Goal: Information Seeking & Learning: Learn about a topic

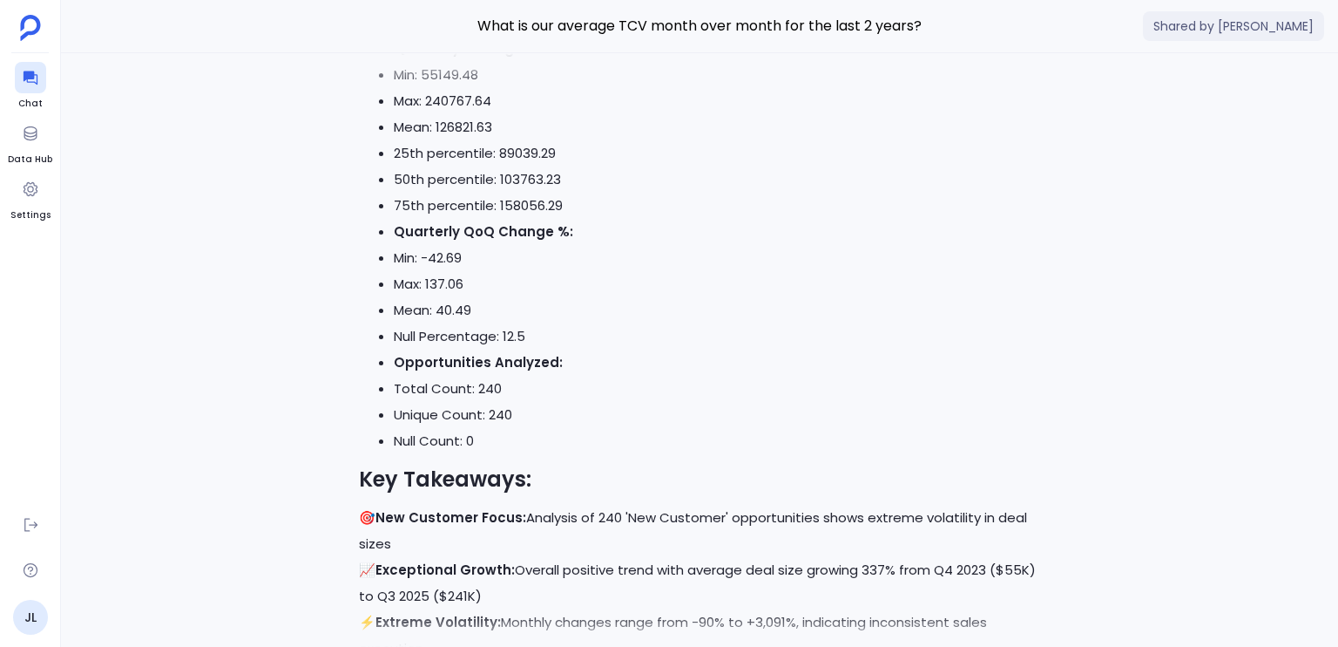
scroll to position [-269, 0]
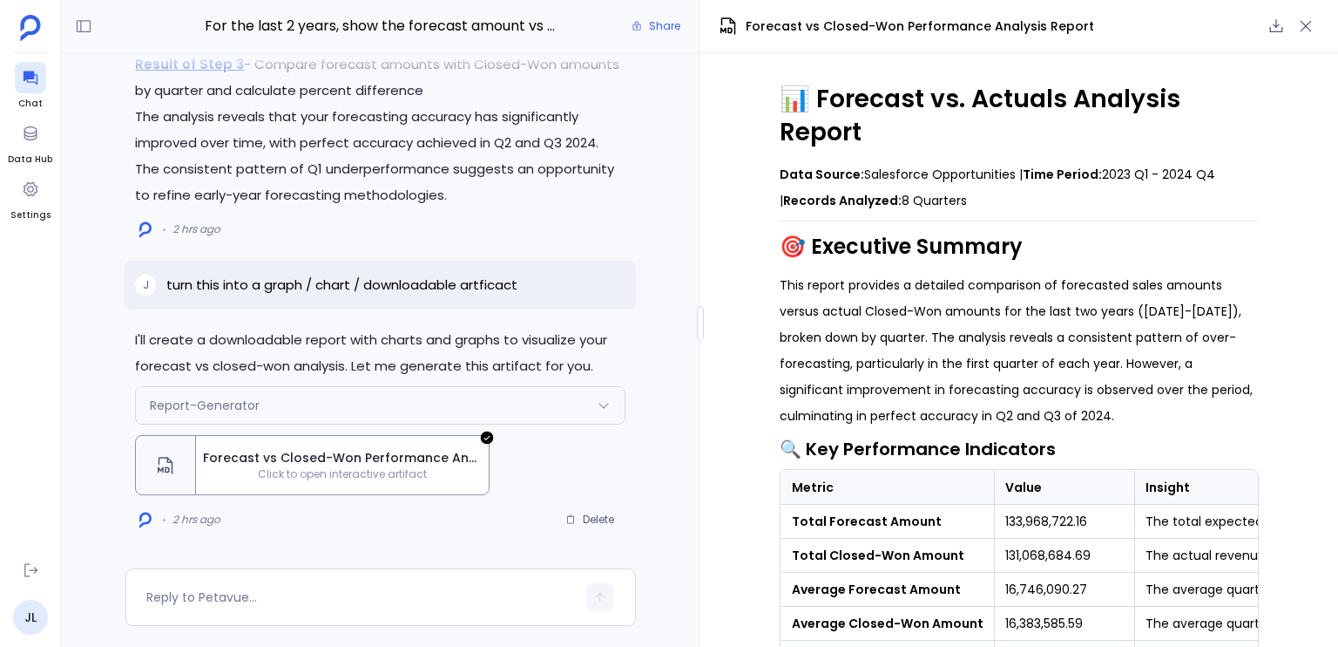
click at [790, 27] on span "Forecast vs Closed-Won Performance Analysis Report" at bounding box center [920, 26] width 349 height 18
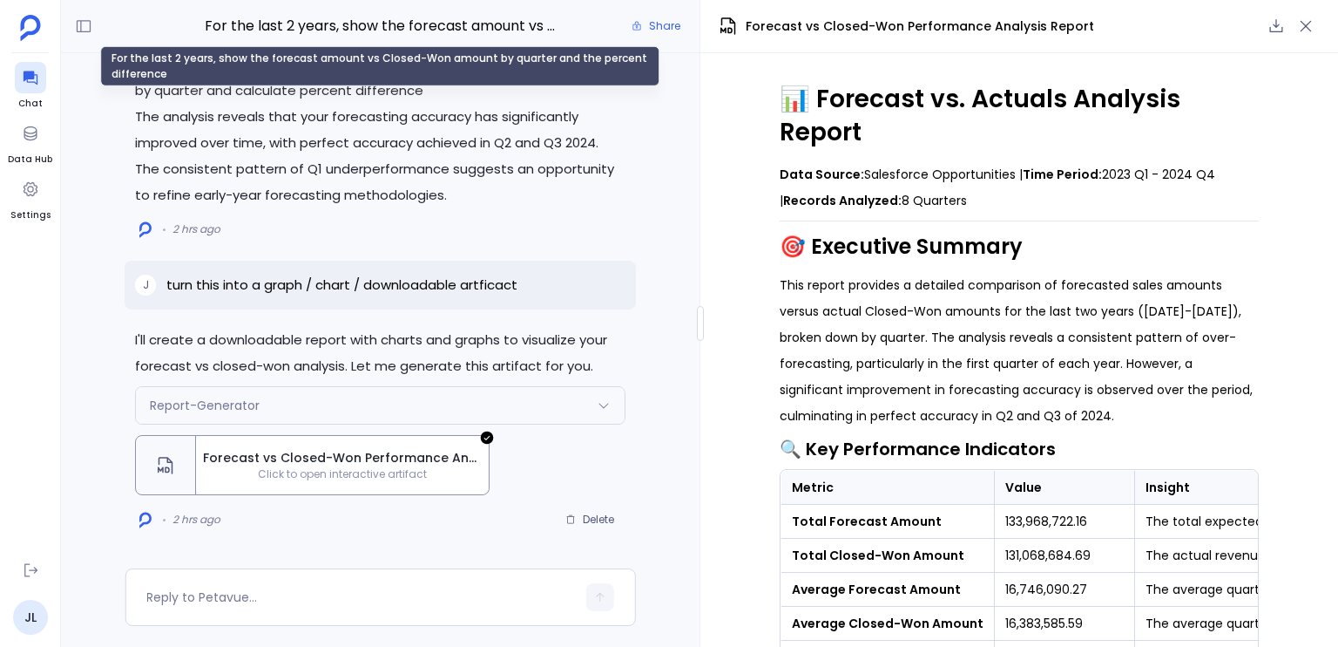
click at [384, 55] on div "For the last 2 years, show the forecast amount vs Closed-Won amount by quarter …" at bounding box center [379, 66] width 559 height 40
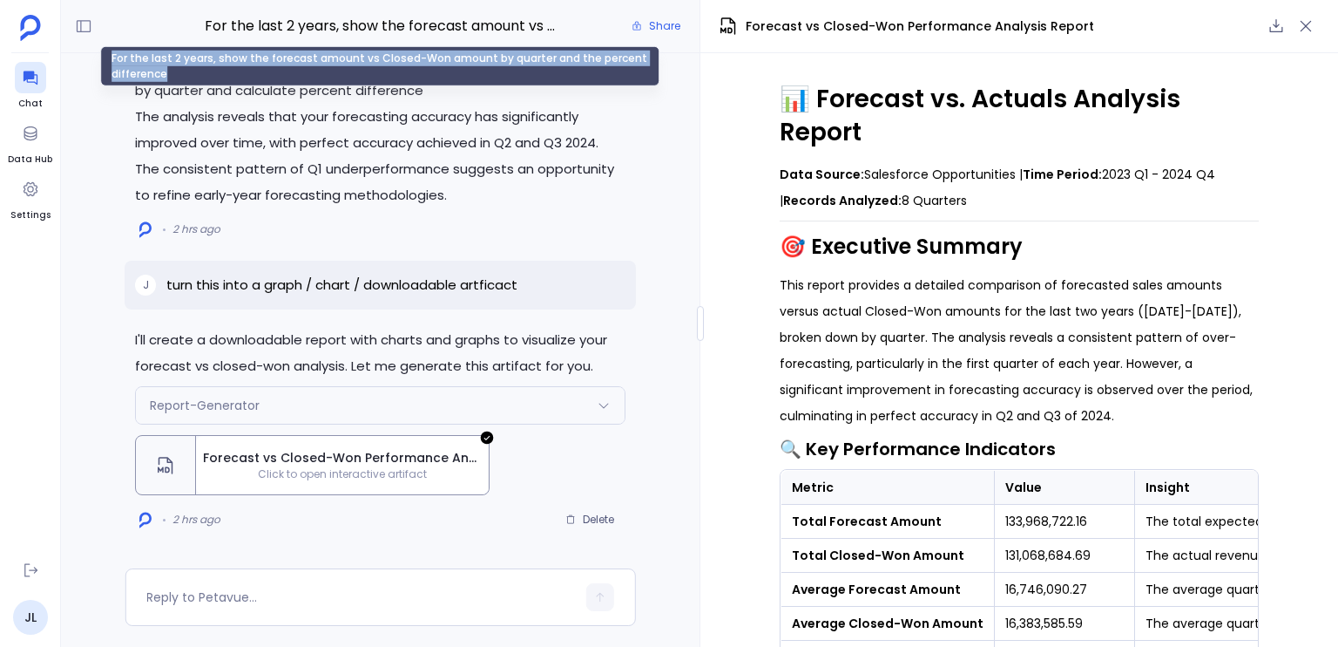
click at [384, 55] on div "For the last 2 years, show the forecast amount vs Closed-Won amount by quarter …" at bounding box center [379, 66] width 559 height 40
copy div "For the last 2 years, show the forecast amount vs Closed-Won amount by quarter …"
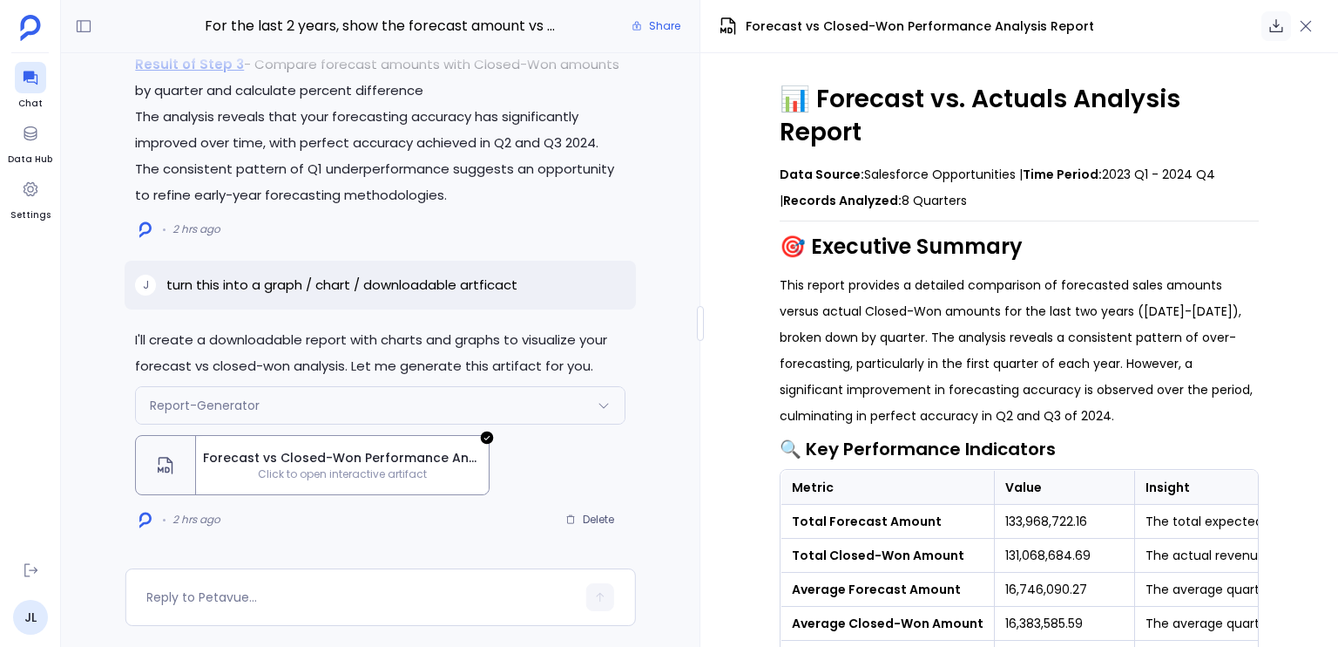
click at [1270, 24] on icon "button" at bounding box center [1276, 25] width 17 height 17
click at [648, 32] on button "Share" at bounding box center [656, 26] width 70 height 24
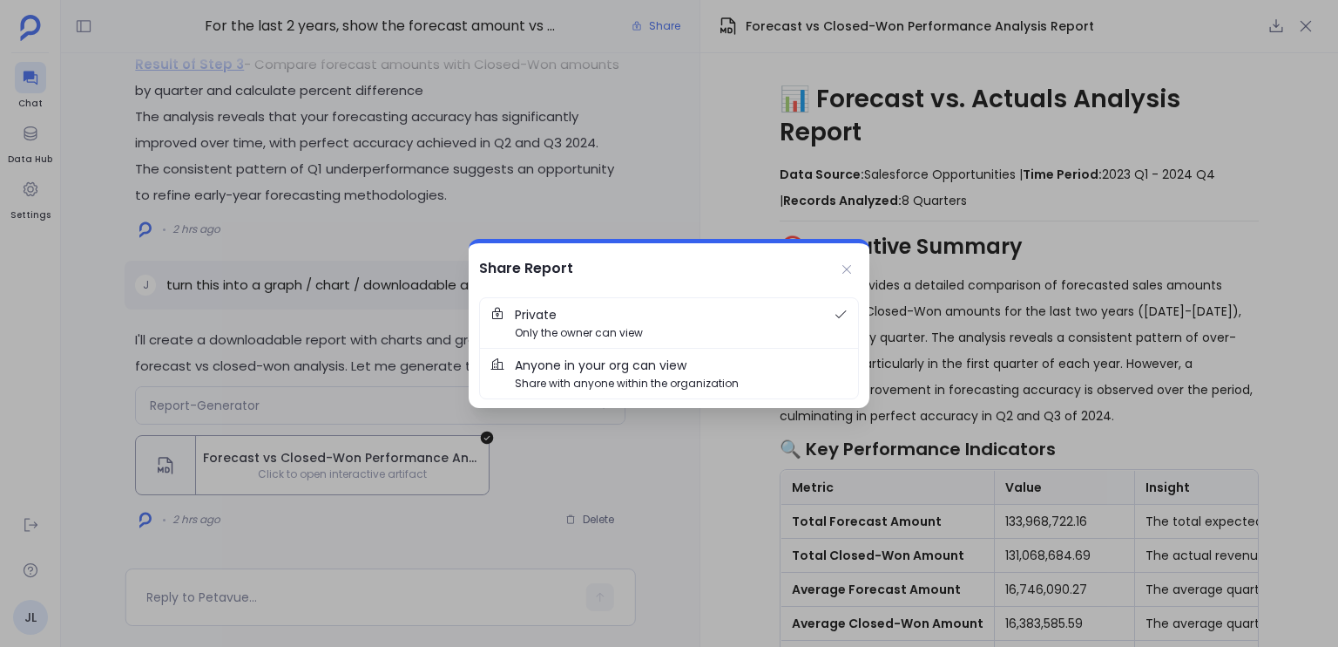
click at [593, 362] on span "Anyone in your org can view" at bounding box center [601, 365] width 172 height 19
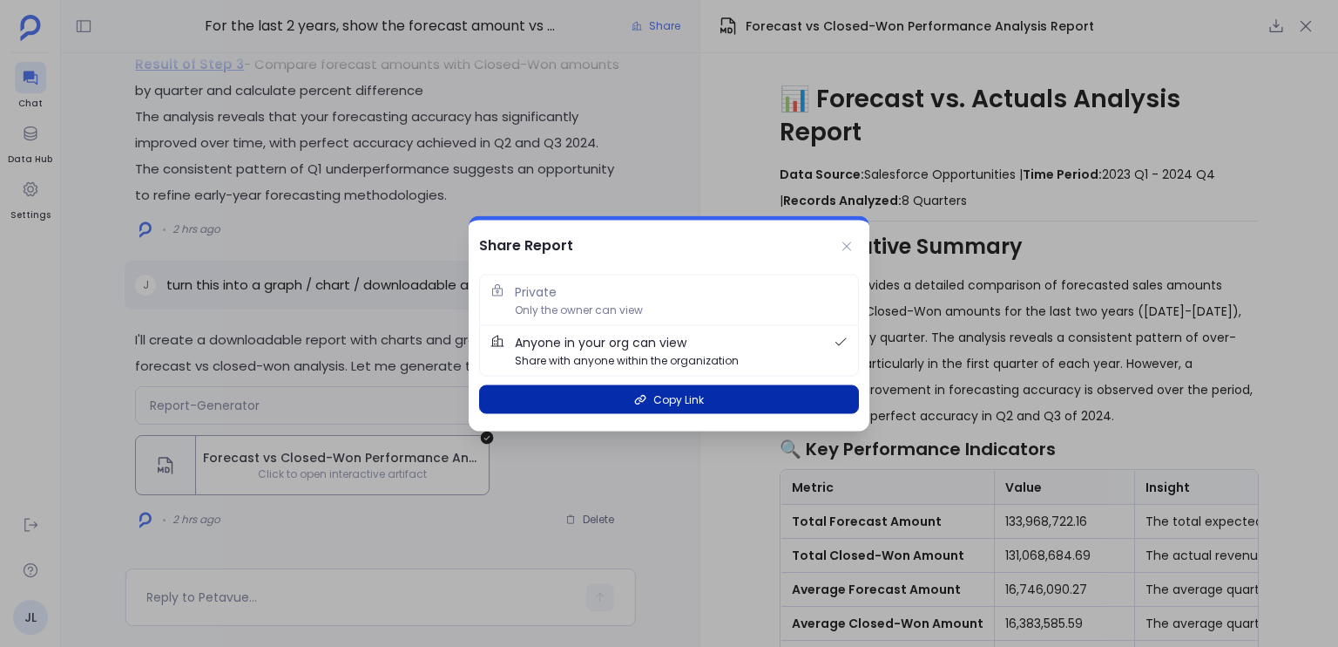
click at [695, 397] on span "Copy Link" at bounding box center [679, 399] width 51 height 17
click at [676, 401] on span "Copy Link" at bounding box center [679, 399] width 51 height 17
click at [675, 401] on span "Copy Link" at bounding box center [679, 399] width 51 height 17
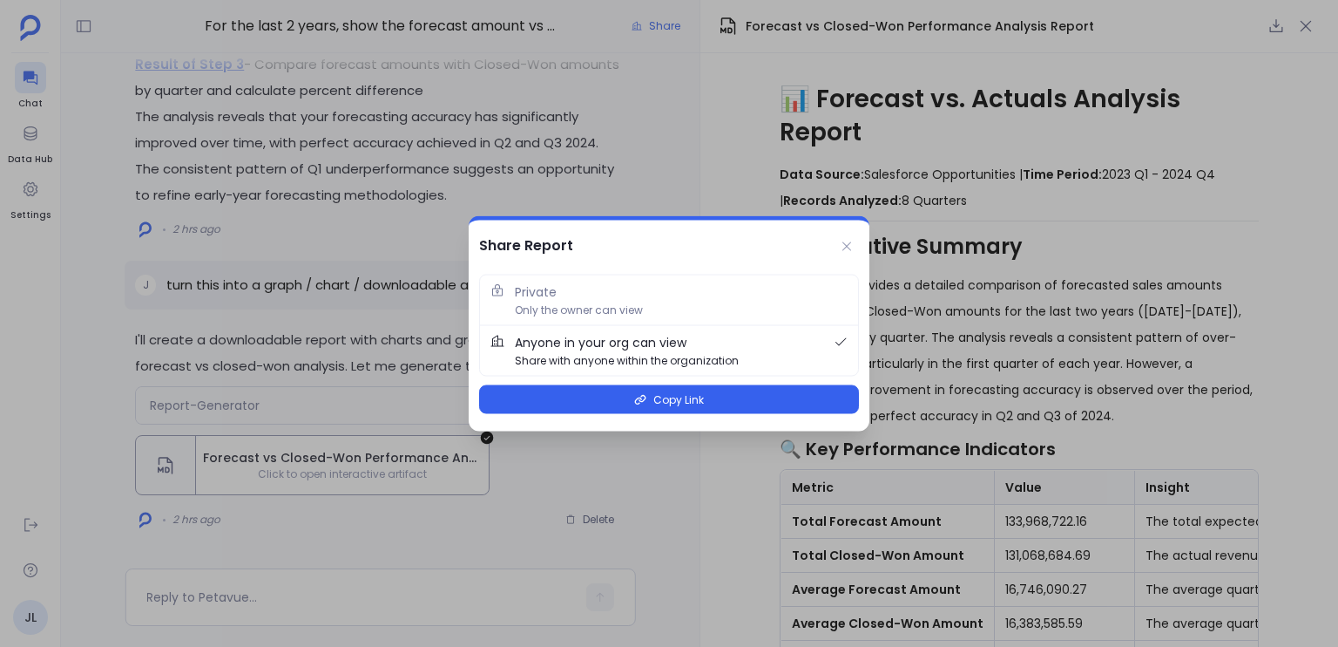
click at [698, 347] on span "Anyone in your org can view Share with anyone within the organization" at bounding box center [669, 351] width 308 height 36
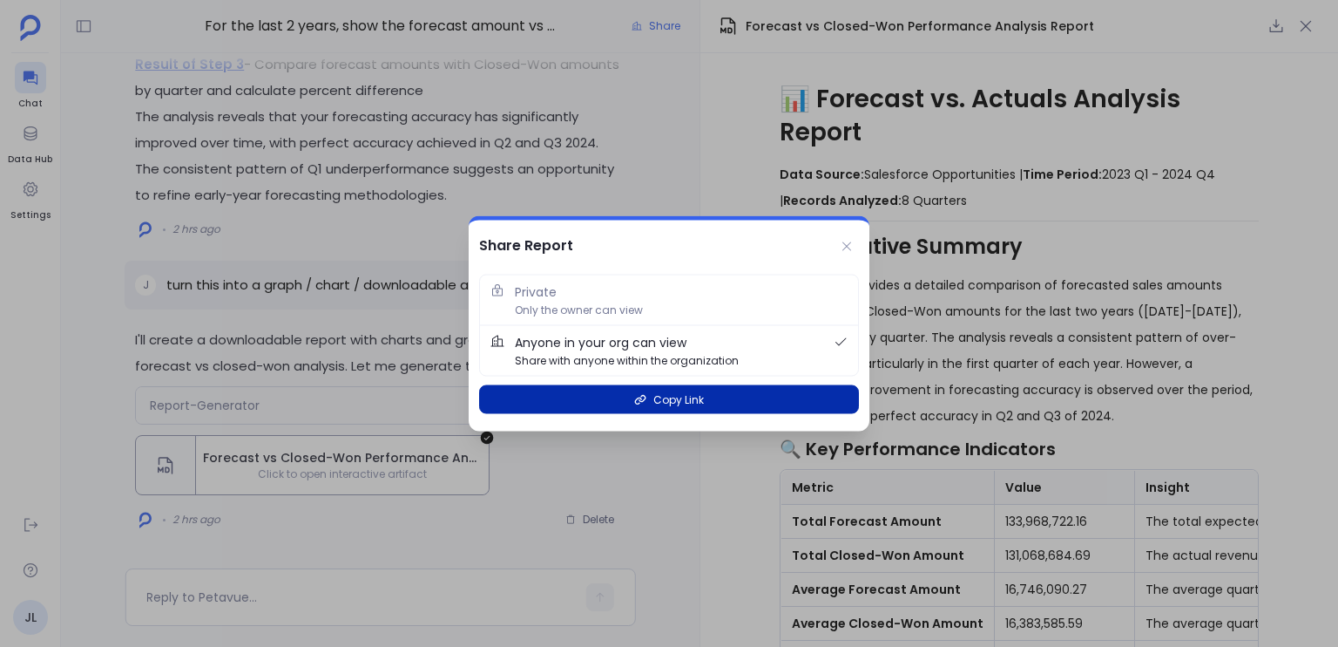
click at [695, 391] on span "Copy Link" at bounding box center [679, 399] width 51 height 17
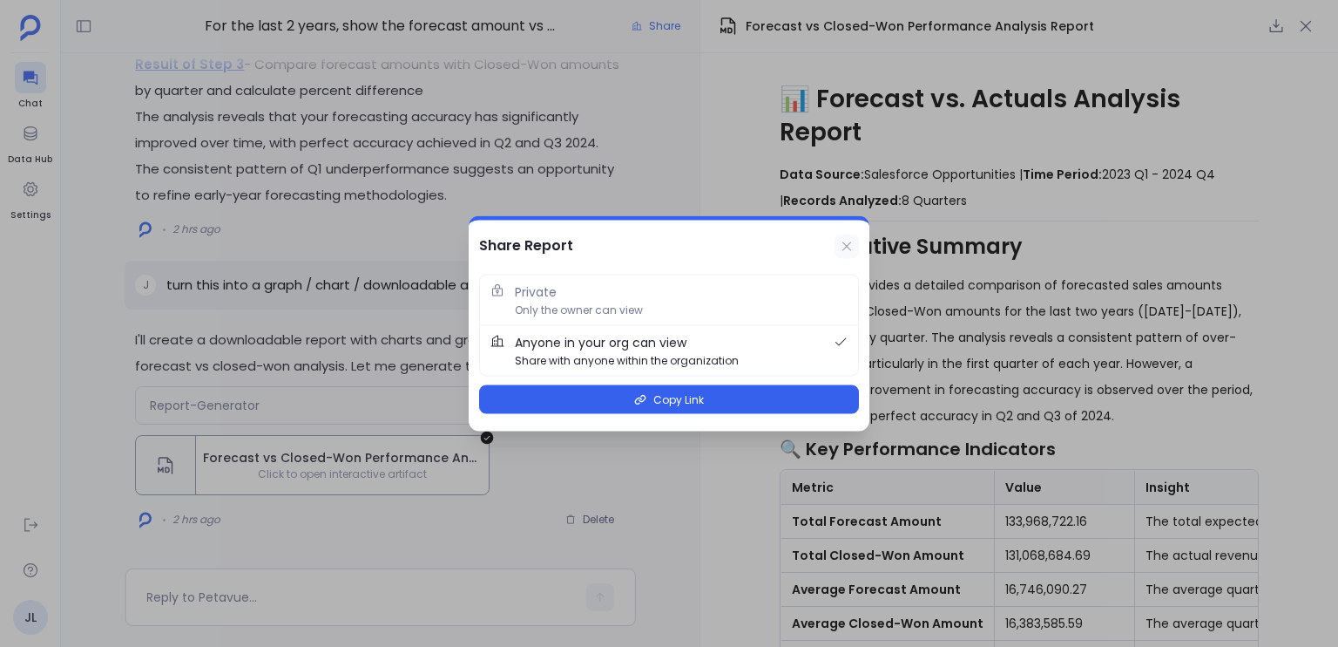
click at [845, 254] on button at bounding box center [847, 246] width 24 height 24
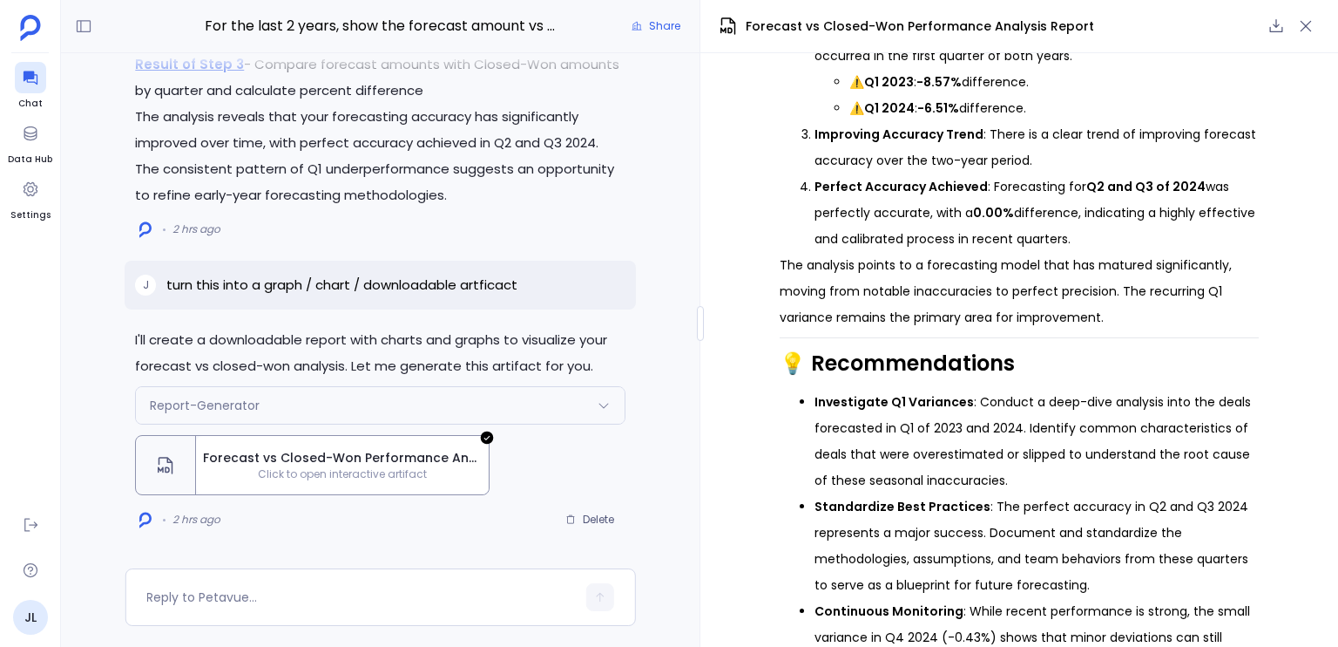
scroll to position [1631, 0]
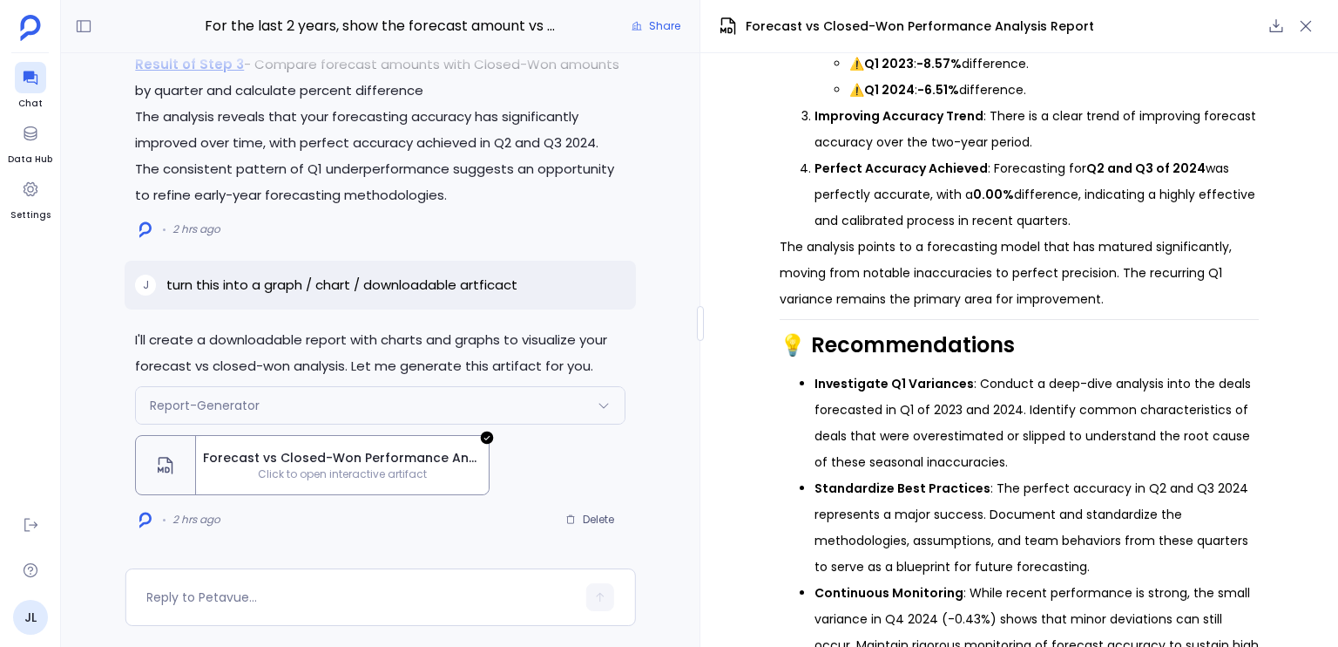
click at [1003, 370] on li "Investigate Q1 Variances : Conduct a deep-dive analysis into the deals forecast…" at bounding box center [1037, 422] width 444 height 105
click at [807, 379] on ul "Investigate Q1 Variances : Conduct a deep-dive analysis into the deals forecast…" at bounding box center [1019, 527] width 479 height 314
click at [837, 376] on li "Investigate Q1 Variances : Conduct a deep-dive analysis into the deals forecast…" at bounding box center [1037, 422] width 444 height 105
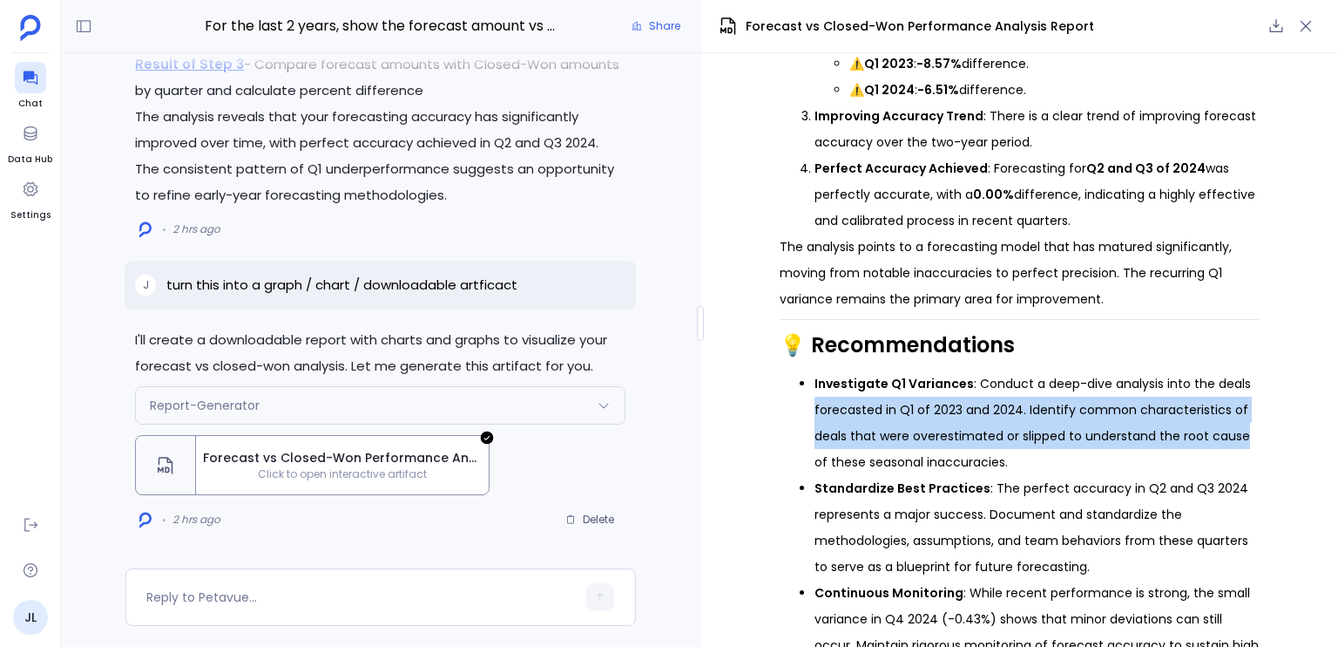
drag, startPoint x: 837, startPoint y: 376, endPoint x: 1249, endPoint y: 406, distance: 412.4
click at [1249, 406] on li "Investigate Q1 Variances : Conduct a deep-dive analysis into the deals forecast…" at bounding box center [1037, 422] width 444 height 105
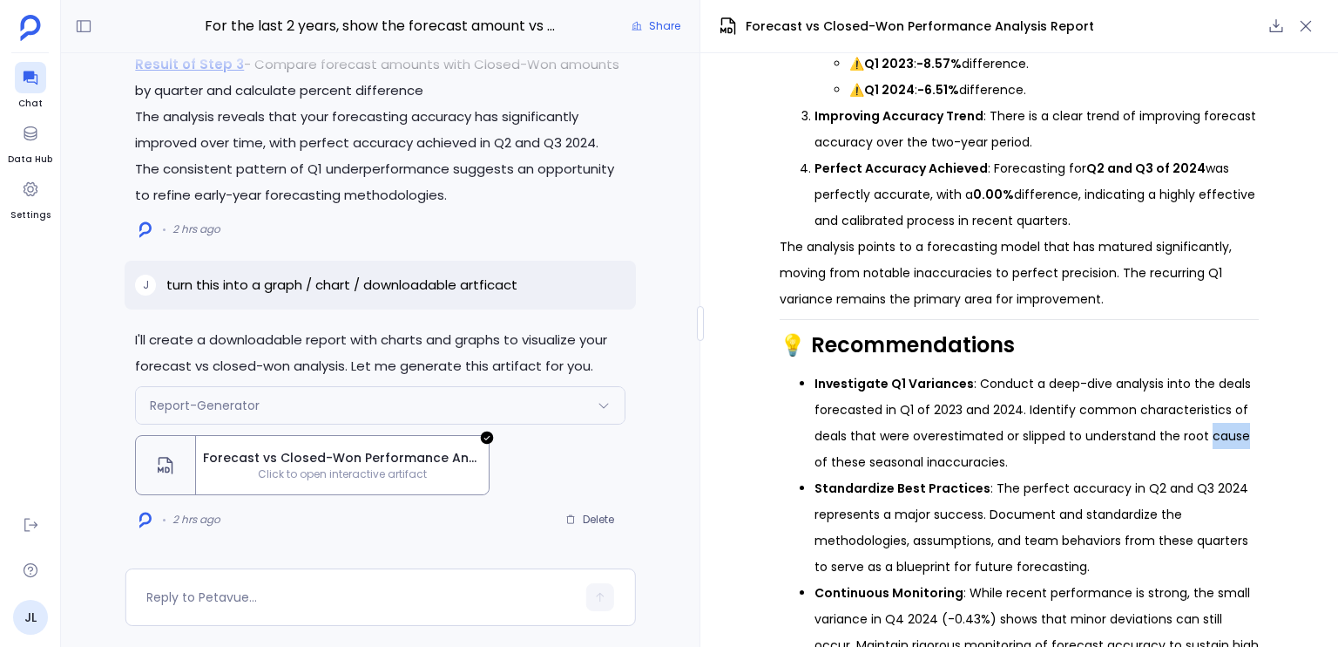
click at [1249, 406] on li "Investigate Q1 Variances : Conduct a deep-dive analysis into the deals forecast…" at bounding box center [1037, 422] width 444 height 105
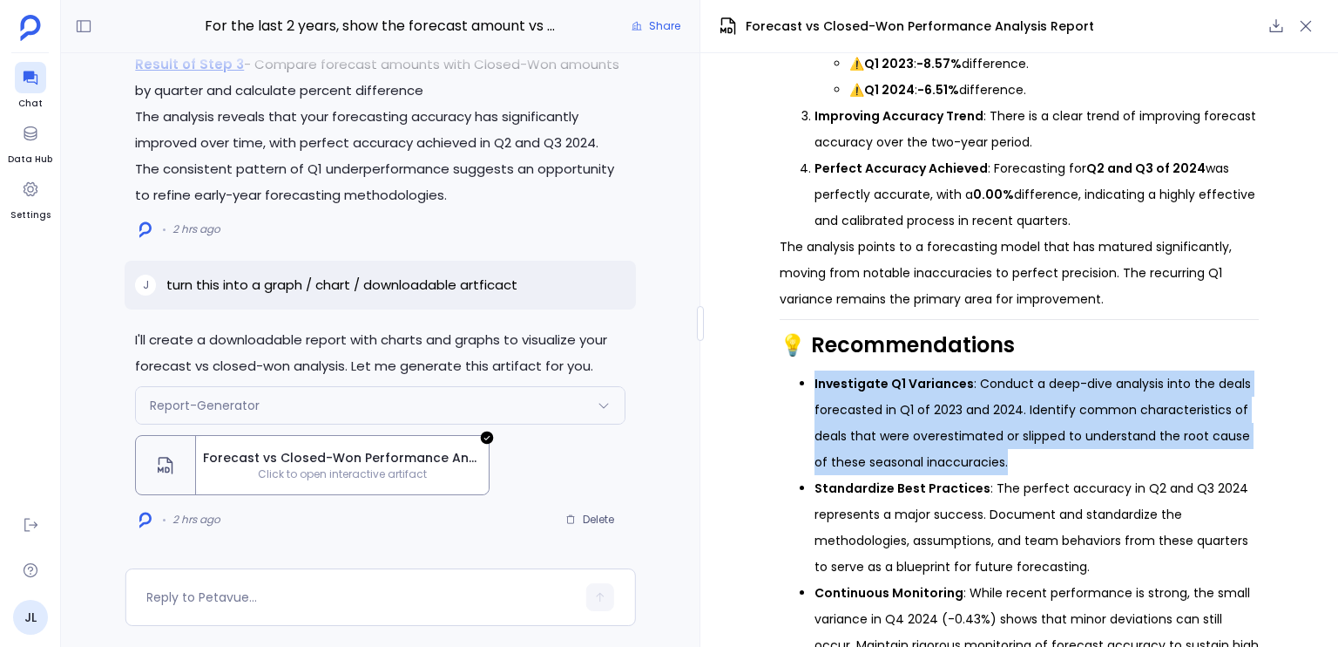
click at [1249, 406] on li "Investigate Q1 Variances : Conduct a deep-dive analysis into the deals forecast…" at bounding box center [1037, 422] width 444 height 105
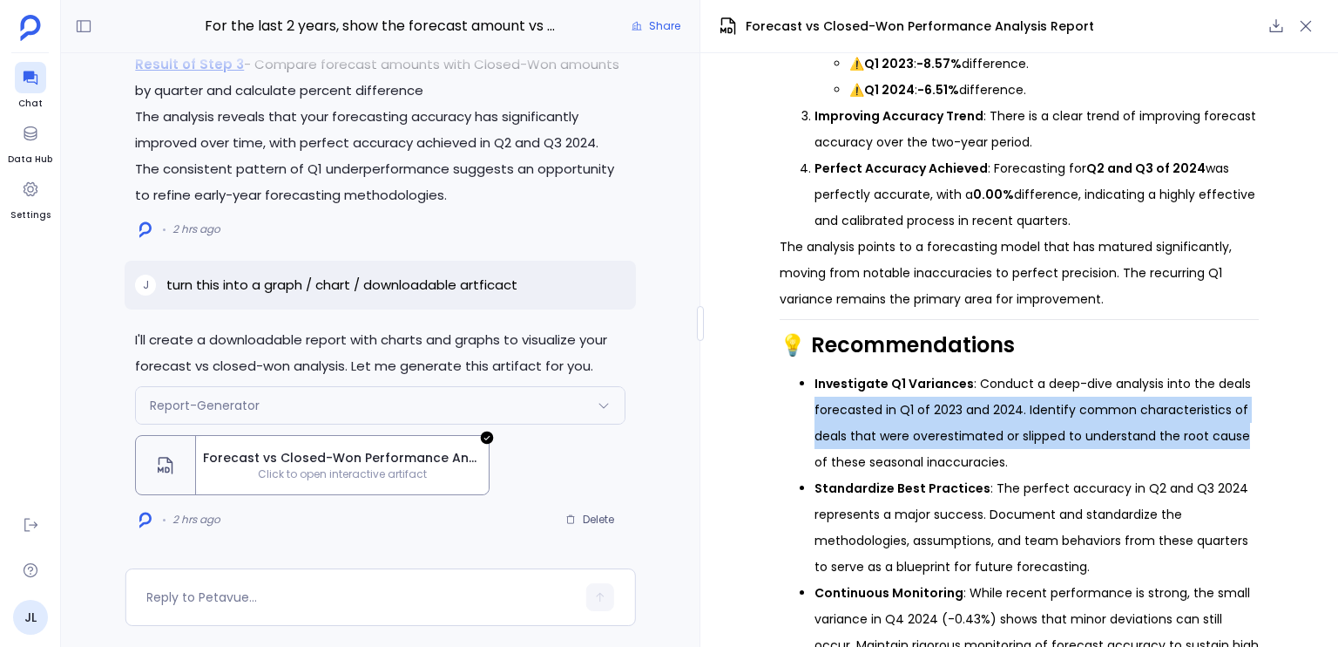
drag, startPoint x: 1249, startPoint y: 406, endPoint x: 867, endPoint y: 390, distance: 382.0
click at [867, 390] on ul "Investigate Q1 Variances : Conduct a deep-dive analysis into the deals forecast…" at bounding box center [1019, 527] width 479 height 314
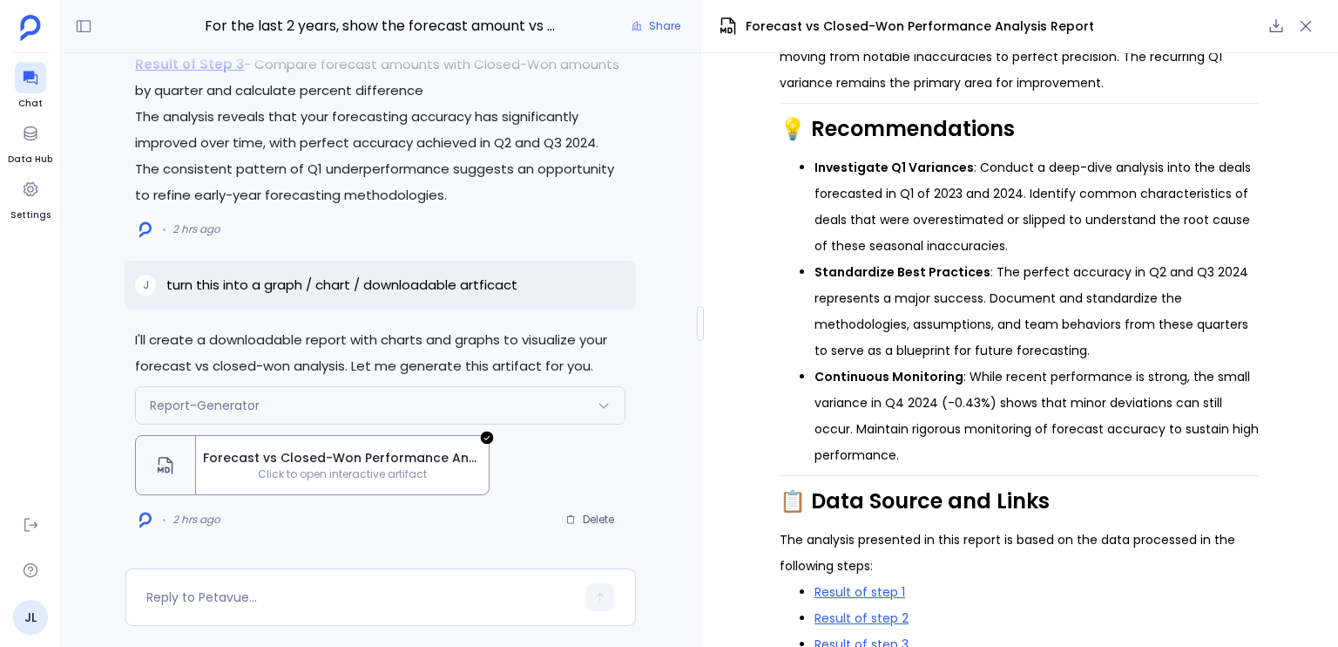
click at [867, 390] on li "Continuous Monitoring : While recent performance is strong, the small variance …" at bounding box center [1037, 415] width 444 height 105
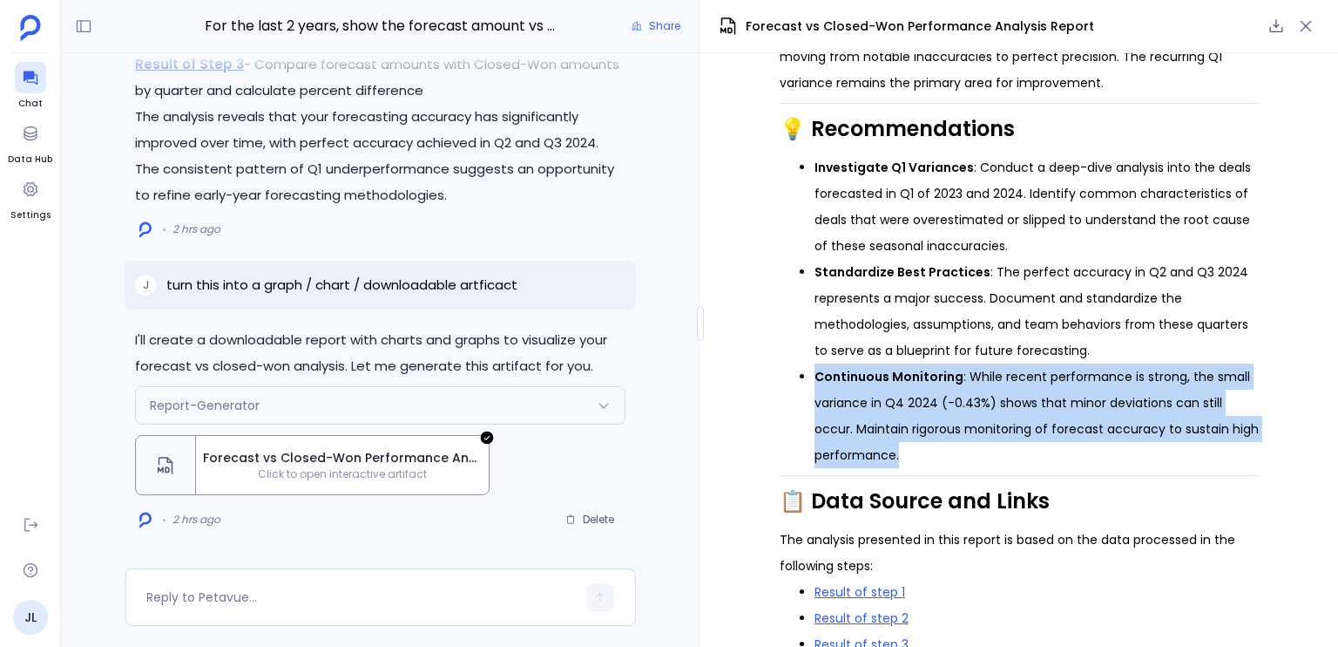
click at [867, 390] on li "Continuous Monitoring : While recent performance is strong, the small variance …" at bounding box center [1037, 415] width 444 height 105
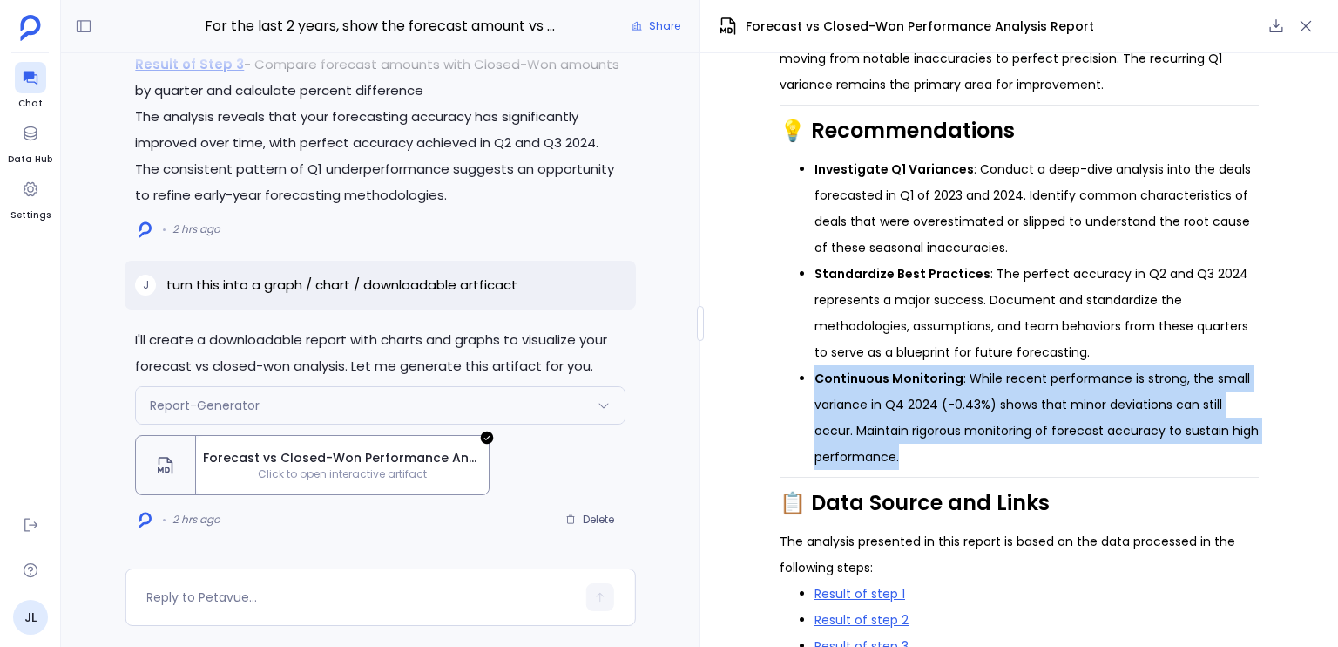
click at [867, 390] on li "Continuous Monitoring : While recent performance is strong, the small variance …" at bounding box center [1037, 417] width 444 height 105
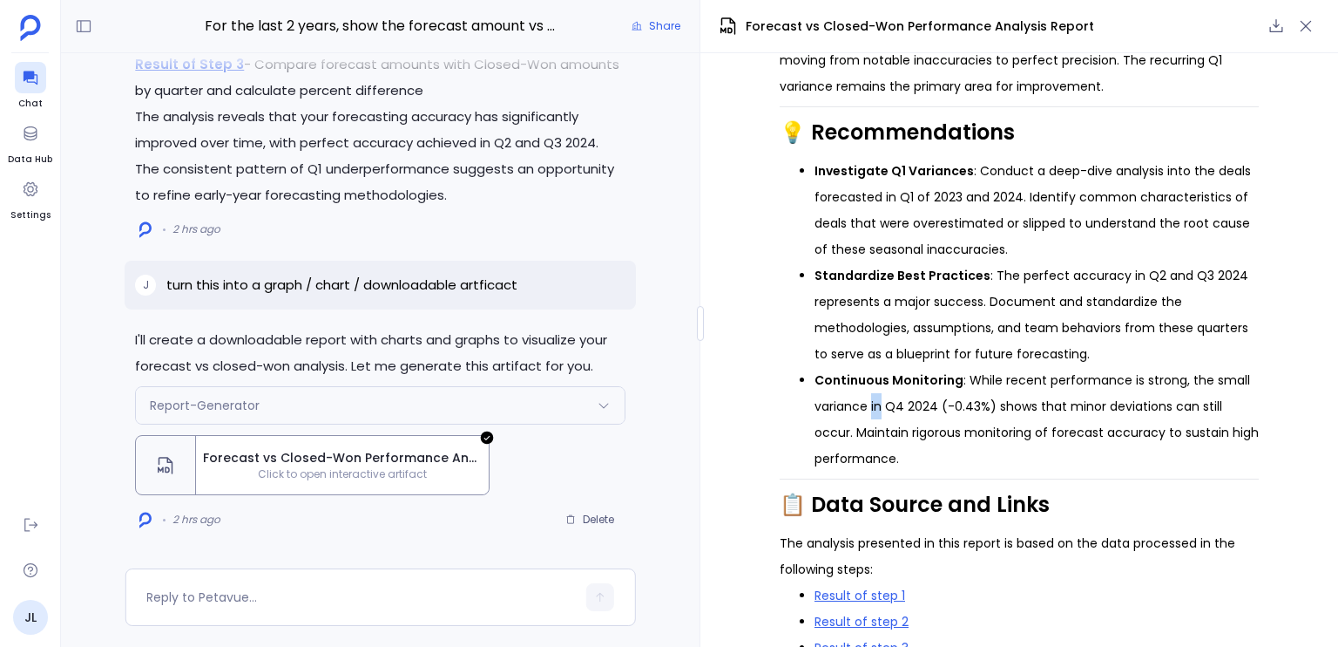
click at [867, 390] on li "Continuous Monitoring : While recent performance is strong, the small variance …" at bounding box center [1037, 419] width 444 height 105
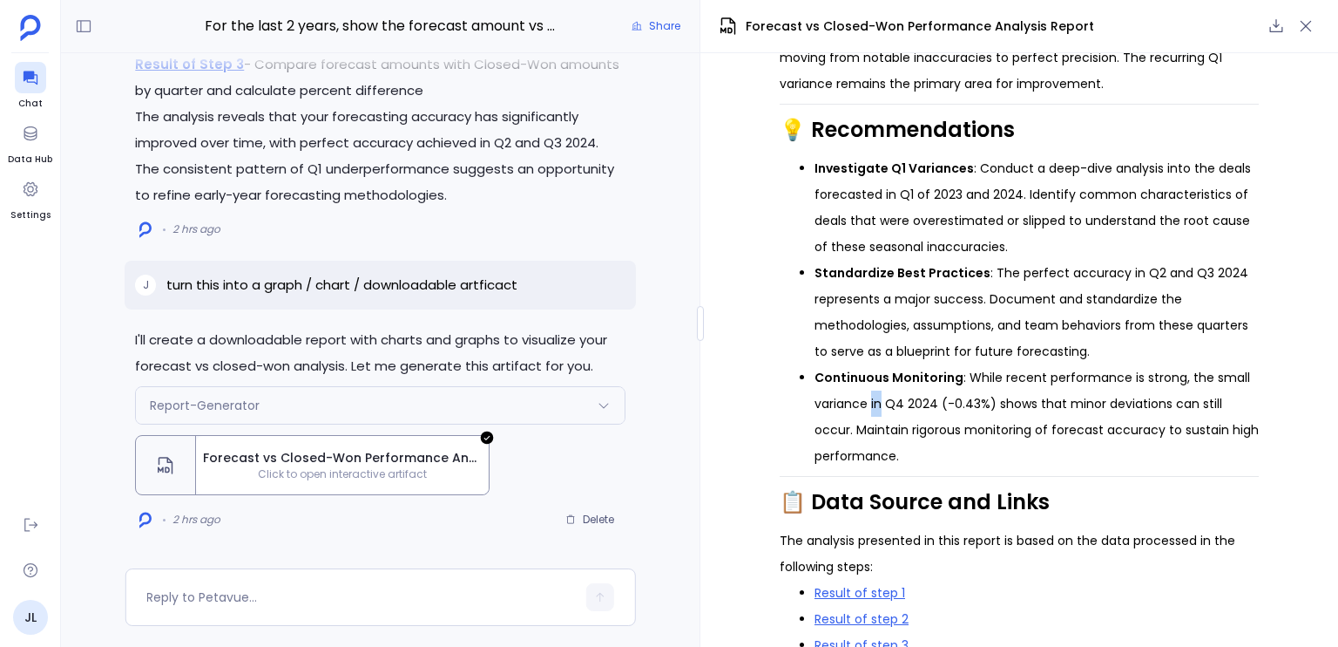
scroll to position [1847, 0]
click at [1014, 366] on li "Continuous Monitoring : While recent performance is strong, the small variance …" at bounding box center [1037, 415] width 444 height 105
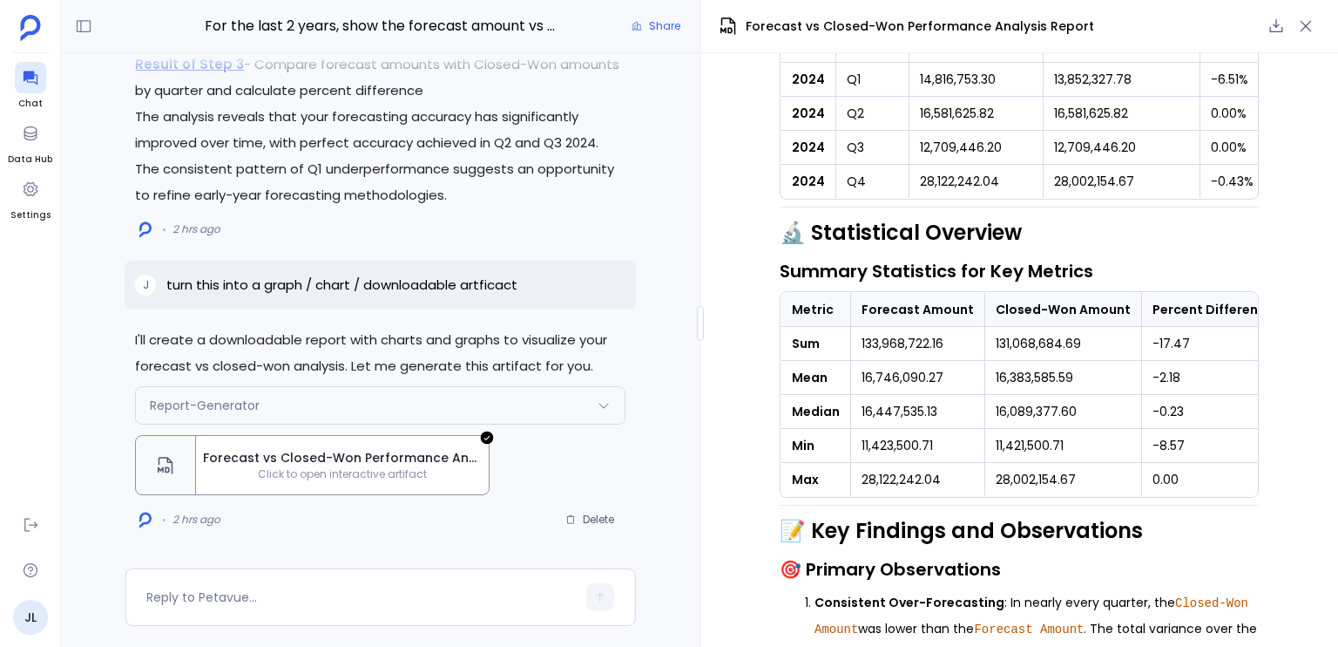
scroll to position [962, 0]
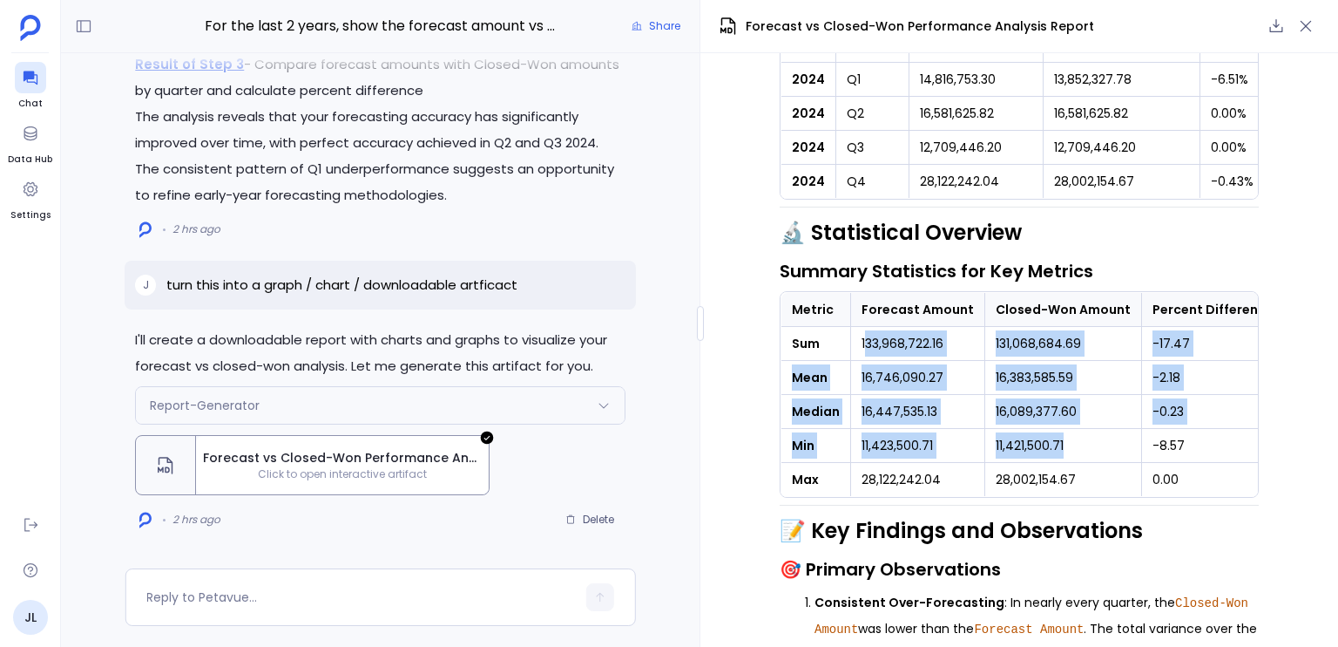
drag, startPoint x: 862, startPoint y: 313, endPoint x: 1120, endPoint y: 404, distance: 273.7
click at [1120, 404] on tbody "Sum 133,968,722.16 131,068,684.69 -17.47 Mean 16,746,090.27 16,383,585.59 -2.18…" at bounding box center [1034, 412] width 504 height 170
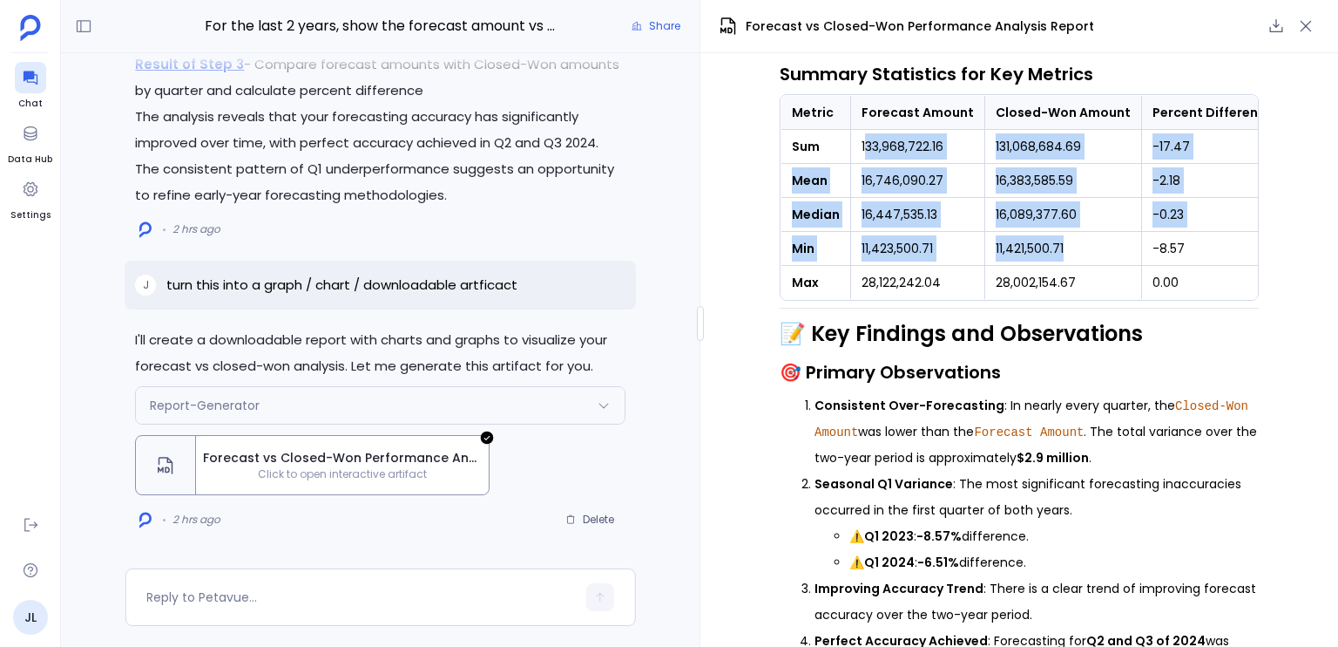
scroll to position [1220, 0]
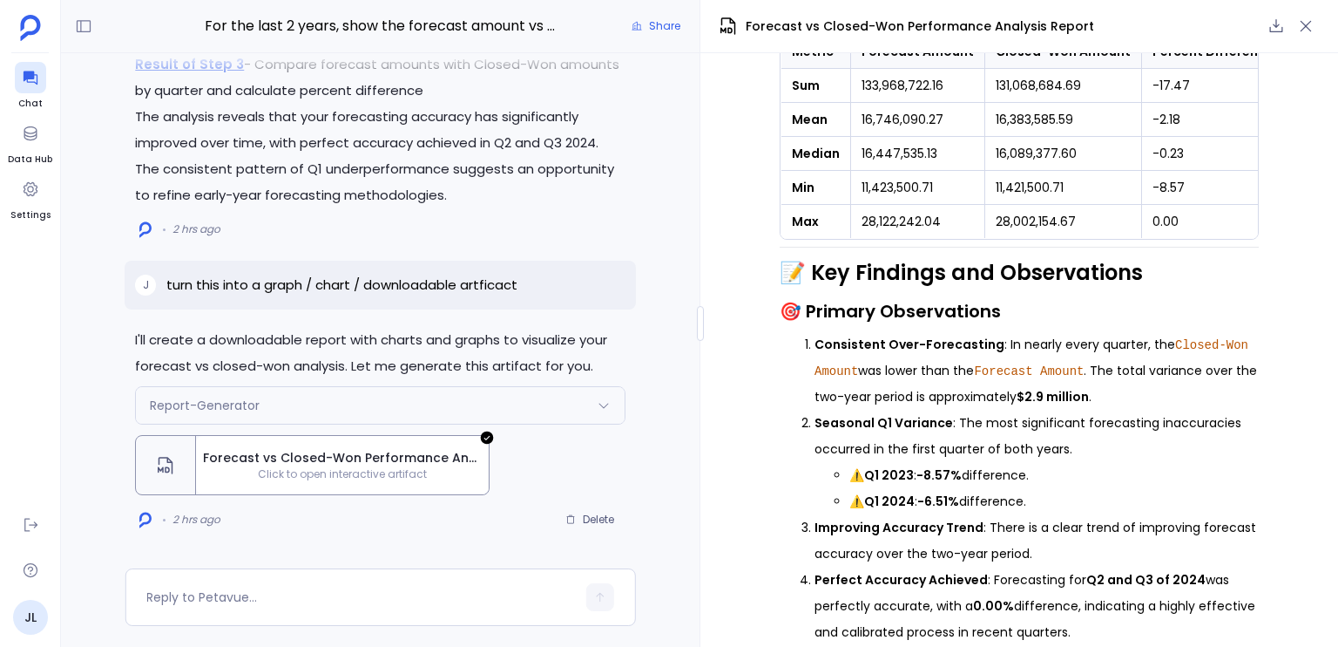
click at [1081, 388] on strong "$2.9 million" at bounding box center [1053, 396] width 72 height 17
drag, startPoint x: 1081, startPoint y: 372, endPoint x: 1071, endPoint y: 370, distance: 9.7
click at [1074, 389] on strong "$2.9 million" at bounding box center [1053, 397] width 72 height 17
click at [971, 410] on li "Seasonal Q1 Variance : The most significant forecasting inaccuracies occurred i…" at bounding box center [1037, 462] width 444 height 105
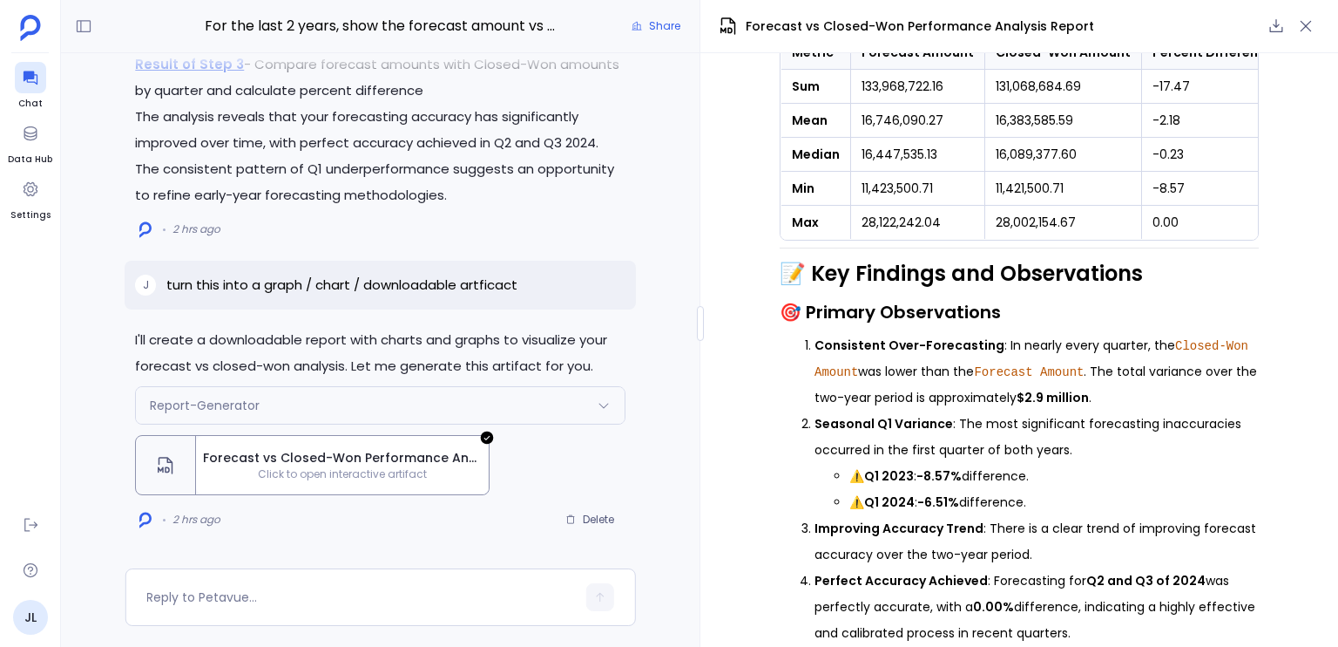
click at [864, 421] on li "Seasonal Q1 Variance : The most significant forecasting inaccuracies occurred i…" at bounding box center [1037, 462] width 444 height 105
drag, startPoint x: 864, startPoint y: 421, endPoint x: 1010, endPoint y: 419, distance: 145.5
click at [1010, 419] on li "Seasonal Q1 Variance : The most significant forecasting inaccuracies occurred i…" at bounding box center [1037, 462] width 444 height 105
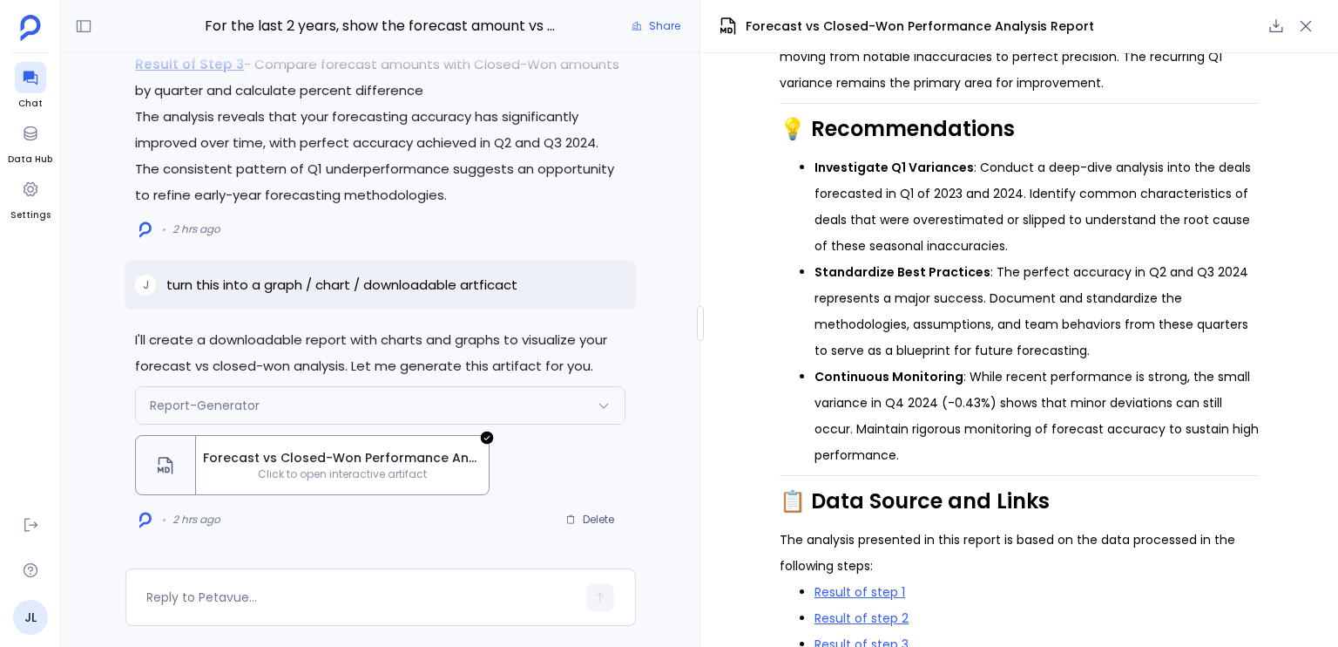
scroll to position [1826, 0]
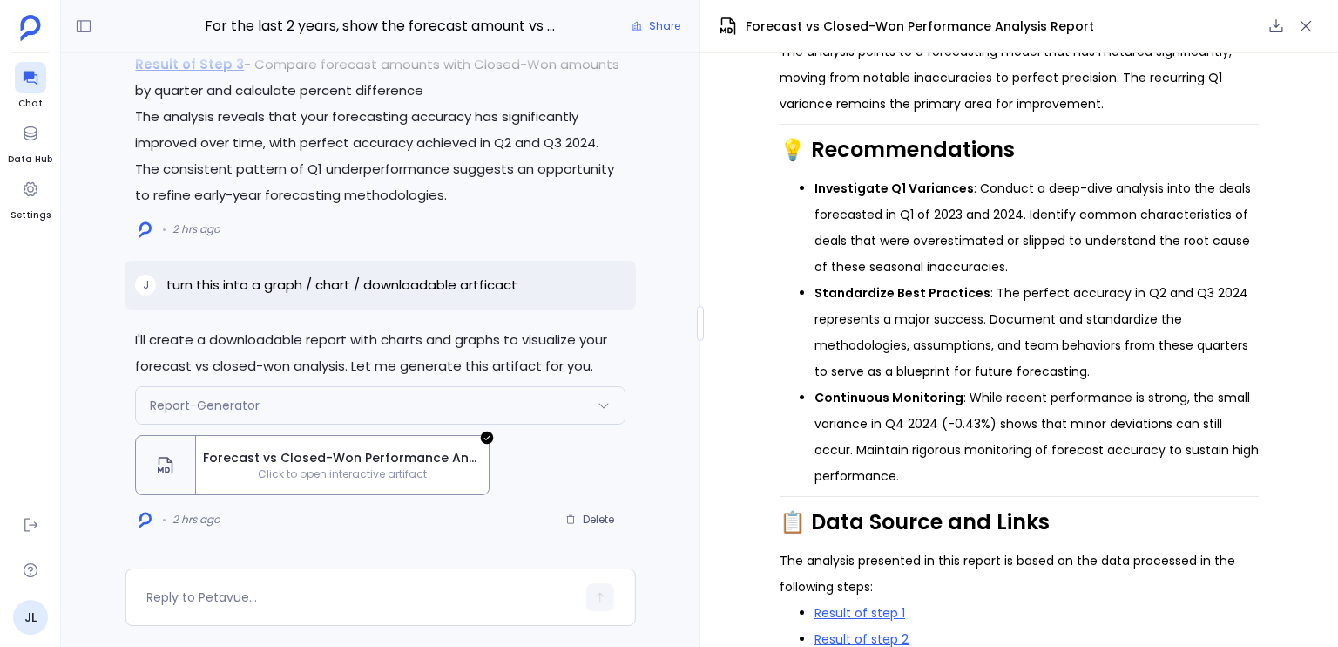
click at [411, 454] on span "Forecast vs Closed-Won Performance Analysis Report" at bounding box center [342, 458] width 279 height 18
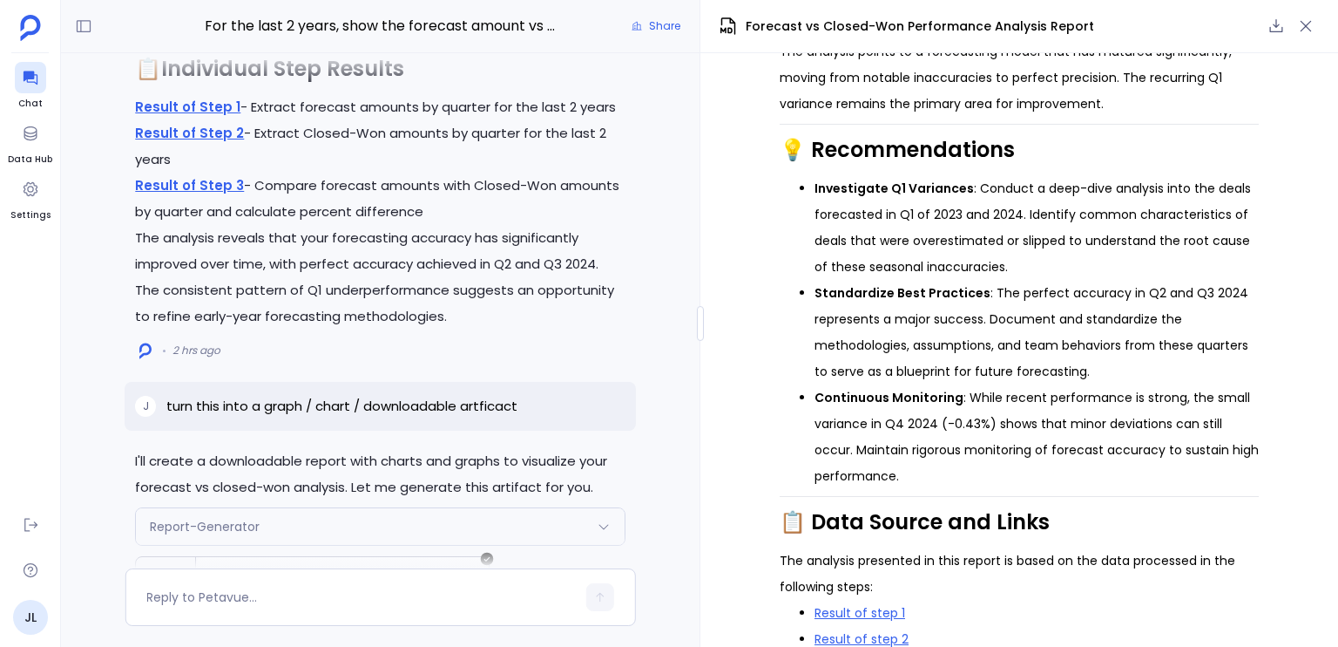
scroll to position [-81, 0]
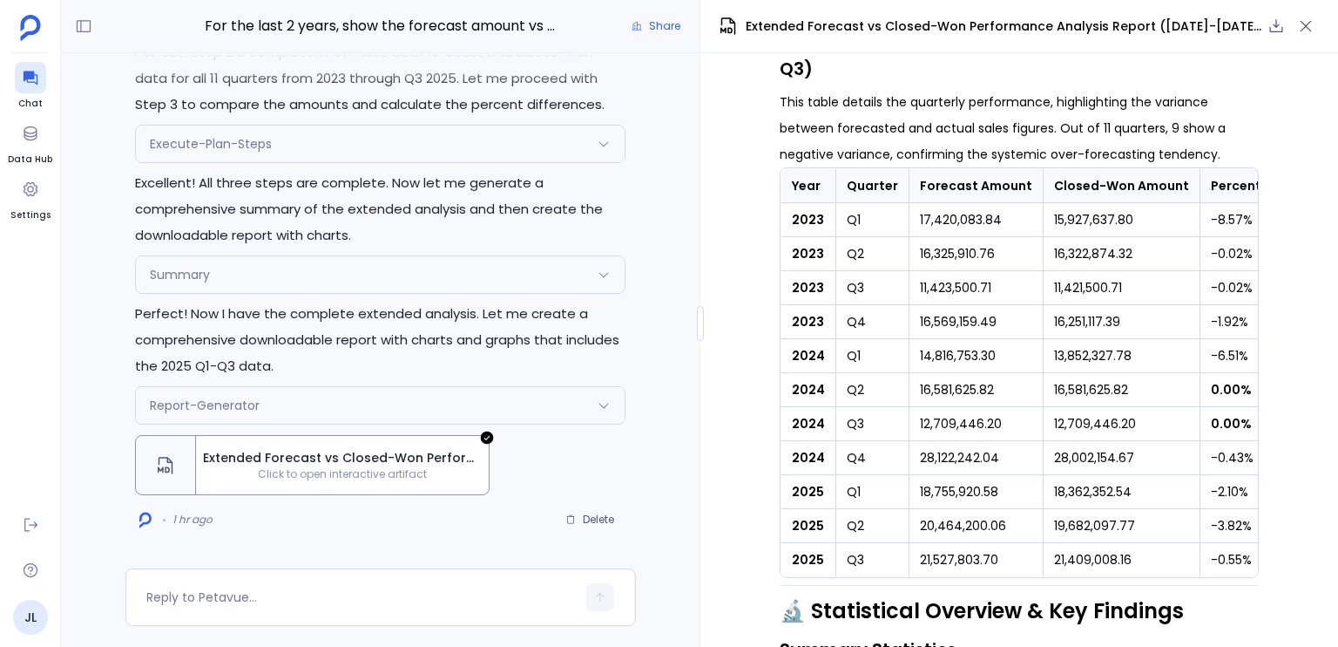
scroll to position [844, 0]
click at [941, 490] on td "18,755,920.58" at bounding box center [977, 491] width 134 height 34
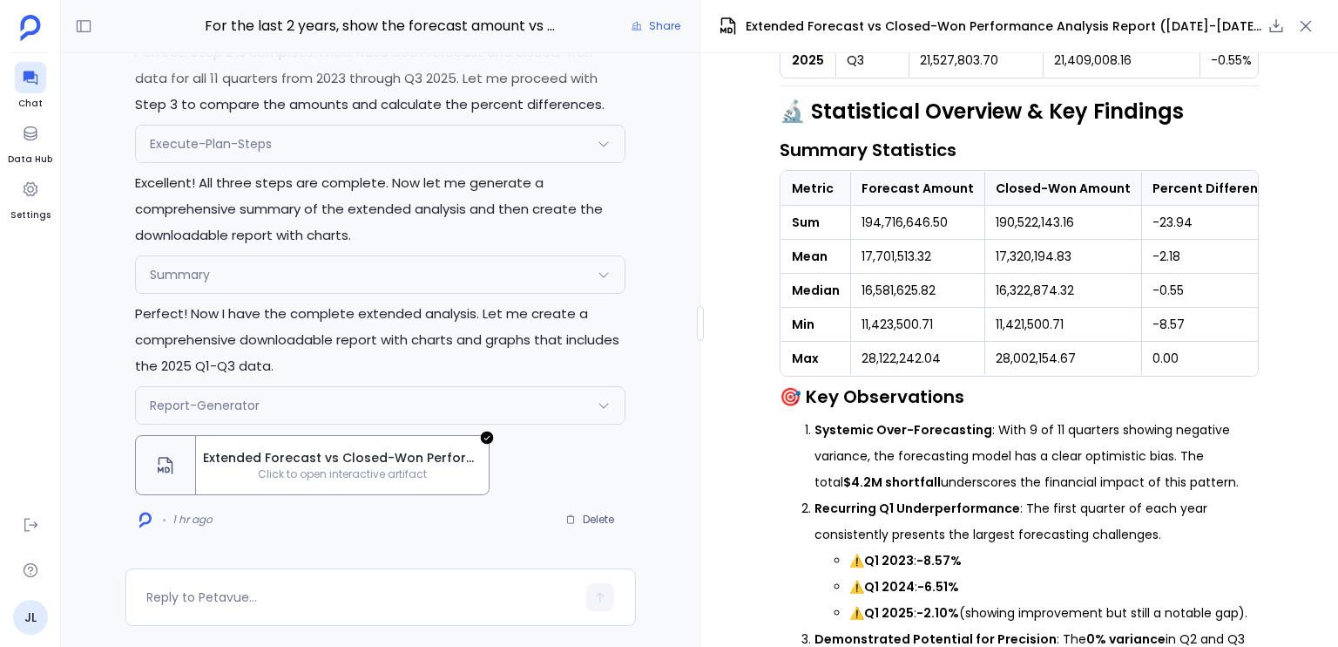
scroll to position [1429, 0]
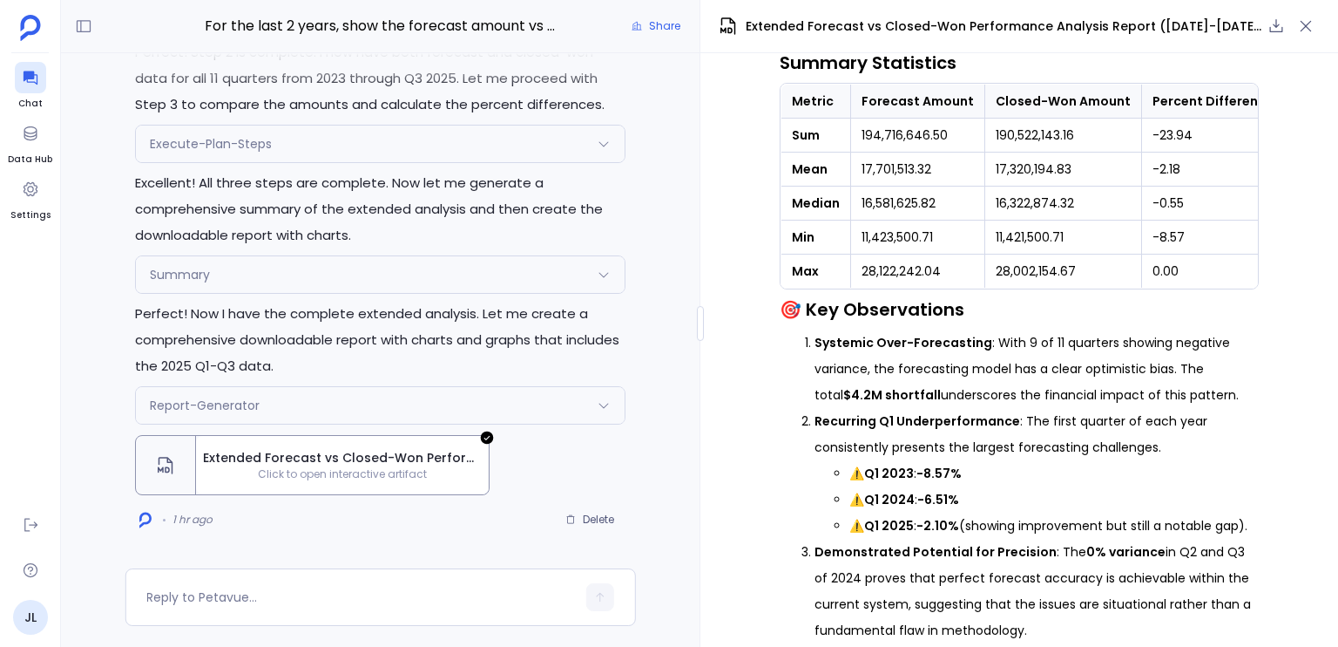
click at [917, 426] on strong "Recurring Q1 Underperformance" at bounding box center [918, 420] width 206 height 17
drag, startPoint x: 917, startPoint y: 426, endPoint x: 889, endPoint y: 429, distance: 28.0
click at [889, 429] on strong "Recurring Q1 Underperformance" at bounding box center [918, 420] width 206 height 17
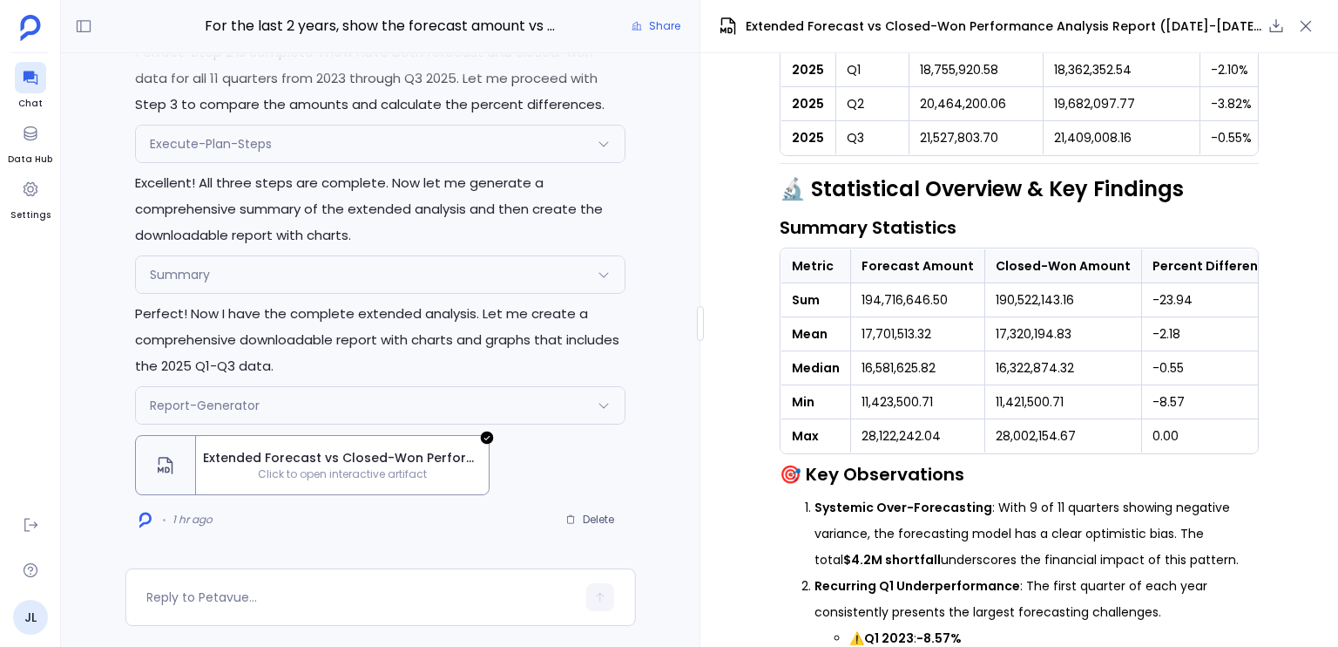
scroll to position [1263, 0]
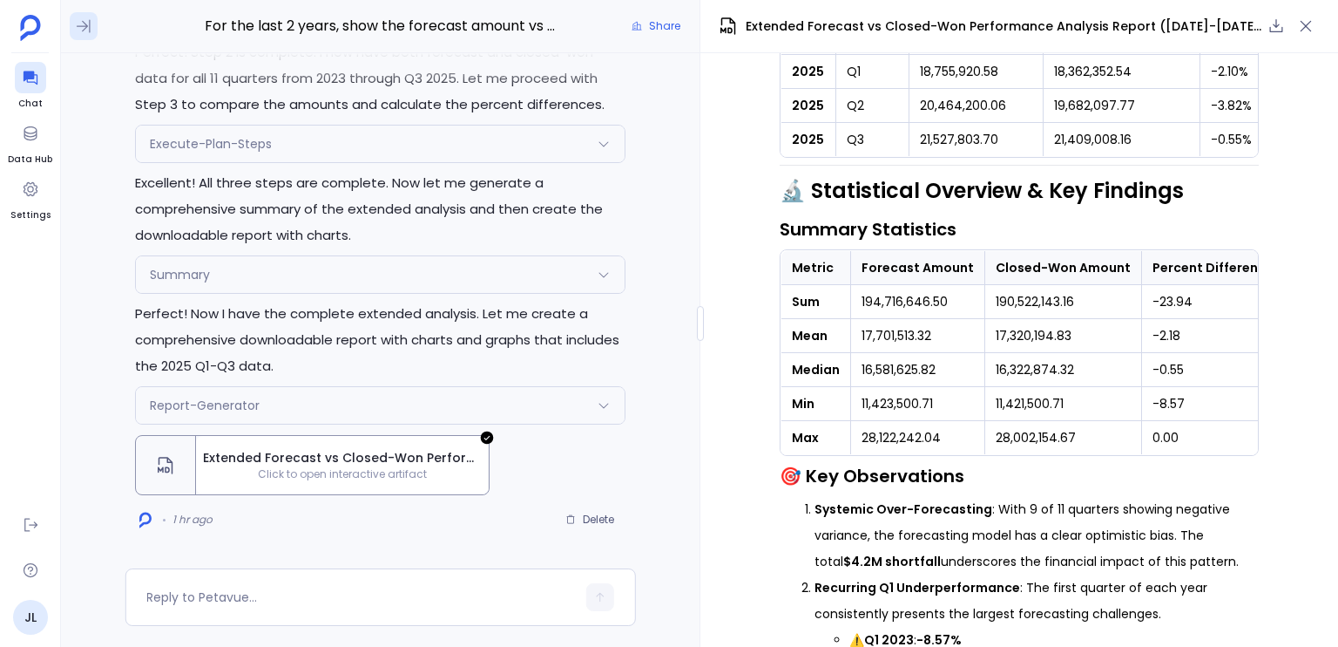
click at [88, 24] on icon at bounding box center [83, 25] width 17 height 17
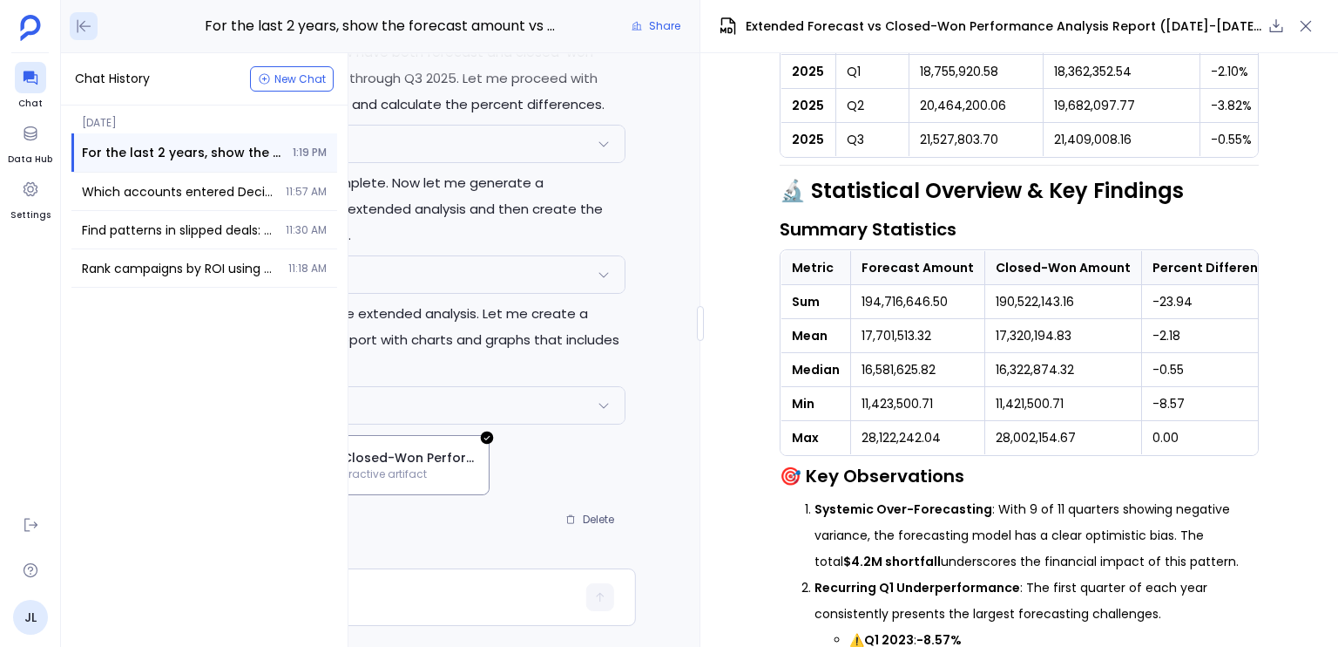
click at [89, 24] on icon at bounding box center [83, 25] width 17 height 17
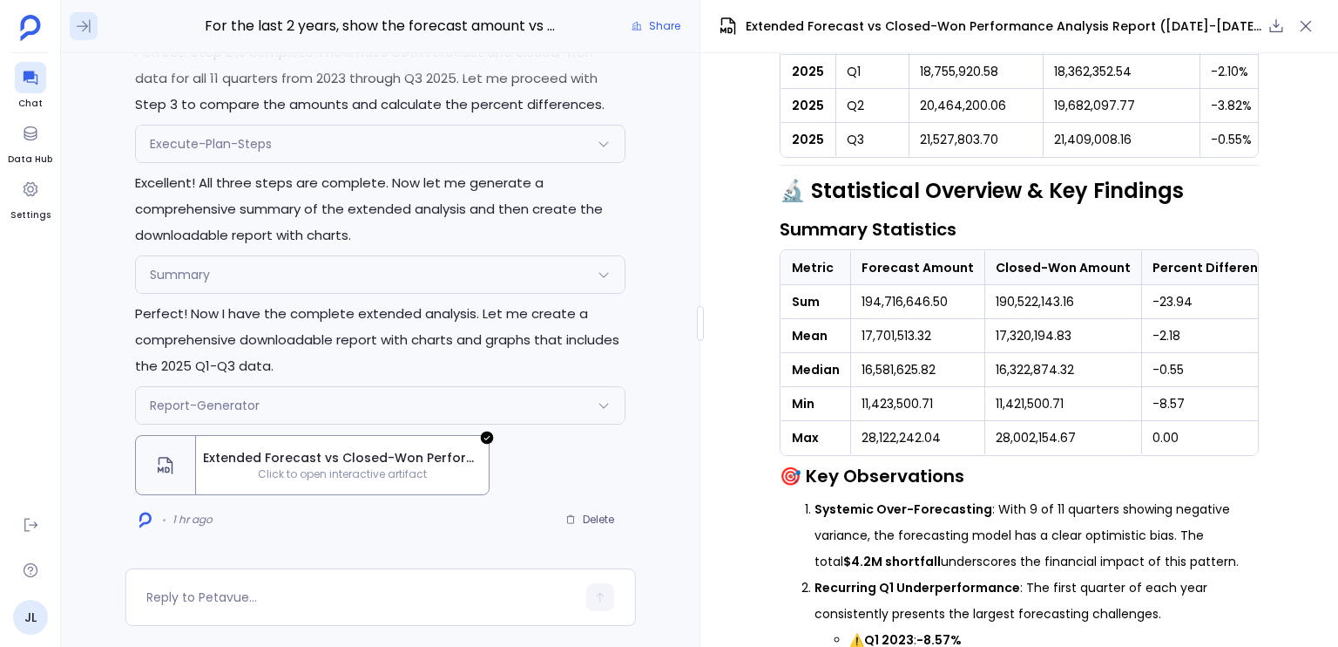
click at [89, 24] on icon at bounding box center [83, 25] width 17 height 17
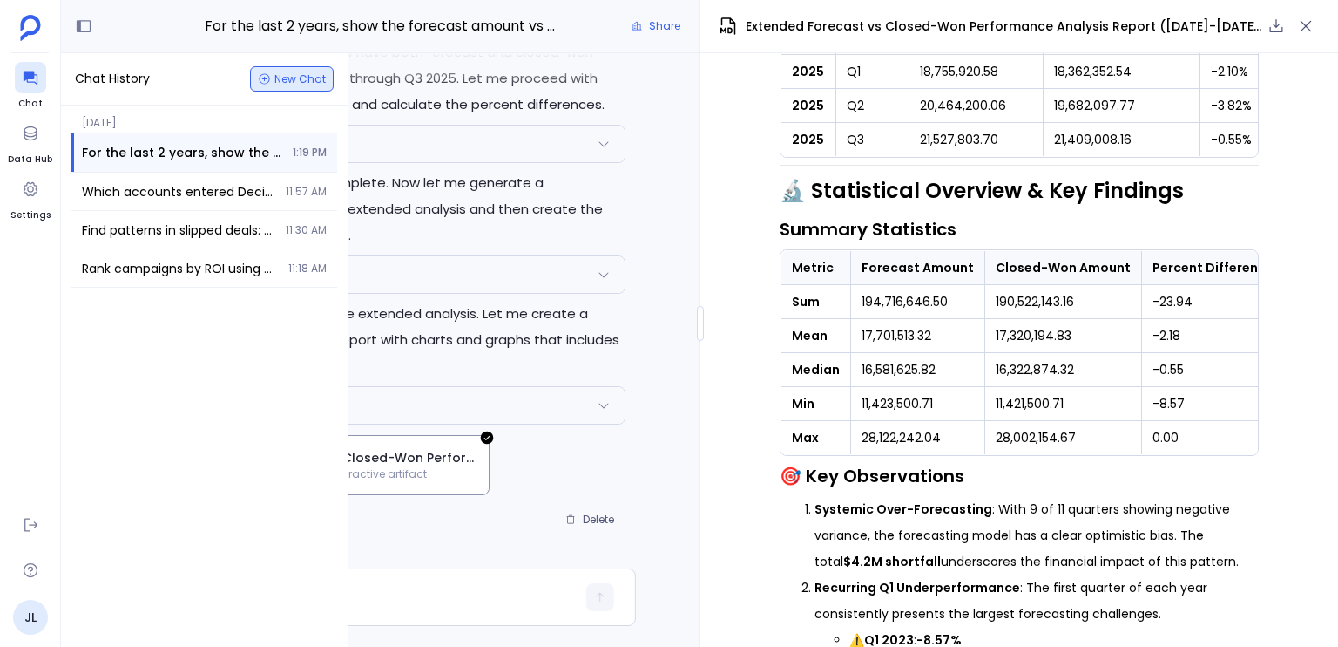
click at [321, 70] on button "New Chat" at bounding box center [292, 78] width 84 height 25
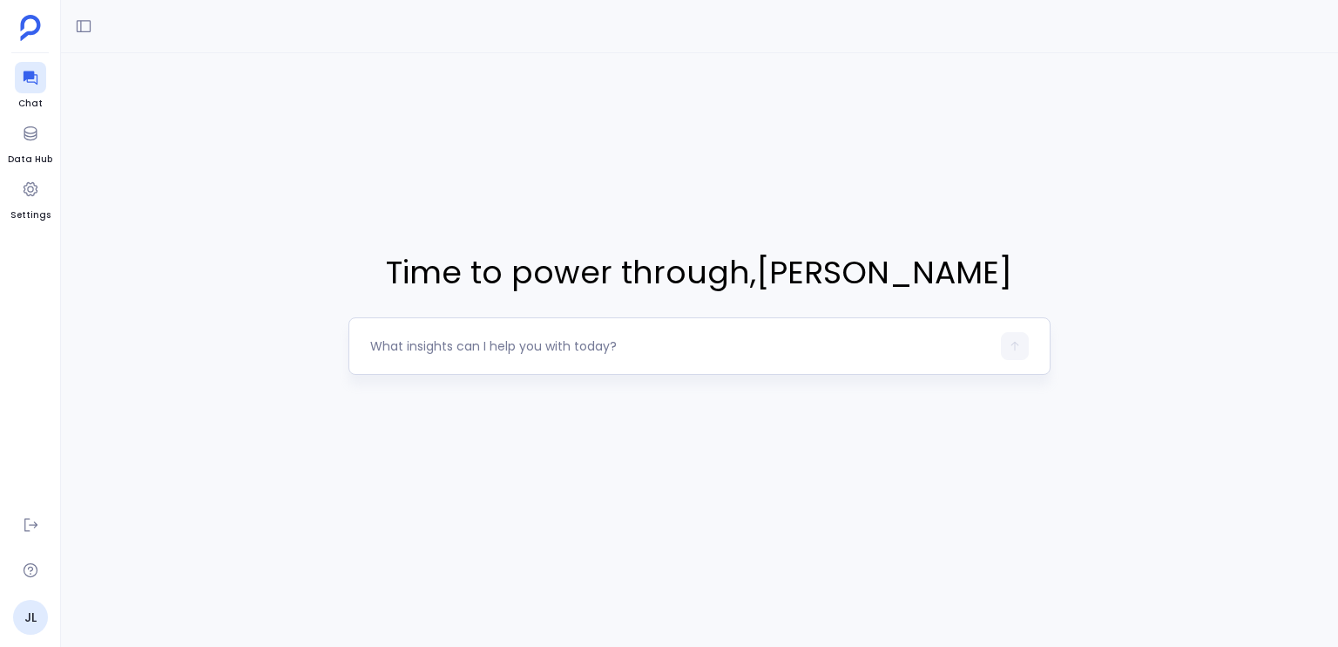
click at [559, 359] on div at bounding box center [680, 346] width 620 height 28
click at [555, 356] on div at bounding box center [680, 346] width 620 height 28
click at [527, 348] on textarea at bounding box center [680, 345] width 620 height 17
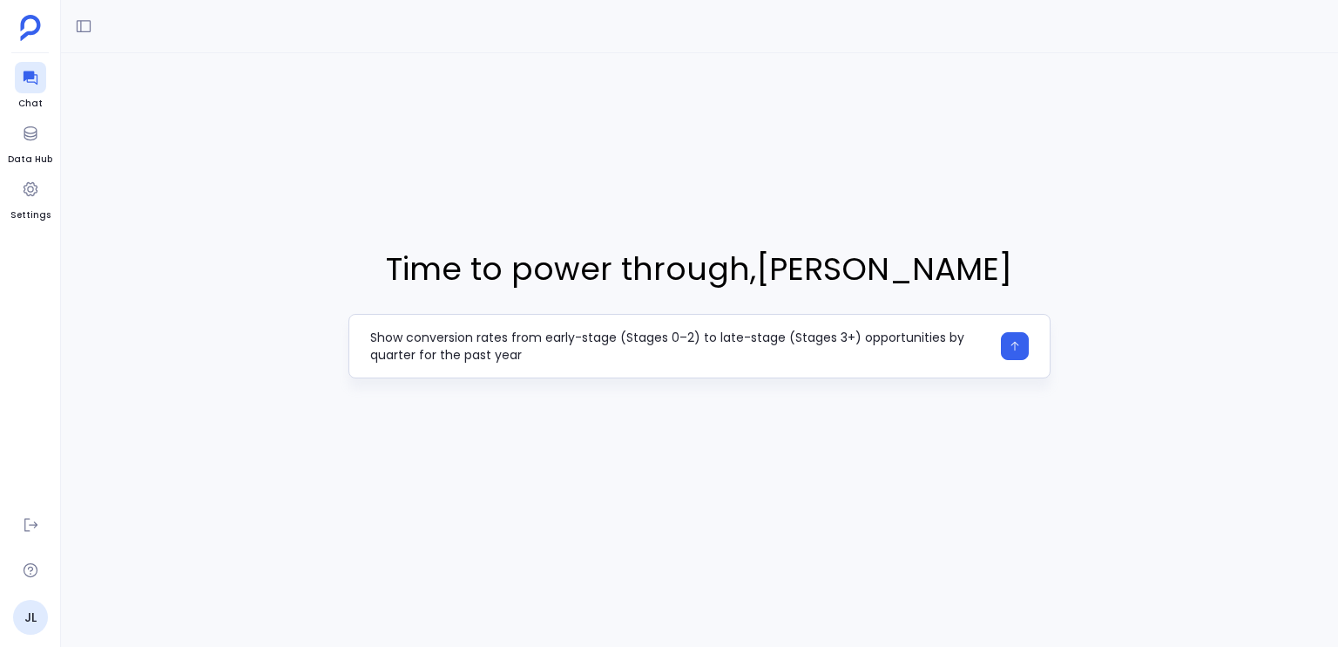
click at [478, 340] on textarea "Show conversion rates from early-stage (Stages 0–2) to late-stage (Stages 3+) o…" at bounding box center [680, 346] width 620 height 35
click at [559, 345] on textarea "Show conversion rates from early-stage (Stages 0–2) to late-stage (Stages 3+) o…" at bounding box center [680, 346] width 620 height 35
click at [622, 335] on textarea "Show conversion rates from early-stage (Stages 0–2) to late-stage (Stages 3+) o…" at bounding box center [680, 346] width 620 height 35
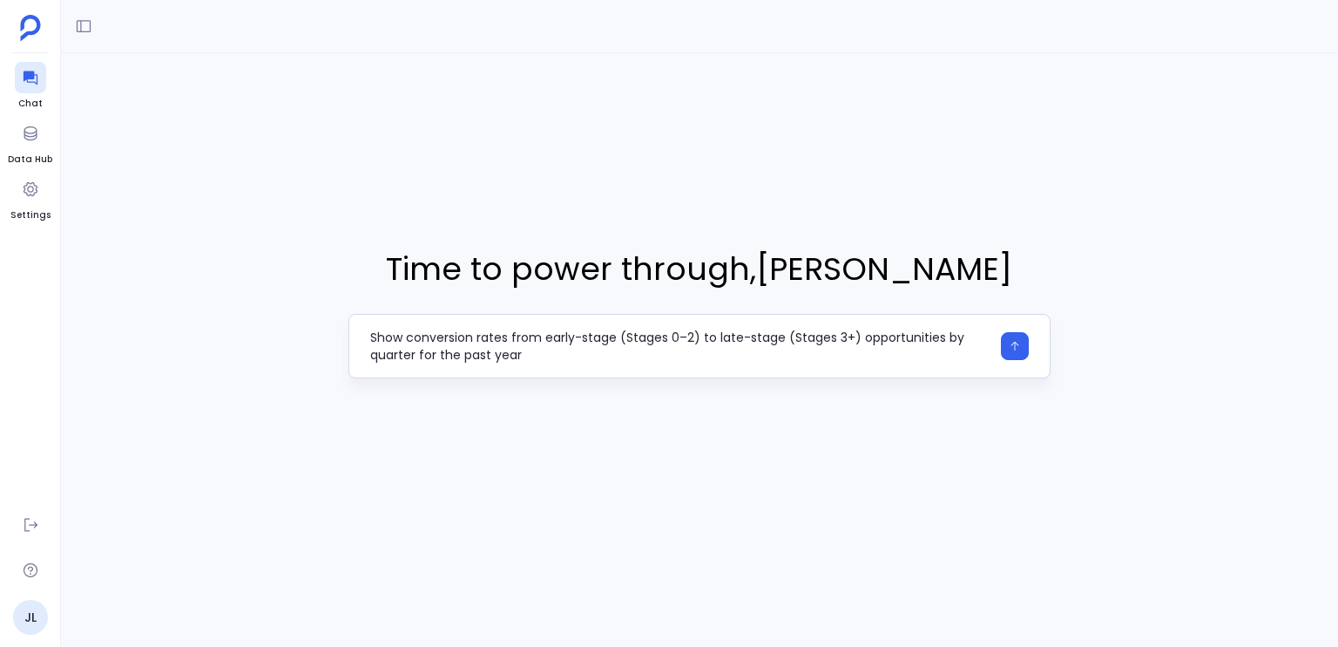
drag, startPoint x: 620, startPoint y: 335, endPoint x: 701, endPoint y: 335, distance: 81.9
click at [701, 335] on textarea "Show conversion rates from early-stage (Stages 0–2) to late-stage (Stages 3+) o…" at bounding box center [680, 346] width 620 height 35
type textarea "Show conversion rates from early-stage (Stages 0–2) to late-stage (Stages 3+) o…"
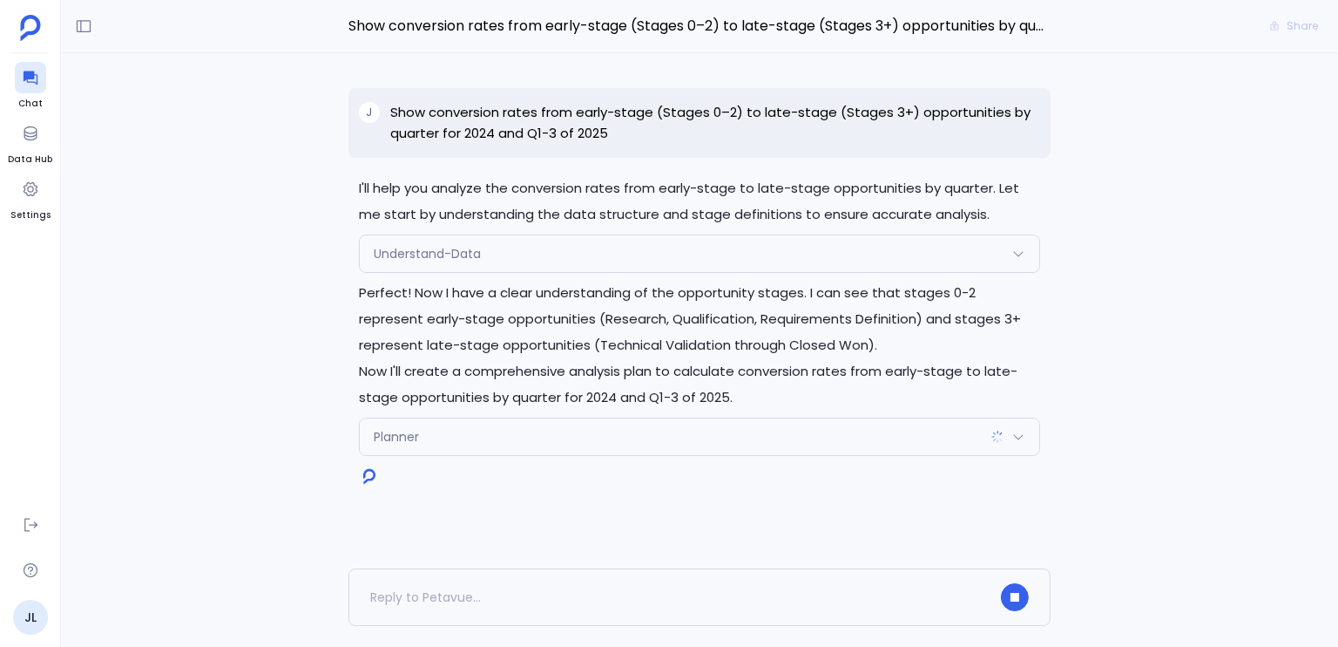
click at [597, 300] on p "Perfect! Now I have a clear understanding of the opportunity stages. I can see …" at bounding box center [699, 319] width 681 height 78
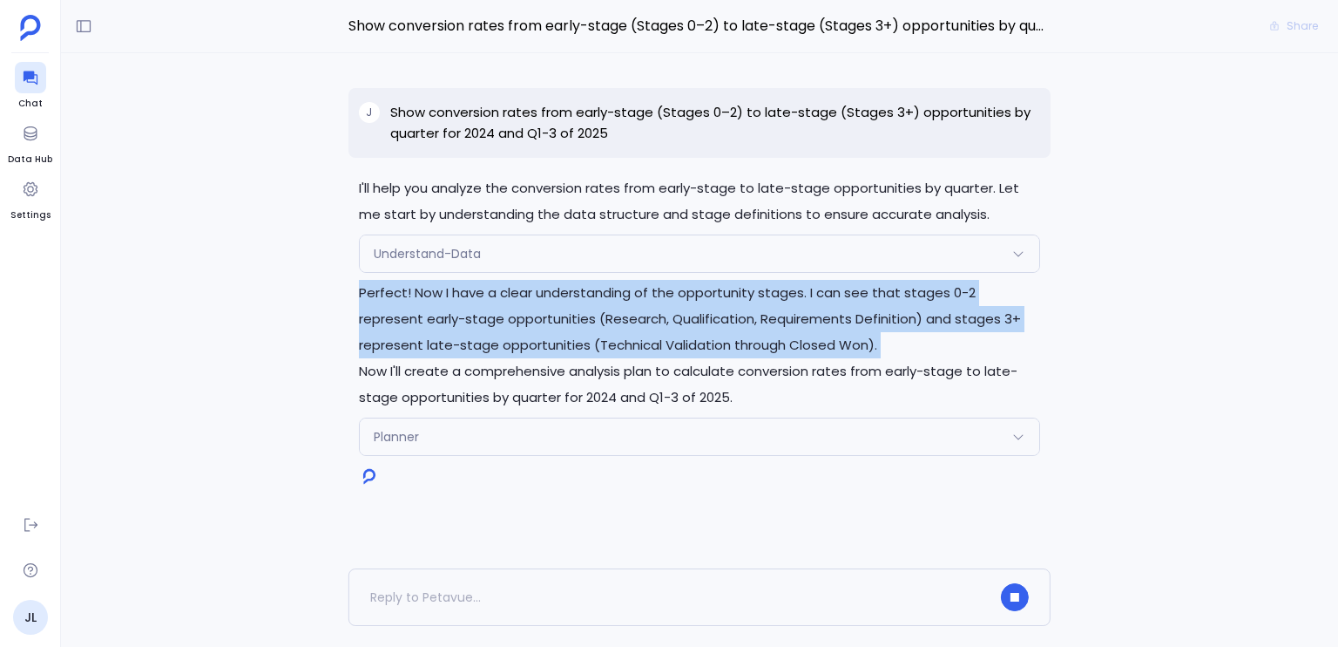
click at [597, 300] on p "Perfect! Now I have a clear understanding of the opportunity stages. I can see …" at bounding box center [699, 319] width 681 height 78
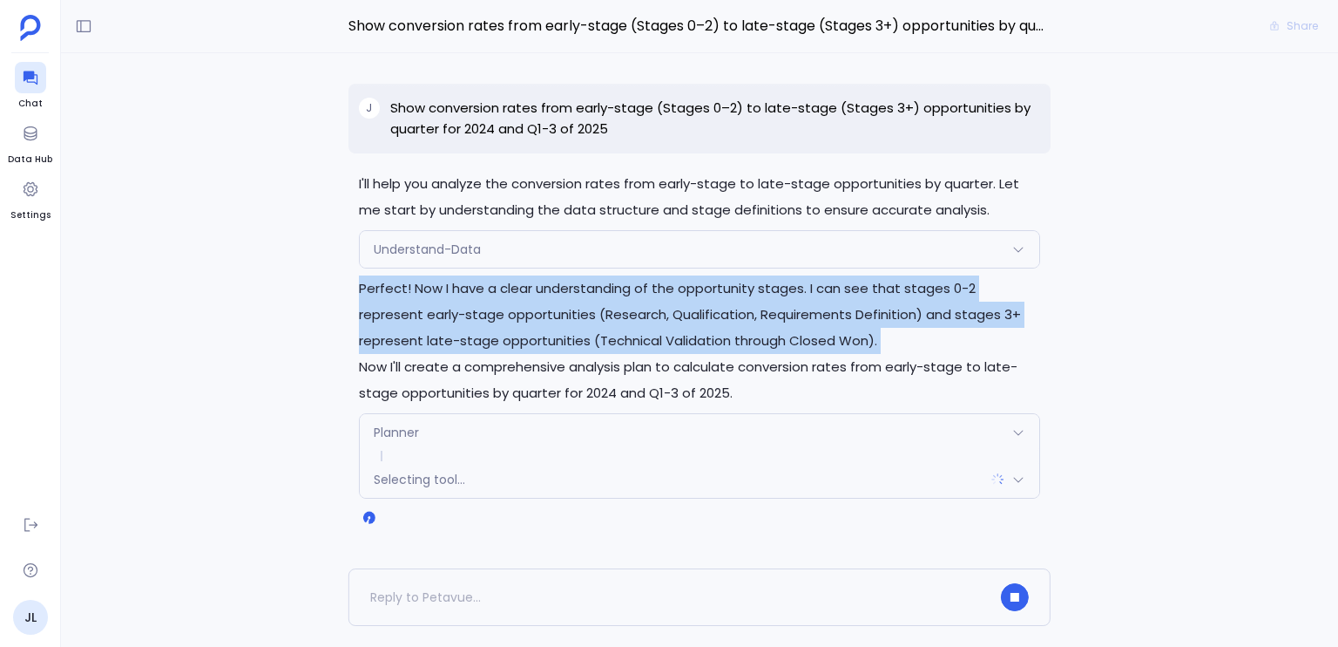
click at [813, 287] on p "Perfect! Now I have a clear understanding of the opportunity stages. I can see …" at bounding box center [699, 314] width 681 height 78
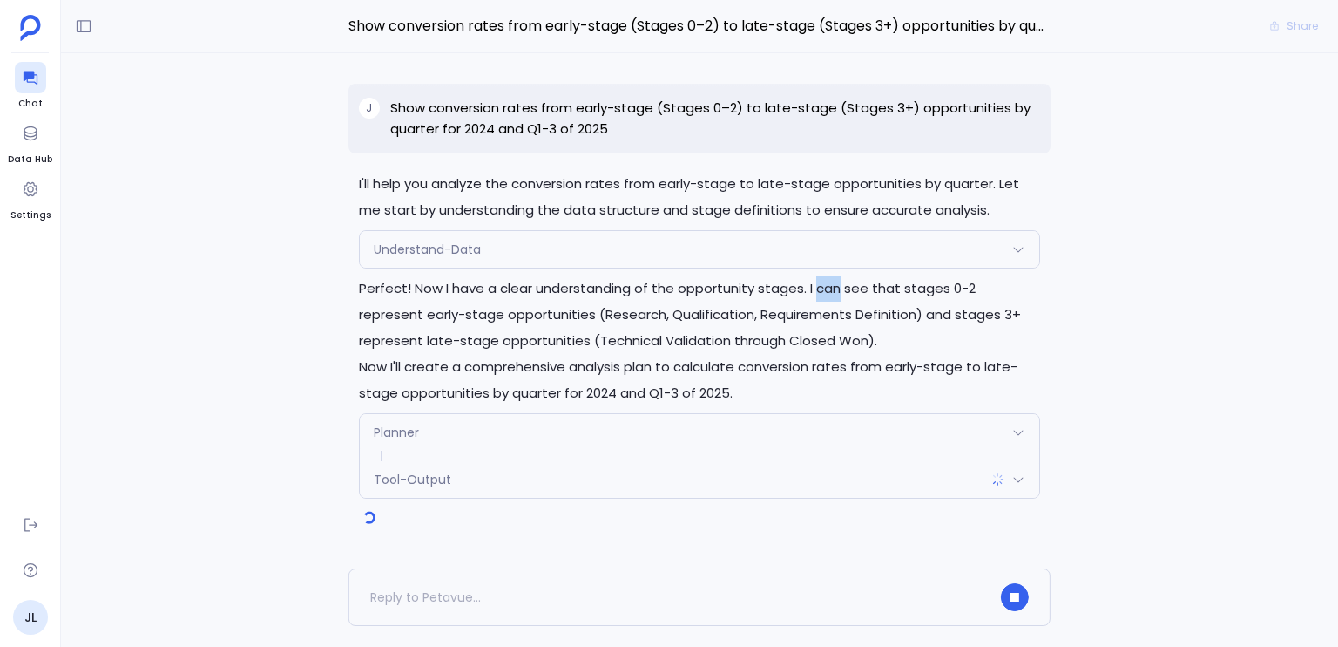
drag, startPoint x: 813, startPoint y: 287, endPoint x: 826, endPoint y: 289, distance: 13.3
click at [826, 289] on p "Perfect! Now I have a clear understanding of the opportunity stages. I can see …" at bounding box center [699, 314] width 681 height 78
click at [584, 311] on p "Perfect! Now I have a clear understanding of the opportunity stages. I can see …" at bounding box center [699, 314] width 681 height 78
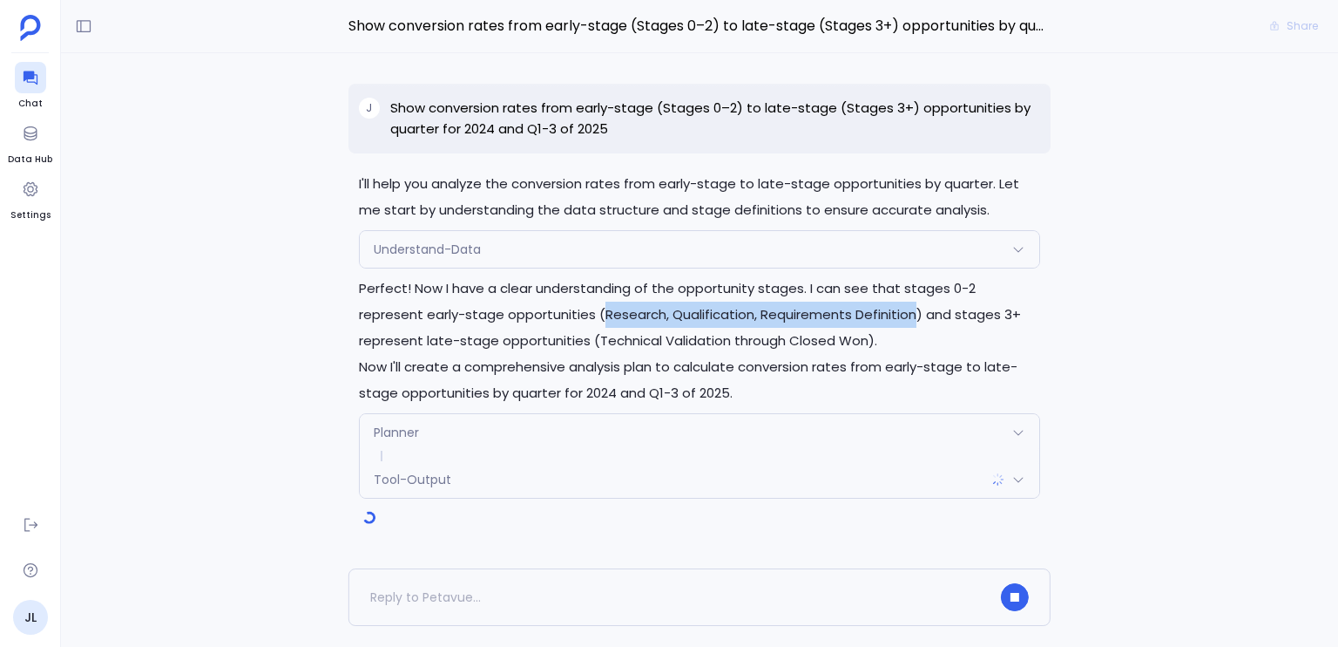
drag, startPoint x: 584, startPoint y: 311, endPoint x: 819, endPoint y: 319, distance: 235.4
click at [819, 319] on p "Perfect! Now I have a clear understanding of the opportunity stages. I can see …" at bounding box center [699, 314] width 681 height 78
drag, startPoint x: 819, startPoint y: 319, endPoint x: 555, endPoint y: 311, distance: 264.1
click at [555, 311] on p "Perfect! Now I have a clear understanding of the opportunity stages. I can see …" at bounding box center [699, 314] width 681 height 78
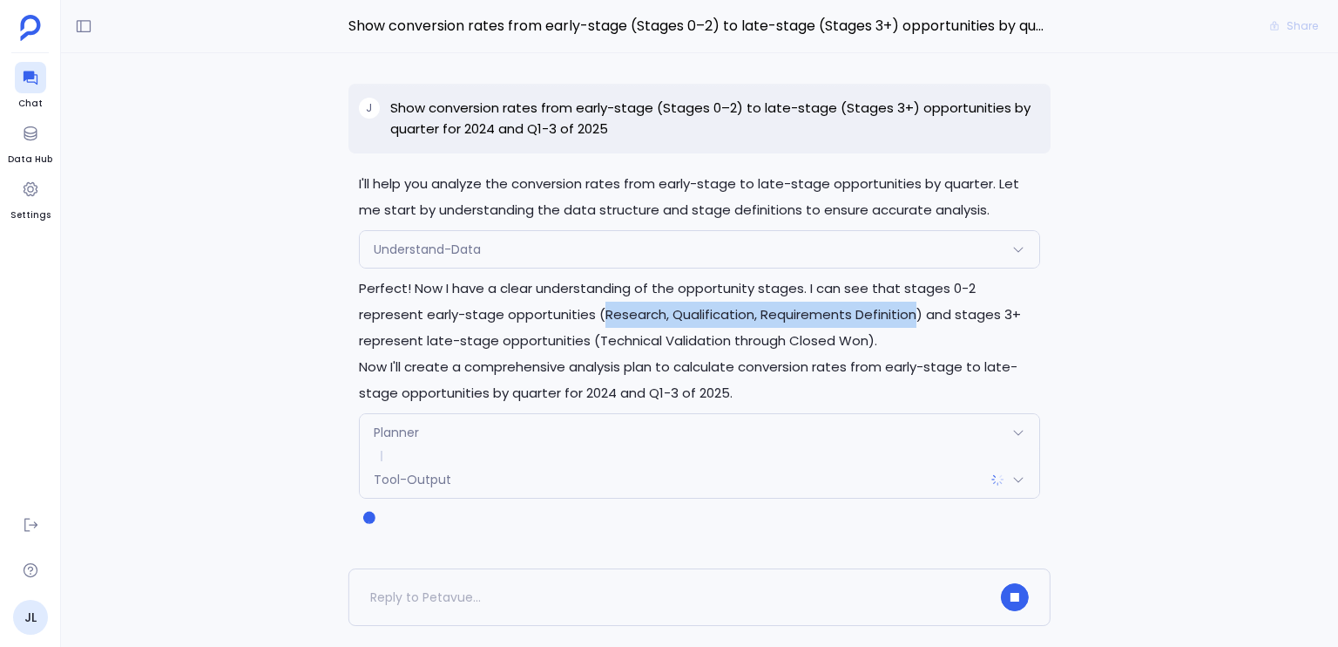
click at [555, 311] on p "Perfect! Now I have a clear understanding of the opportunity stages. I can see …" at bounding box center [699, 314] width 681 height 78
drag, startPoint x: 555, startPoint y: 311, endPoint x: 794, endPoint y: 315, distance: 238.8
click at [794, 315] on p "Perfect! Now I have a clear understanding of the opportunity stages. I can see …" at bounding box center [699, 314] width 681 height 78
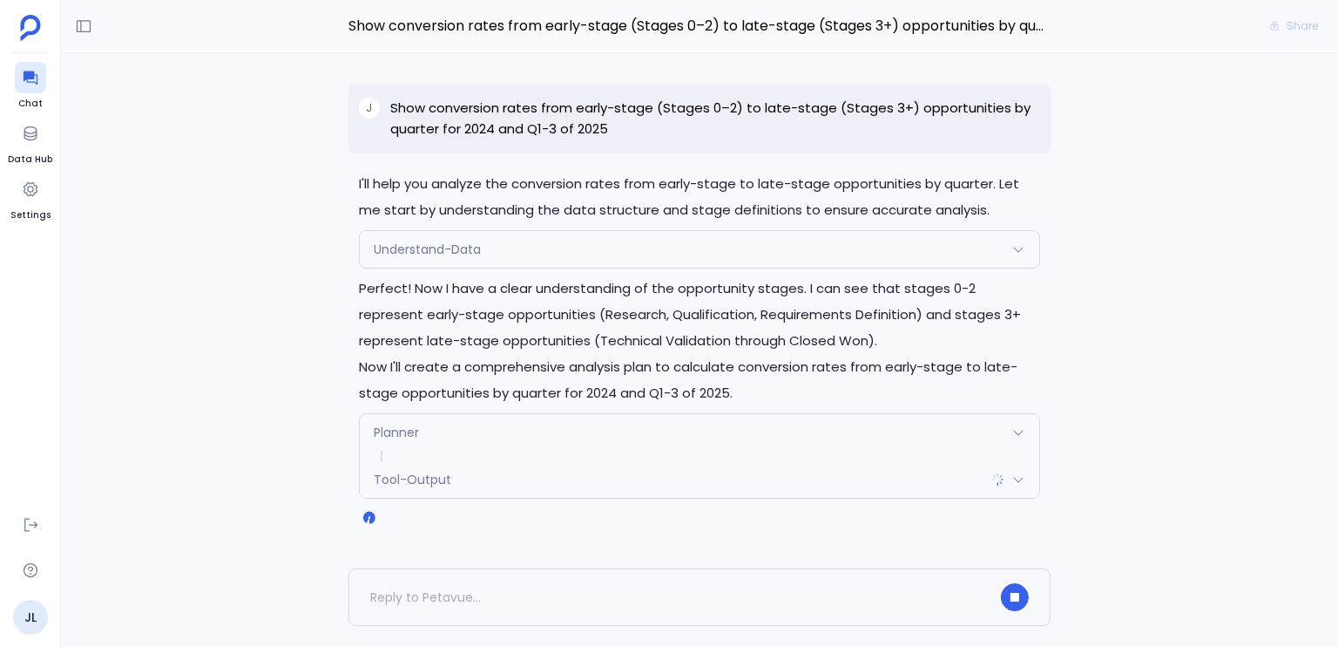
click at [525, 368] on p "Now I'll create a comprehensive analysis plan to calculate conversion rates fro…" at bounding box center [699, 380] width 681 height 52
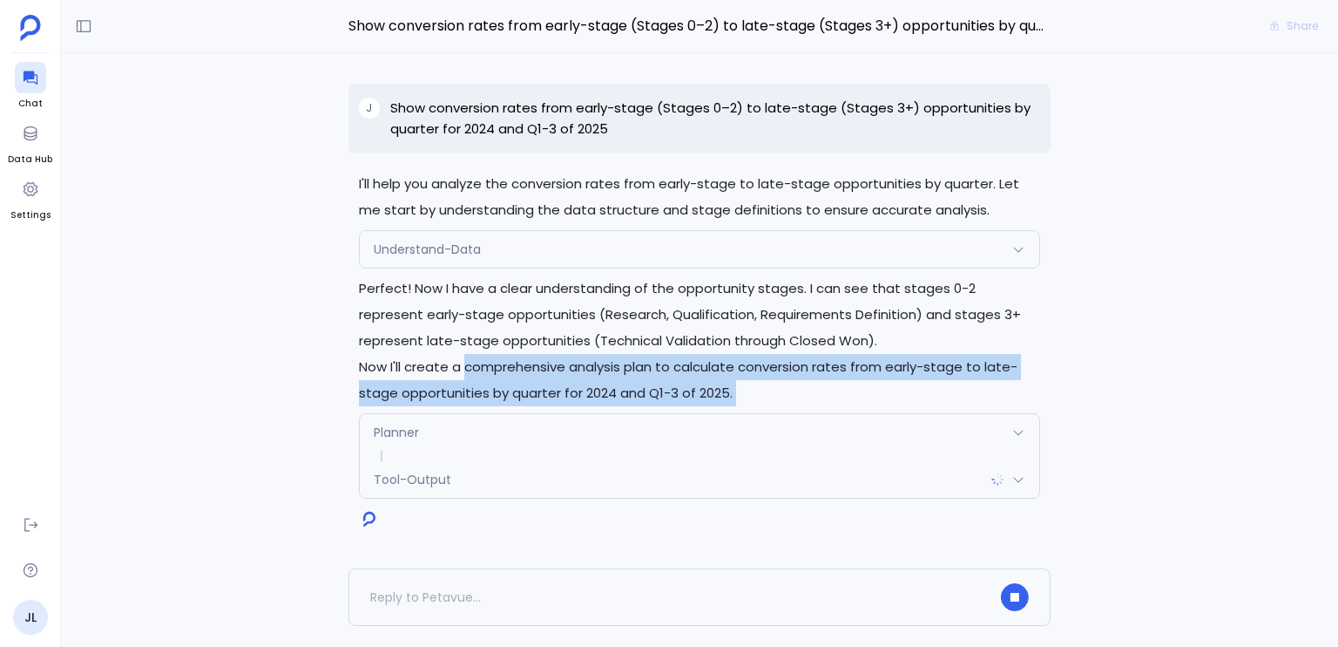
drag, startPoint x: 525, startPoint y: 368, endPoint x: 751, endPoint y: 390, distance: 227.6
click at [751, 390] on p "Now I'll create a comprehensive analysis plan to calculate conversion rates fro…" at bounding box center [699, 380] width 681 height 52
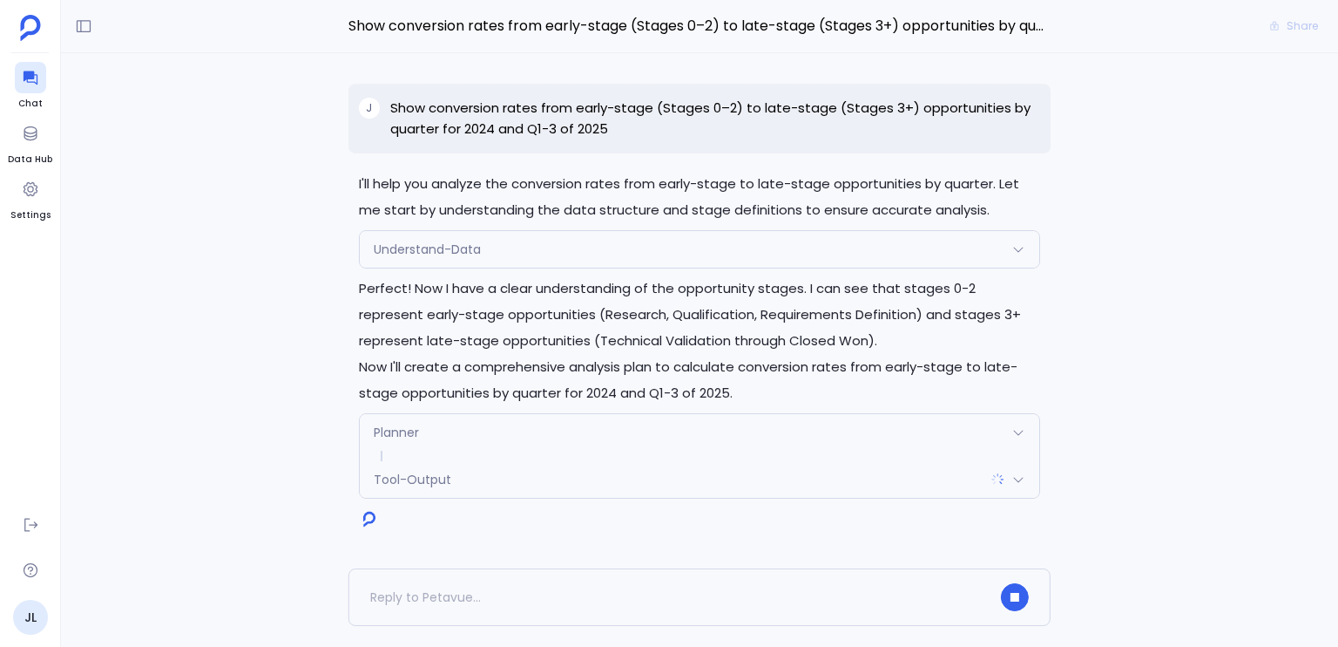
click at [751, 390] on p "Now I'll create a comprehensive analysis plan to calculate conversion rates fro…" at bounding box center [699, 380] width 681 height 52
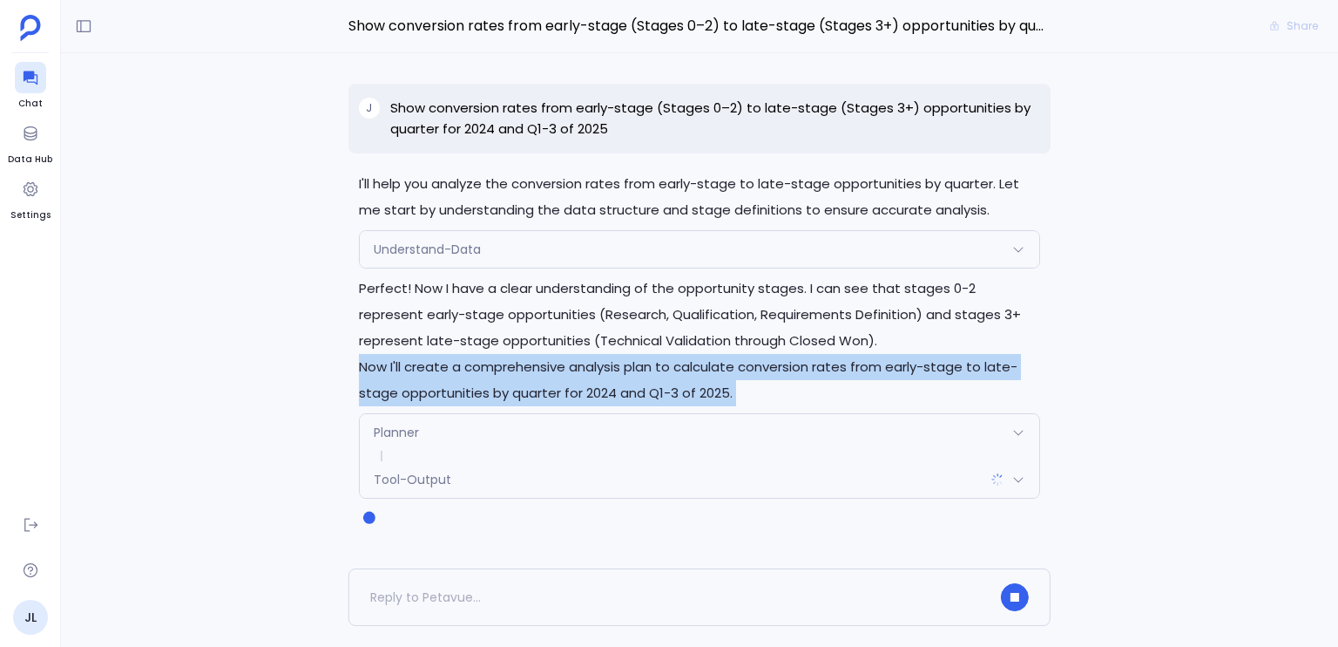
click at [751, 390] on p "Now I'll create a comprehensive analysis plan to calculate conversion rates fro…" at bounding box center [699, 380] width 681 height 52
click at [751, 389] on p "Now I'll create a comprehensive analysis plan to calculate conversion rates fro…" at bounding box center [699, 380] width 681 height 52
click at [752, 388] on p "Now I'll create a comprehensive analysis plan to calculate conversion rates fro…" at bounding box center [699, 380] width 681 height 52
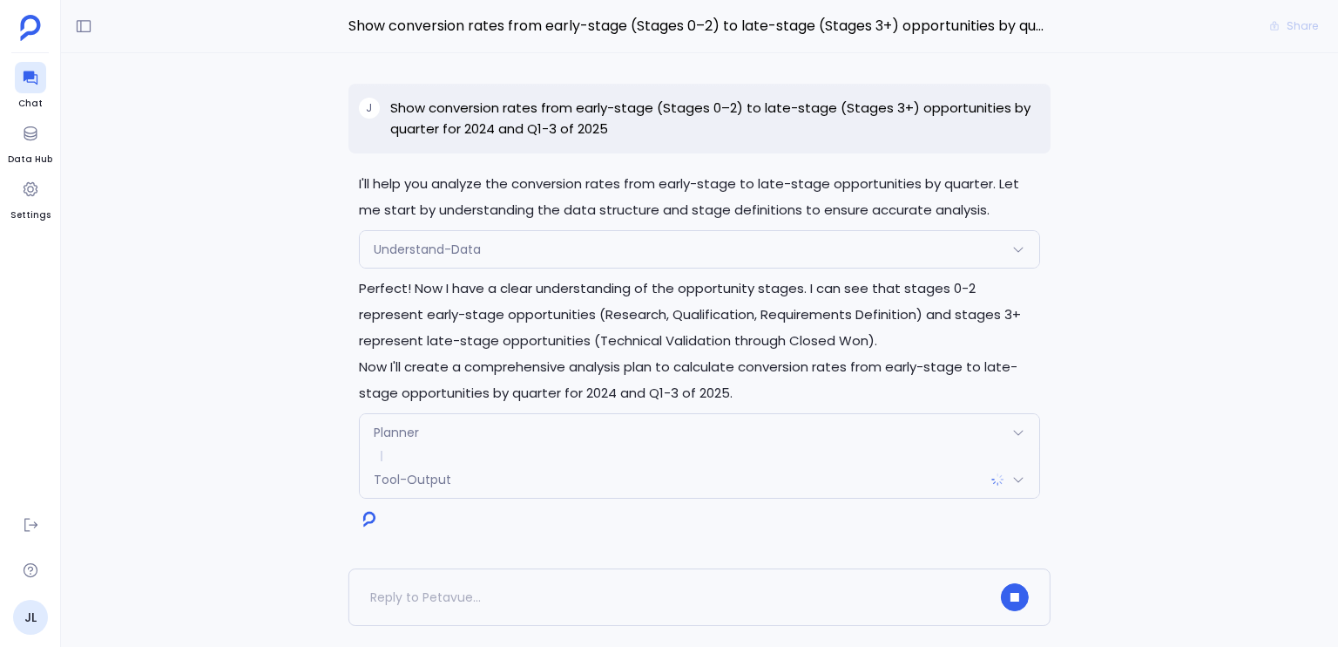
click at [752, 388] on p "Now I'll create a comprehensive analysis plan to calculate conversion rates fro…" at bounding box center [699, 380] width 681 height 52
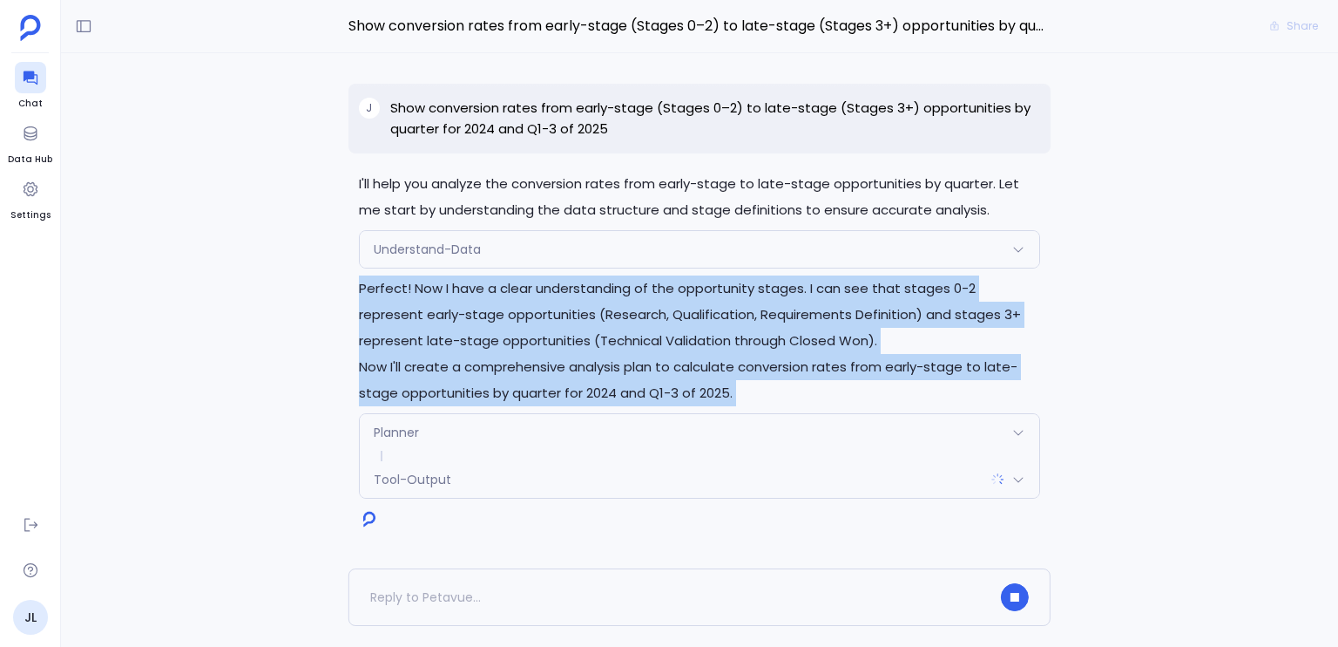
drag, startPoint x: 752, startPoint y: 388, endPoint x: 800, endPoint y: 314, distance: 88.2
click at [800, 314] on div "Perfect! Now I have a clear understanding of the opportunity stages. I can see …" at bounding box center [699, 340] width 681 height 131
click at [800, 314] on p "Perfect! Now I have a clear understanding of the opportunity stages. I can see …" at bounding box center [699, 314] width 681 height 78
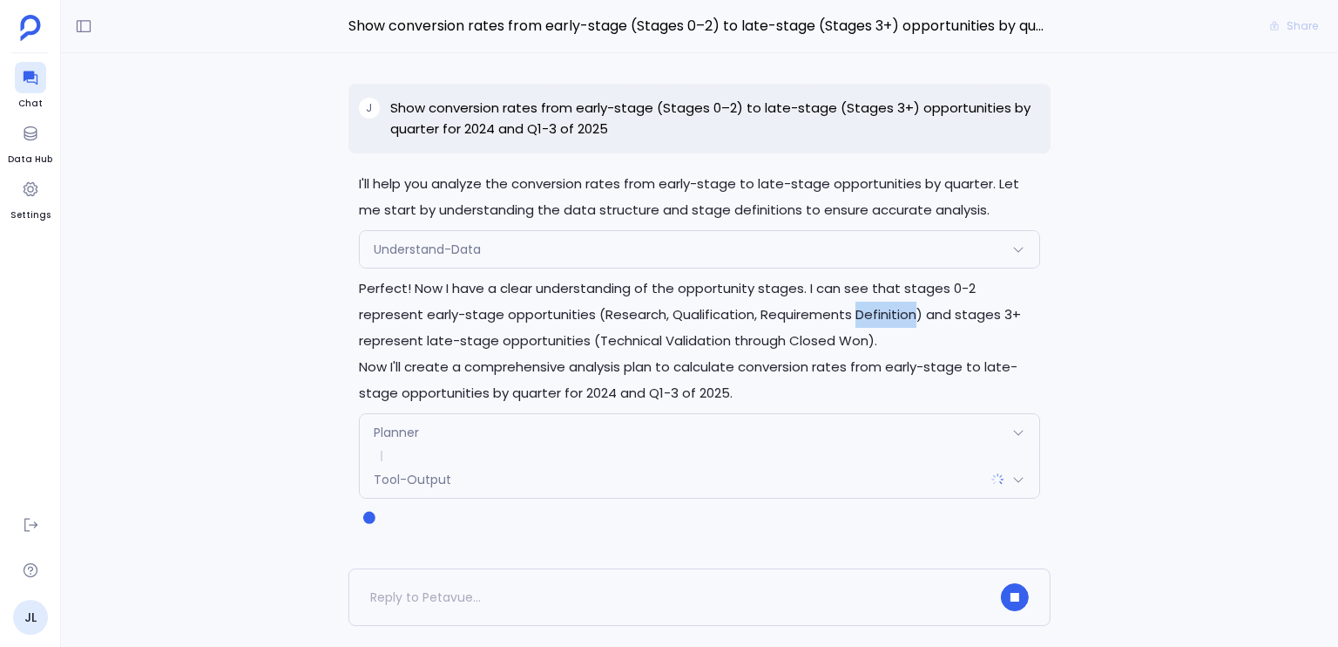
click at [800, 314] on p "Perfect! Now I have a clear understanding of the opportunity stages. I can see …" at bounding box center [699, 314] width 681 height 78
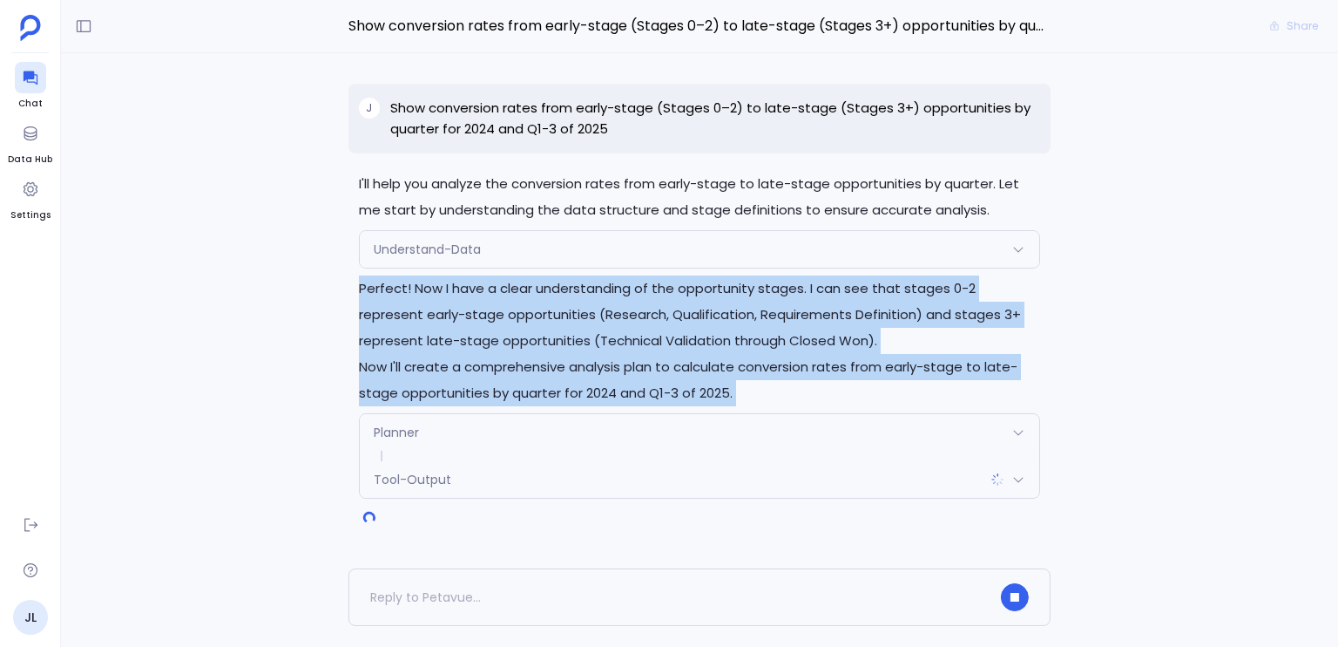
drag, startPoint x: 800, startPoint y: 314, endPoint x: 863, endPoint y: 367, distance: 82.2
click at [862, 367] on div "Perfect! Now I have a clear understanding of the opportunity stages. I can see …" at bounding box center [699, 340] width 681 height 131
click at [863, 367] on p "Now I'll create a comprehensive analysis plan to calculate conversion rates fro…" at bounding box center [699, 380] width 681 height 52
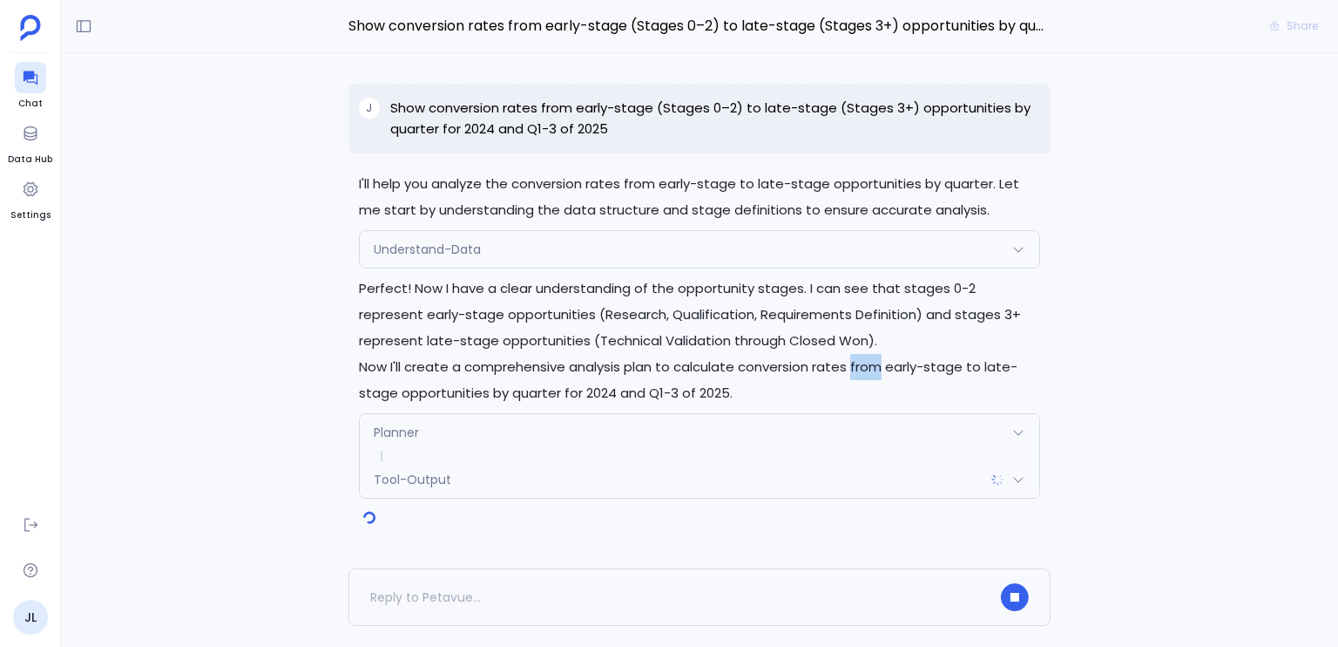
click at [863, 367] on p "Now I'll create a comprehensive analysis plan to calculate conversion rates fro…" at bounding box center [699, 380] width 681 height 52
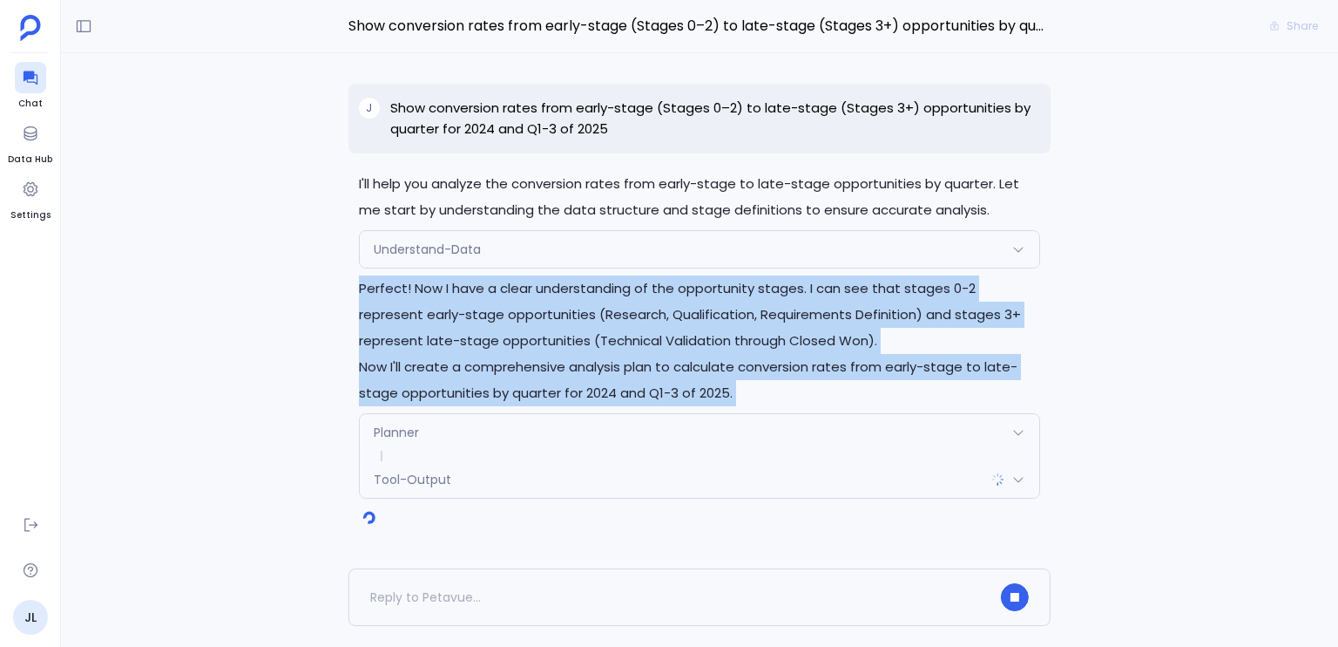
drag, startPoint x: 863, startPoint y: 367, endPoint x: 856, endPoint y: 313, distance: 54.5
click at [856, 313] on div "Perfect! Now I have a clear understanding of the opportunity stages. I can see …" at bounding box center [699, 340] width 681 height 131
click at [856, 313] on p "Perfect! Now I have a clear understanding of the opportunity stages. I can see …" at bounding box center [699, 314] width 681 height 78
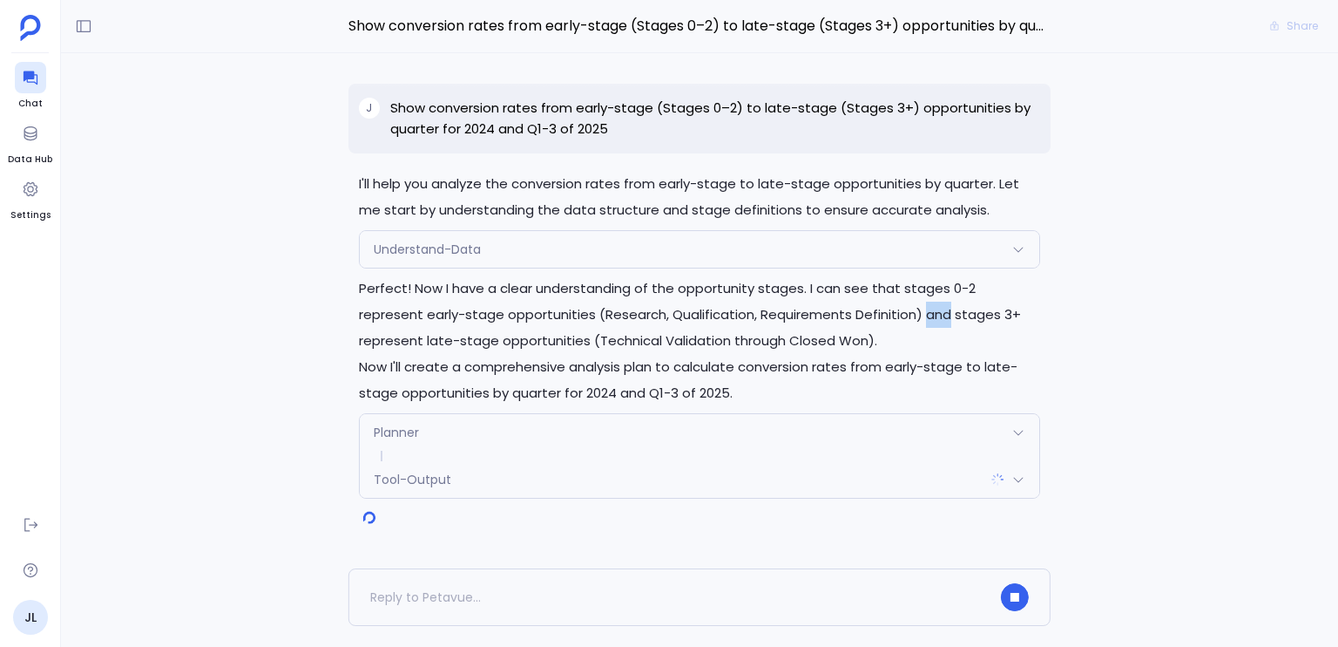
click at [856, 313] on p "Perfect! Now I have a clear understanding of the opportunity stages. I can see …" at bounding box center [699, 314] width 681 height 78
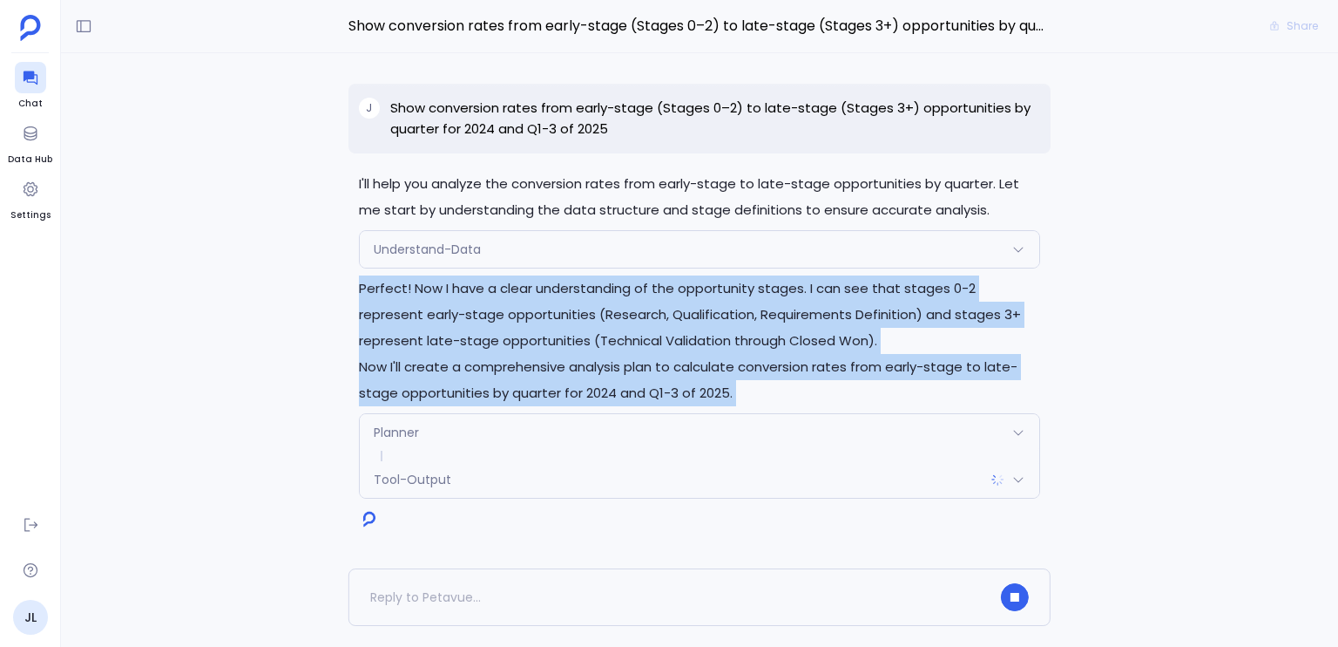
drag, startPoint x: 856, startPoint y: 313, endPoint x: 857, endPoint y: 375, distance: 61.9
click at [857, 375] on div "Perfect! Now I have a clear understanding of the opportunity stages. I can see …" at bounding box center [699, 340] width 681 height 131
click at [857, 374] on p "Now I'll create a comprehensive analysis plan to calculate conversion rates fro…" at bounding box center [699, 380] width 681 height 52
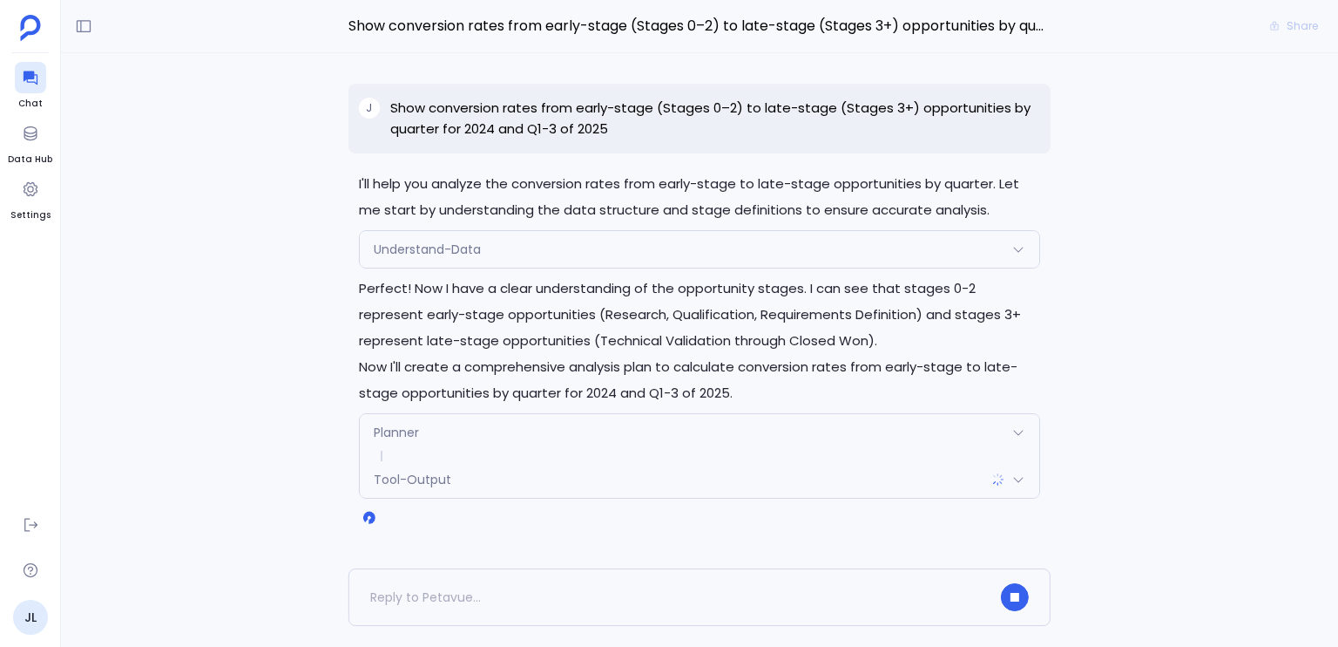
click at [844, 380] on p "Now I'll create a comprehensive analysis plan to calculate conversion rates fro…" at bounding box center [699, 380] width 681 height 52
click at [844, 379] on p "Now I'll create a comprehensive analysis plan to calculate conversion rates fro…" at bounding box center [699, 380] width 681 height 52
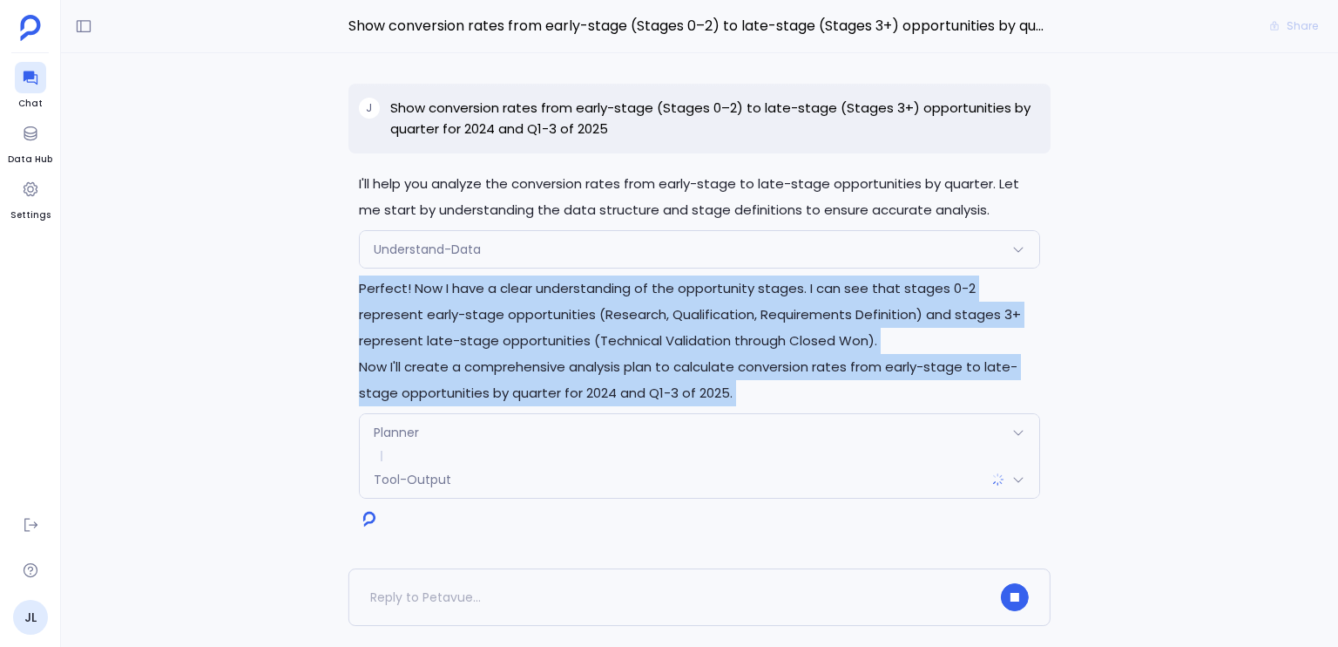
drag, startPoint x: 844, startPoint y: 379, endPoint x: 849, endPoint y: 342, distance: 36.9
click at [849, 342] on div "Perfect! Now I have a clear understanding of the opportunity stages. I can see …" at bounding box center [699, 340] width 681 height 131
click at [834, 338] on p "Perfect! Now I have a clear understanding of the opportunity stages. I can see …" at bounding box center [699, 314] width 681 height 78
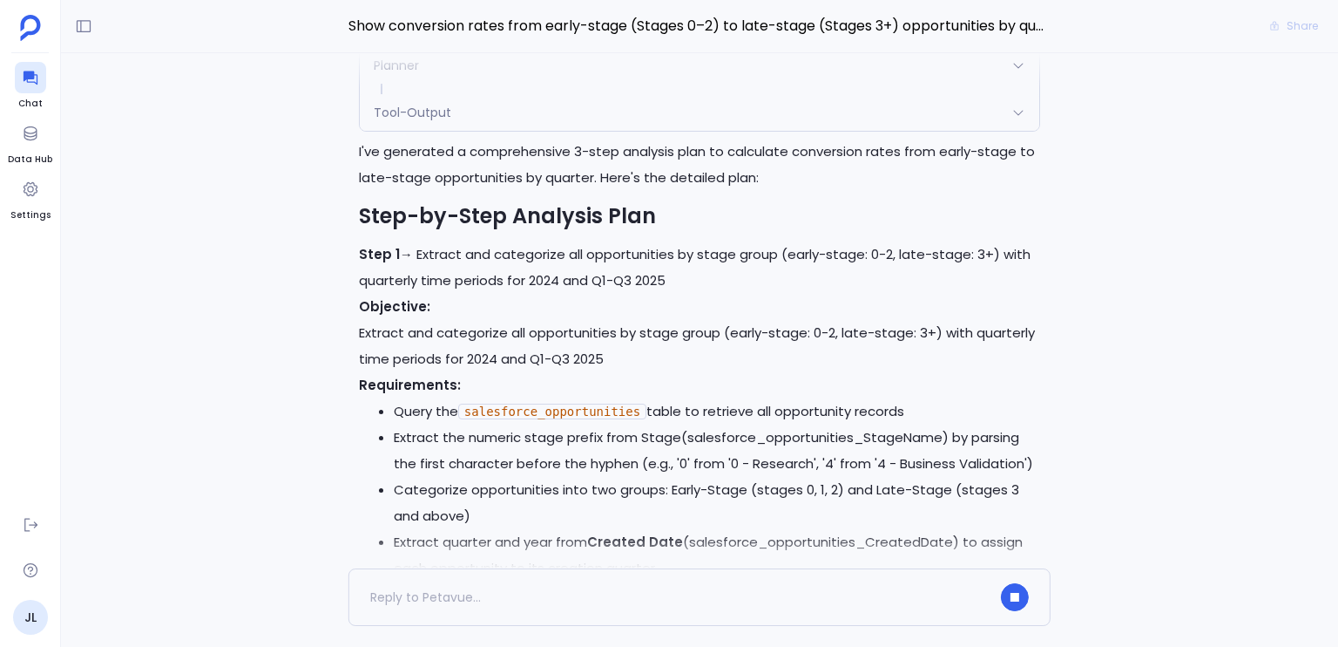
click at [540, 263] on p "Step 1 → Extract and categorize all opportunities by stage group (early-stage: …" at bounding box center [699, 267] width 681 height 52
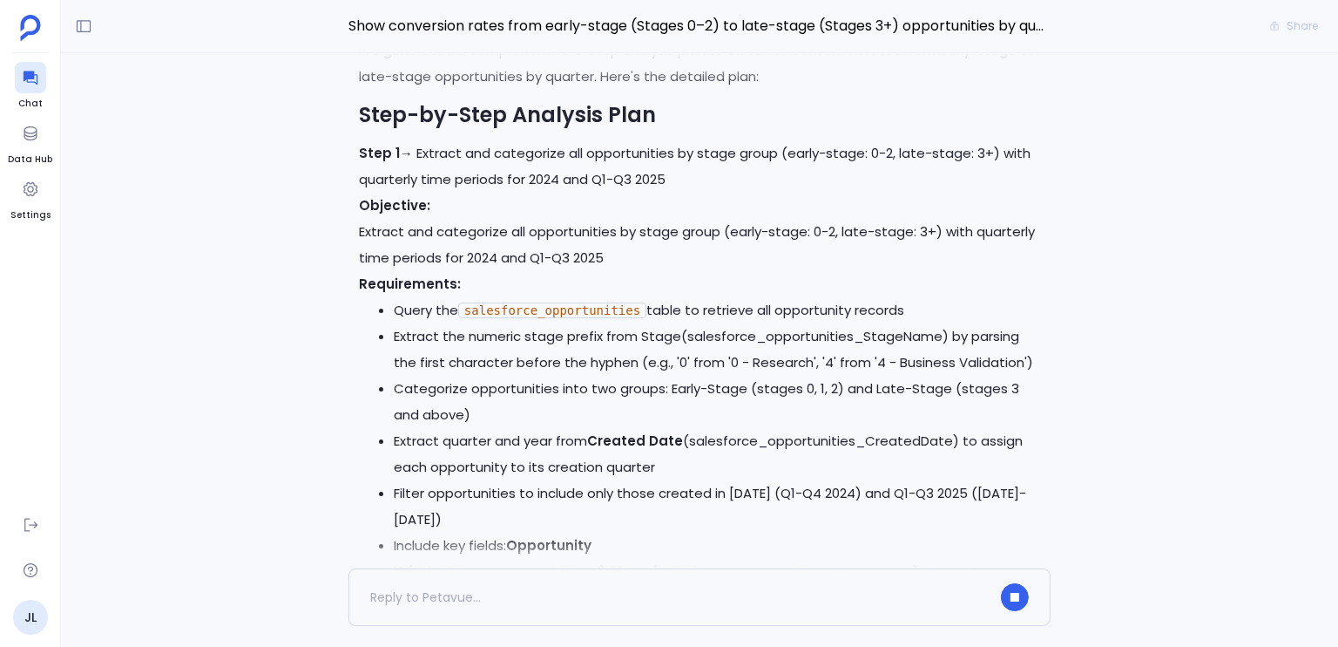
scroll to position [-1358, 0]
click at [483, 302] on code "salesforce_opportunities" at bounding box center [552, 310] width 188 height 16
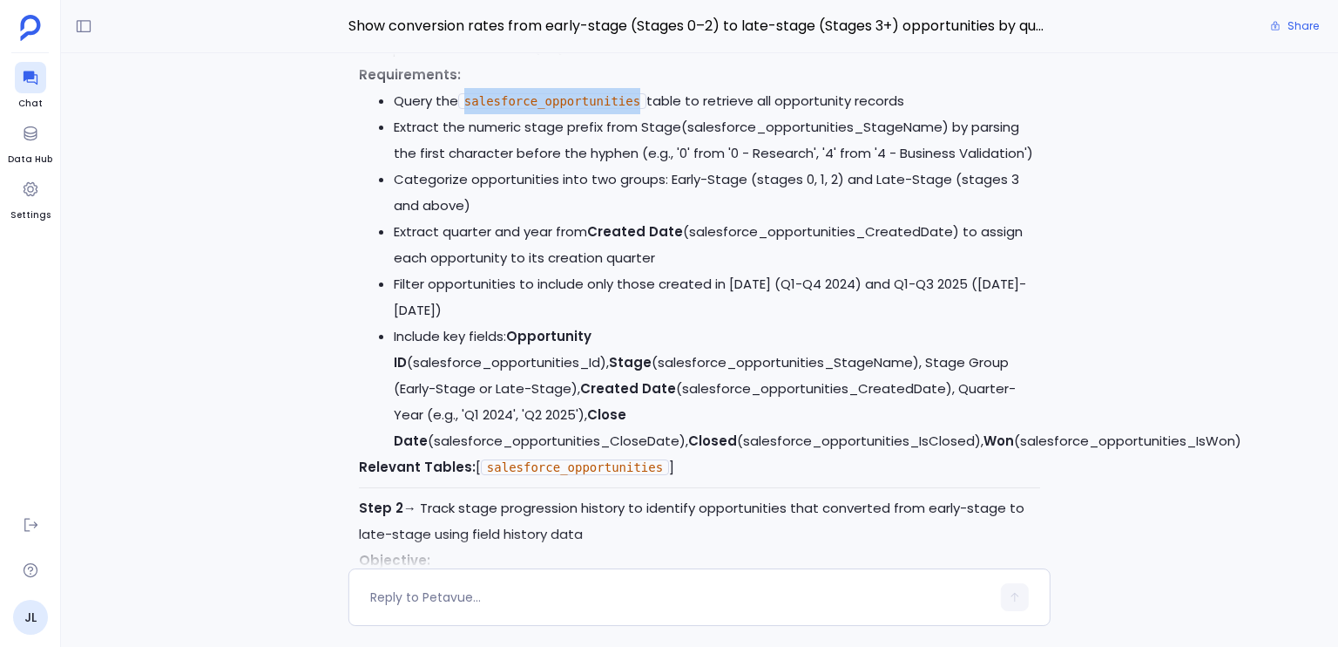
scroll to position [-1148, 0]
click at [489, 302] on li "Filter opportunities to include only those created in [DATE] (Q1-Q4 2024) and Q…" at bounding box center [717, 296] width 647 height 52
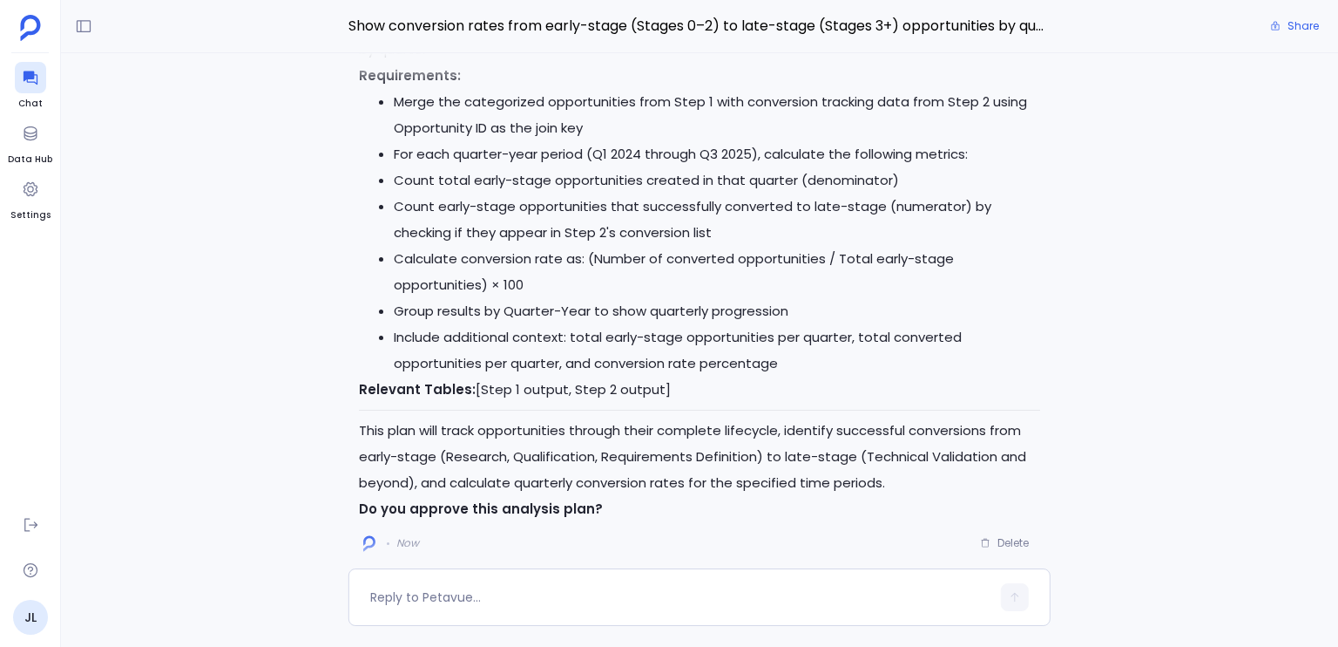
scroll to position [0, 0]
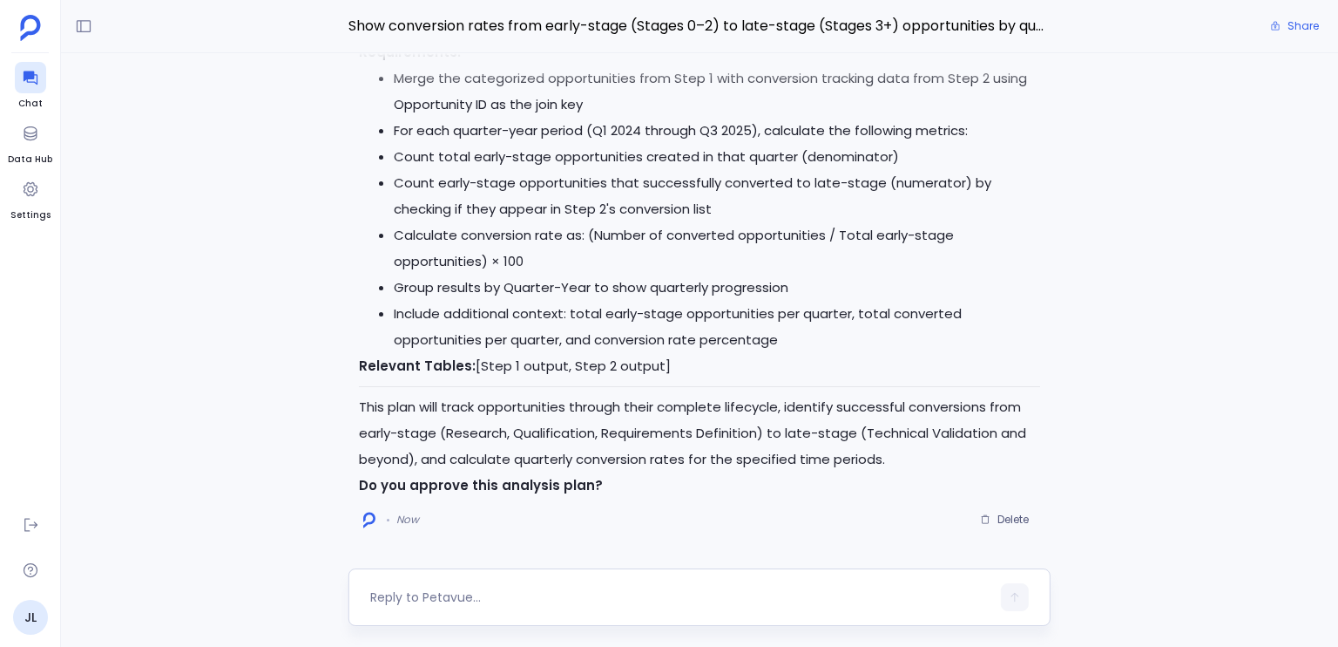
click at [656, 594] on textarea at bounding box center [680, 596] width 620 height 17
type textarea "yes"
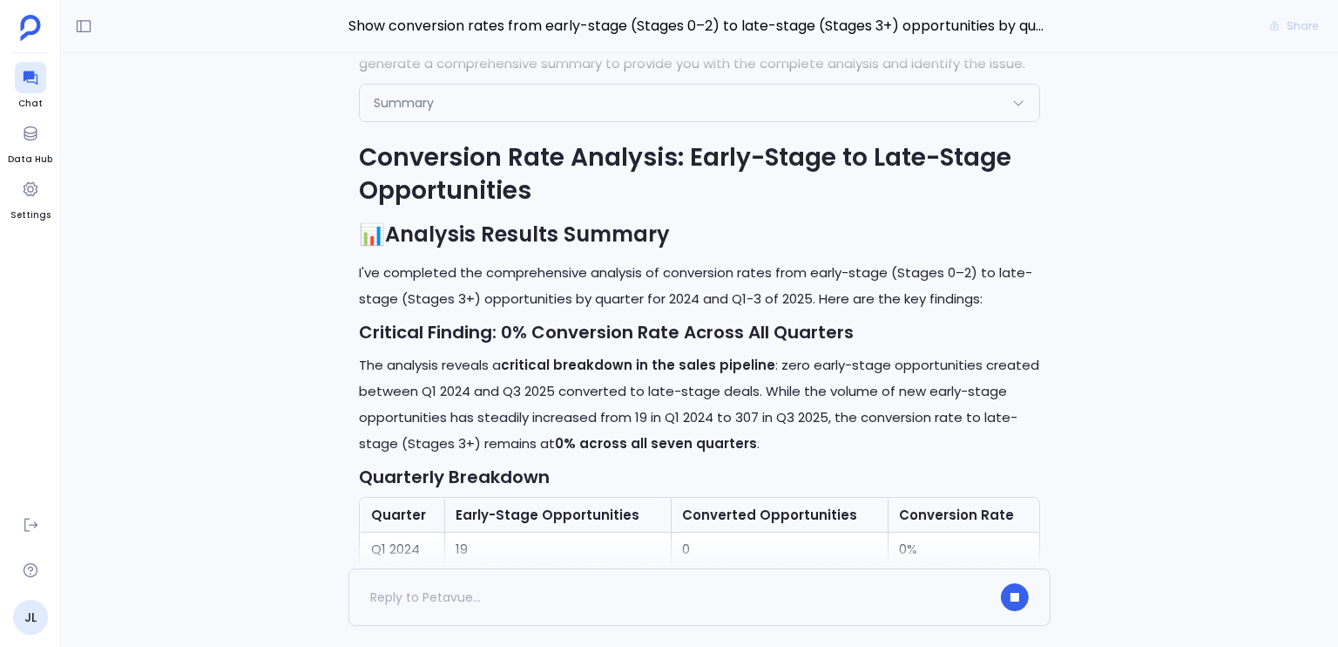
drag, startPoint x: 623, startPoint y: 179, endPoint x: 689, endPoint y: 186, distance: 66.6
click at [430, 245] on strong "Analysis Results Summary" at bounding box center [527, 234] width 285 height 29
click at [404, 274] on p "I've completed the comprehensive analysis of conversion rates from early-stage …" at bounding box center [699, 286] width 681 height 52
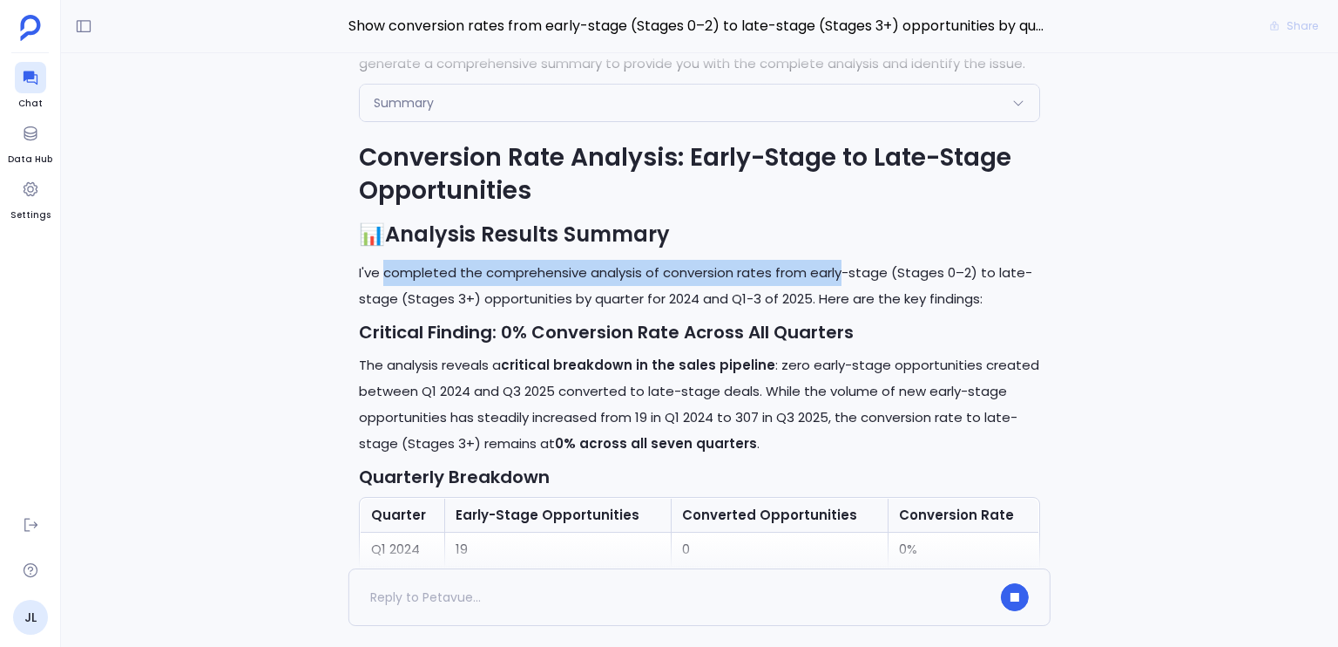
scroll to position [-1365, 0]
drag, startPoint x: 404, startPoint y: 274, endPoint x: 841, endPoint y: 281, distance: 436.6
click at [841, 281] on p "I've completed the comprehensive analysis of conversion rates from early-stage …" at bounding box center [699, 286] width 681 height 52
click at [850, 280] on p "I've completed the comprehensive analysis of conversion rates from early-stage …" at bounding box center [699, 286] width 681 height 52
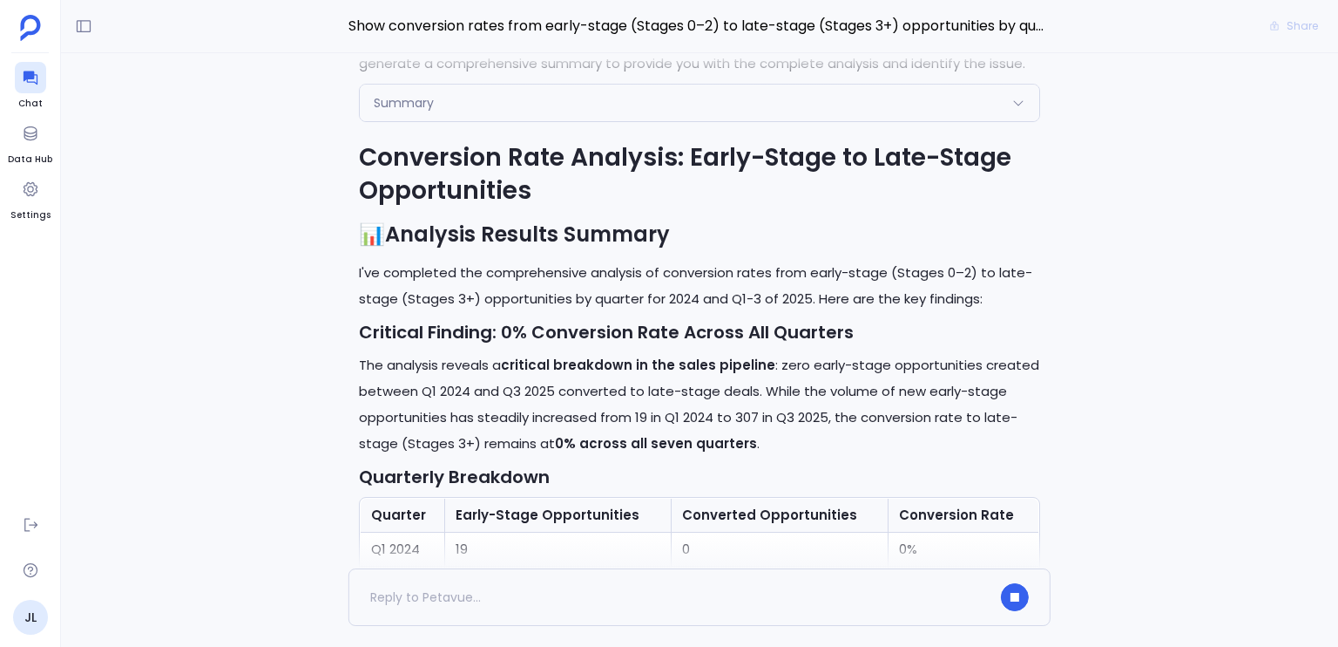
scroll to position [-1470, 0]
drag, startPoint x: 850, startPoint y: 280, endPoint x: 814, endPoint y: 276, distance: 35.9
click at [814, 276] on p "I've completed the comprehensive analysis of conversion rates from early-stage …" at bounding box center [699, 286] width 681 height 52
drag, startPoint x: 814, startPoint y: 276, endPoint x: 873, endPoint y: 276, distance: 59.3
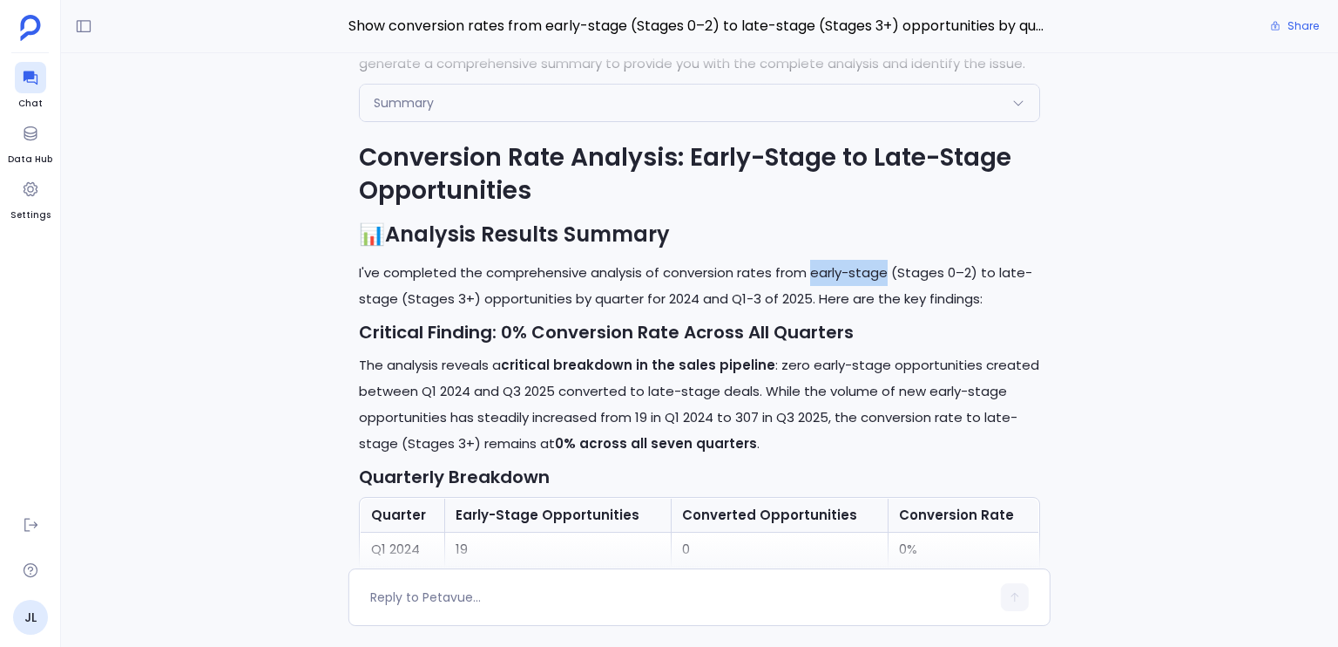
click at [873, 276] on p "I've completed the comprehensive analysis of conversion rates from early-stage …" at bounding box center [699, 286] width 681 height 52
drag, startPoint x: 873, startPoint y: 276, endPoint x: 837, endPoint y: 275, distance: 36.6
click at [837, 275] on p "I've completed the comprehensive analysis of conversion rates from early-stage …" at bounding box center [699, 286] width 681 height 52
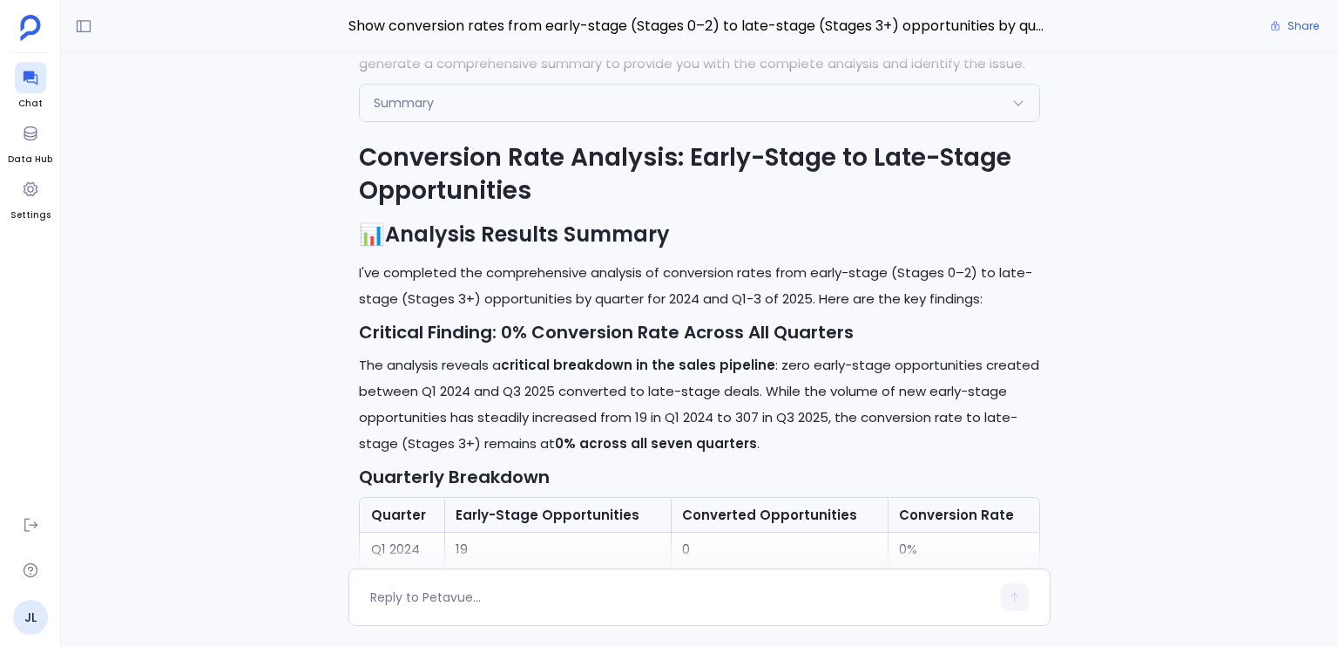
click at [827, 297] on p "I've completed the comprehensive analysis of conversion rates from early-stage …" at bounding box center [699, 286] width 681 height 52
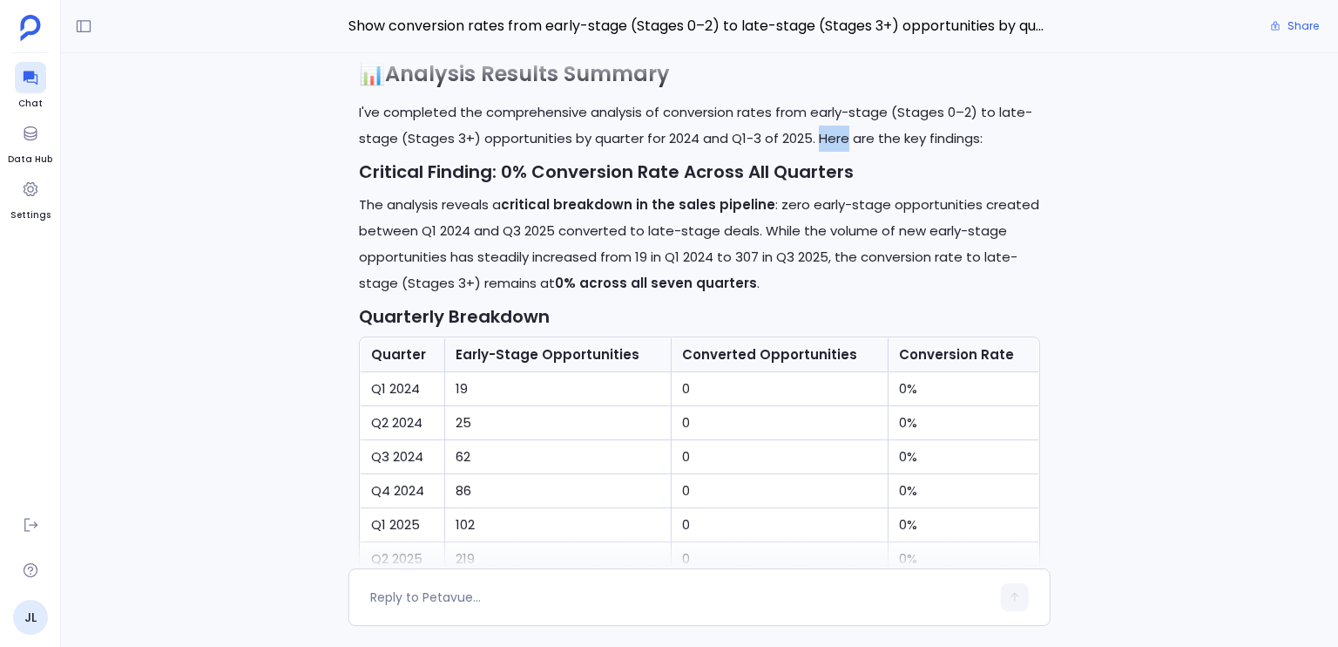
scroll to position [-1321, 0]
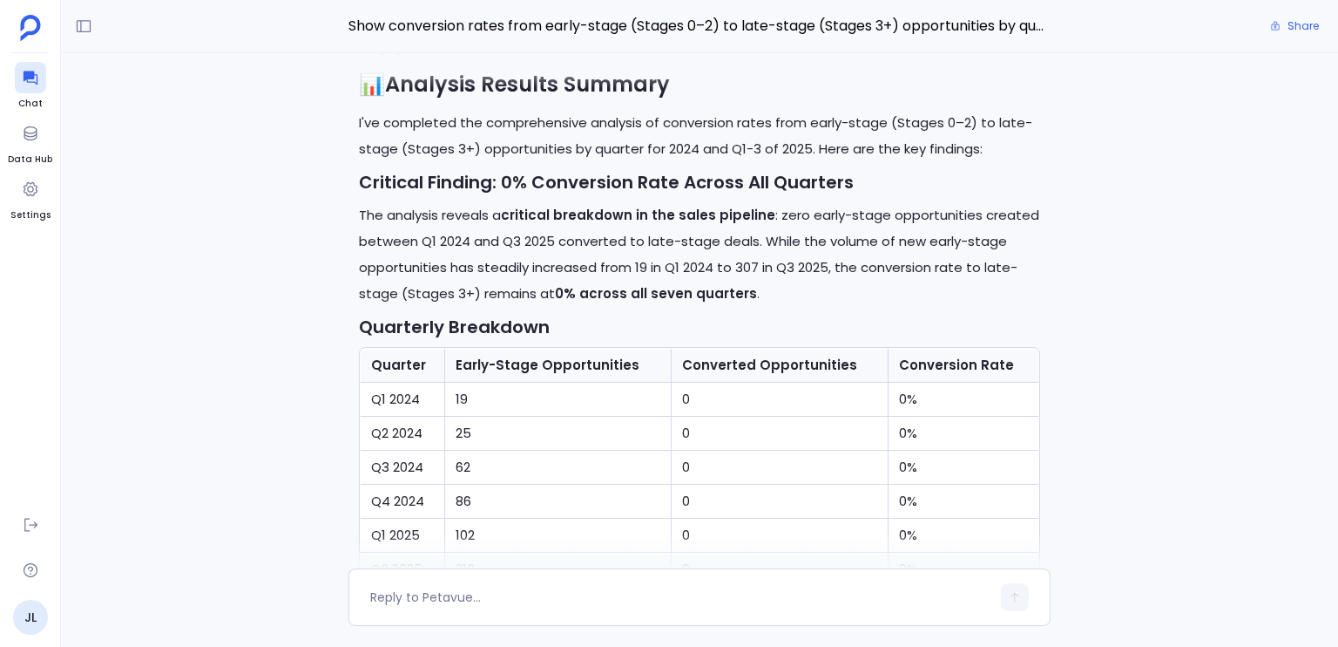
click at [410, 219] on p "The analysis reveals a critical breakdown in the sales pipeline : zero early-st…" at bounding box center [699, 254] width 681 height 105
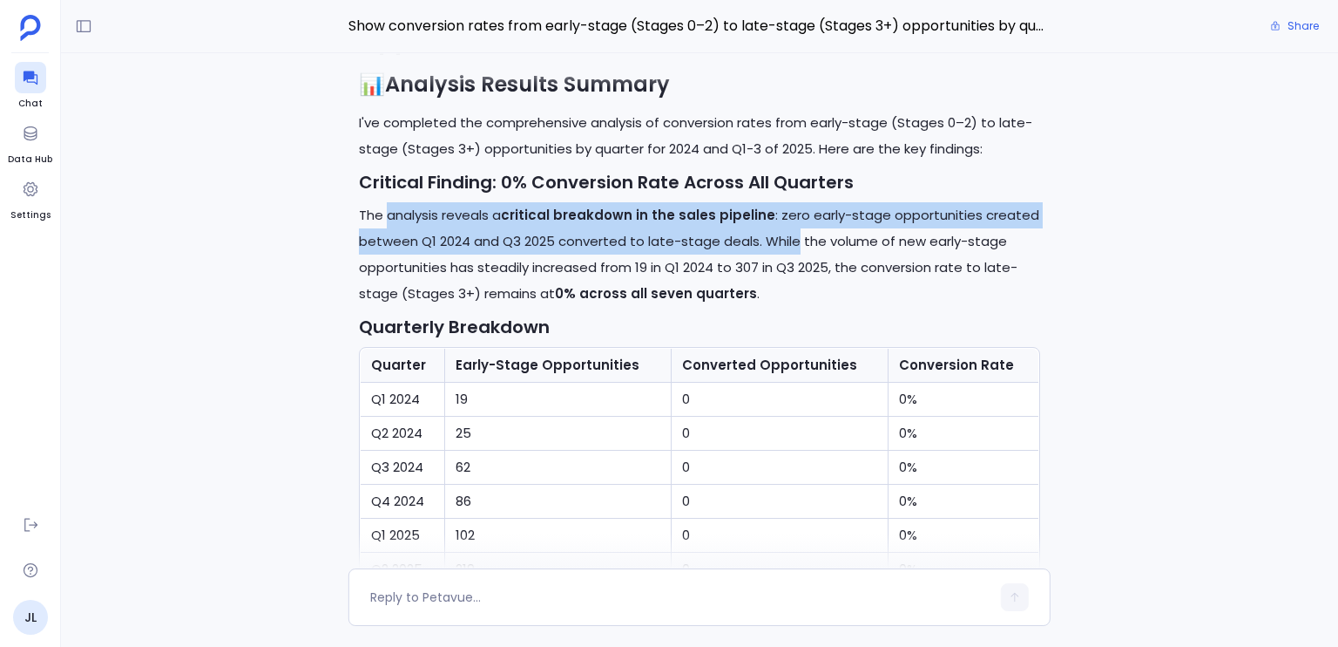
drag, startPoint x: 409, startPoint y: 219, endPoint x: 766, endPoint y: 249, distance: 358.6
click at [766, 249] on p "The analysis reveals a critical breakdown in the sales pipeline : zero early-st…" at bounding box center [699, 254] width 681 height 105
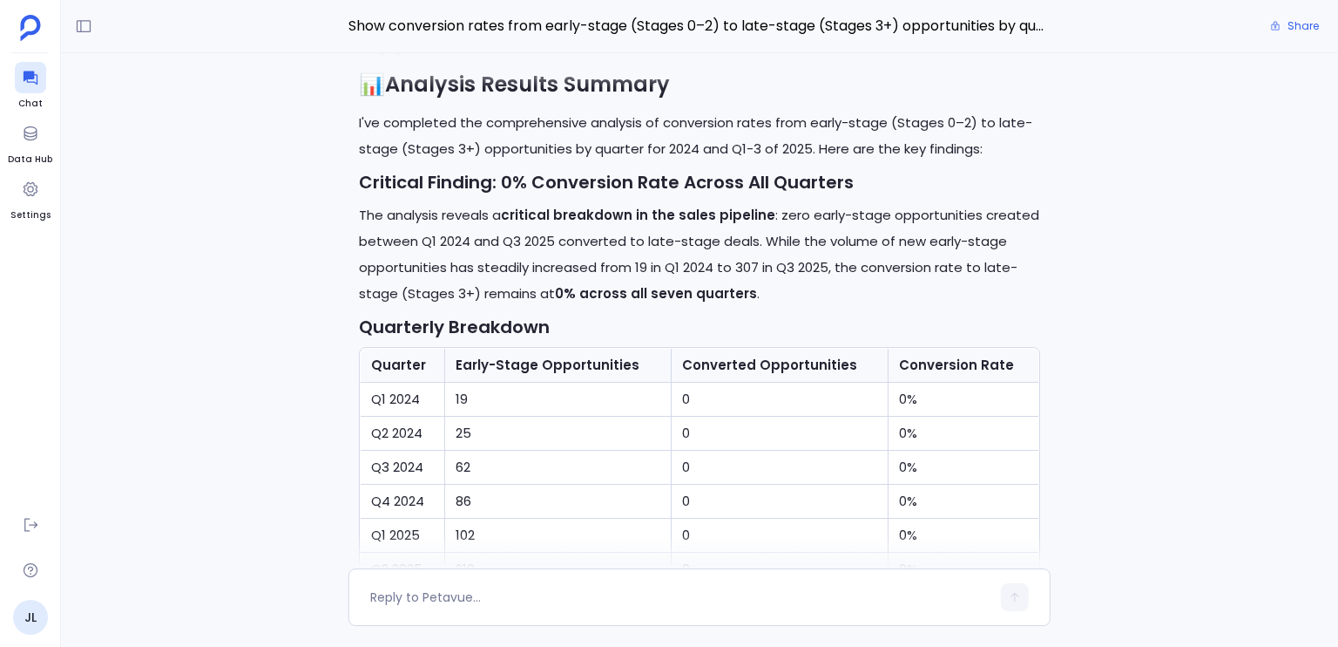
click at [769, 247] on p "The analysis reveals a critical breakdown in the sales pipeline : zero early-st…" at bounding box center [699, 254] width 681 height 105
drag, startPoint x: 769, startPoint y: 247, endPoint x: 967, endPoint y: 246, distance: 198.7
click at [967, 246] on p "The analysis reveals a critical breakdown in the sales pipeline : zero early-st…" at bounding box center [699, 254] width 681 height 105
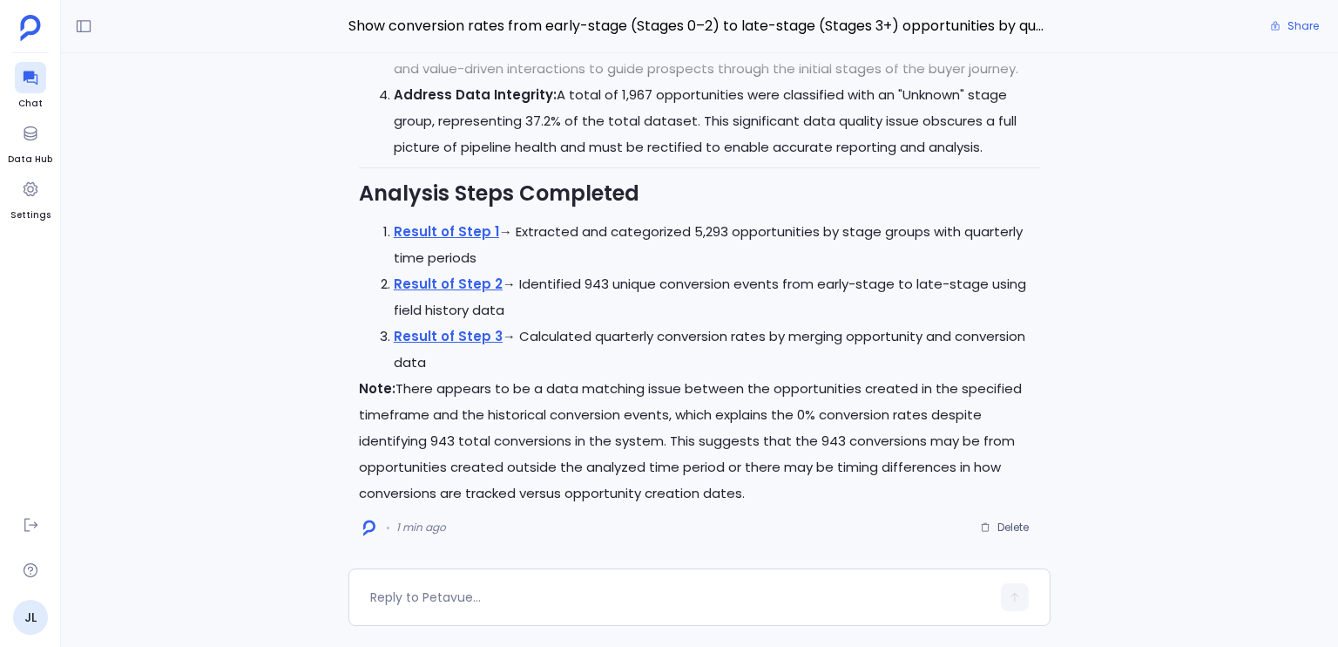
scroll to position [0, 0]
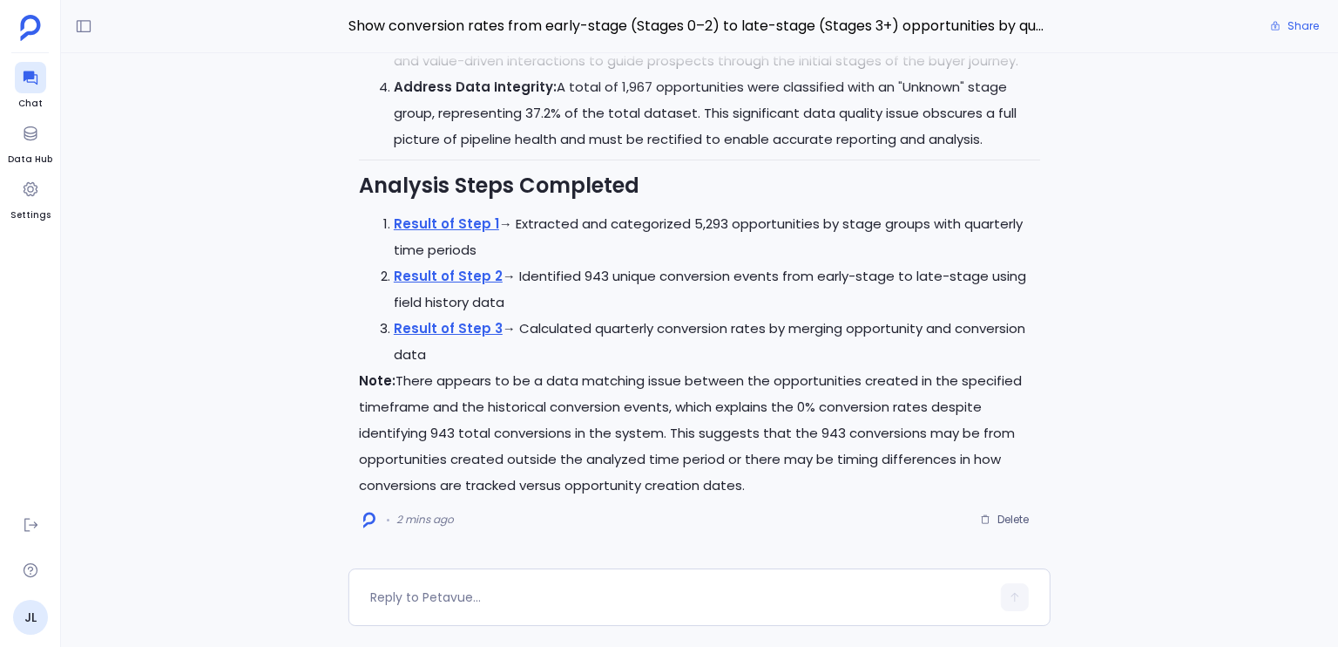
click at [532, 385] on p "Note: There appears to be a data matching issue between the opportunities creat…" at bounding box center [699, 433] width 681 height 131
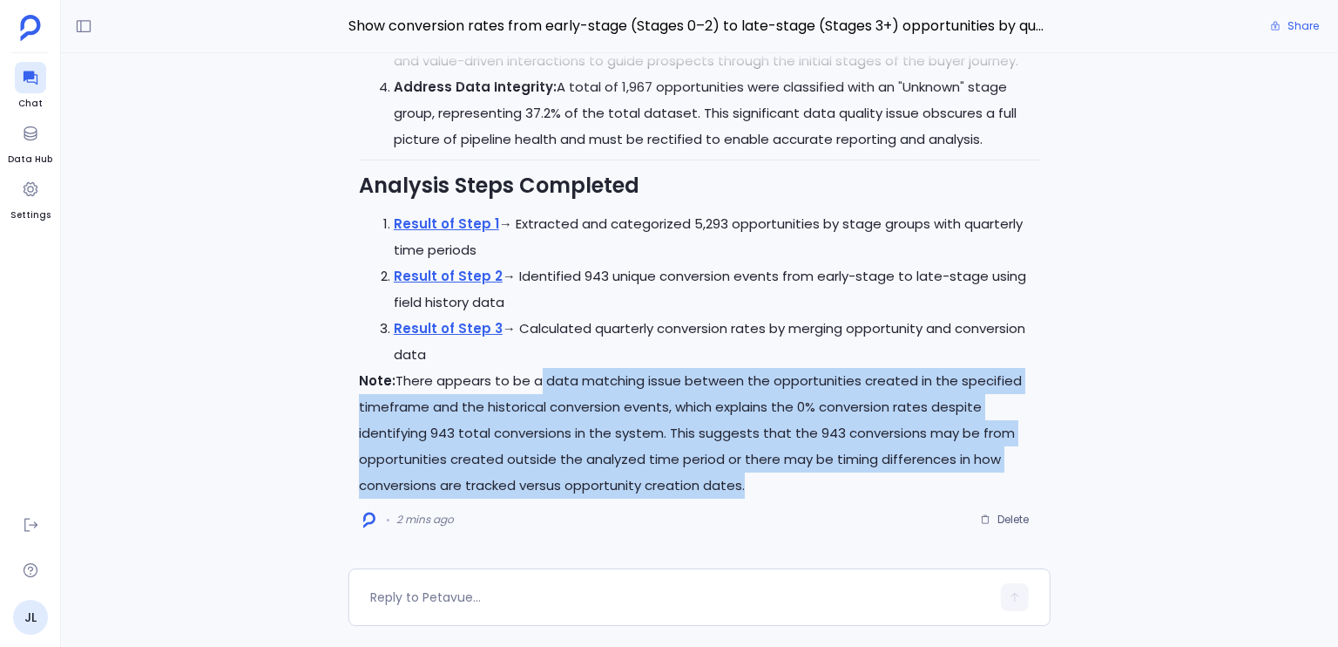
drag, startPoint x: 532, startPoint y: 385, endPoint x: 732, endPoint y: 483, distance: 222.9
click at [732, 483] on p "Note: There appears to be a data matching issue between the opportunities creat…" at bounding box center [699, 433] width 681 height 131
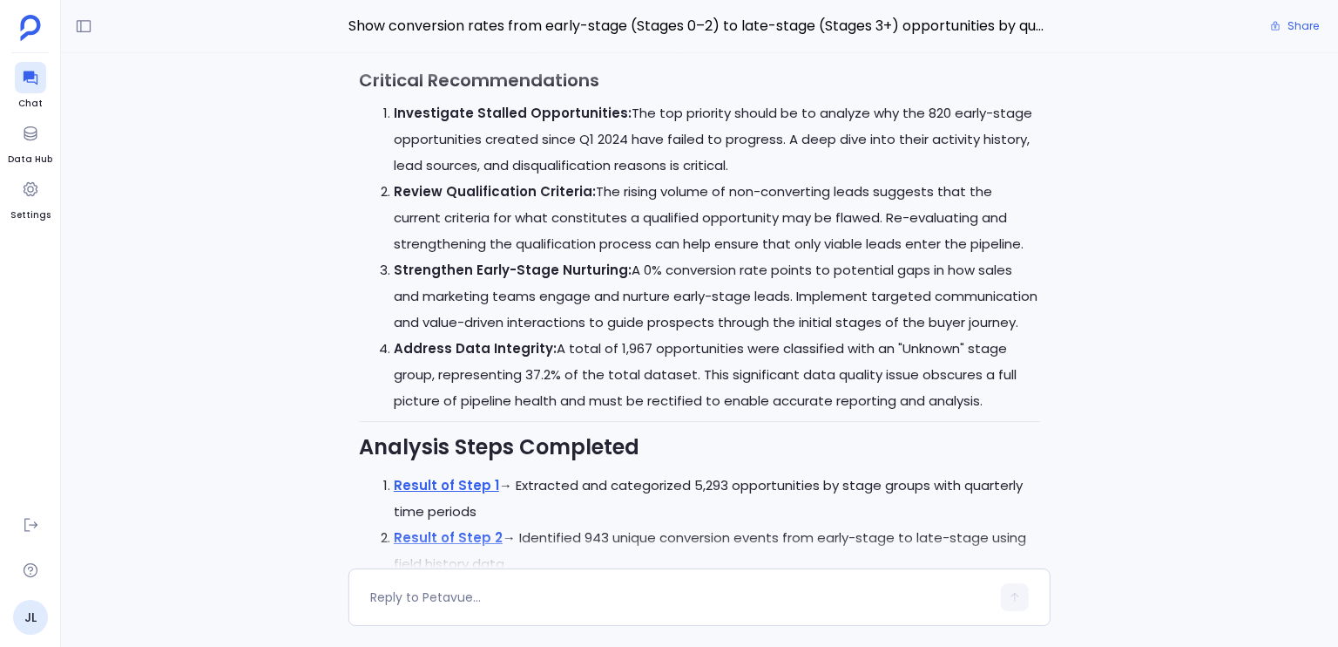
scroll to position [-300, 0]
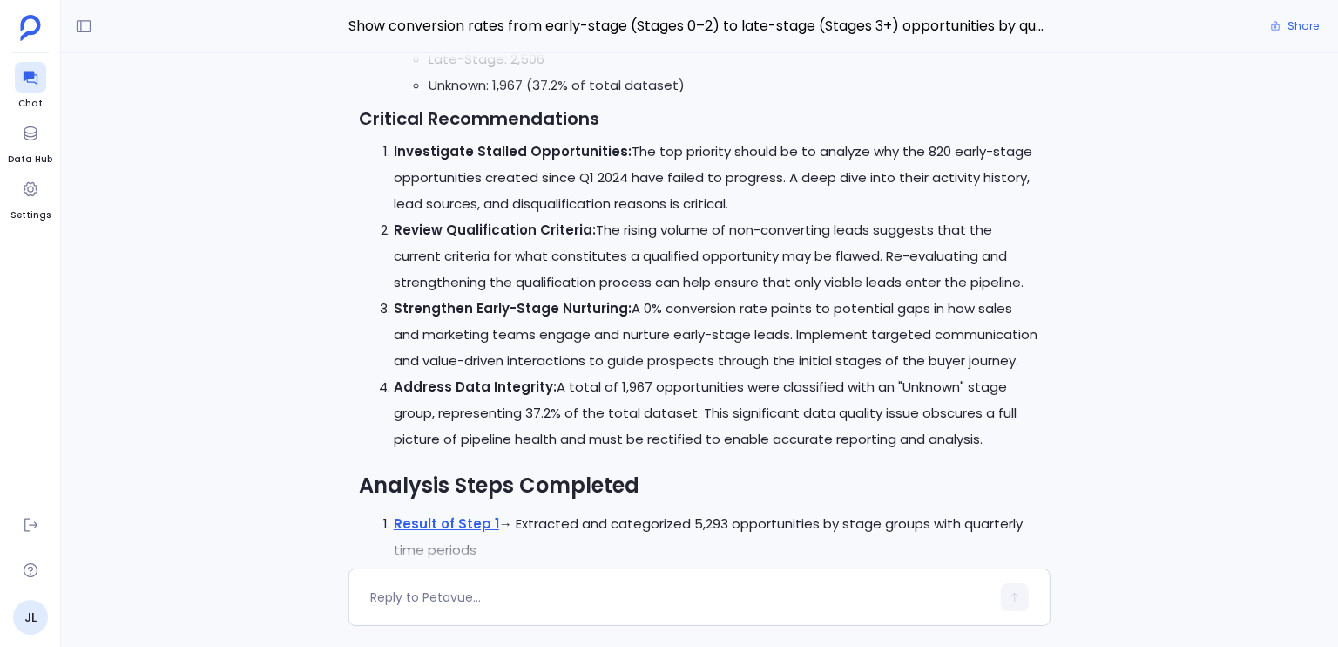
click at [552, 309] on strong "Strengthen Early-Stage Nurturing:" at bounding box center [513, 308] width 238 height 18
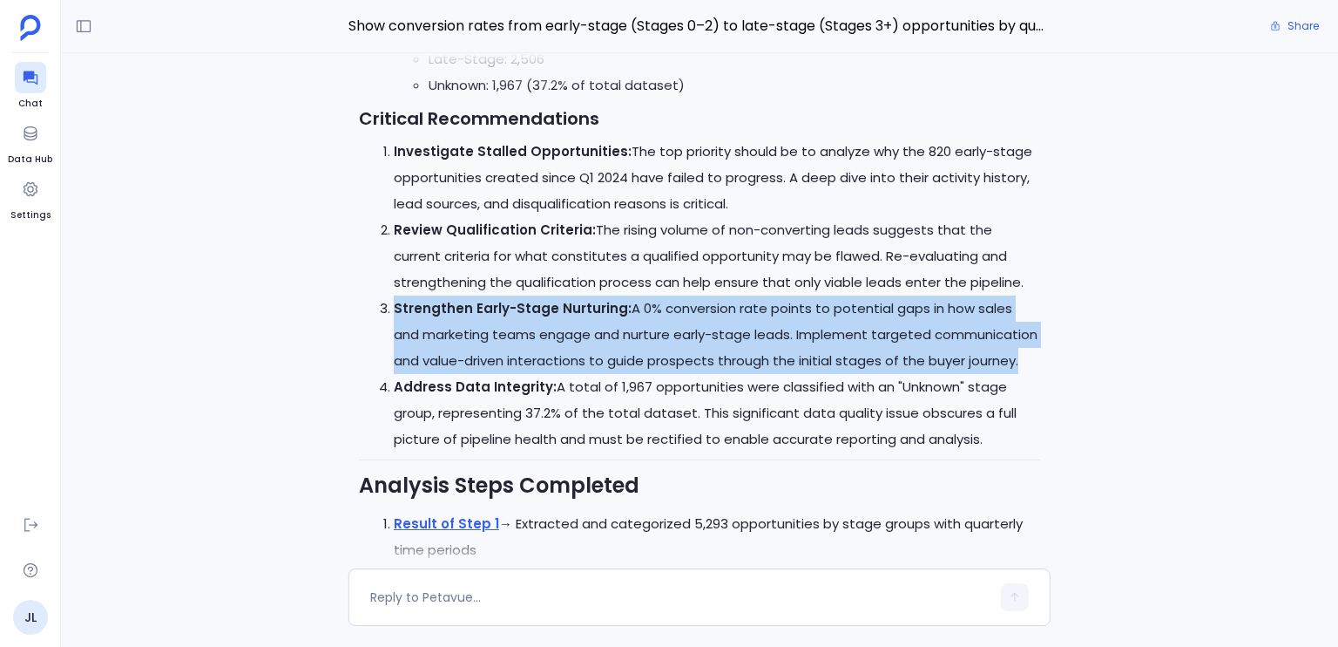
click at [552, 309] on strong "Strengthen Early-Stage Nurturing:" at bounding box center [513, 308] width 238 height 18
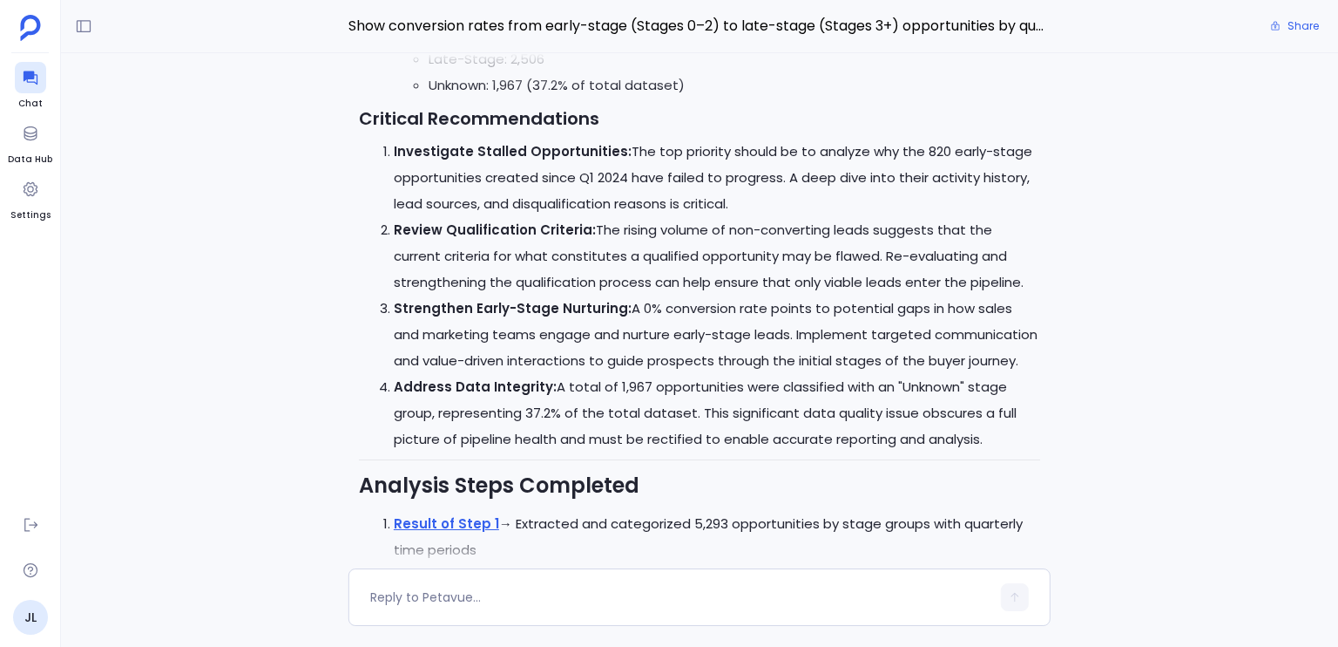
click at [708, 376] on p "Address Data Integrity: A total of 1,967 opportunities were classified with an …" at bounding box center [717, 413] width 647 height 78
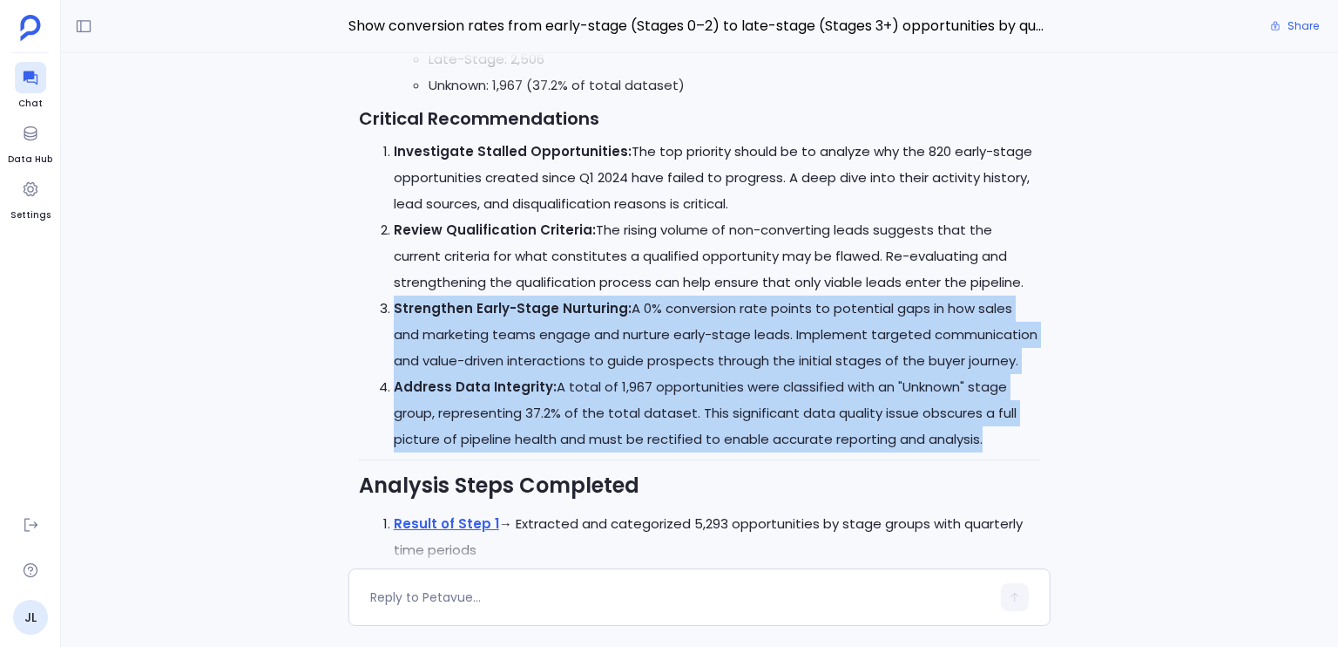
drag, startPoint x: 708, startPoint y: 376, endPoint x: 687, endPoint y: 302, distance: 77.0
click at [687, 302] on ol "Investigate Stalled Opportunities: The top priority should be to analyze why th…" at bounding box center [699, 296] width 681 height 314
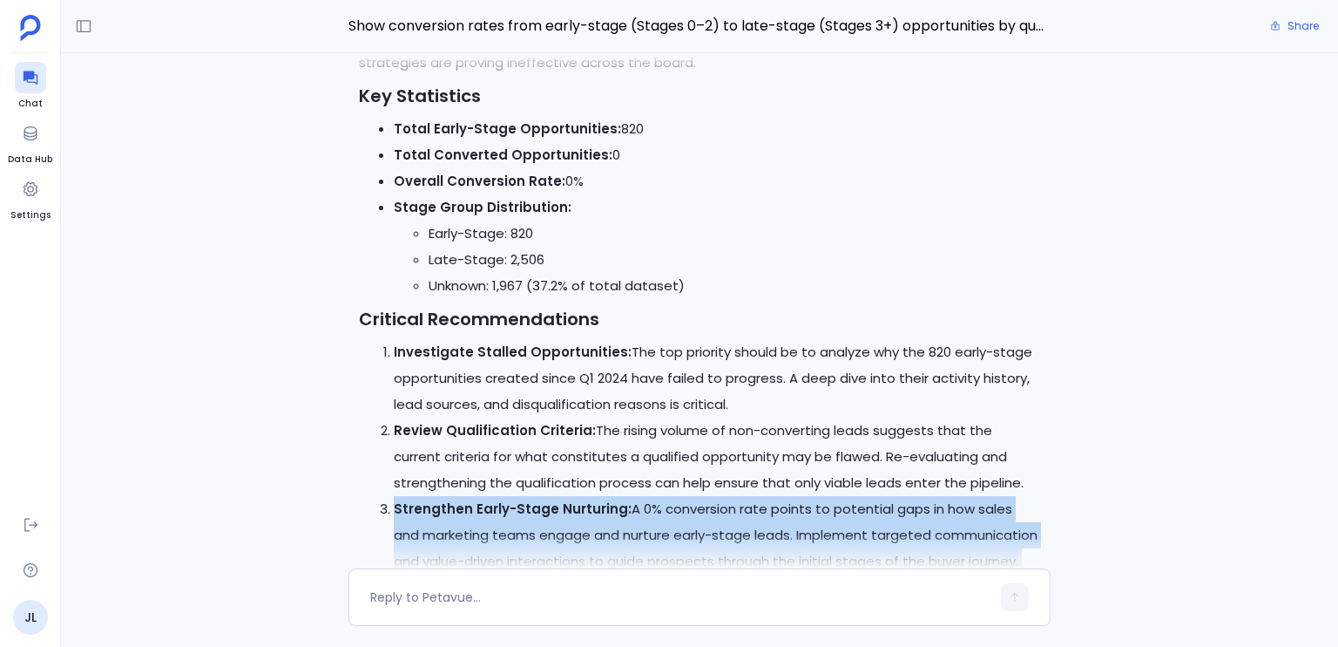
scroll to position [-578, 0]
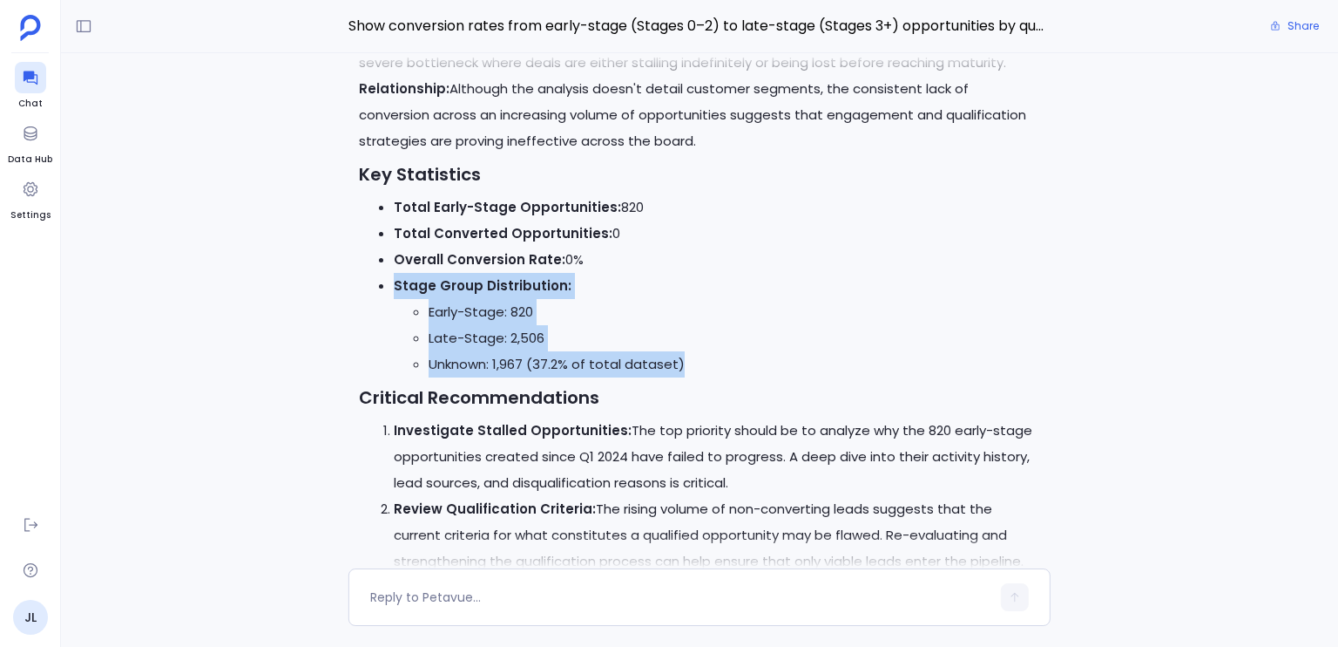
drag, startPoint x: 743, startPoint y: 362, endPoint x: 726, endPoint y: 294, distance: 70.2
click at [726, 294] on li "Stage Group Distribution: Early-Stage: 820 Late-Stage: 2,506 Unknown: 1,967 (37…" at bounding box center [717, 325] width 647 height 105
click at [459, 302] on li "Early-Stage: 820" at bounding box center [735, 312] width 612 height 26
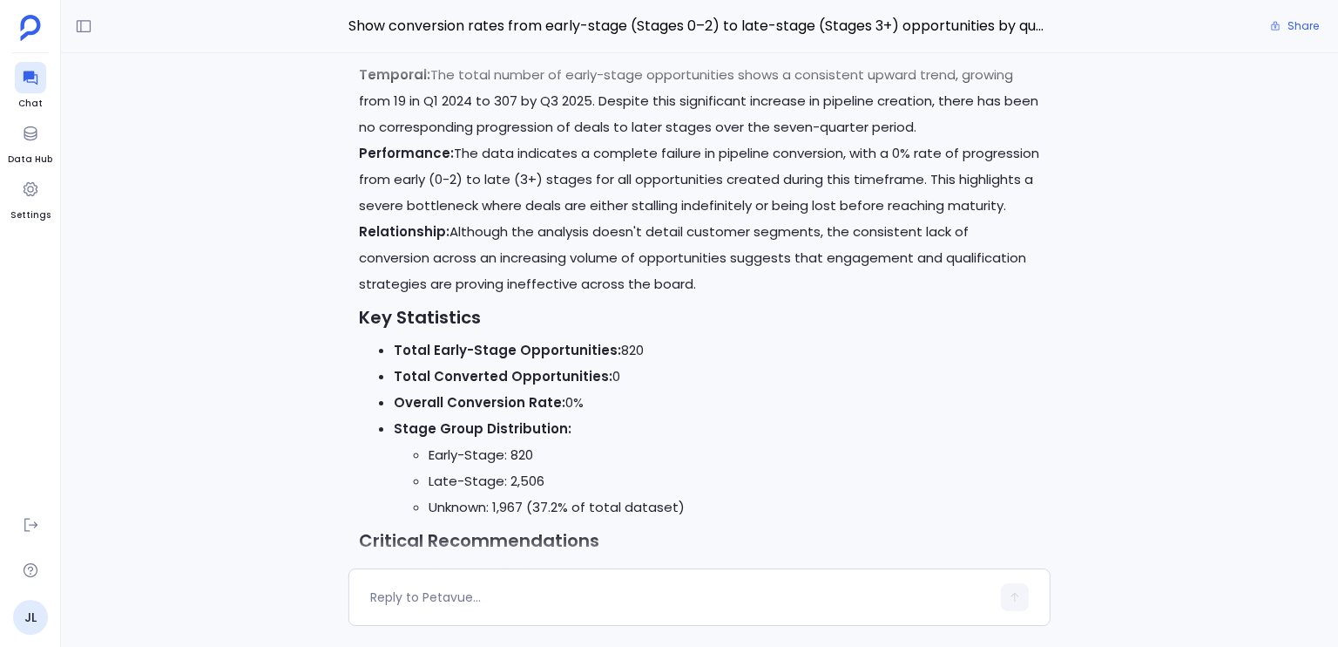
scroll to position [-718, 0]
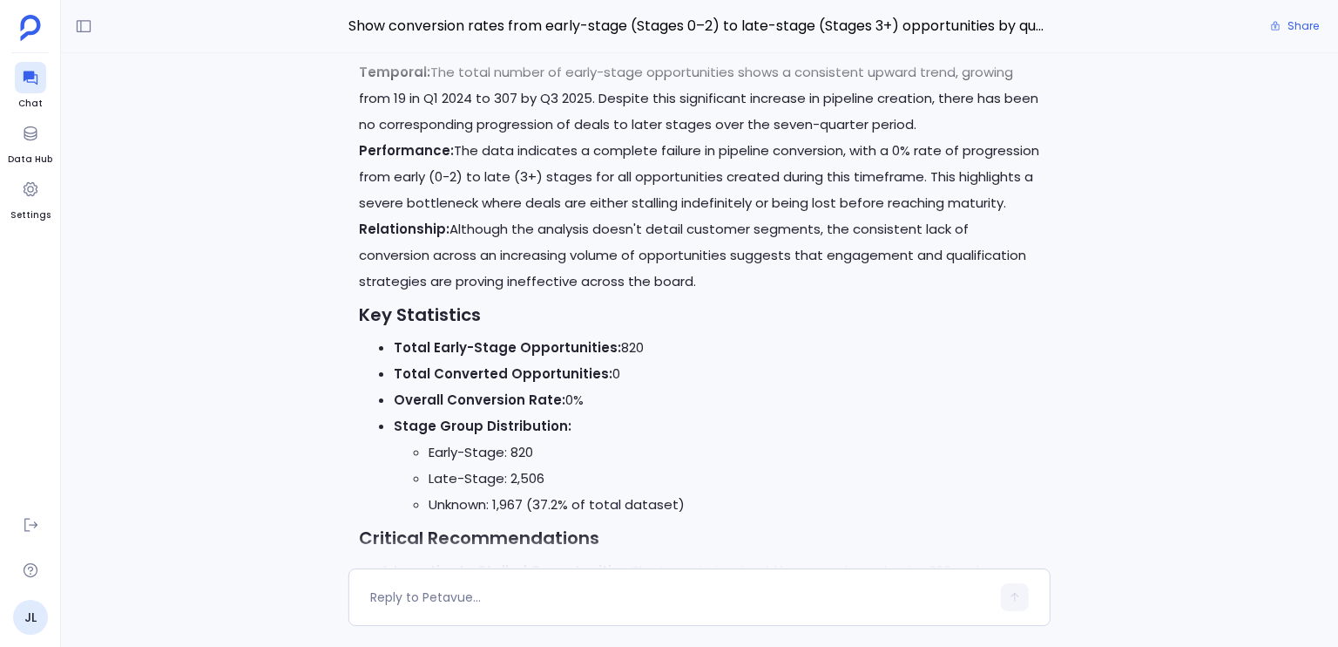
click at [484, 343] on strong "Total Early-Stage Opportunities:" at bounding box center [507, 347] width 227 height 18
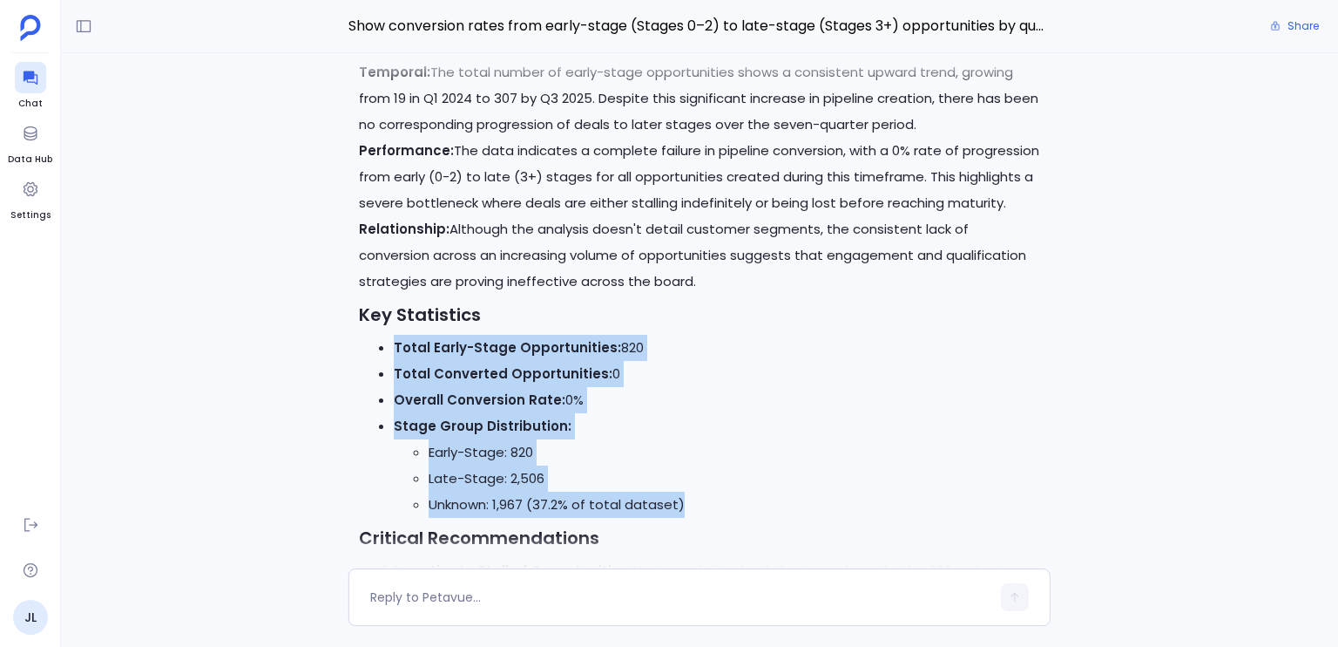
drag, startPoint x: 484, startPoint y: 343, endPoint x: 704, endPoint y: 508, distance: 275.2
click at [682, 508] on ul "Total Early-Stage Opportunities: 820 Total Converted Opportunities: 0 Overall C…" at bounding box center [699, 426] width 681 height 183
click at [704, 508] on li "Unknown: 1,967 (37.2% of total dataset)" at bounding box center [735, 504] width 612 height 26
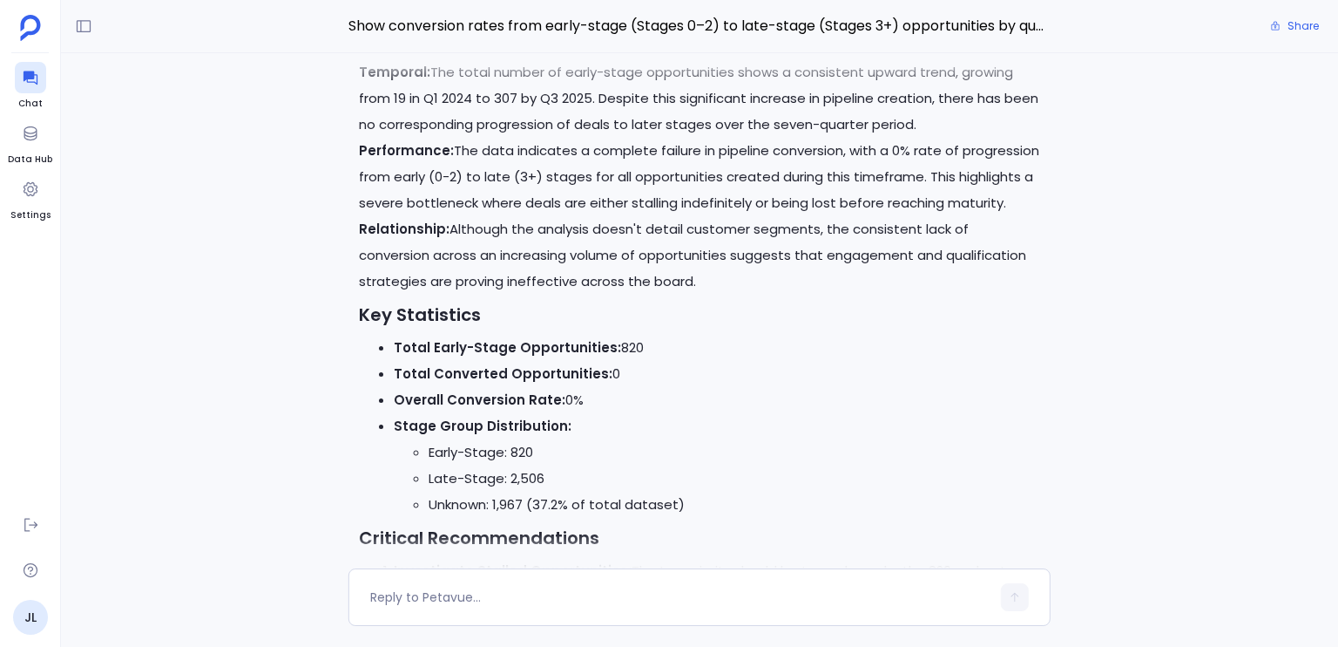
click at [704, 508] on li "Unknown: 1,967 (37.2% of total dataset)" at bounding box center [735, 504] width 612 height 26
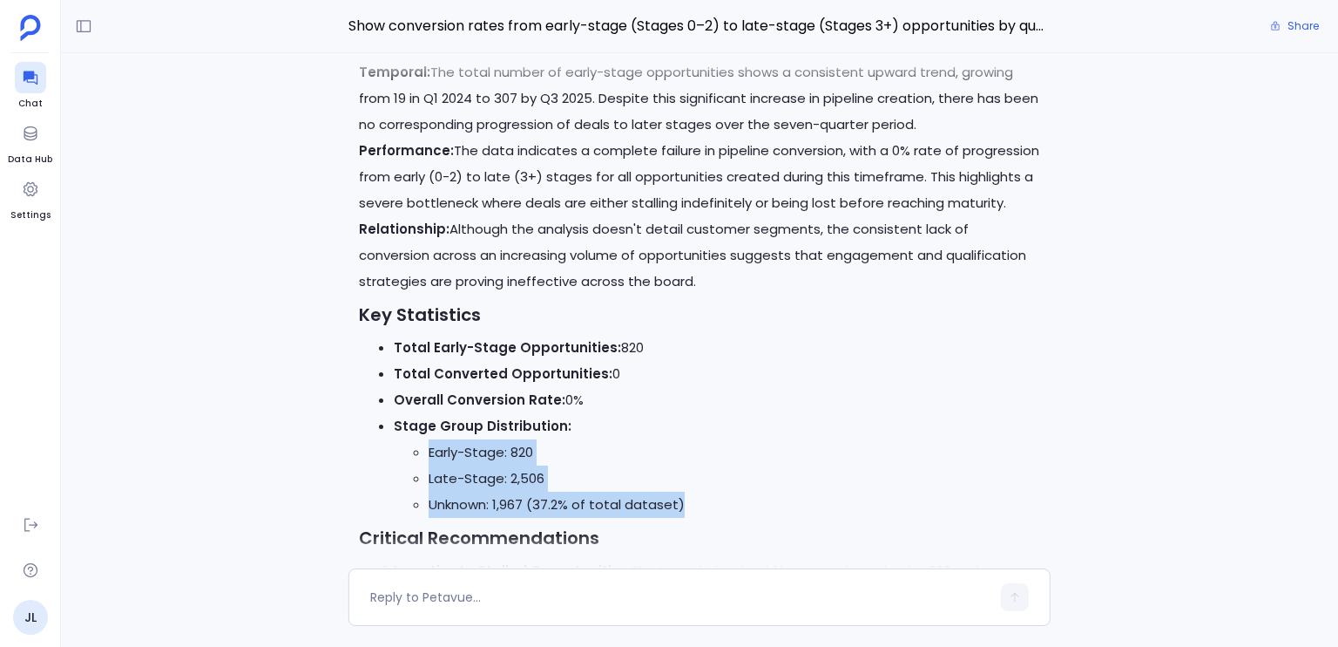
drag, startPoint x: 704, startPoint y: 508, endPoint x: 708, endPoint y: 443, distance: 65.4
click at [708, 443] on ul "Early-Stage: 820 Late-Stage: 2,506 Unknown: 1,967 (37.2% of total dataset)" at bounding box center [717, 478] width 647 height 78
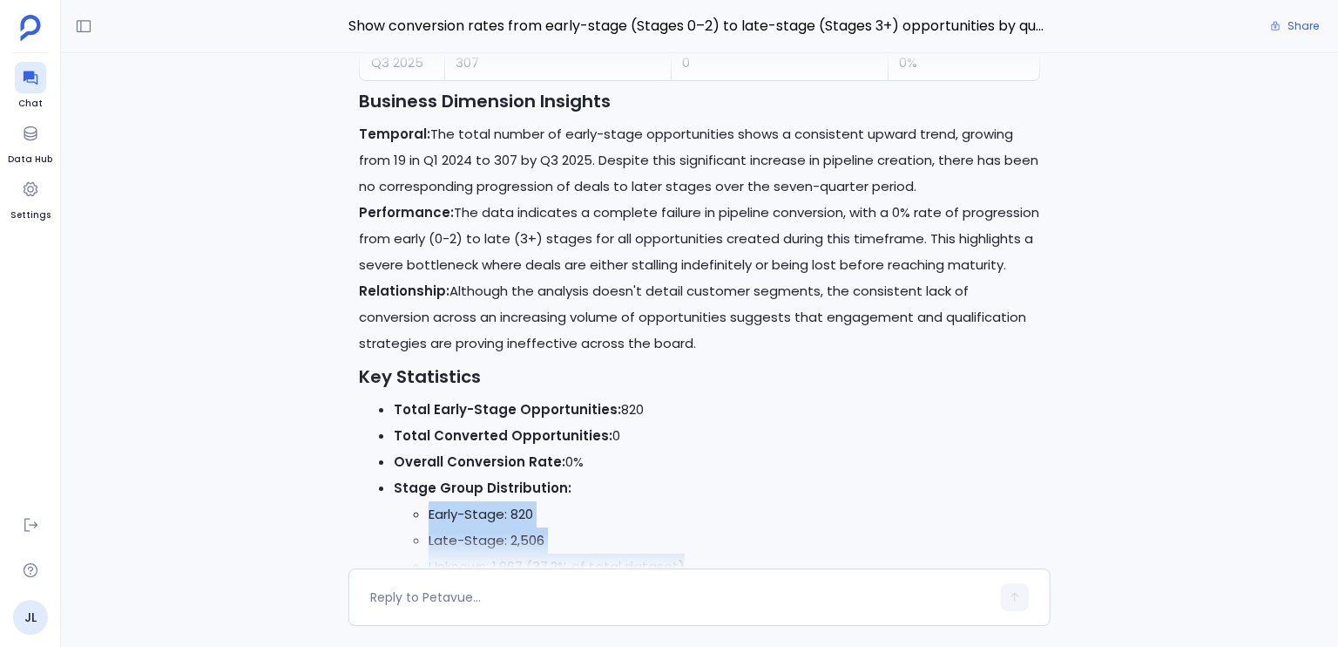
scroll to position [-823, 0]
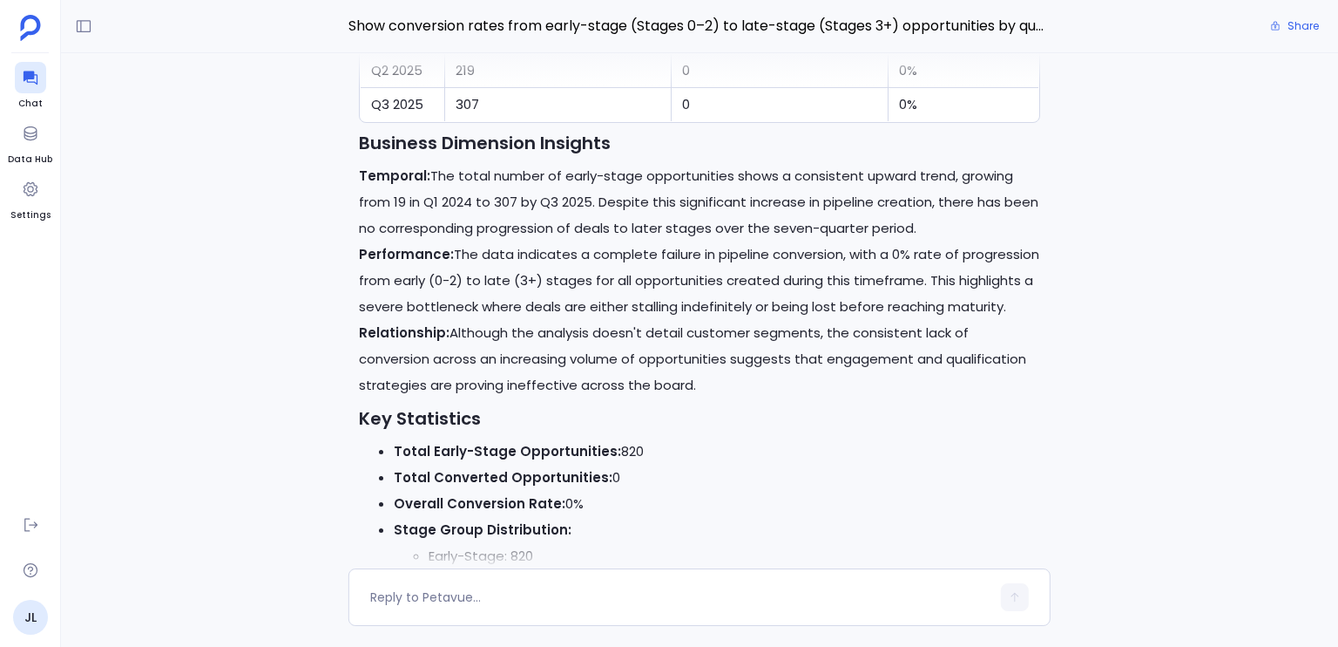
drag, startPoint x: 414, startPoint y: 207, endPoint x: 315, endPoint y: 154, distance: 112.3
click at [413, 207] on p "Temporal: The total number of early-stage opportunities shows a consistent upwa…" at bounding box center [699, 202] width 681 height 78
click at [87, 36] on button at bounding box center [84, 26] width 28 height 28
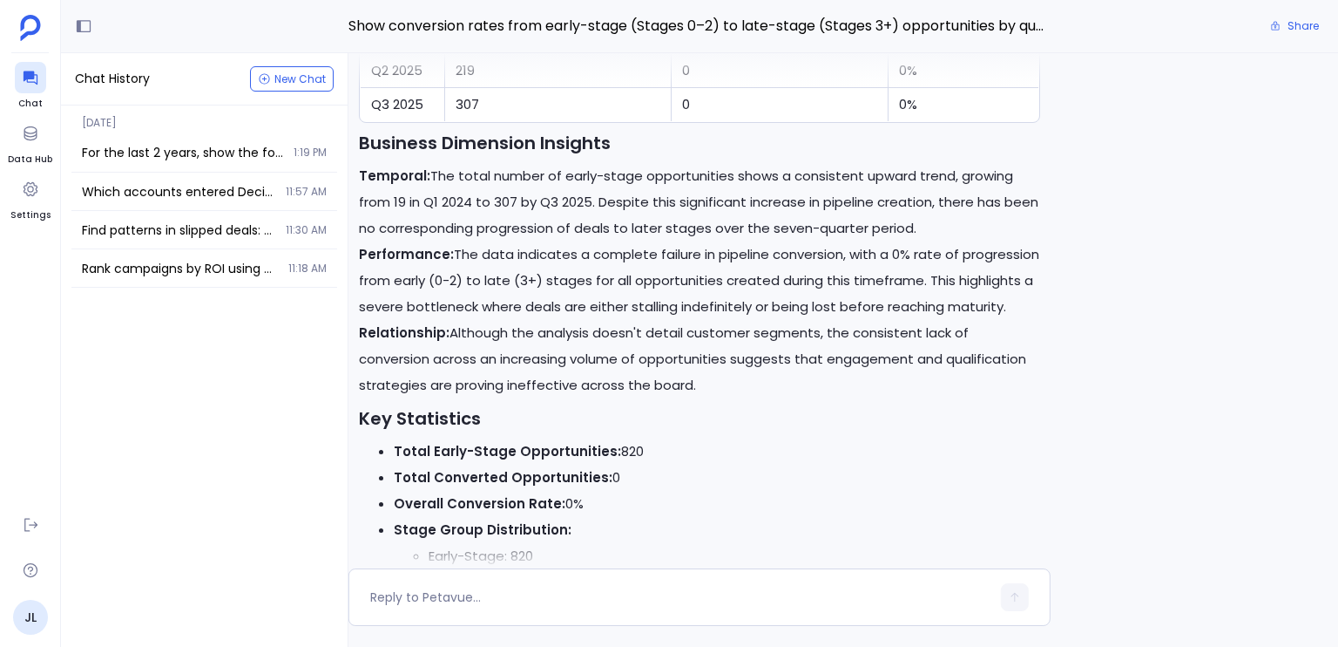
click at [586, 229] on p "Temporal: The total number of early-stage opportunities shows a consistent upwa…" at bounding box center [699, 202] width 681 height 78
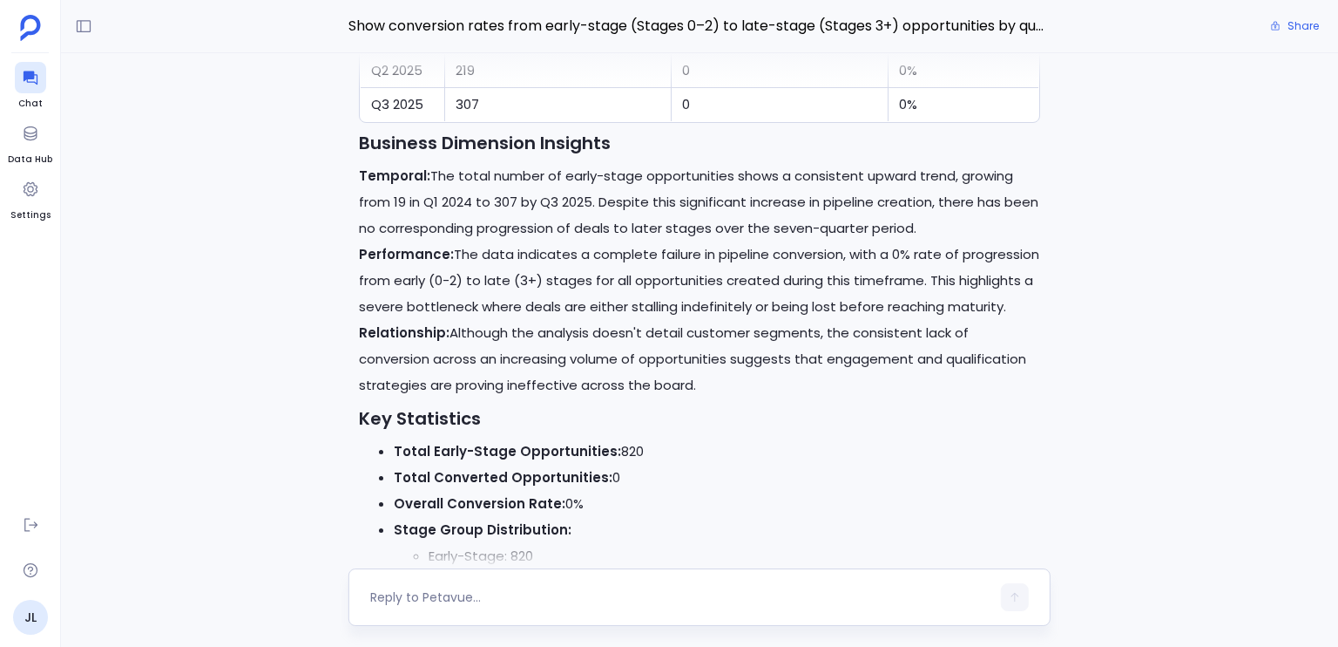
click at [501, 595] on textarea at bounding box center [680, 596] width 620 height 17
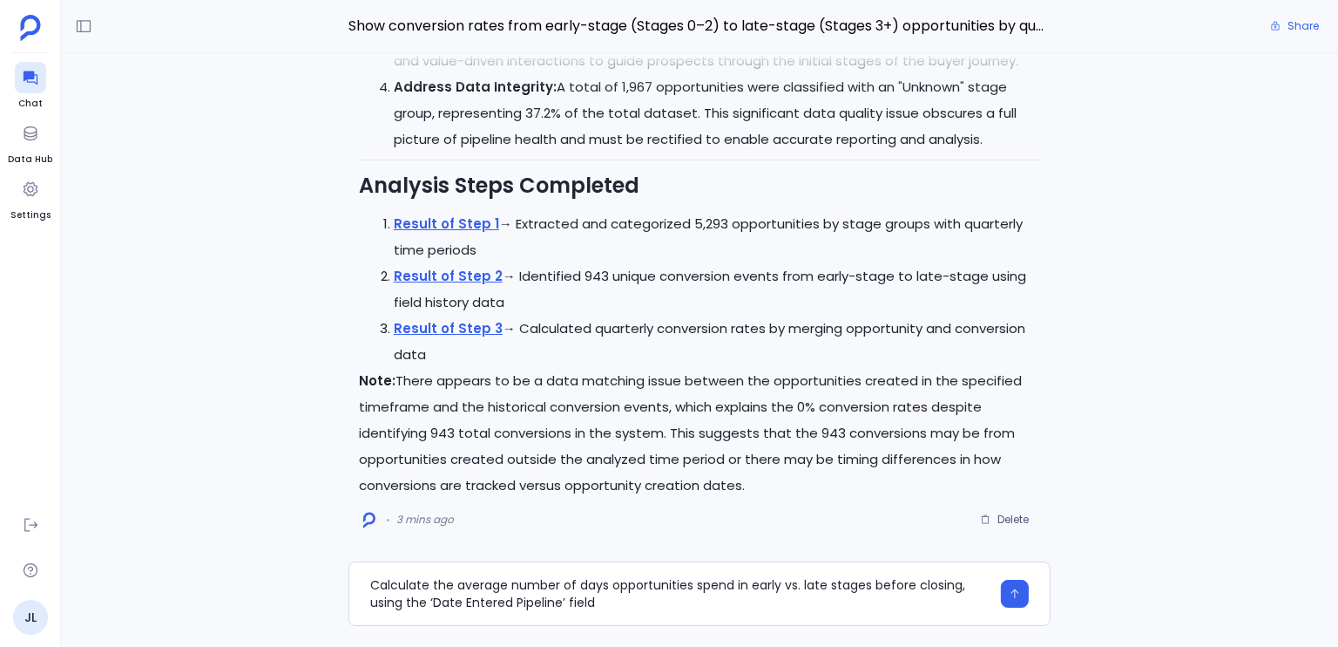
scroll to position [-16, 0]
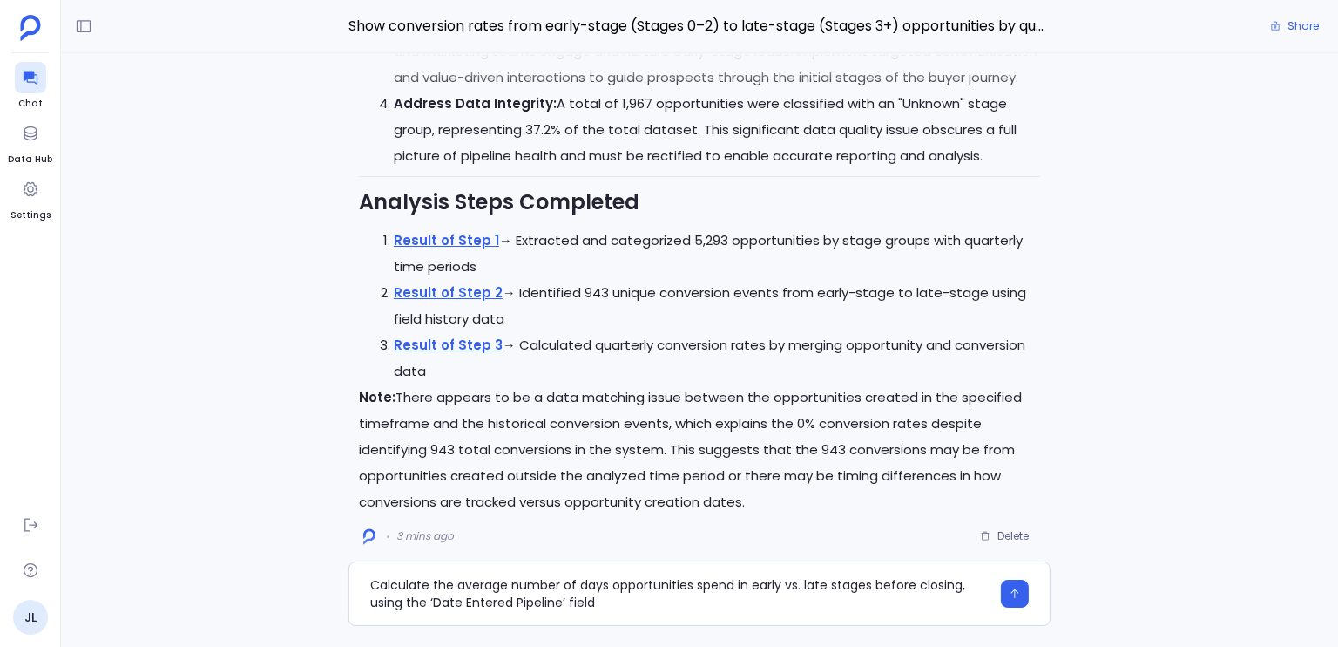
type textarea "Calculate the average number of days opportunities spend in early vs. late stag…"
click at [1003, 536] on div at bounding box center [699, 550] width 1149 height 35
click at [1017, 537] on div at bounding box center [699, 550] width 1149 height 35
click at [826, 583] on textarea "Calculate the average number of days opportunities spend in early vs. late stag…" at bounding box center [680, 593] width 620 height 35
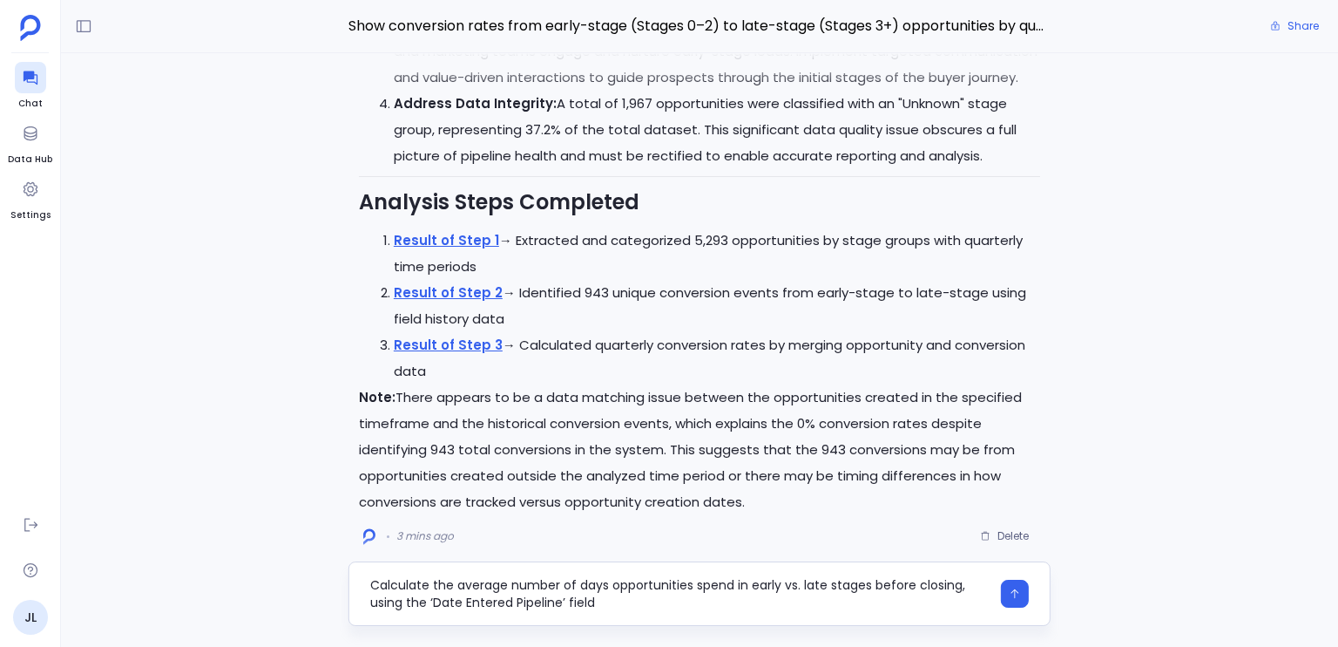
click at [826, 583] on textarea "Calculate the average number of days opportunities spend in early vs. late stag…" at bounding box center [680, 593] width 620 height 35
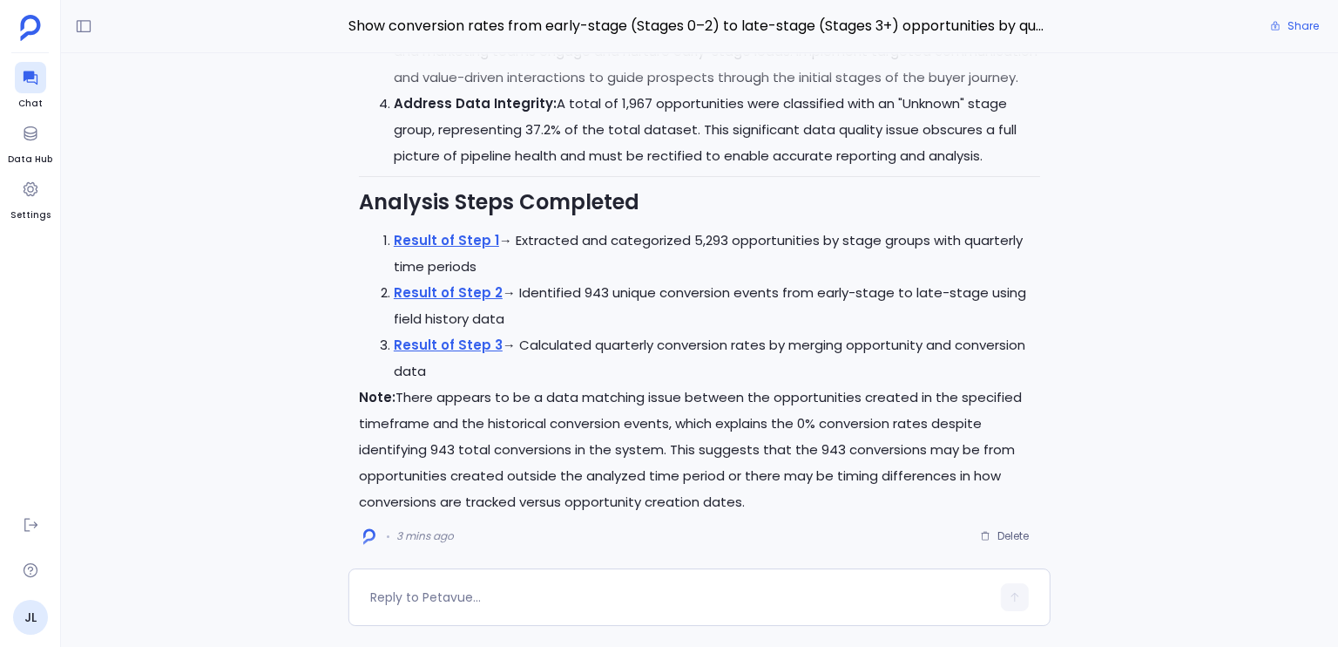
click at [1015, 535] on div at bounding box center [699, 550] width 1149 height 35
click at [1012, 535] on div at bounding box center [699, 550] width 1149 height 35
click at [984, 532] on icon "button" at bounding box center [986, 536] width 8 height 9
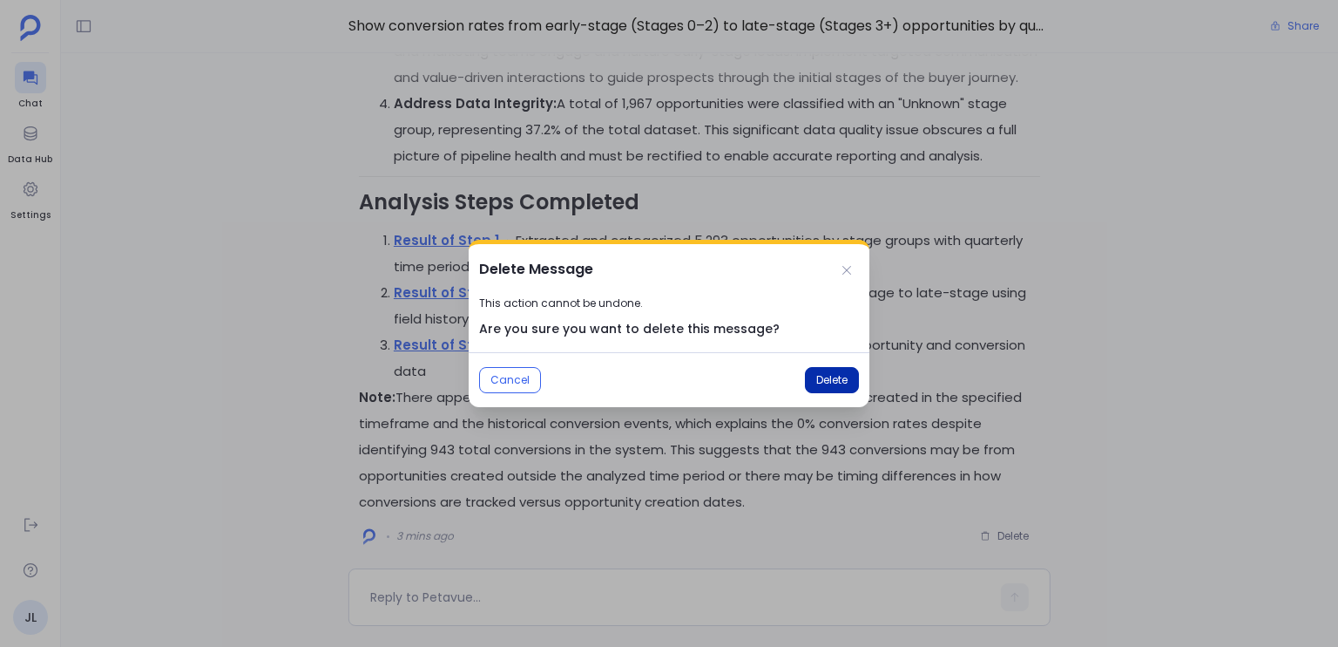
click at [825, 383] on span "Delete" at bounding box center [831, 380] width 31 height 14
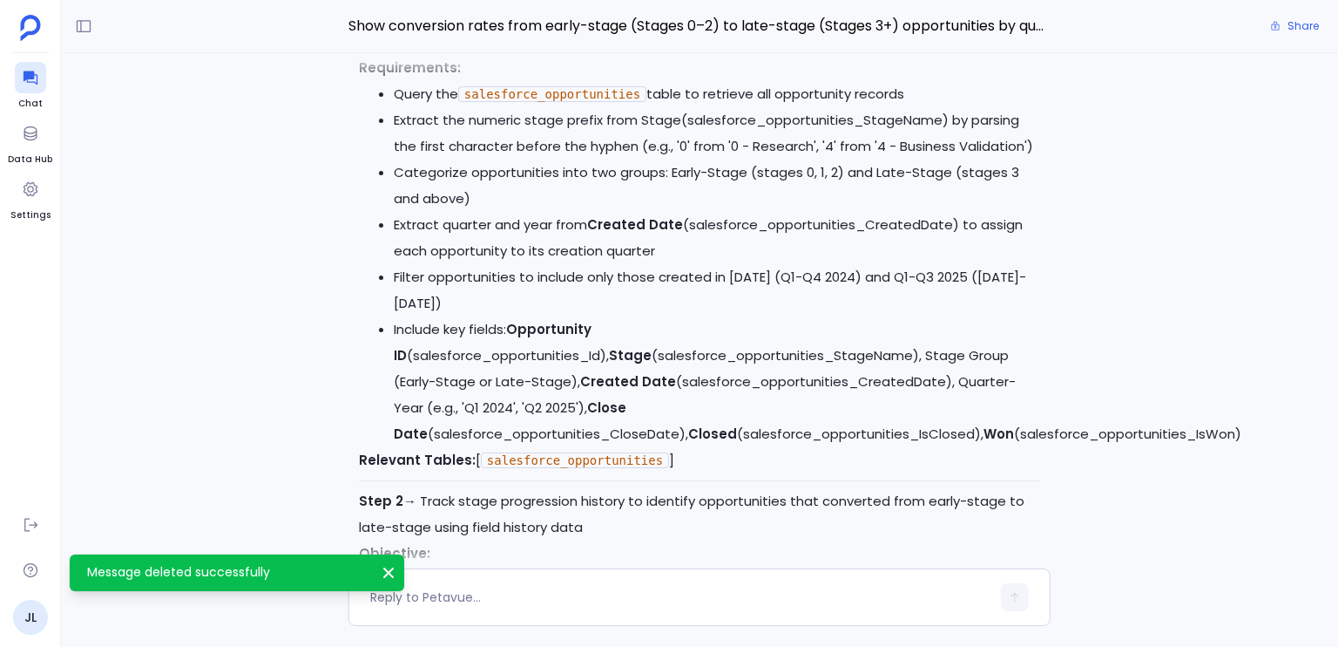
scroll to position [-1833, 0]
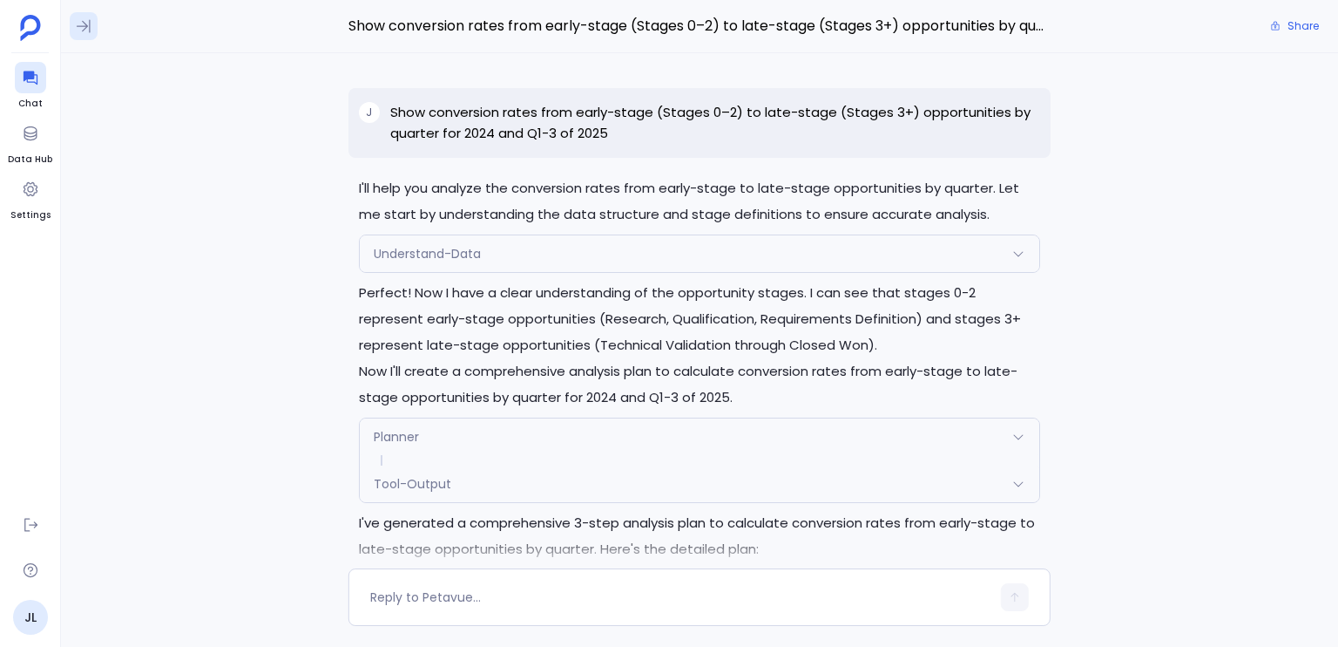
click at [88, 39] on div "Show conversion rates from early-stage (Stages 0–2) to late-stage (Stages 3+) o…" at bounding box center [699, 26] width 1277 height 53
click at [88, 37] on button at bounding box center [84, 26] width 28 height 28
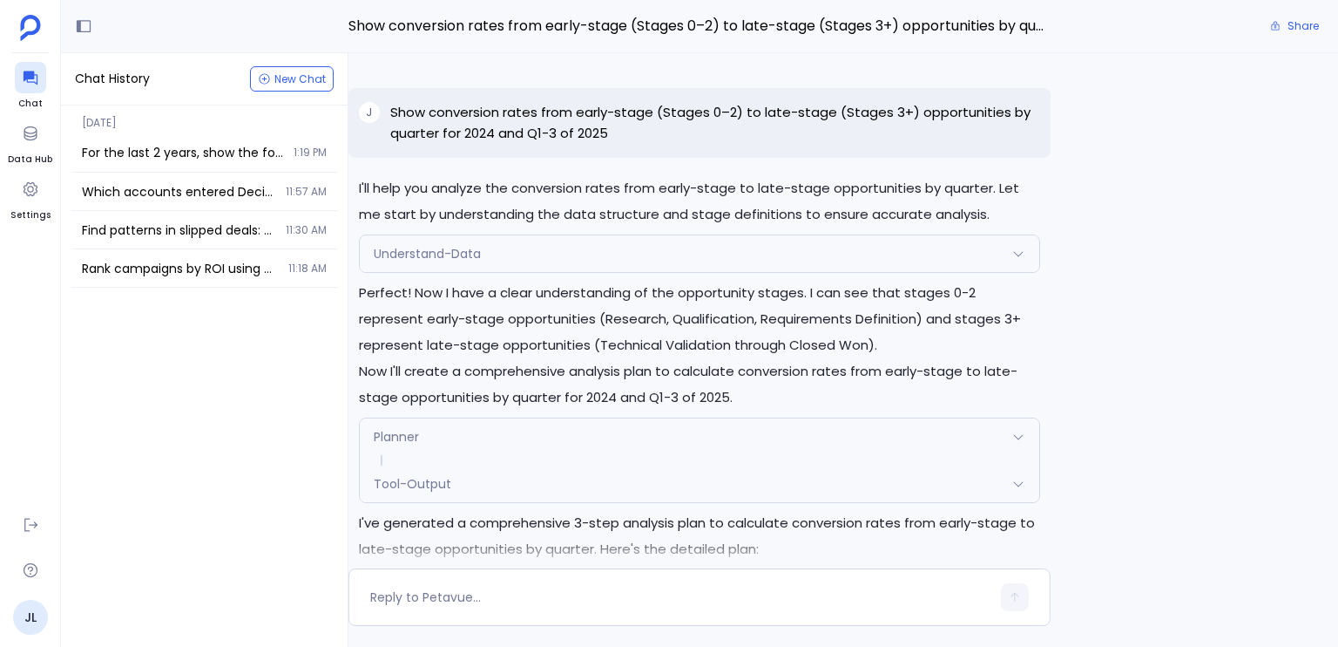
click at [274, 91] on div "Chat History New Chat" at bounding box center [204, 79] width 287 height 52
click at [274, 85] on span "New Chat" at bounding box center [299, 79] width 51 height 10
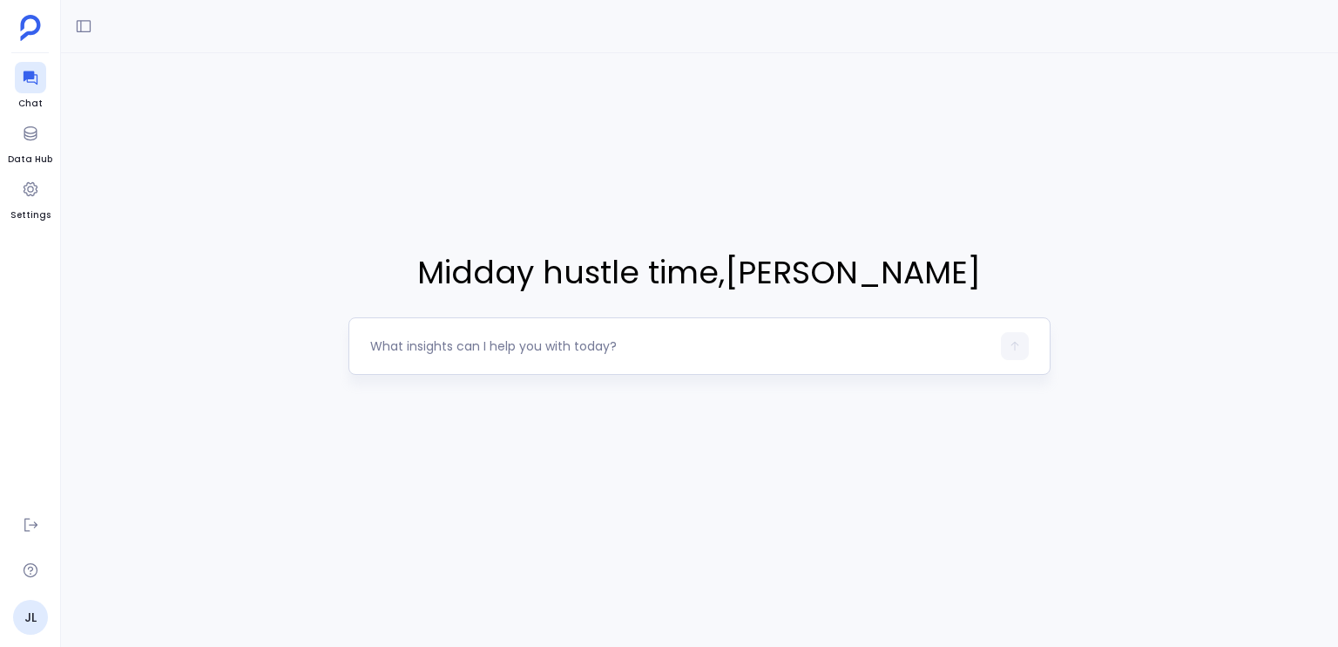
click at [583, 333] on div at bounding box center [680, 346] width 620 height 28
click at [573, 337] on textarea at bounding box center [680, 345] width 620 height 17
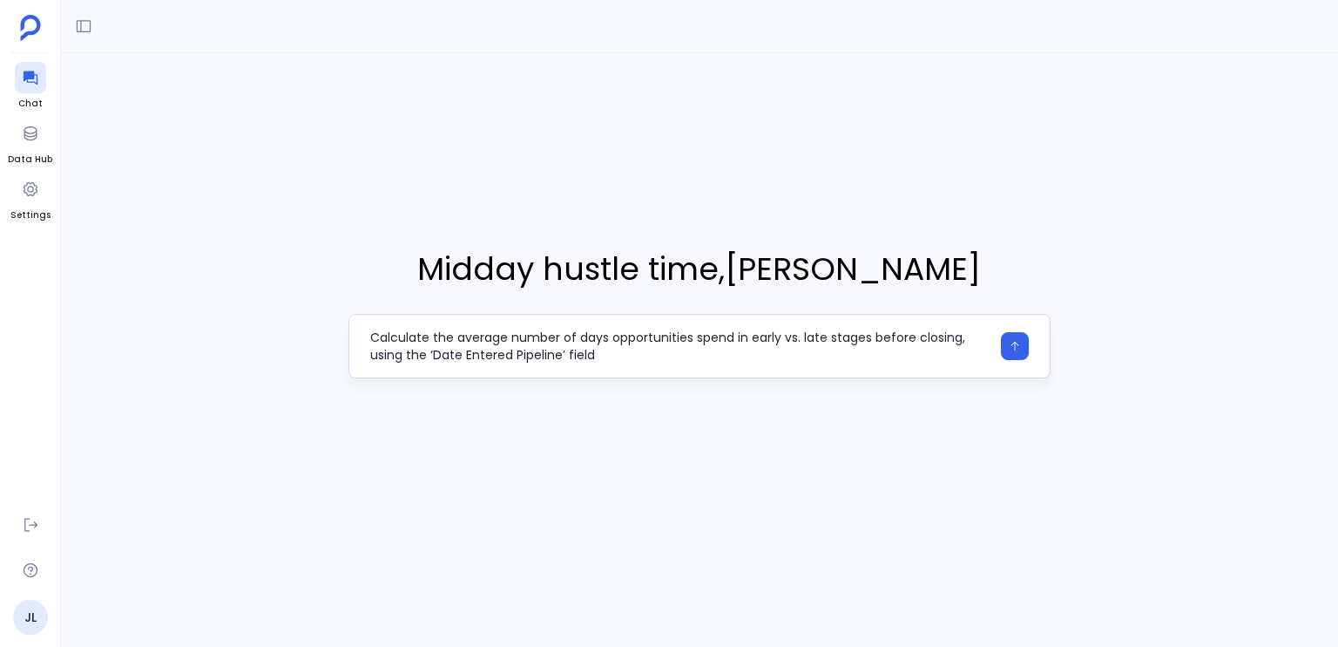
click at [476, 338] on textarea "Calculate the average number of days opportunities spend in early vs. late stag…" at bounding box center [680, 346] width 620 height 35
drag, startPoint x: 476, startPoint y: 338, endPoint x: 918, endPoint y: 349, distance: 442.8
click at [918, 349] on textarea "Calculate the average number of days opportunities spend in early vs. late stag…" at bounding box center [680, 346] width 620 height 35
type textarea "Calculate the average number of days opportunities spend in early vs. late stag…"
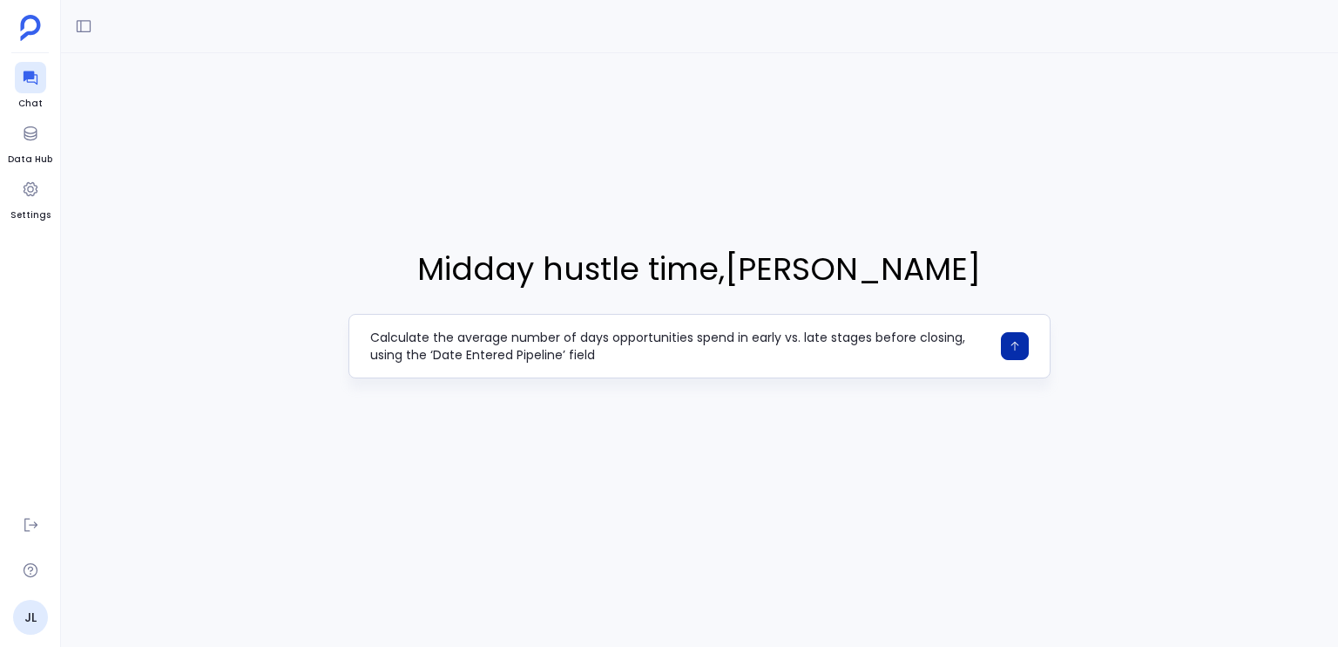
click at [1011, 346] on icon "button" at bounding box center [1015, 346] width 12 height 12
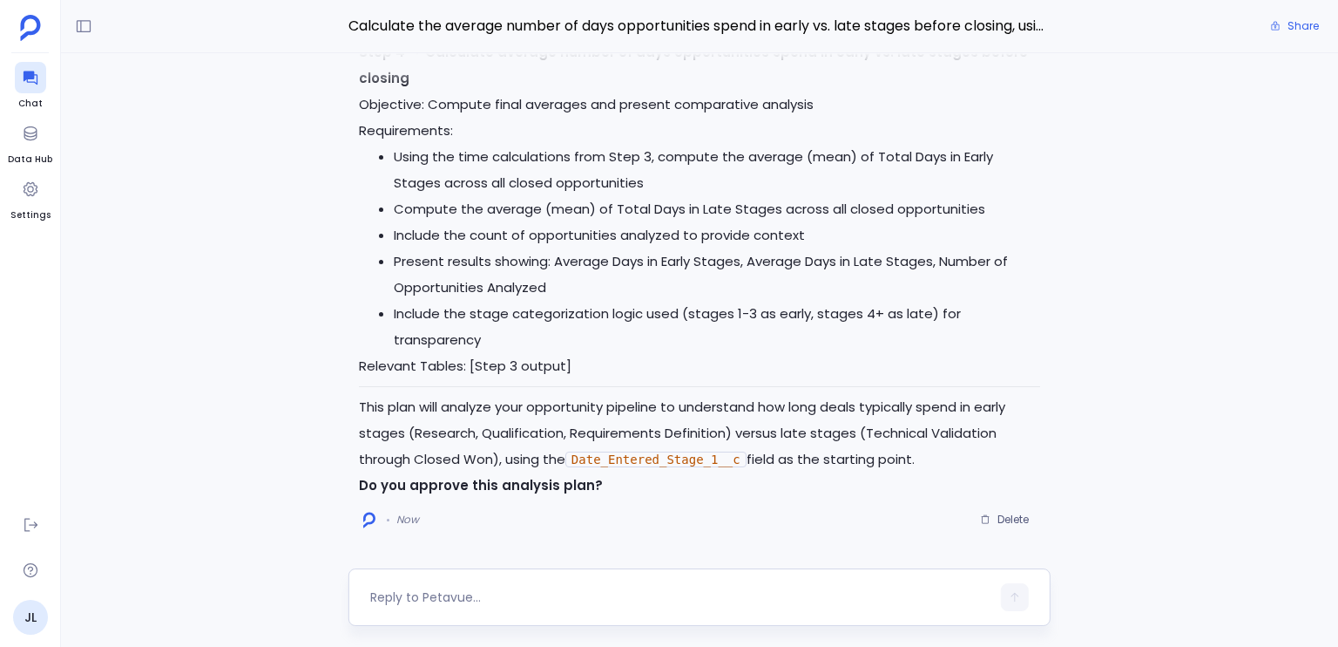
click at [513, 600] on textarea at bounding box center [680, 596] width 620 height 17
type textarea "yes"
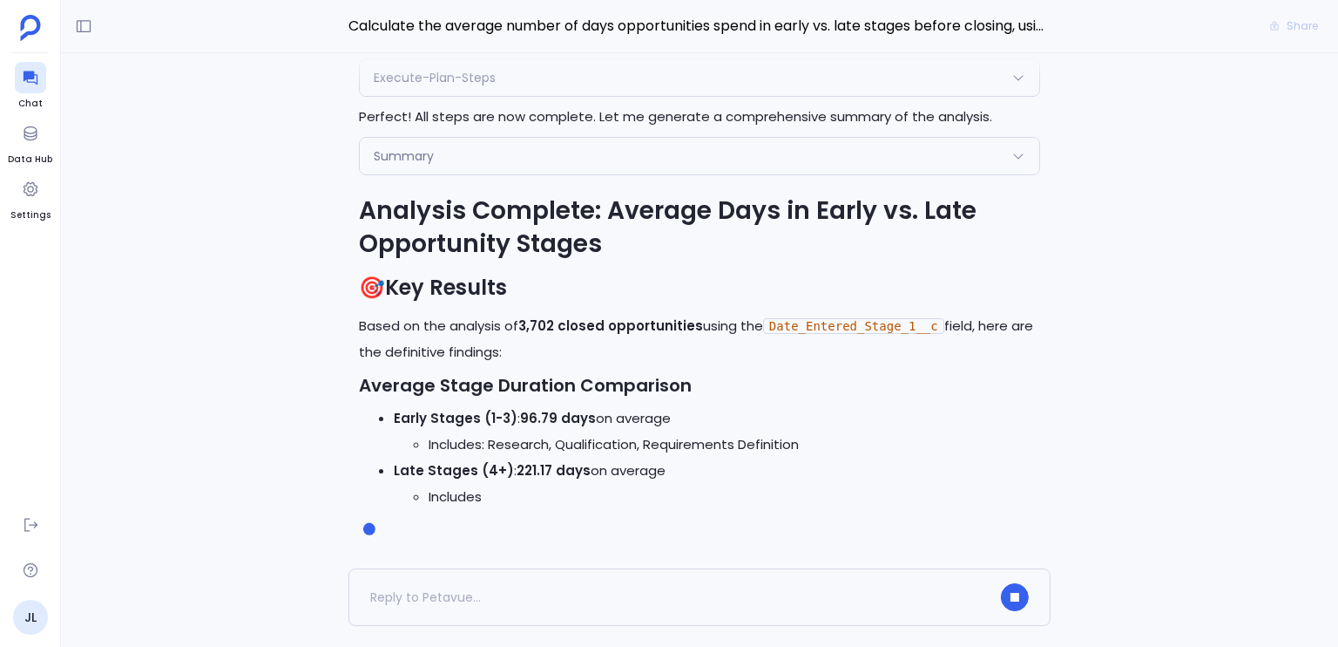
scroll to position [-10, 0]
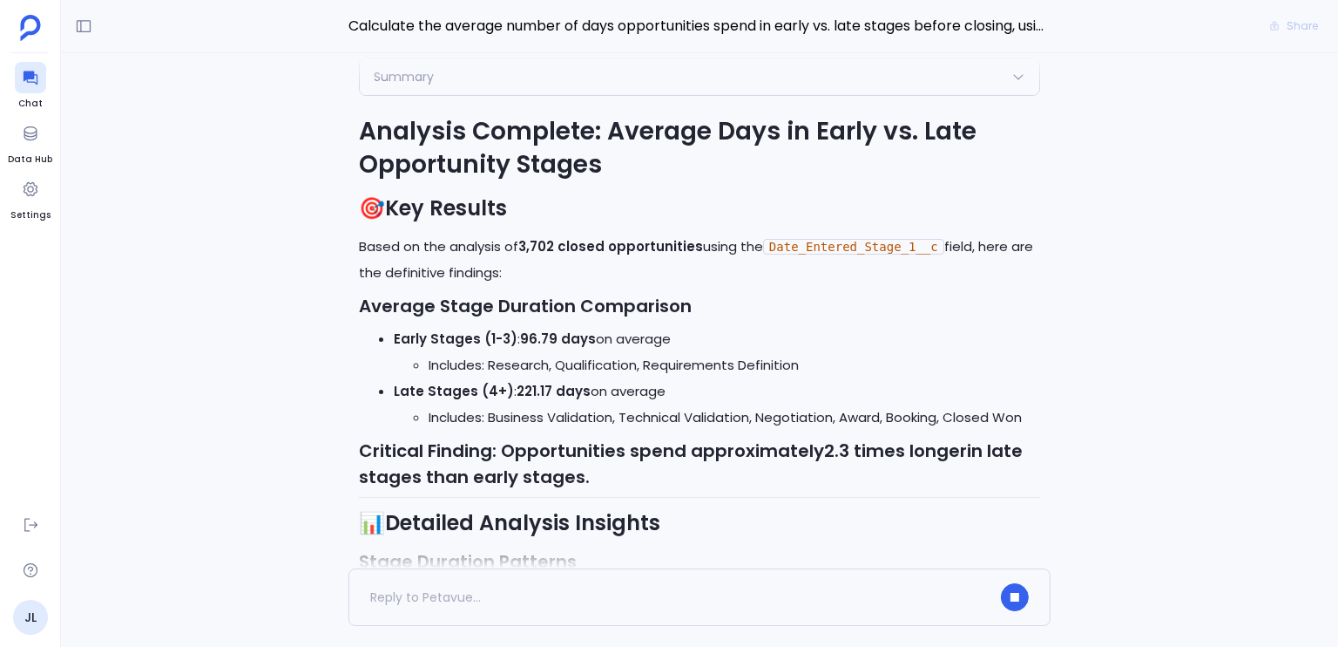
click at [532, 255] on strong "3,702 closed opportunities" at bounding box center [610, 246] width 185 height 18
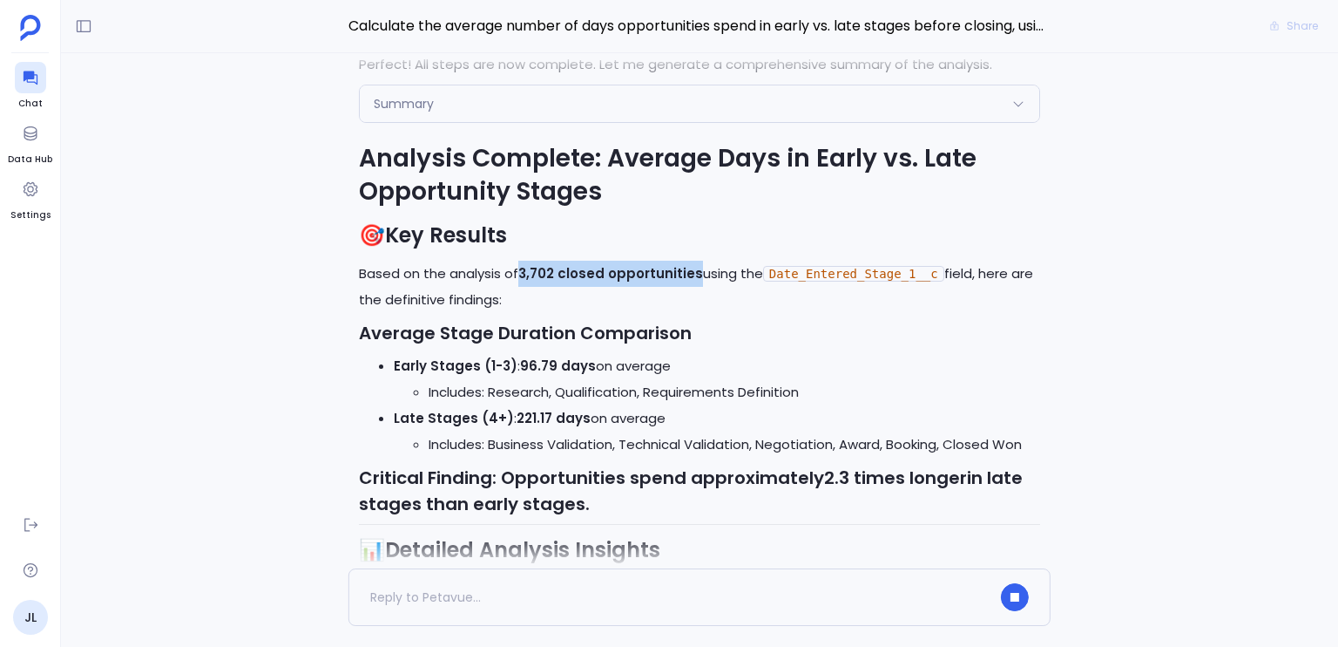
drag, startPoint x: 532, startPoint y: 272, endPoint x: 650, endPoint y: 261, distance: 119.0
click at [650, 261] on p "Based on the analysis of 3,702 closed opportunities using the Date_Entered_Stag…" at bounding box center [699, 287] width 681 height 52
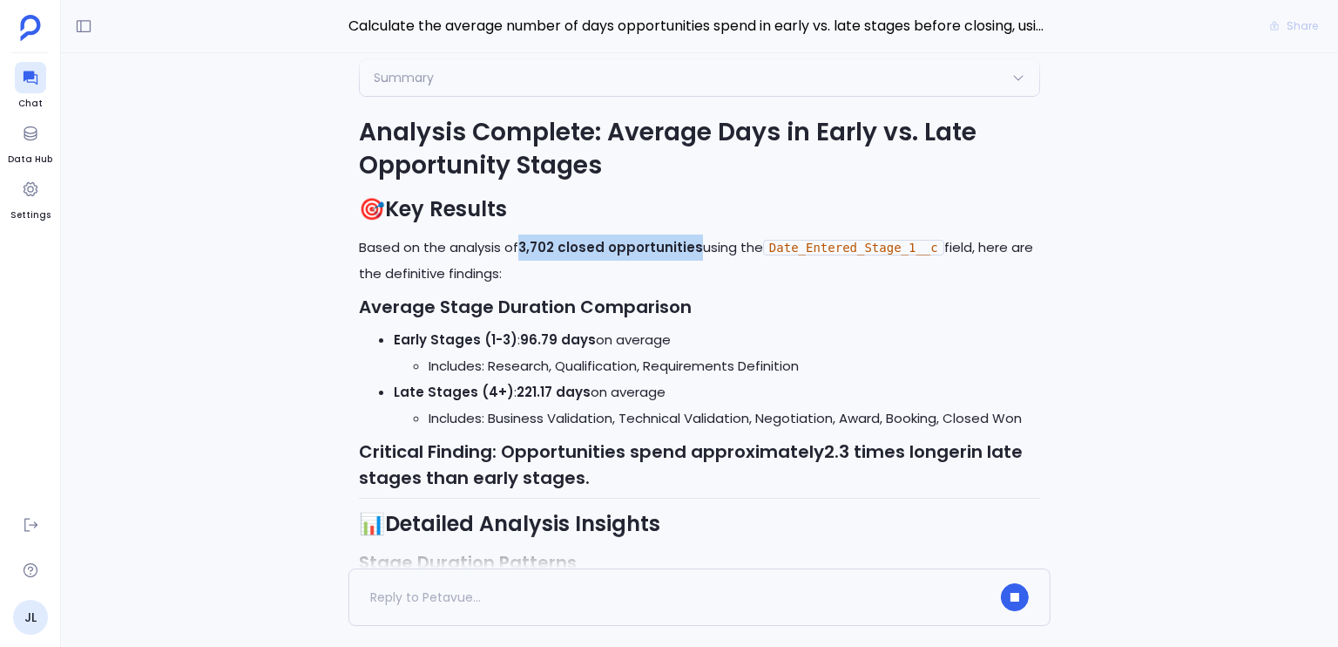
click at [661, 256] on strong "3,702 closed opportunities" at bounding box center [610, 247] width 185 height 18
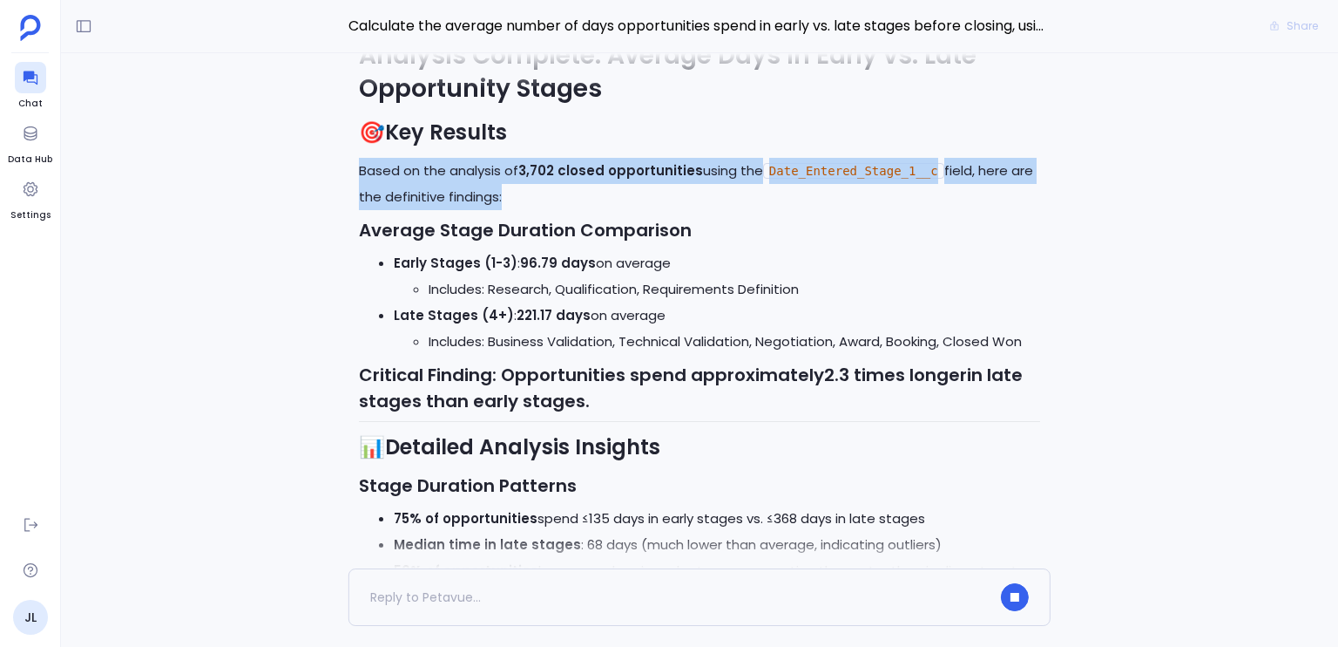
drag, startPoint x: 794, startPoint y: 277, endPoint x: 586, endPoint y: 292, distance: 208.8
drag, startPoint x: 586, startPoint y: 292, endPoint x: 451, endPoint y: 288, distance: 135.1
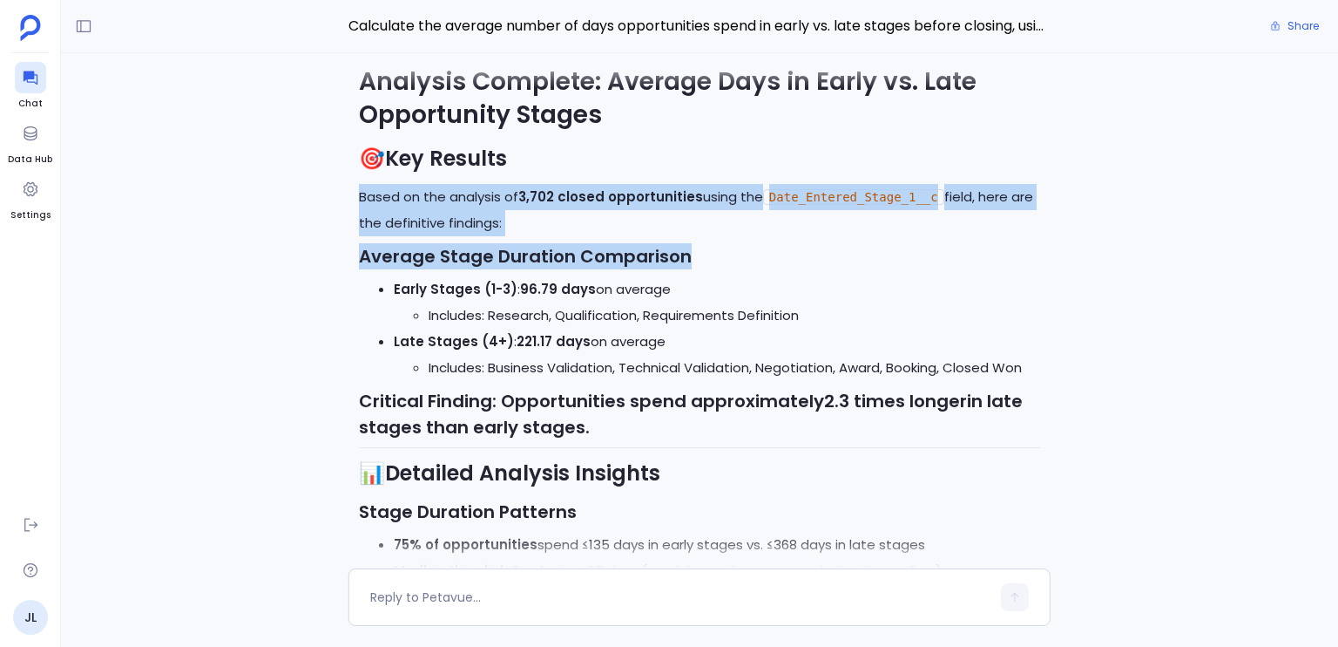
drag, startPoint x: 362, startPoint y: 284, endPoint x: 687, endPoint y: 286, distance: 325.0
click at [687, 269] on h3 "Average Stage Duration Comparison" at bounding box center [699, 256] width 681 height 26
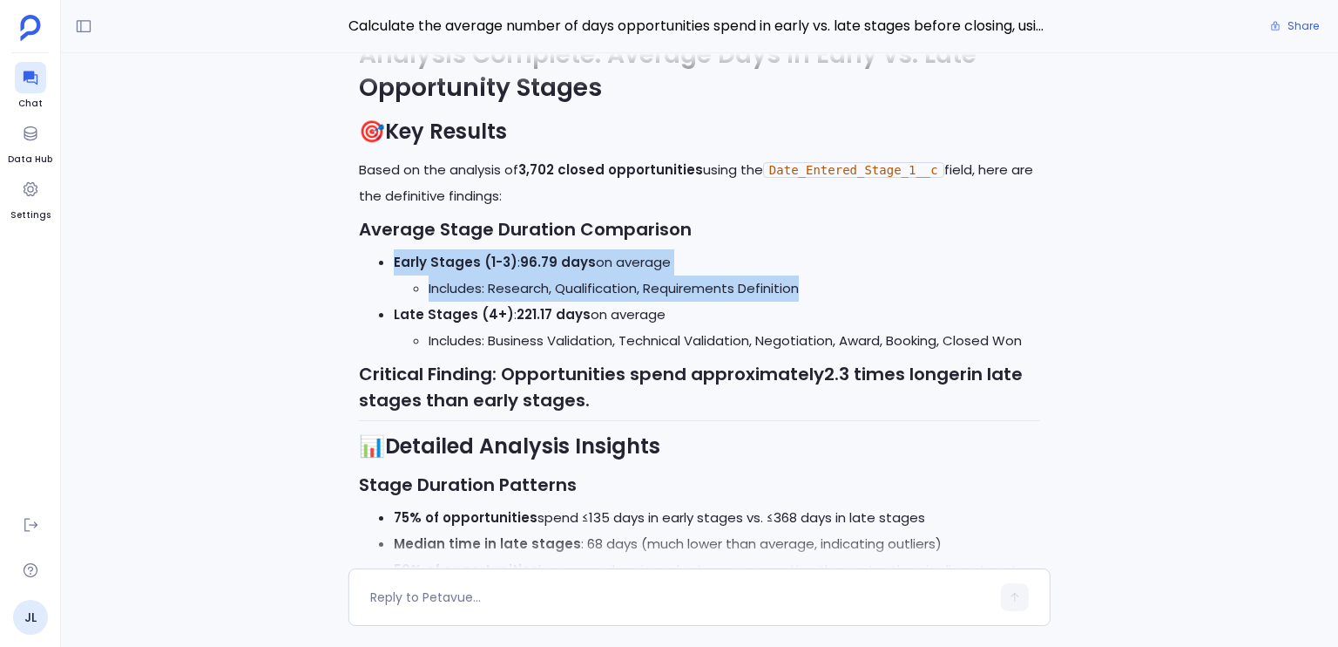
scroll to position [-1067, 0]
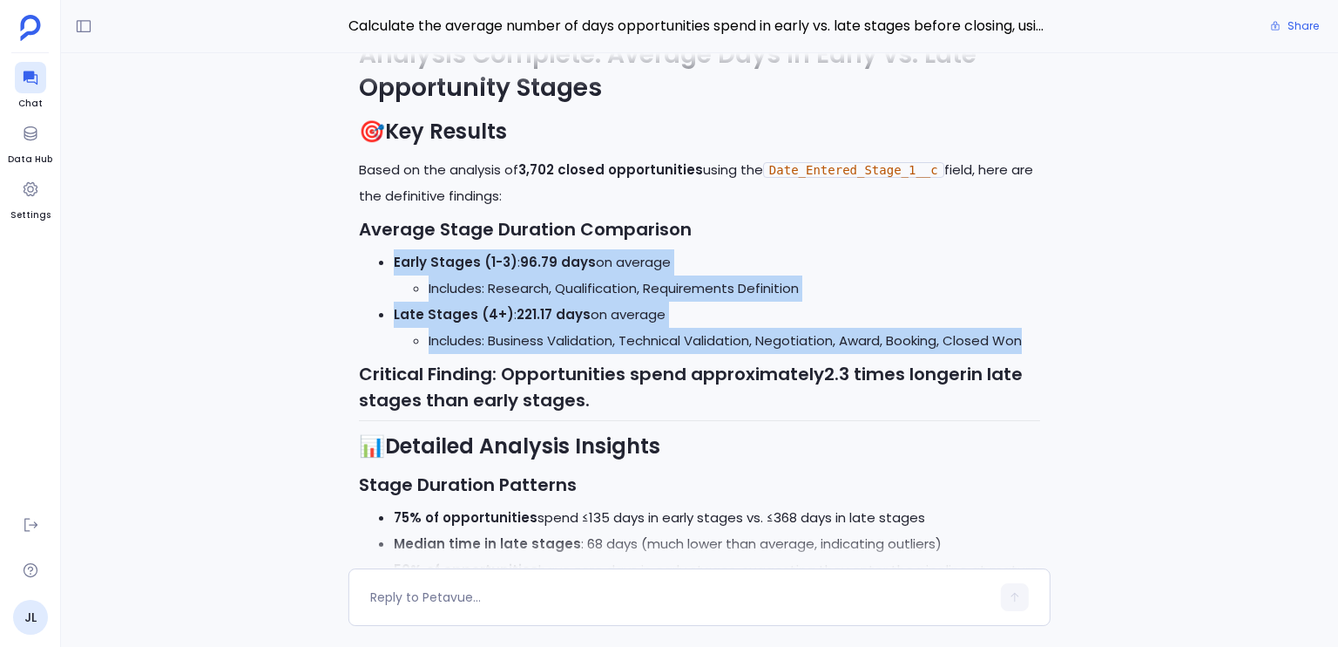
drag, startPoint x: 396, startPoint y: 319, endPoint x: 1031, endPoint y: 367, distance: 637.1
click at [1031, 354] on ul "Early Stages (1-3) : 96.79 days on average Includes: Research, Qualification, R…" at bounding box center [699, 301] width 681 height 105
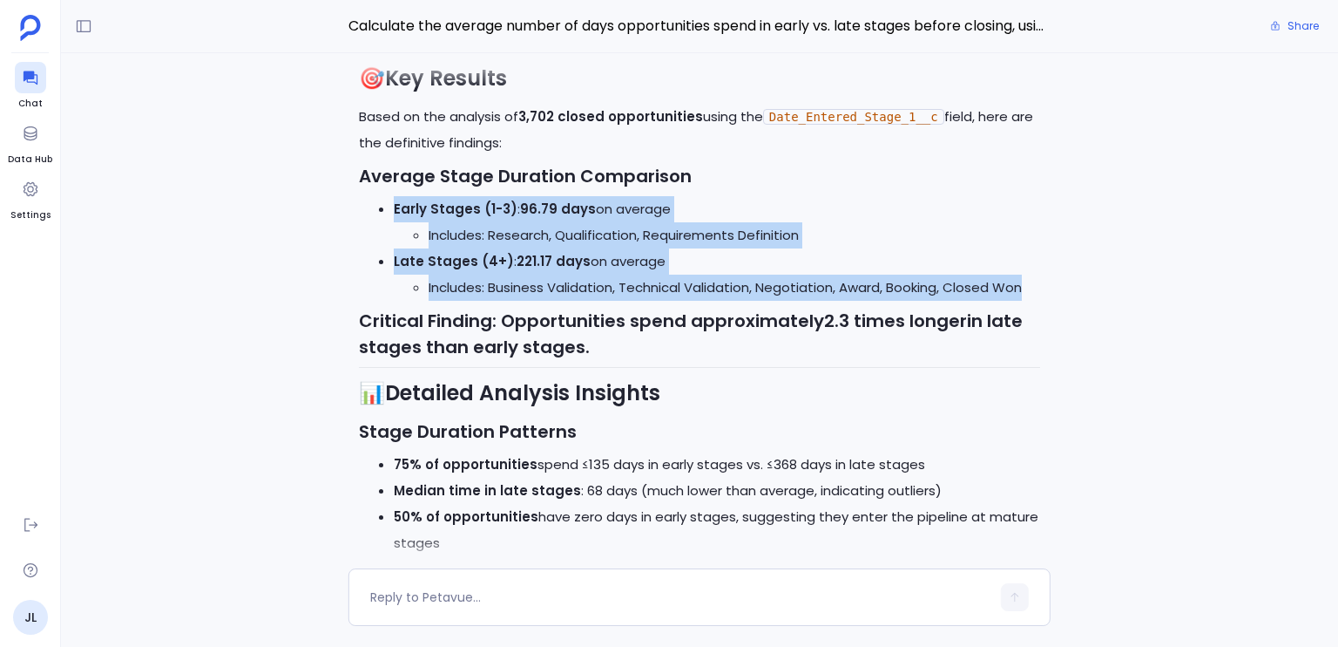
scroll to position [-1017, 0]
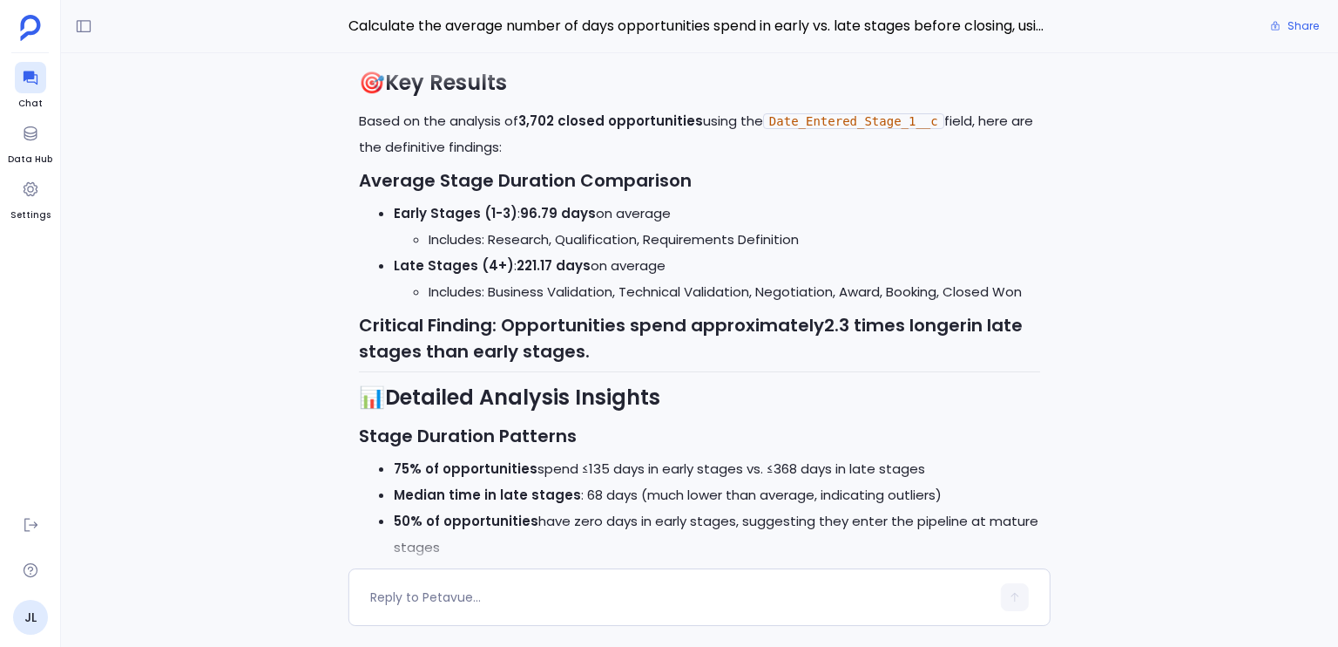
click at [418, 337] on strong "Critical Finding" at bounding box center [425, 325] width 133 height 24
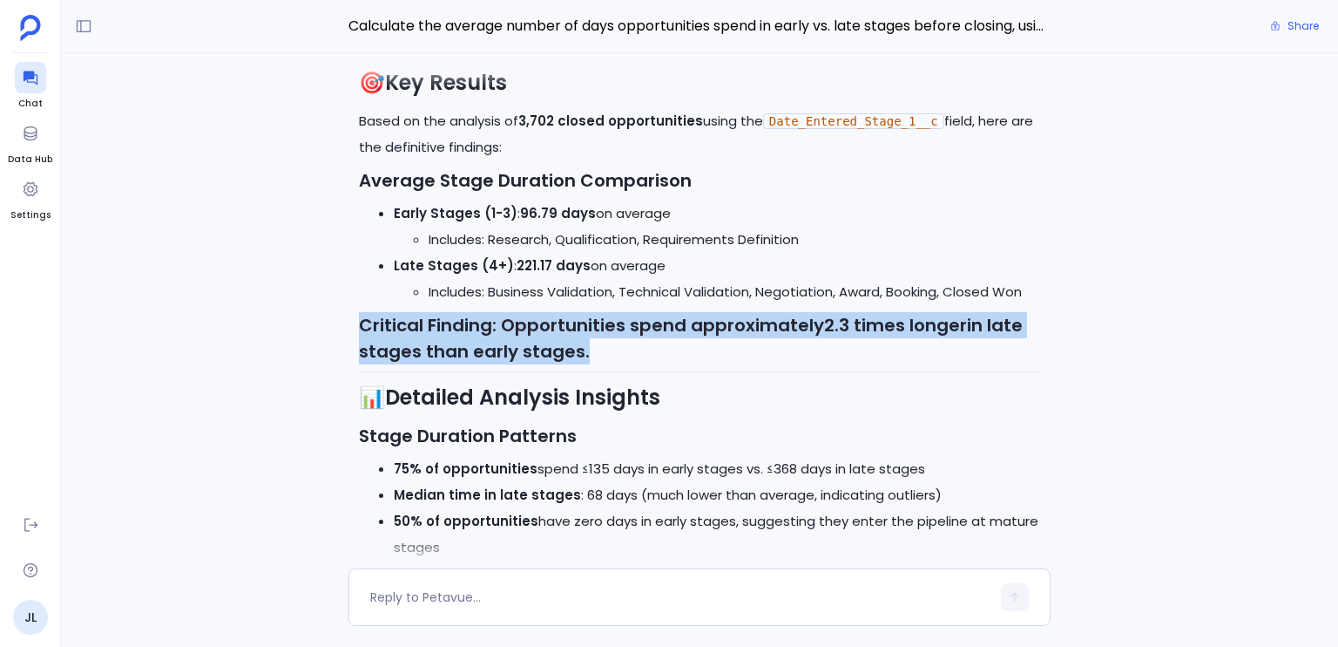
drag, startPoint x: 418, startPoint y: 355, endPoint x: 690, endPoint y: 368, distance: 272.2
click at [690, 364] on h3 "Critical Finding : Opportunities spend approximately 2.3 times longer in late s…" at bounding box center [699, 338] width 681 height 52
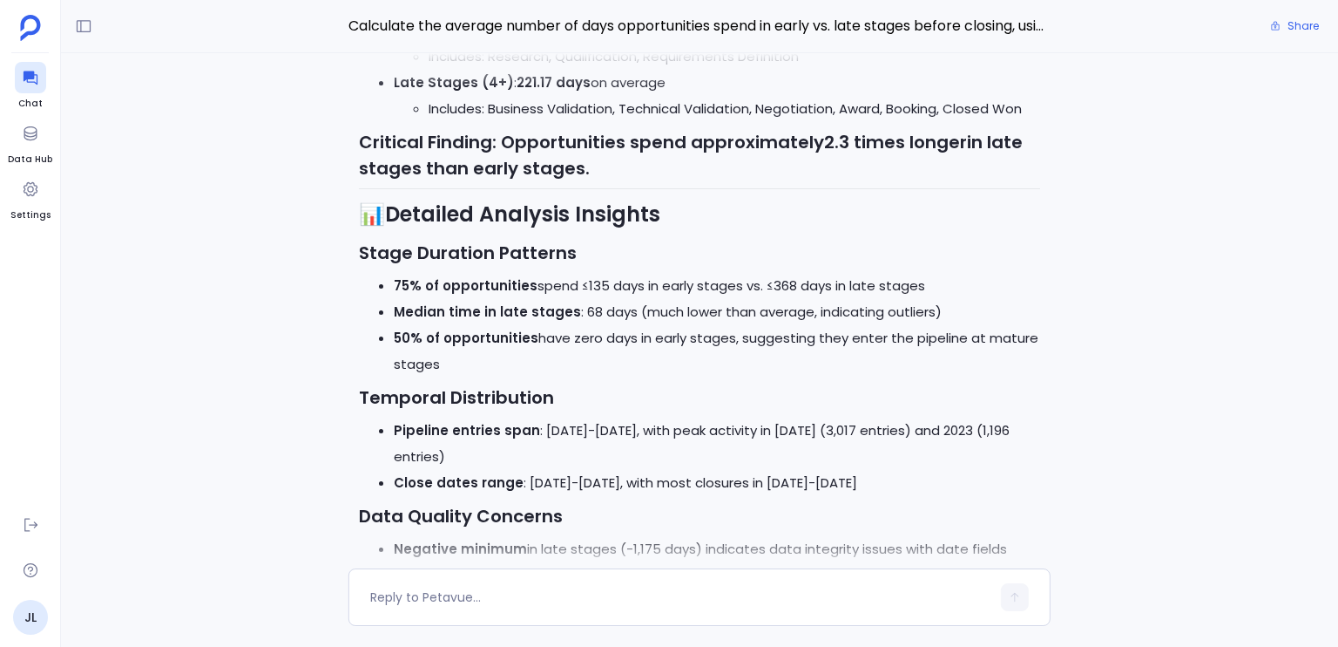
scroll to position [-830, 0]
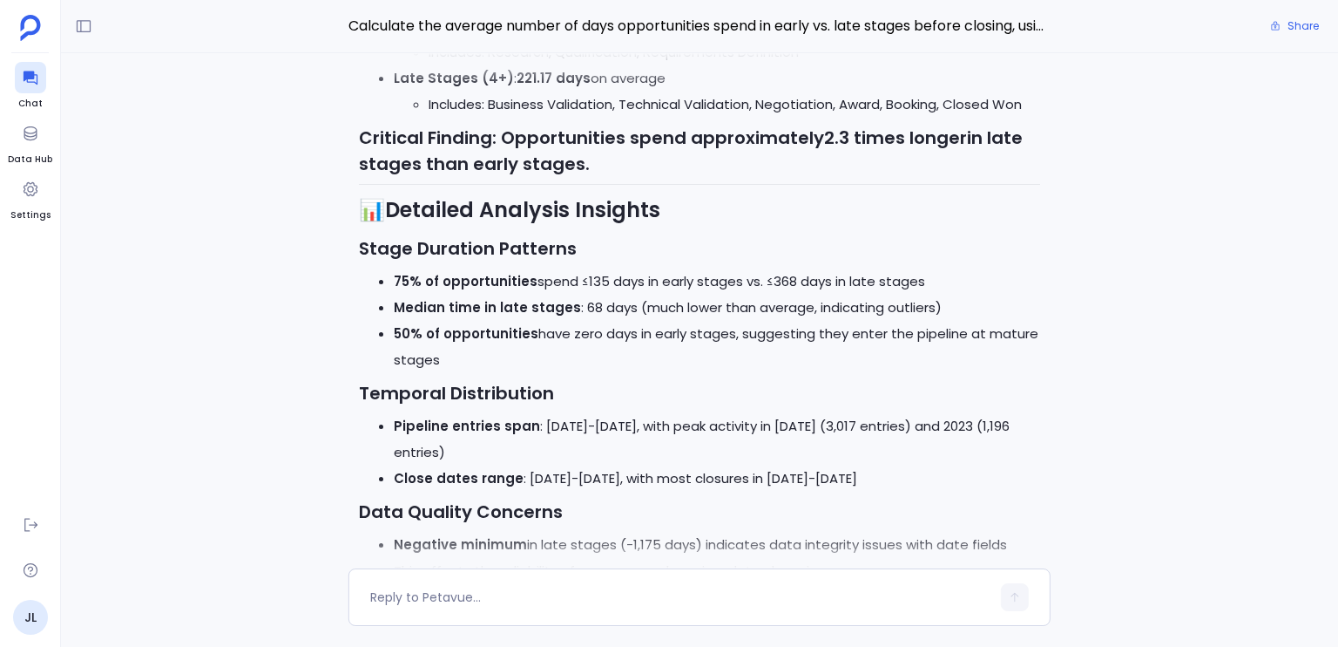
click at [382, 261] on strong "Stage Duration Patterns" at bounding box center [468, 248] width 218 height 24
drag, startPoint x: 382, startPoint y: 281, endPoint x: 520, endPoint y: 286, distance: 138.7
click at [520, 261] on strong "Stage Duration Patterns" at bounding box center [468, 248] width 218 height 24
click at [404, 290] on strong "75% of opportunities" at bounding box center [466, 281] width 144 height 18
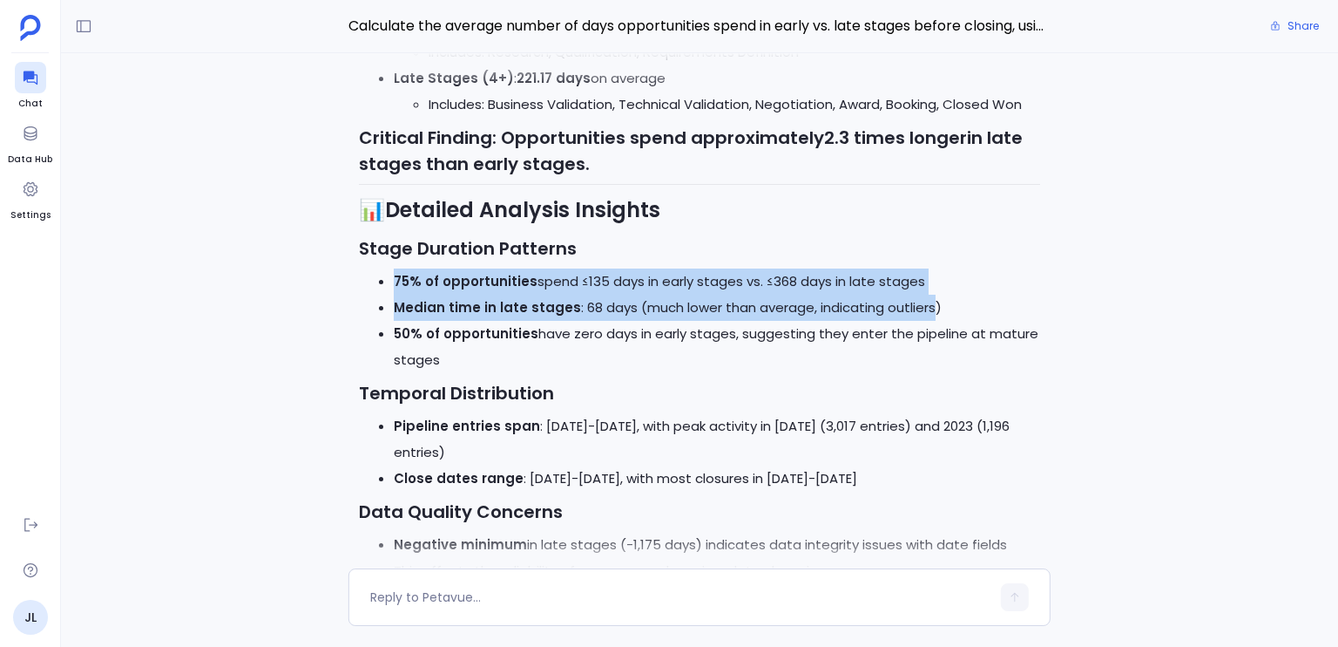
drag, startPoint x: 404, startPoint y: 308, endPoint x: 873, endPoint y: 322, distance: 469.0
click at [875, 322] on ul "75% of opportunities spend ≤135 days in early stages vs. ≤368 days in late stag…" at bounding box center [699, 320] width 681 height 105
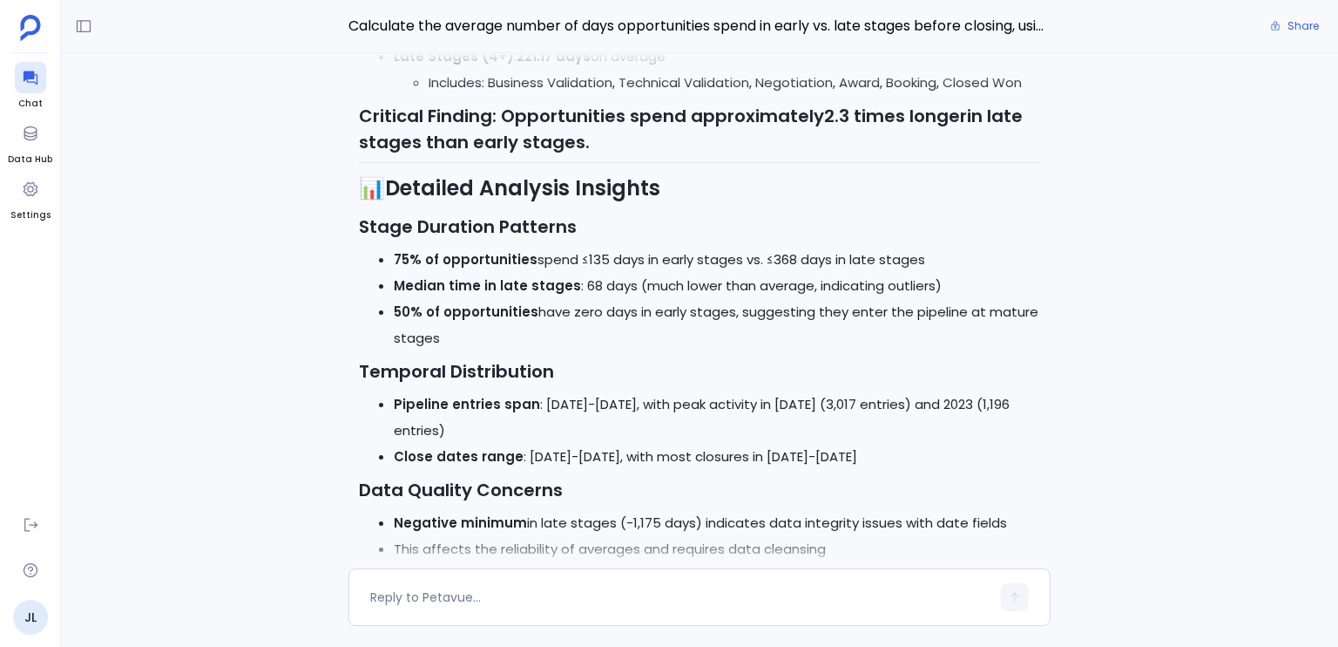
click at [545, 342] on li "50% of opportunities have zero days in early stages, suggesting they enter the …" at bounding box center [717, 325] width 647 height 52
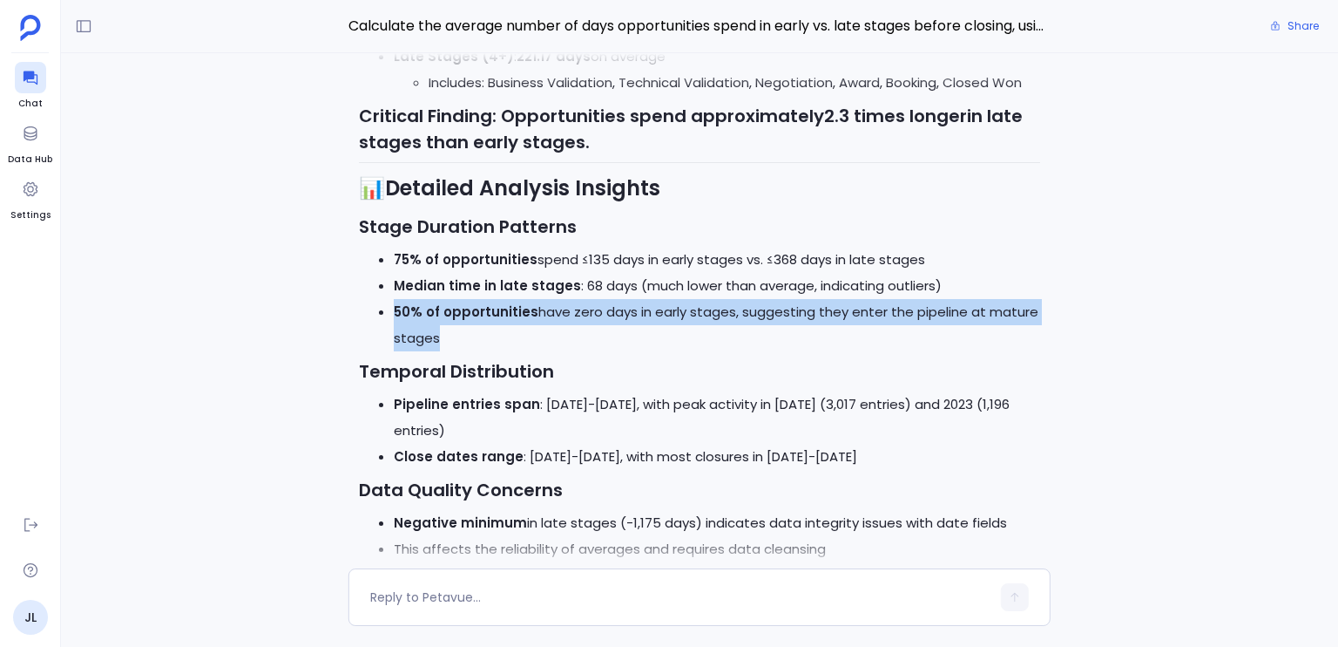
drag, startPoint x: 545, startPoint y: 342, endPoint x: 823, endPoint y: 354, distance: 279.1
click at [823, 351] on li "50% of opportunities have zero days in early stages, suggesting they enter the …" at bounding box center [717, 325] width 647 height 52
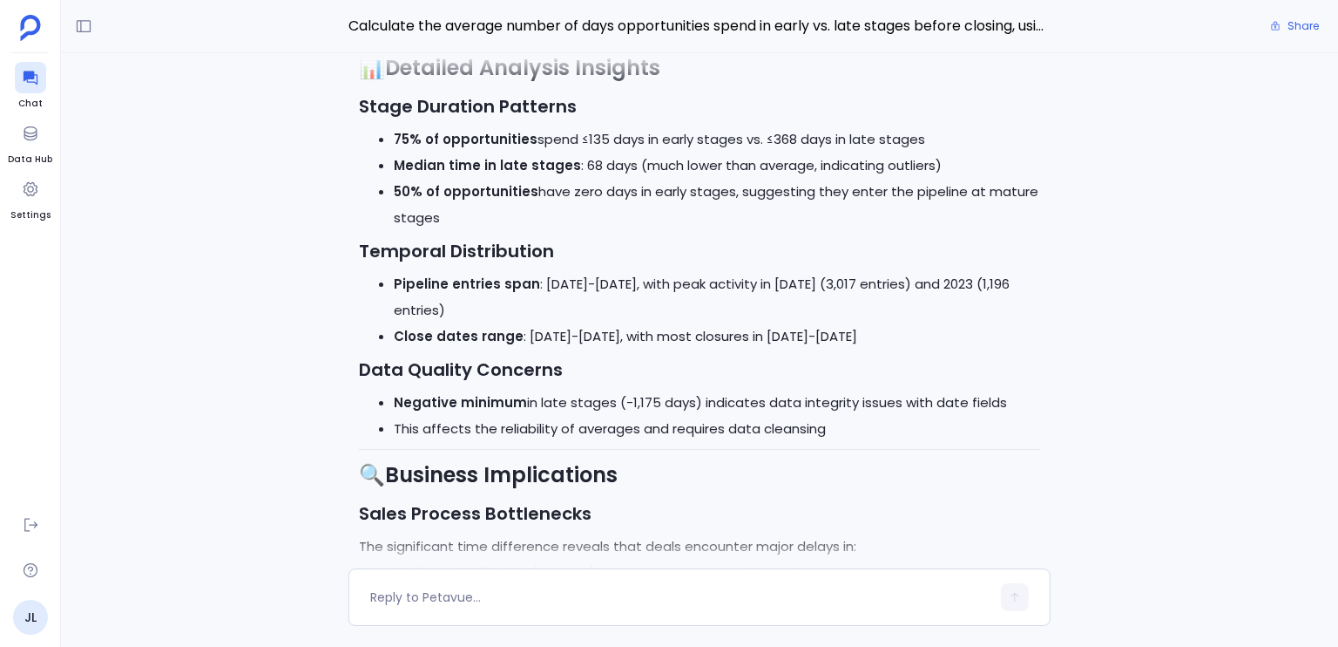
scroll to position [-688, 0]
click at [428, 264] on strong "Temporal Distribution" at bounding box center [456, 252] width 195 height 24
drag, startPoint x: 428, startPoint y: 274, endPoint x: 490, endPoint y: 281, distance: 62.2
click at [490, 264] on strong "Temporal Distribution" at bounding box center [456, 252] width 195 height 24
click at [423, 294] on strong "Pipeline entries span" at bounding box center [467, 284] width 146 height 18
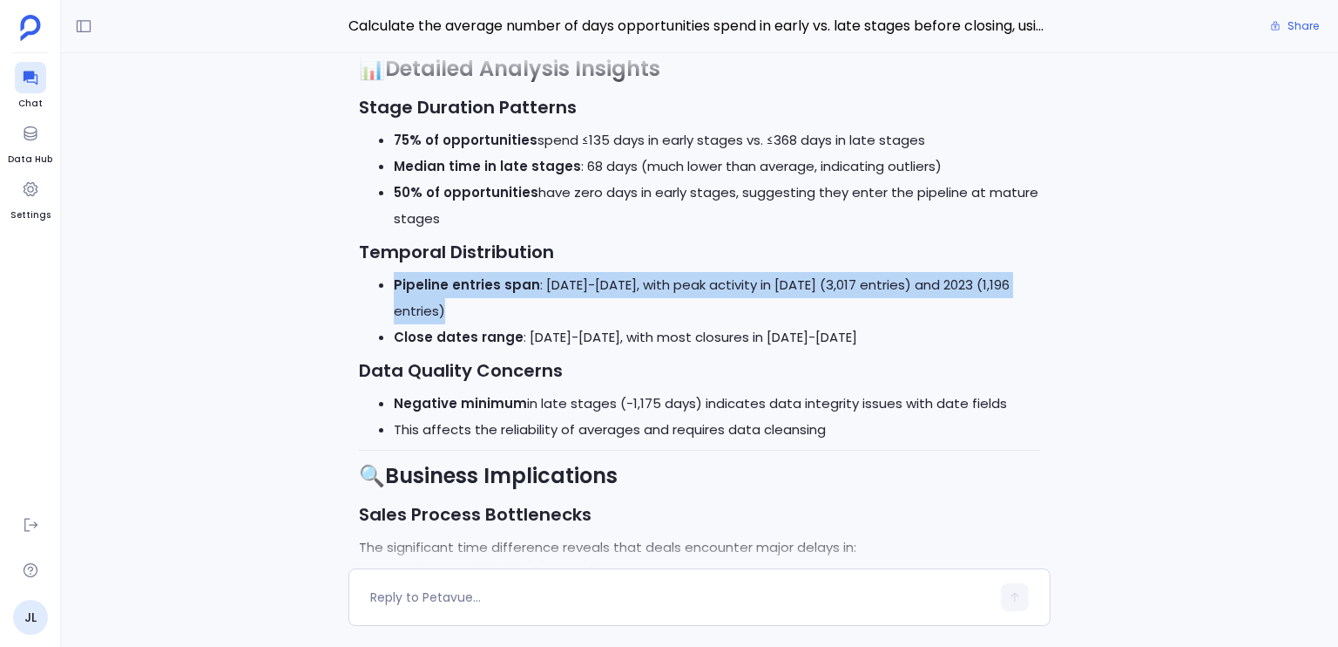
drag, startPoint x: 423, startPoint y: 314, endPoint x: 1053, endPoint y: 319, distance: 630.0
click at [1053, 319] on div "Perfect! I'll now execute the approved analysis plan step by step. Let me start…" at bounding box center [699, 310] width 1277 height 515
drag, startPoint x: 1053, startPoint y: 319, endPoint x: 399, endPoint y: 310, distance: 653.6
click at [399, 310] on div "Perfect! I'll now execute the approved analysis plan step by step. Let me start…" at bounding box center [699, 310] width 1277 height 515
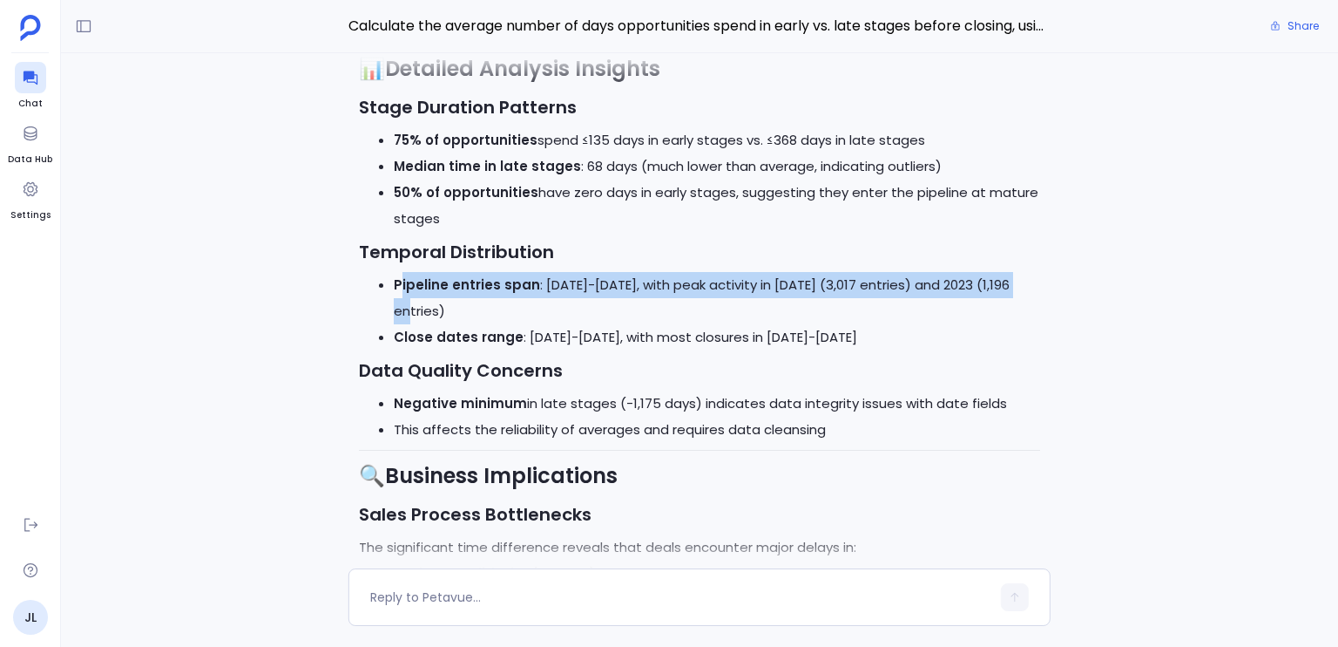
click at [399, 294] on strong "Pipeline entries span" at bounding box center [467, 284] width 146 height 18
drag, startPoint x: 399, startPoint y: 310, endPoint x: 1121, endPoint y: 320, distance: 722.4
click at [1121, 320] on div "Perfect! I'll now execute the approved analysis plan step by step. Let me start…" at bounding box center [699, 310] width 1277 height 515
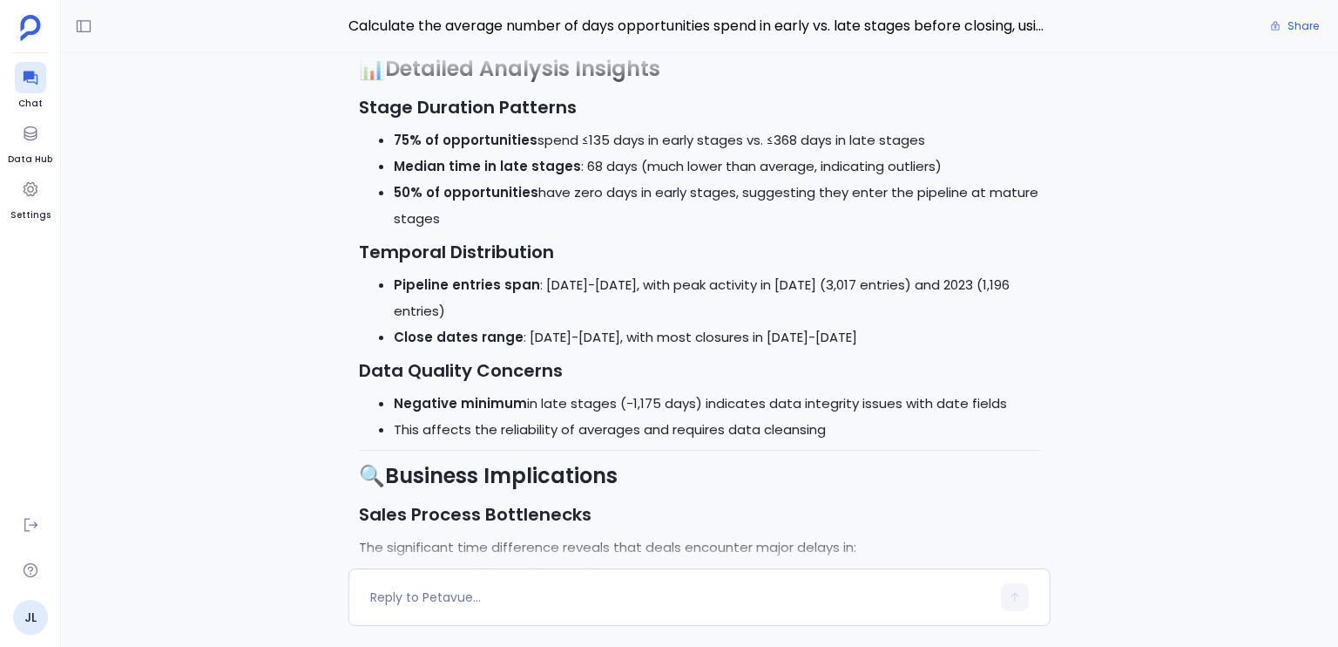
click at [1053, 356] on div "Perfect! I'll now execute the approved analysis plan step by step. Let me start…" at bounding box center [699, 310] width 1277 height 515
click at [1069, 339] on div "Perfect! I'll now execute the approved analysis plan step by step. Let me start…" at bounding box center [699, 310] width 1277 height 515
click at [1069, 340] on div "Perfect! I'll now execute the approved analysis plan step by step. Let me start…" at bounding box center [699, 310] width 1277 height 515
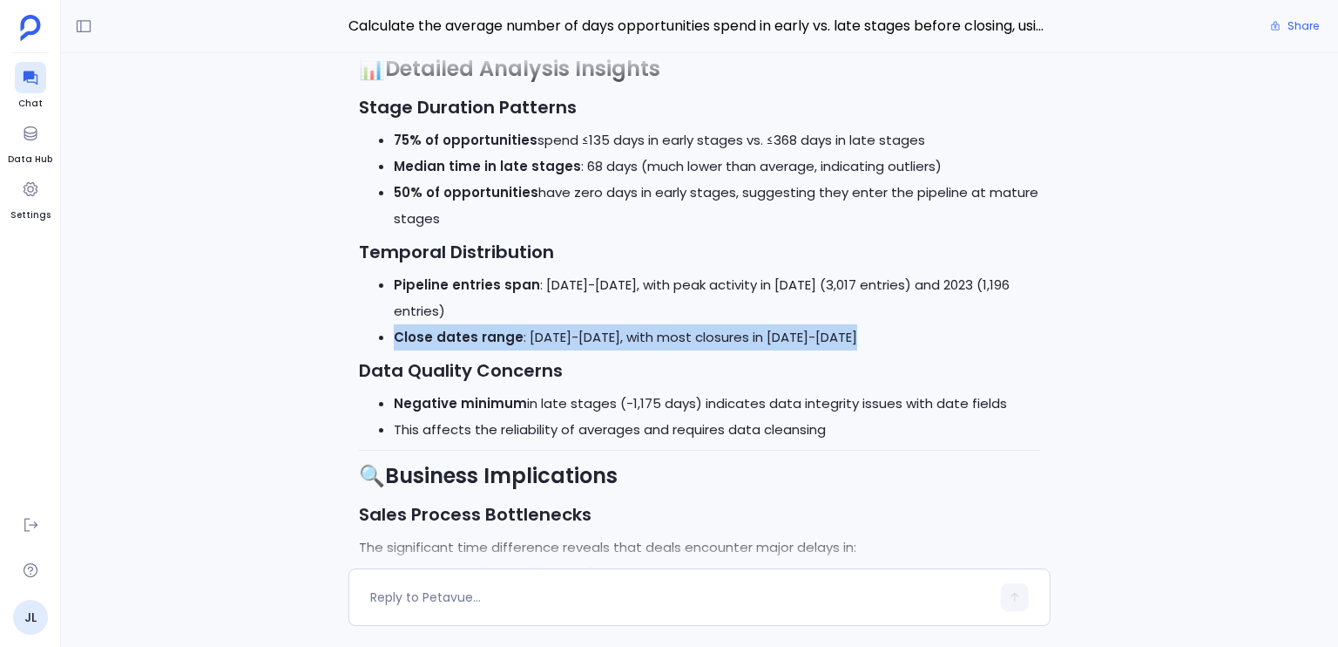
click at [1070, 341] on div "Perfect! I'll now execute the approved analysis plan step by step. Let me start…" at bounding box center [699, 310] width 1277 height 515
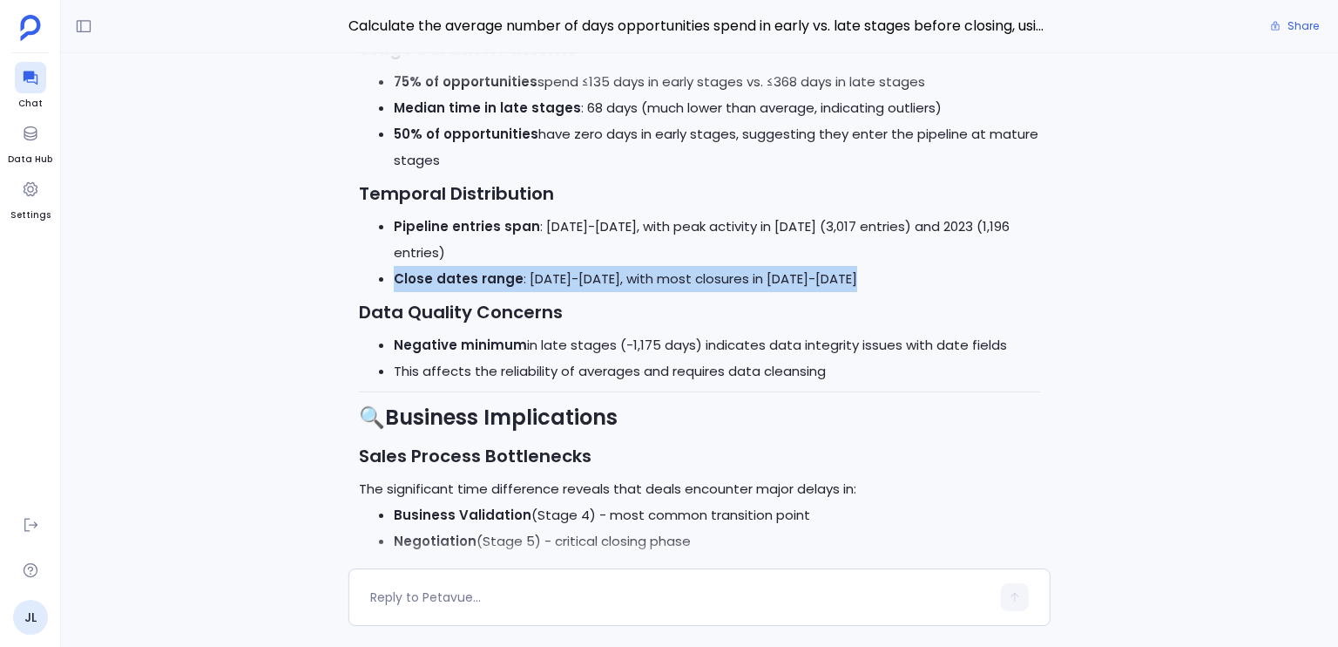
scroll to position [-624, 0]
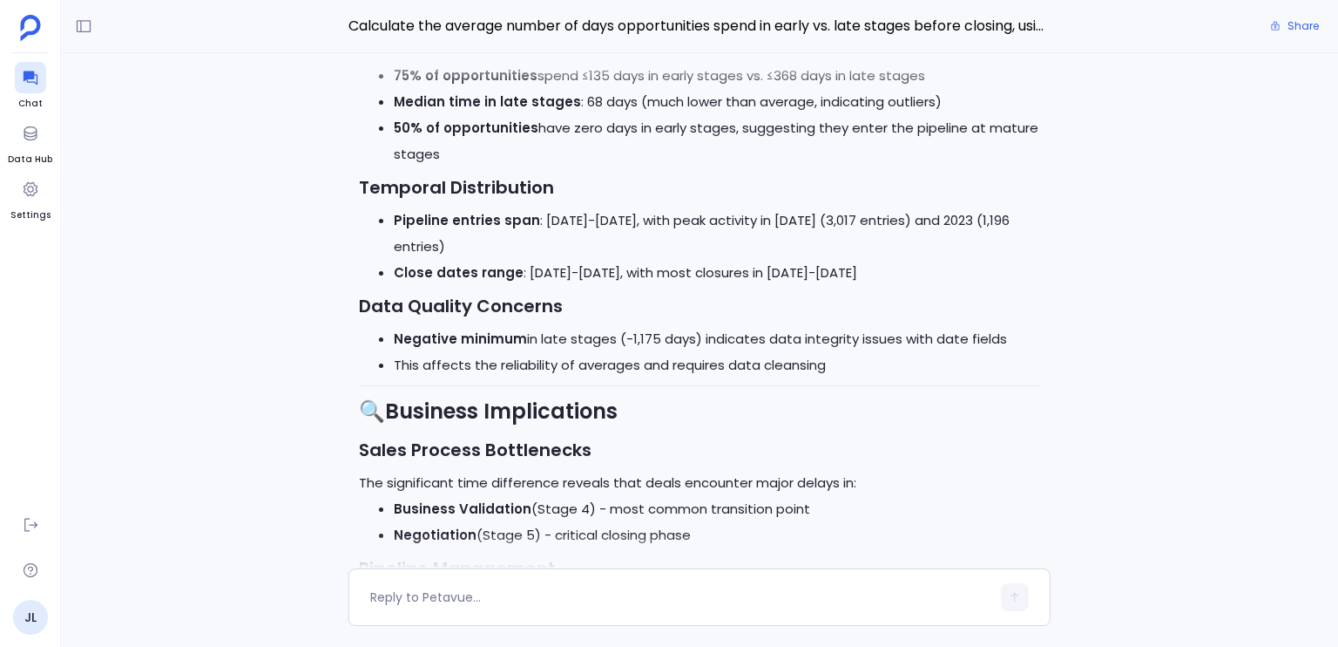
click at [419, 338] on strong "Negative minimum" at bounding box center [460, 338] width 133 height 18
click at [415, 337] on strong "Negative minimum" at bounding box center [460, 338] width 133 height 18
drag, startPoint x: 415, startPoint y: 337, endPoint x: 491, endPoint y: 341, distance: 76.8
click at [491, 341] on strong "Negative minimum" at bounding box center [460, 338] width 133 height 18
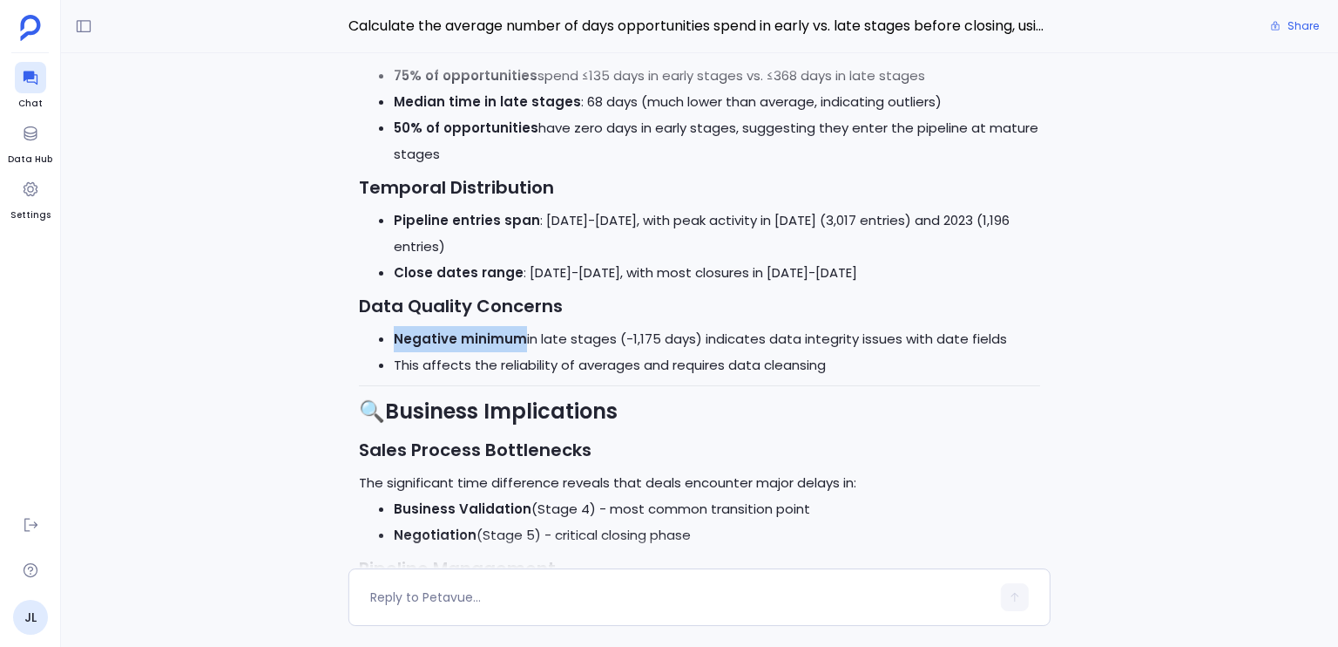
click at [508, 339] on strong "Negative minimum" at bounding box center [460, 338] width 133 height 18
click at [548, 339] on li "Negative minimum in late stages (-1,175 days) indicates data integrity issues w…" at bounding box center [717, 339] width 647 height 26
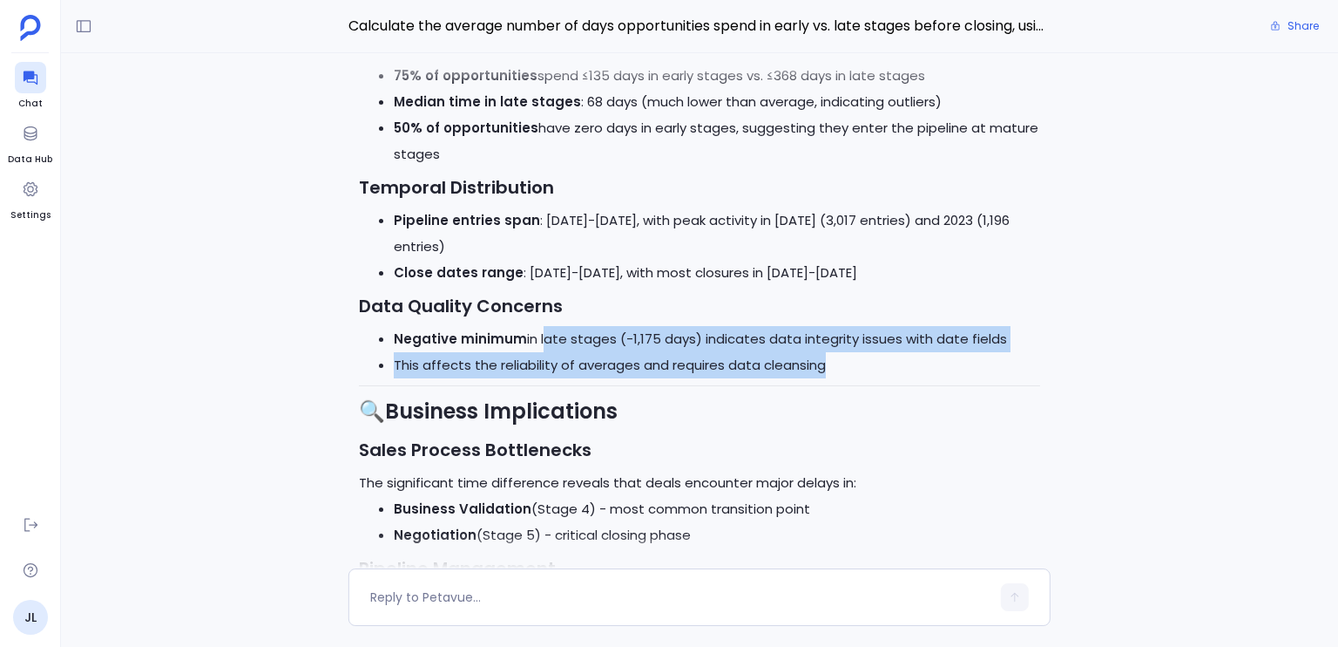
drag, startPoint x: 548, startPoint y: 339, endPoint x: 840, endPoint y: 369, distance: 293.5
click at [840, 369] on ul "Negative minimum in late stages (-1,175 days) indicates data integrity issues w…" at bounding box center [699, 352] width 681 height 52
click at [840, 369] on li "This affects the reliability of averages and requires data cleansing" at bounding box center [717, 365] width 647 height 26
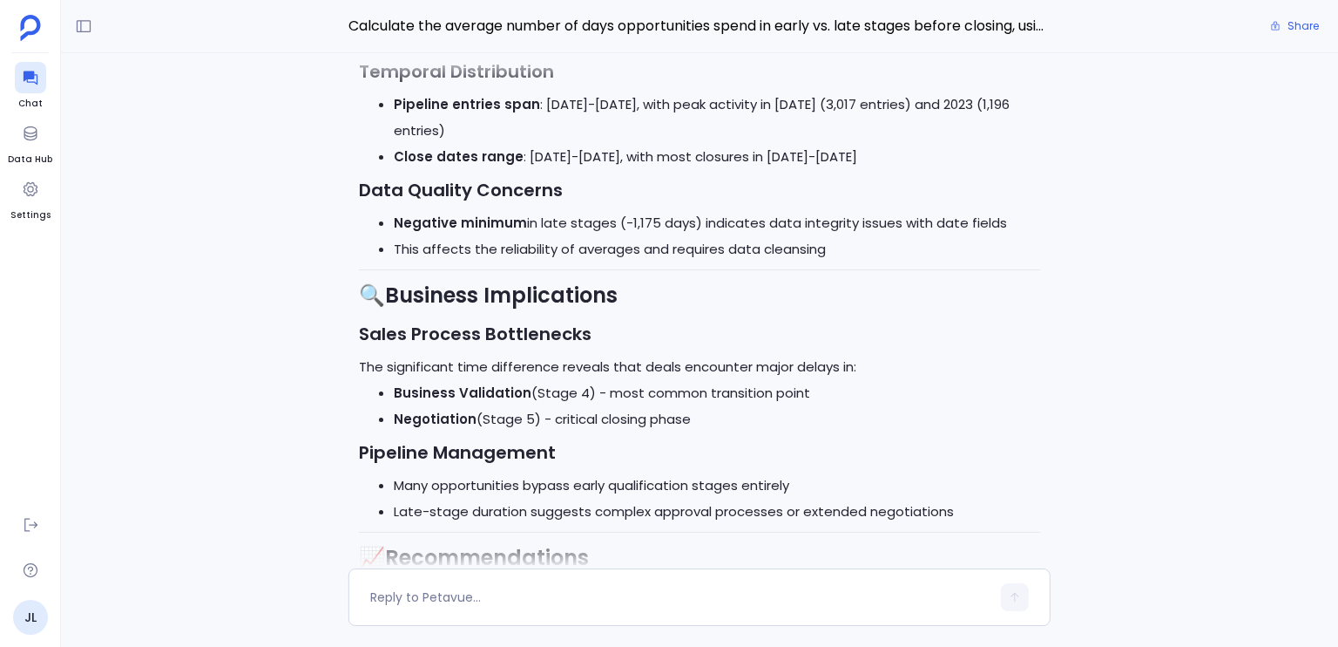
scroll to position [-496, 0]
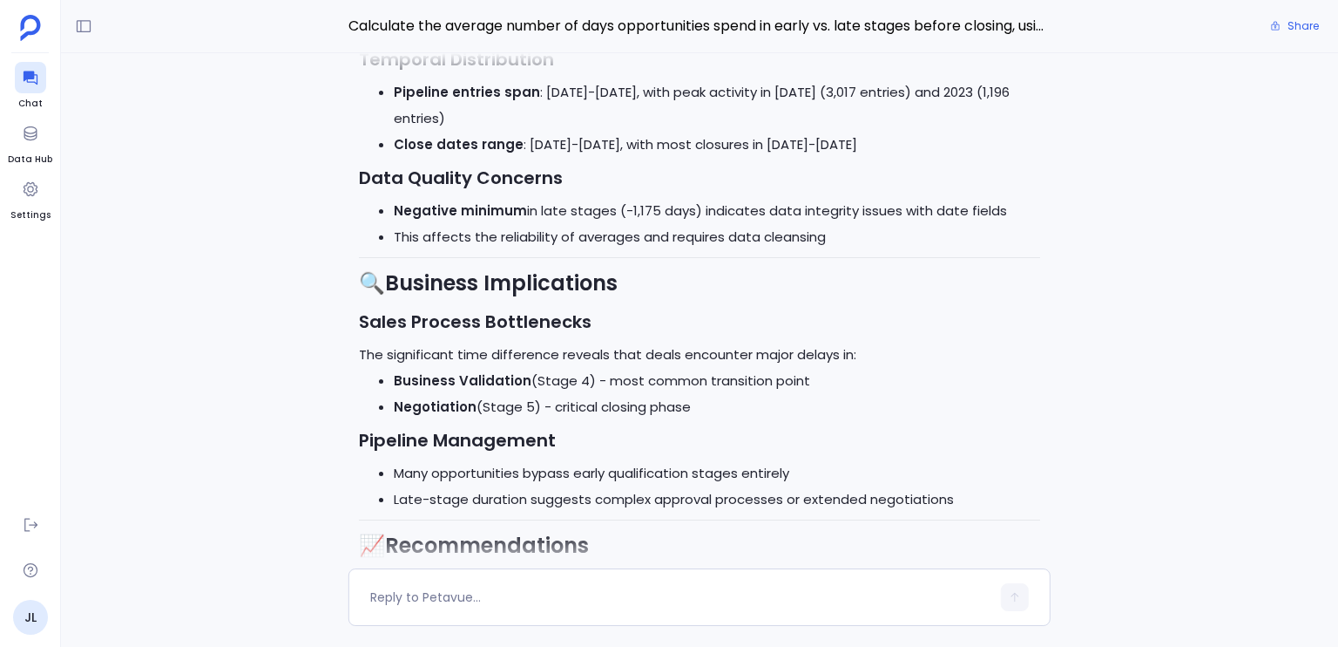
click at [374, 353] on p "The significant time difference reveals that deals encounter major delays in:" at bounding box center [699, 355] width 681 height 26
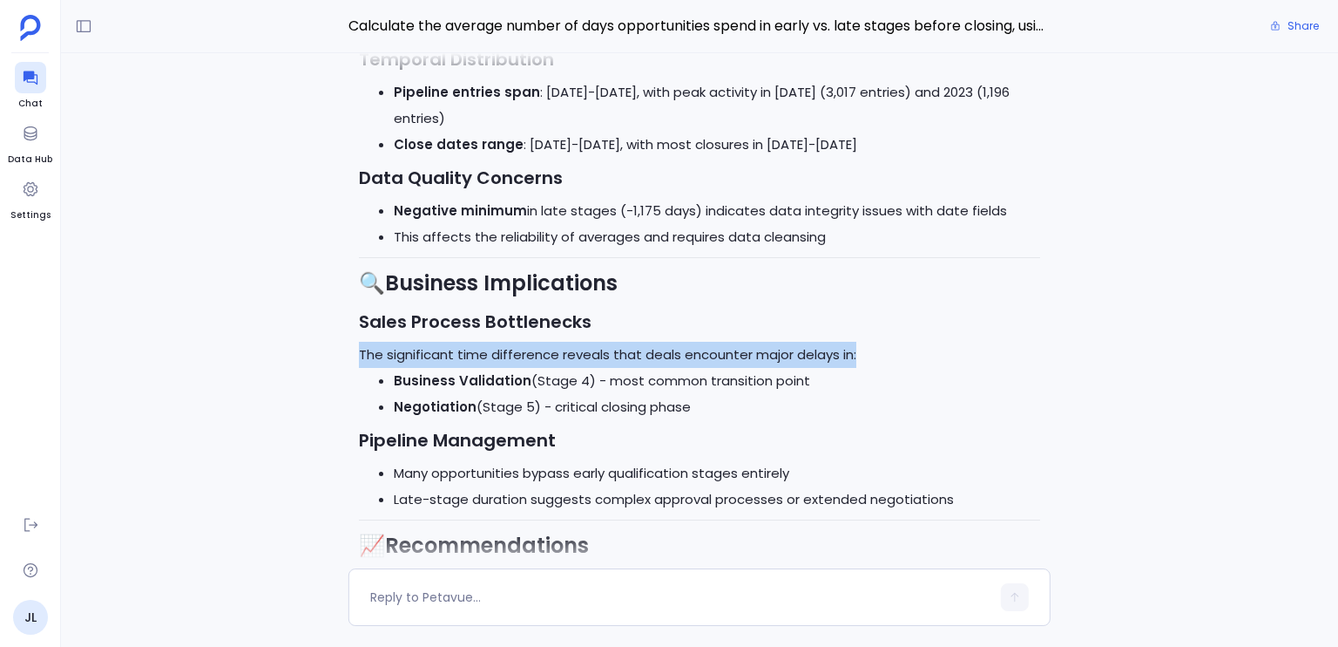
drag, startPoint x: 374, startPoint y: 353, endPoint x: 888, endPoint y: 360, distance: 514.2
click at [888, 360] on p "The significant time difference reveals that deals encounter major delays in:" at bounding box center [699, 355] width 681 height 26
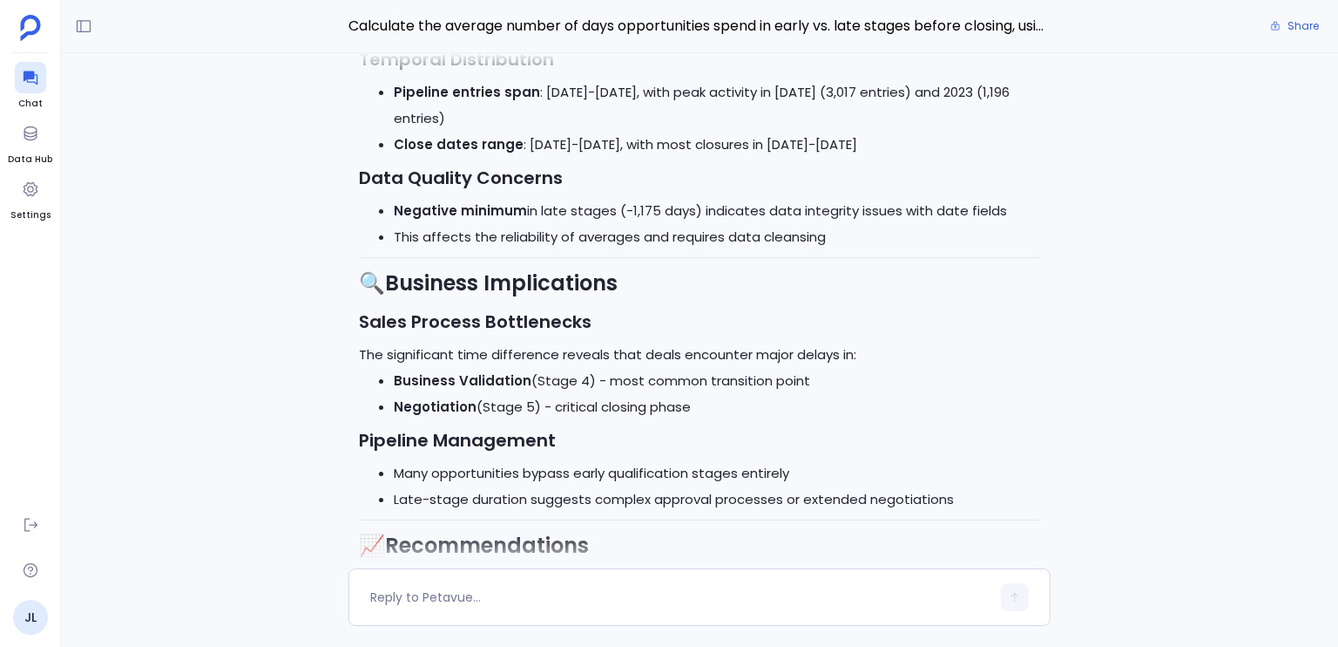
click at [418, 376] on strong "Business Validation" at bounding box center [463, 380] width 138 height 18
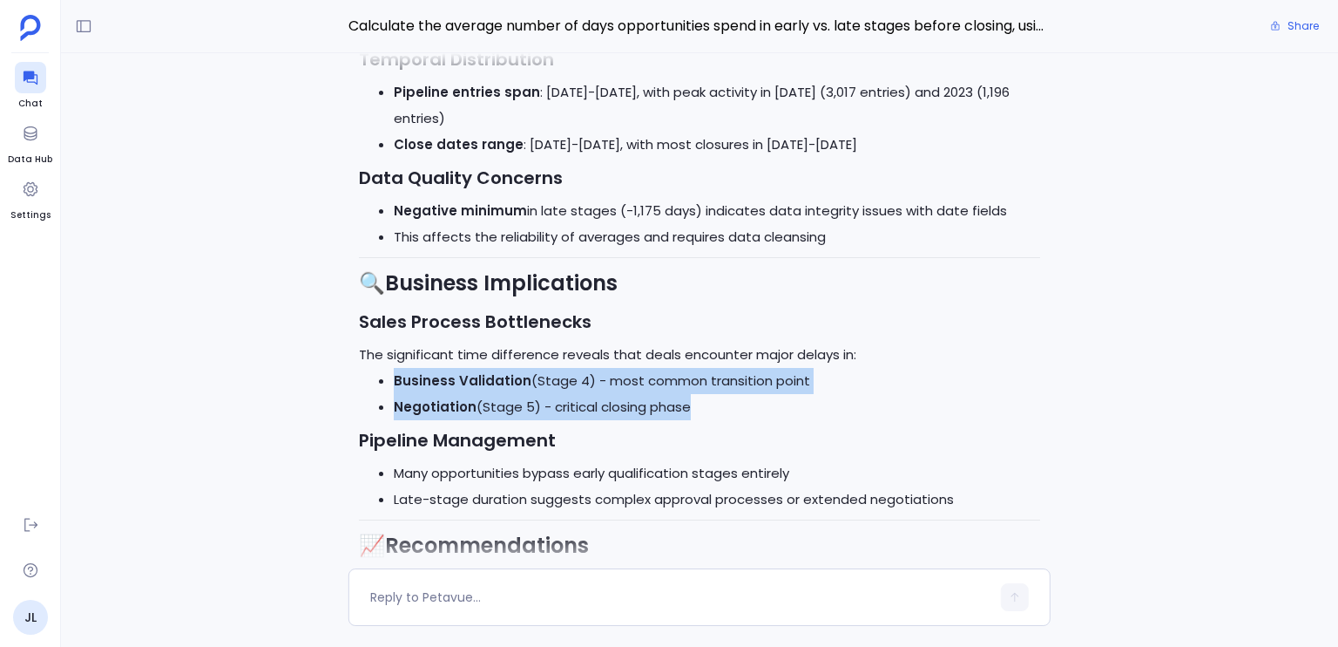
drag, startPoint x: 418, startPoint y: 376, endPoint x: 722, endPoint y: 398, distance: 304.0
click at [722, 398] on ul "Business Validation (Stage 4) - most common transition point Negotiation (Stage…" at bounding box center [699, 394] width 681 height 52
click at [722, 398] on li "Negotiation (Stage 5) - critical closing phase" at bounding box center [717, 407] width 647 height 26
drag, startPoint x: 722, startPoint y: 398, endPoint x: 497, endPoint y: 383, distance: 225.4
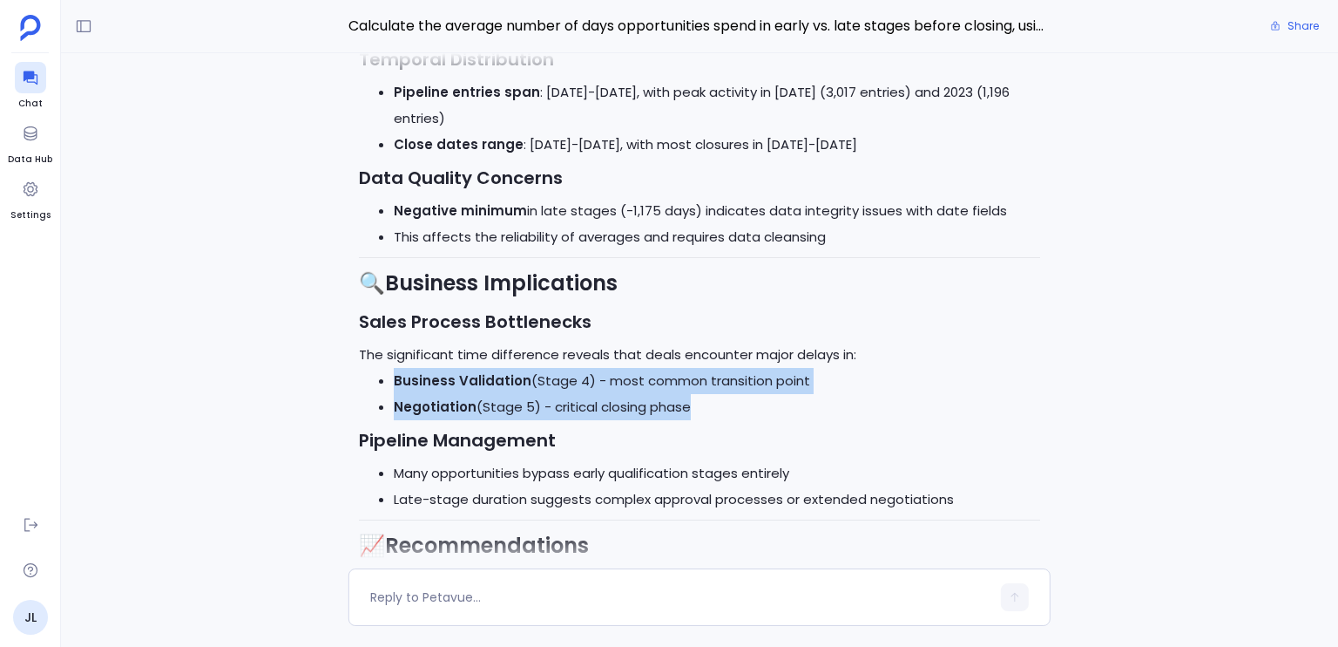
click at [497, 383] on ul "Business Validation (Stage 4) - most common transition point Negotiation (Stage…" at bounding box center [699, 394] width 681 height 52
click at [497, 383] on strong "Business Validation" at bounding box center [463, 380] width 138 height 18
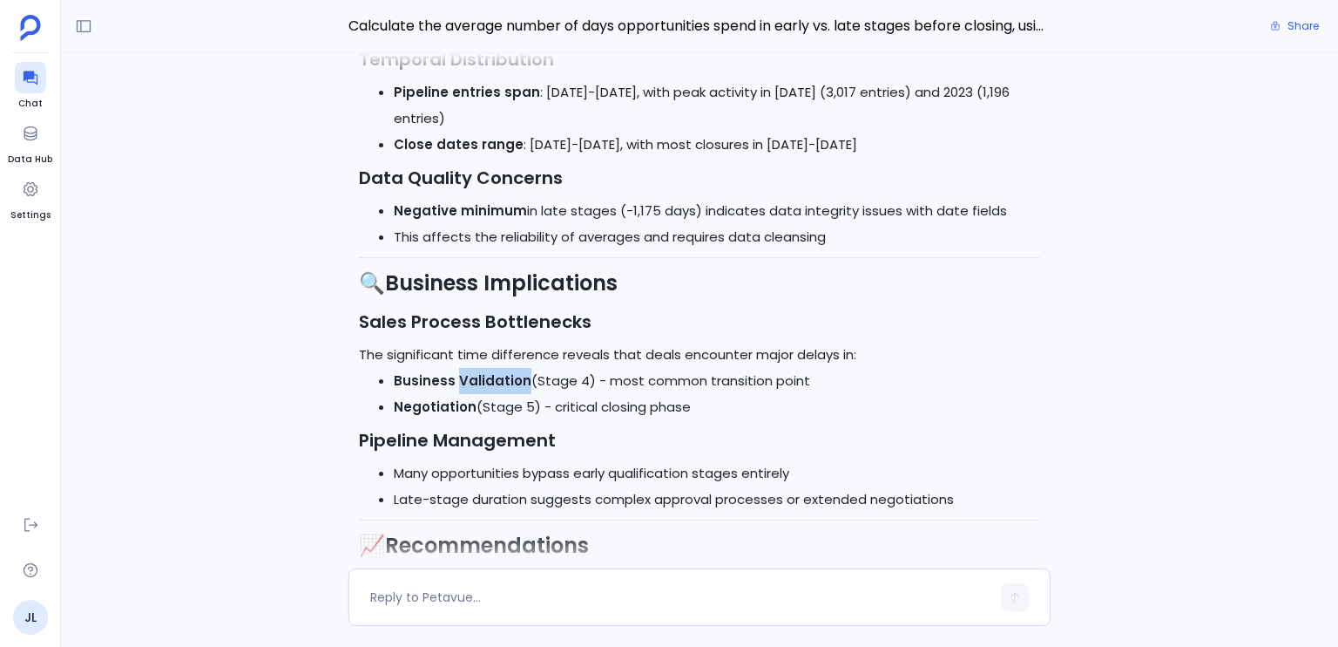
click at [497, 383] on strong "Business Validation" at bounding box center [463, 380] width 138 height 18
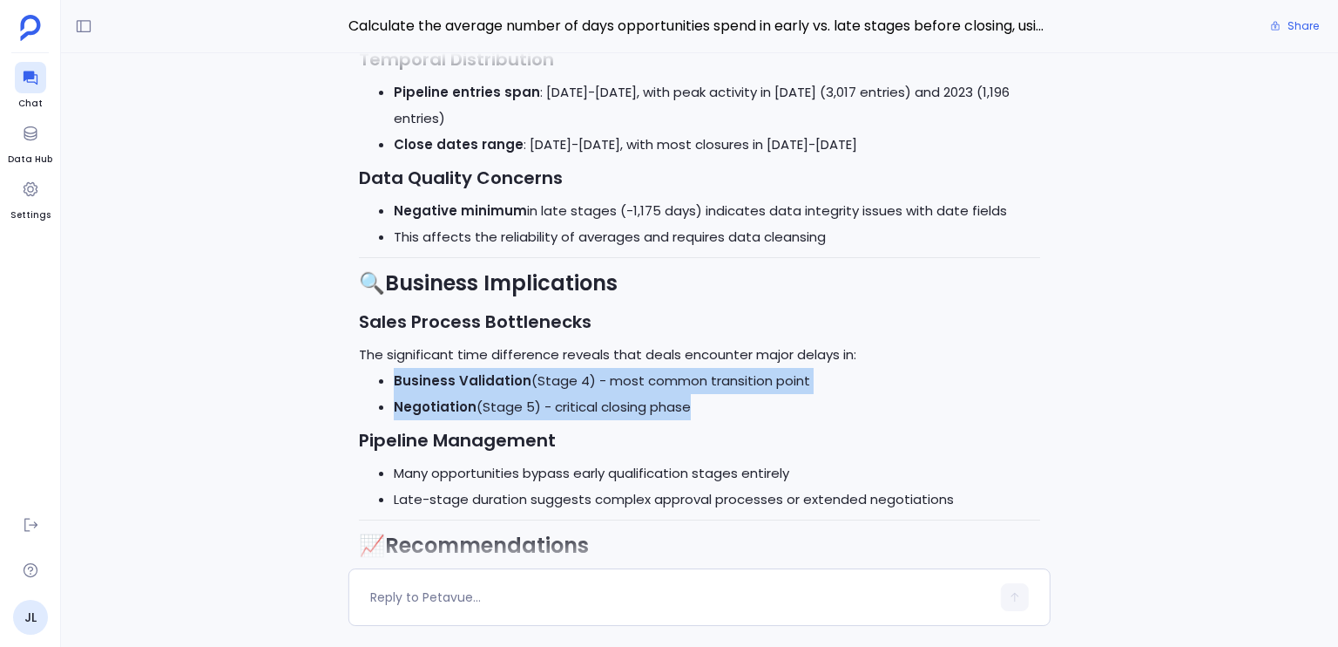
drag, startPoint x: 497, startPoint y: 383, endPoint x: 749, endPoint y: 396, distance: 252.2
click at [749, 396] on ul "Business Validation (Stage 4) - most common transition point Negotiation (Stage…" at bounding box center [699, 394] width 681 height 52
click at [749, 396] on li "Negotiation (Stage 5) - critical closing phase" at bounding box center [717, 407] width 647 height 26
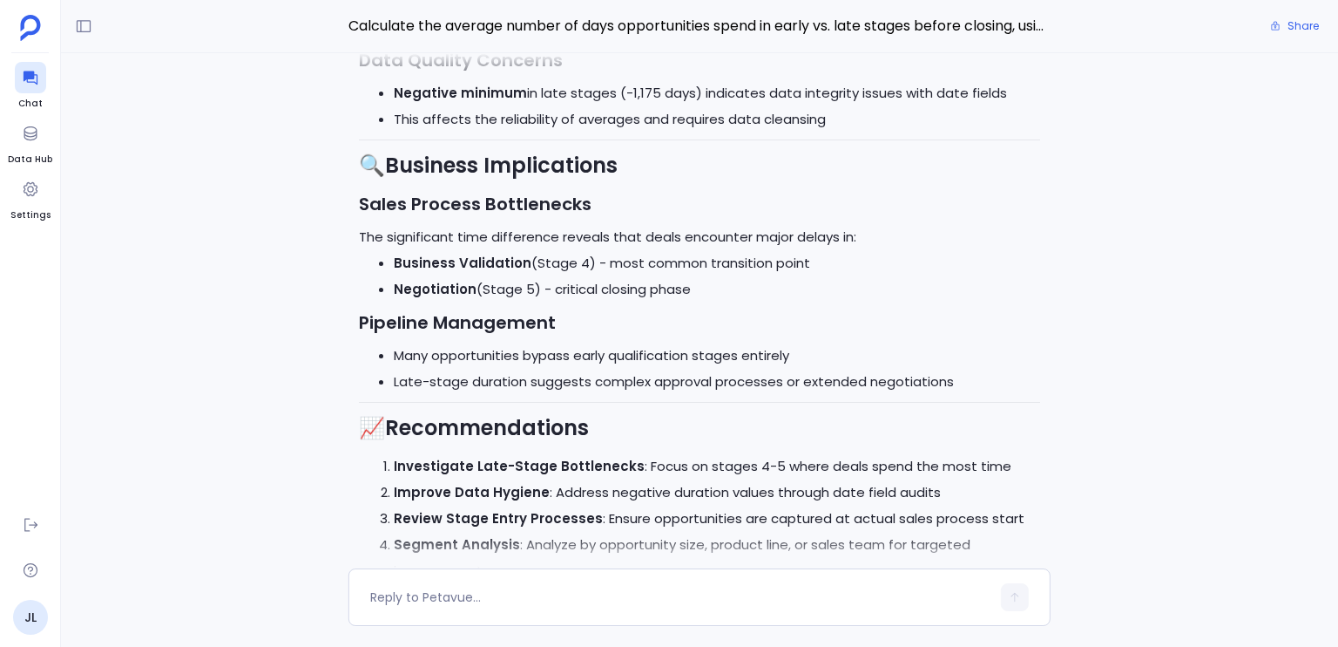
scroll to position [-373, 0]
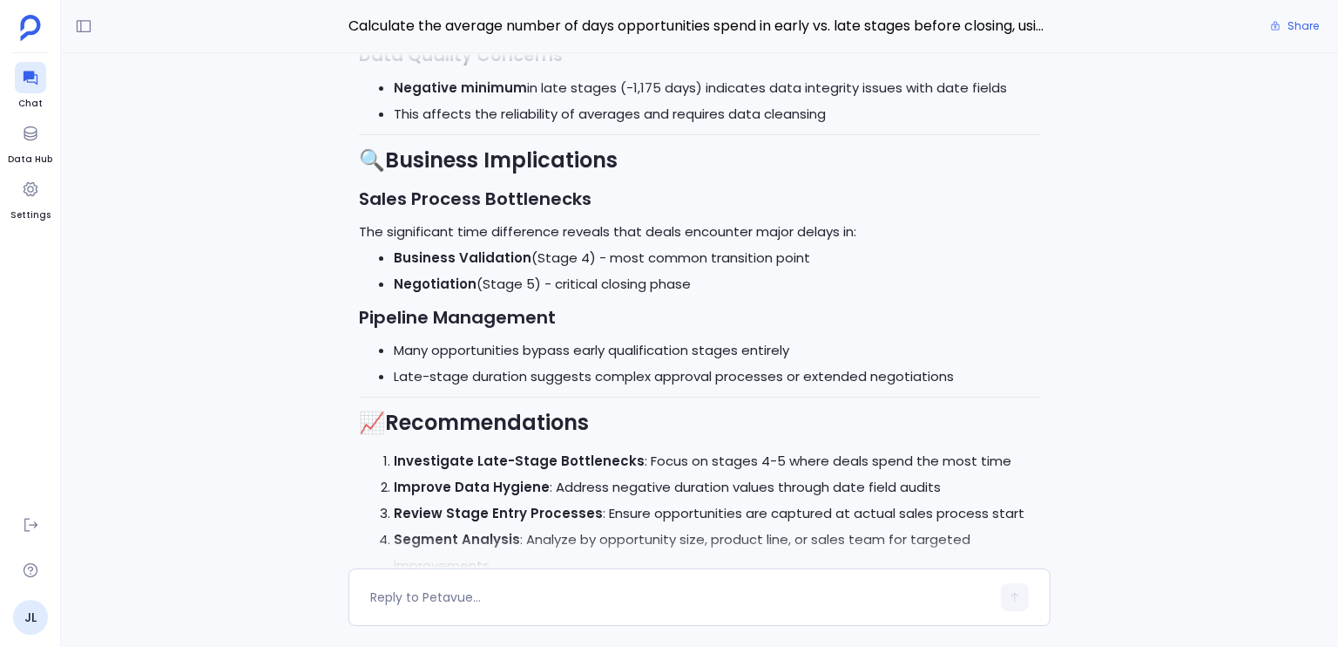
click at [410, 350] on li "Many opportunities bypass early qualification stages entirely" at bounding box center [717, 350] width 647 height 26
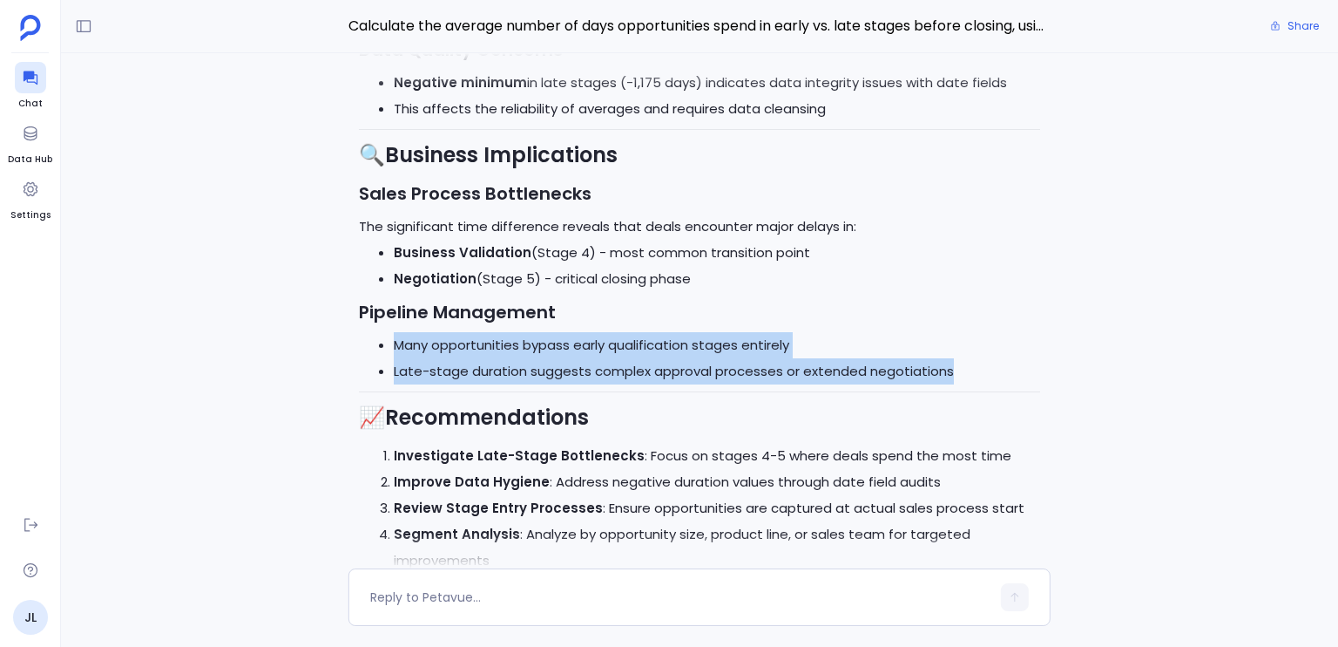
drag, startPoint x: 410, startPoint y: 350, endPoint x: 1046, endPoint y: 387, distance: 637.2
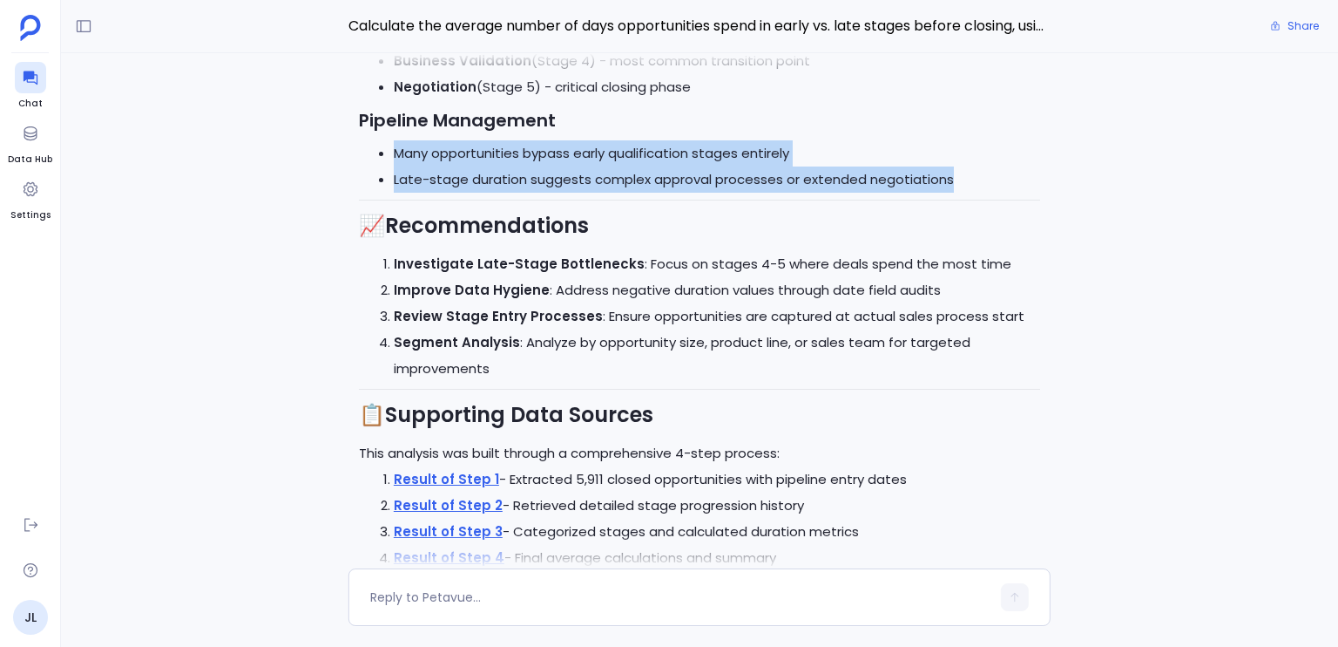
scroll to position [-175, 0]
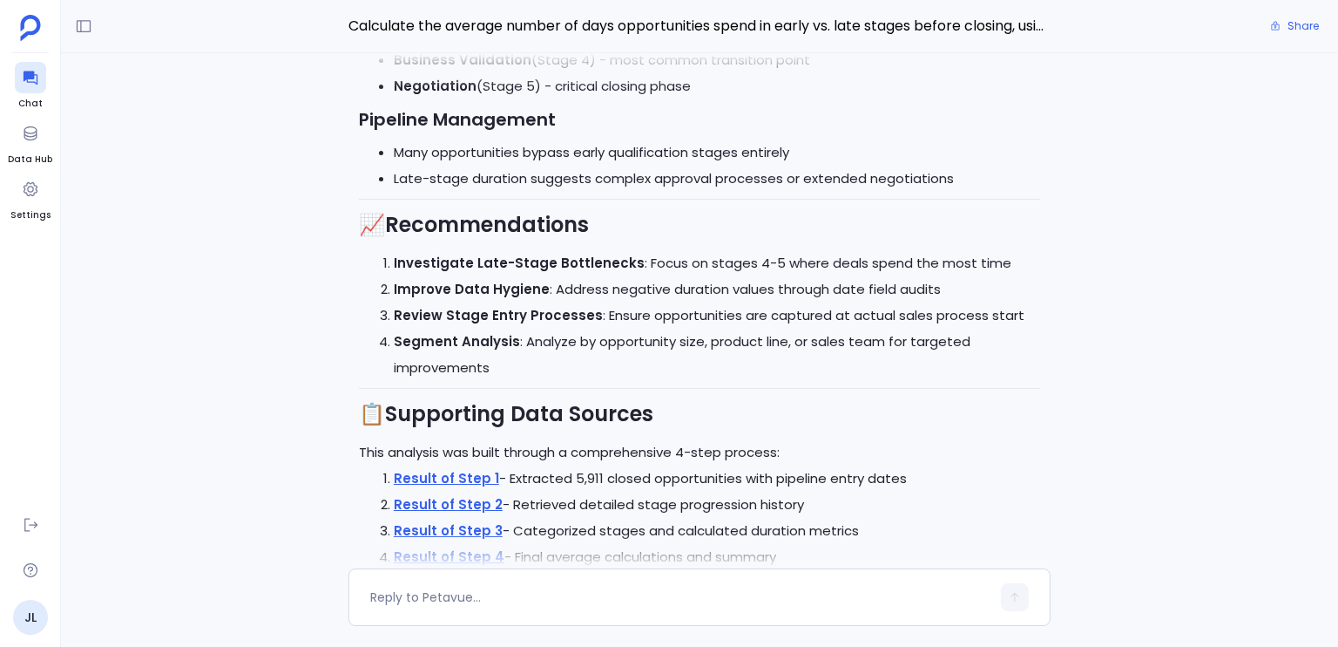
click at [445, 263] on strong "Investigate Late-Stage Bottlenecks" at bounding box center [519, 263] width 251 height 18
drag, startPoint x: 445, startPoint y: 263, endPoint x: 621, endPoint y: 267, distance: 176.1
click at [621, 267] on strong "Investigate Late-Stage Bottlenecks" at bounding box center [519, 263] width 251 height 18
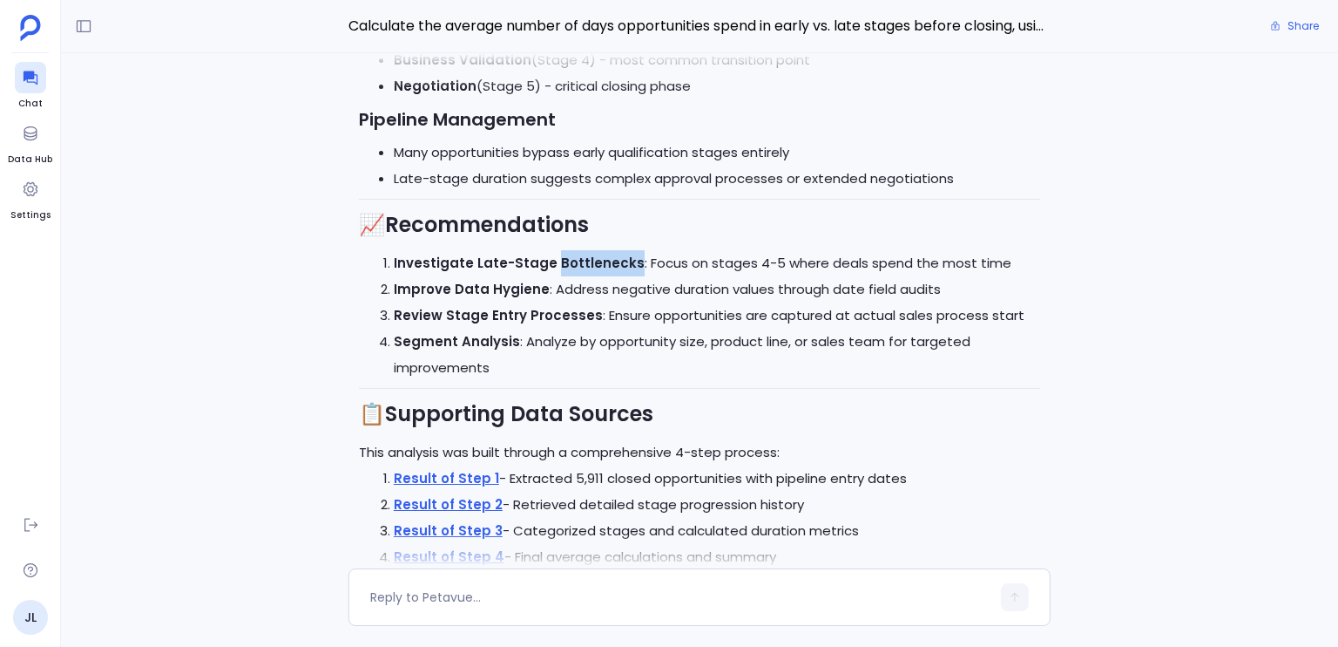
click at [621, 267] on strong "Investigate Late-Stage Bottlenecks" at bounding box center [519, 263] width 251 height 18
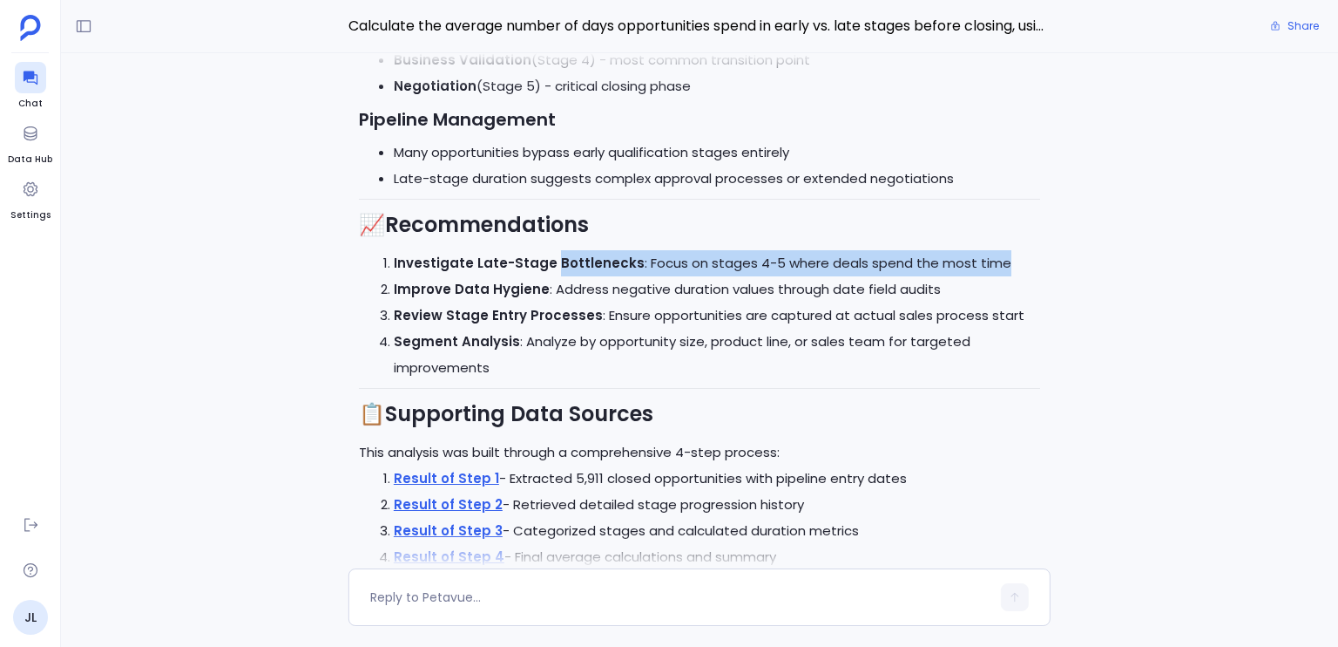
drag, startPoint x: 621, startPoint y: 267, endPoint x: 966, endPoint y: 273, distance: 344.3
click at [966, 273] on li "Investigate Late-Stage Bottlenecks : Focus on stages 4-5 where deals spend the …" at bounding box center [717, 263] width 647 height 26
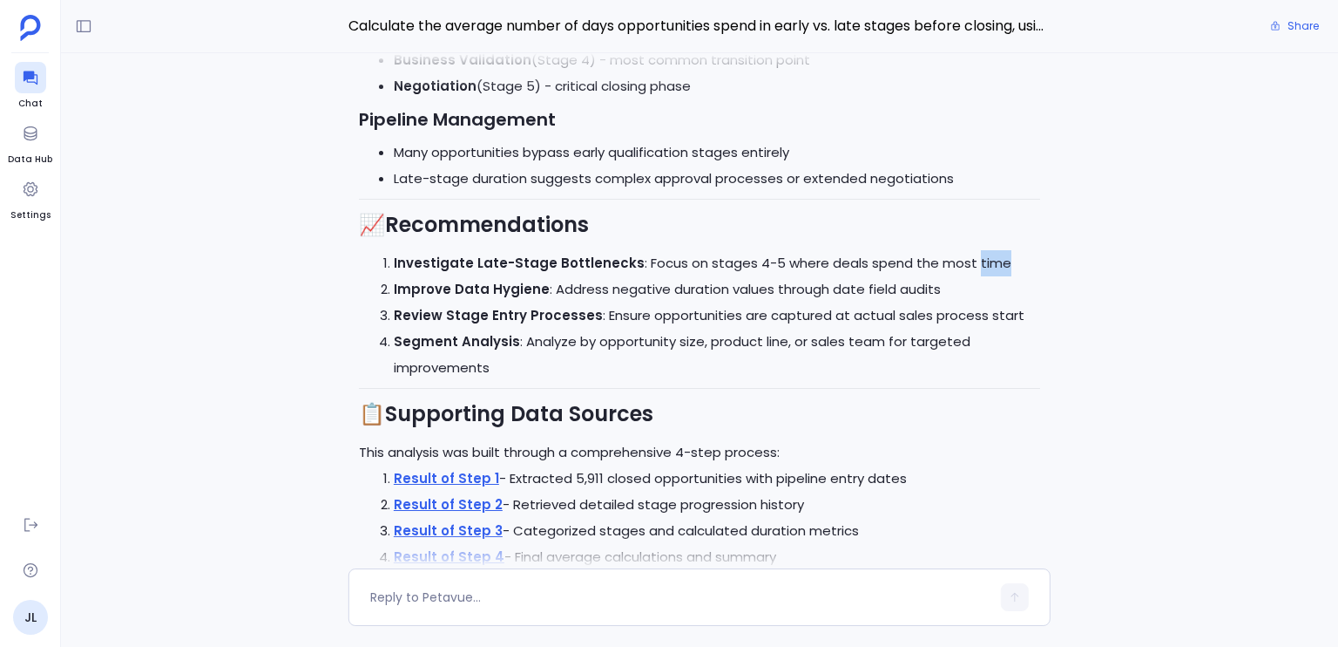
click at [966, 273] on li "Investigate Late-Stage Bottlenecks : Focus on stages 4-5 where deals spend the …" at bounding box center [717, 263] width 647 height 26
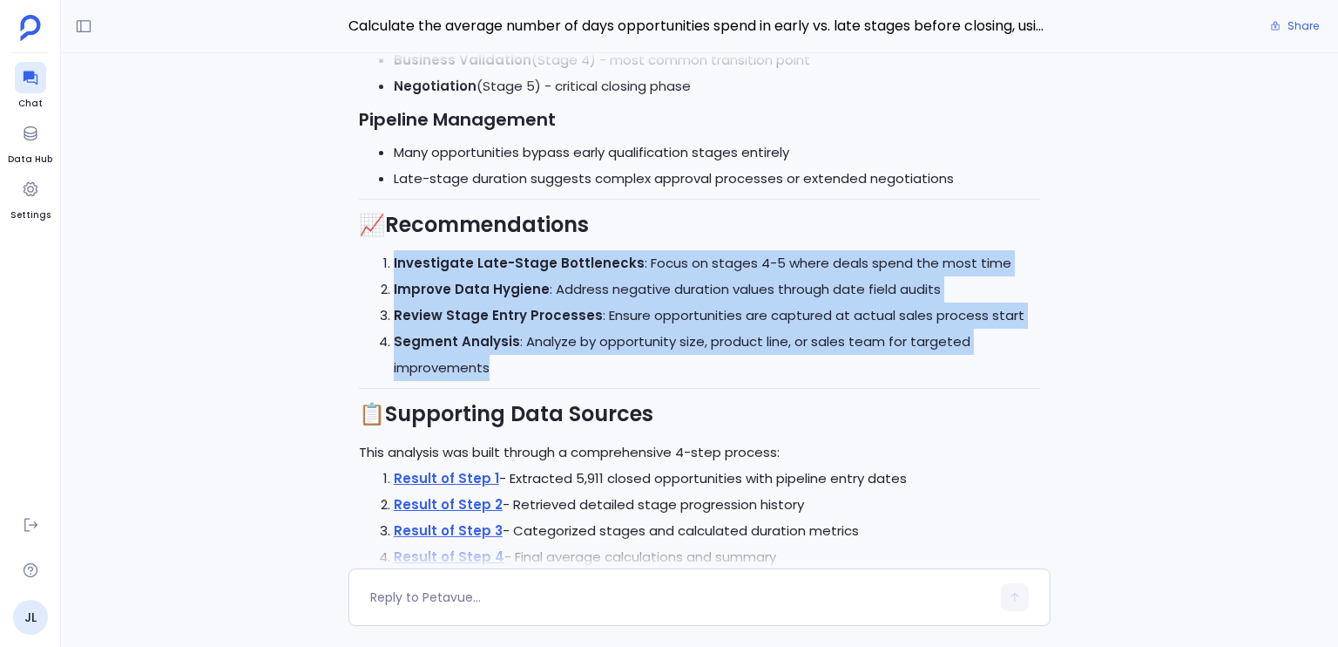
drag, startPoint x: 966, startPoint y: 273, endPoint x: 1127, endPoint y: 355, distance: 180.8
click at [1127, 355] on div "Perfect! I'll now execute the approved analysis plan step by step. Let me start…" at bounding box center [699, 310] width 1277 height 515
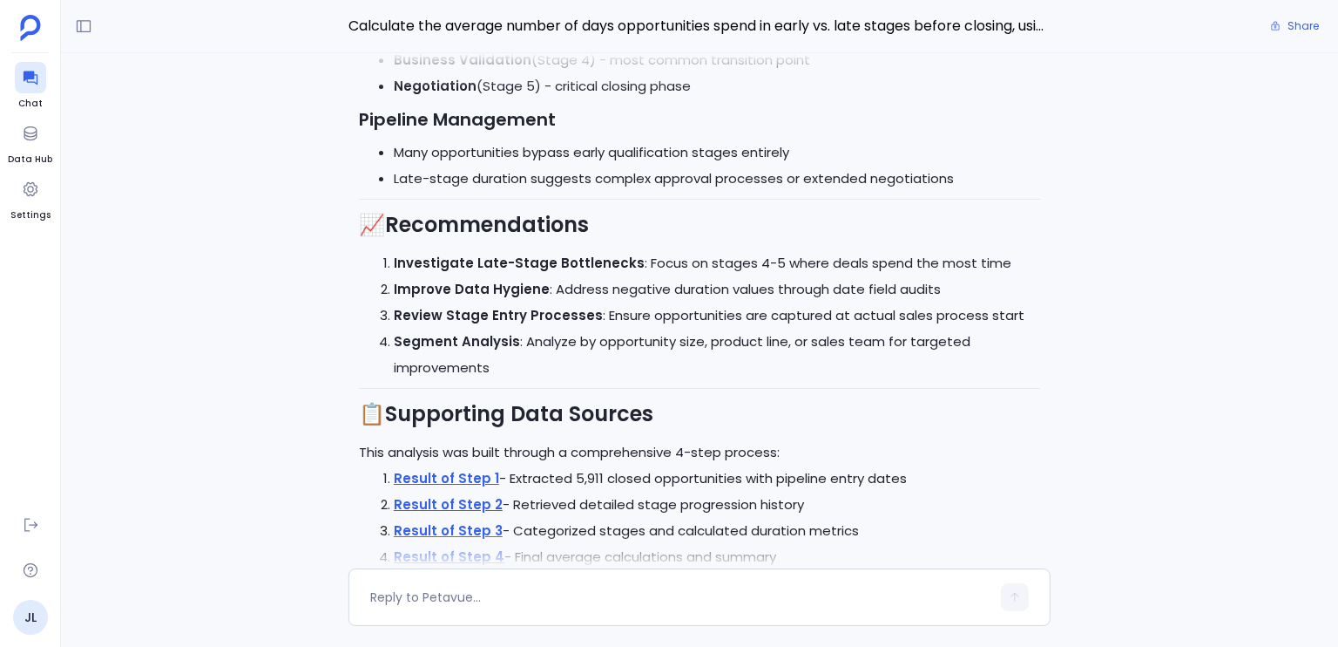
click at [1127, 355] on div "Perfect! I'll now execute the approved analysis plan step by step. Let me start…" at bounding box center [699, 310] width 1277 height 515
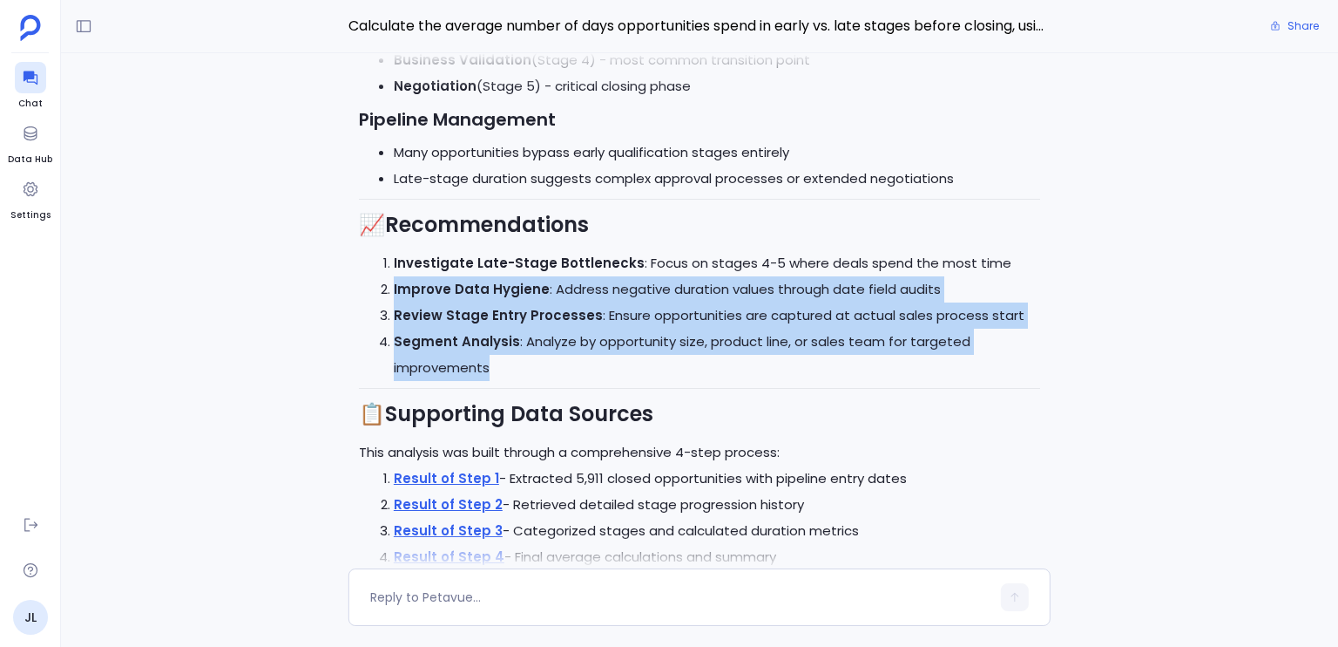
drag, startPoint x: 1127, startPoint y: 355, endPoint x: 1010, endPoint y: 295, distance: 131.3
click at [1010, 295] on div "Perfect! I'll now execute the approved analysis plan step by step. Let me start…" at bounding box center [699, 310] width 1277 height 515
click at [1010, 295] on li "Improve Data Hygiene : Address negative duration values through date field audi…" at bounding box center [717, 289] width 647 height 26
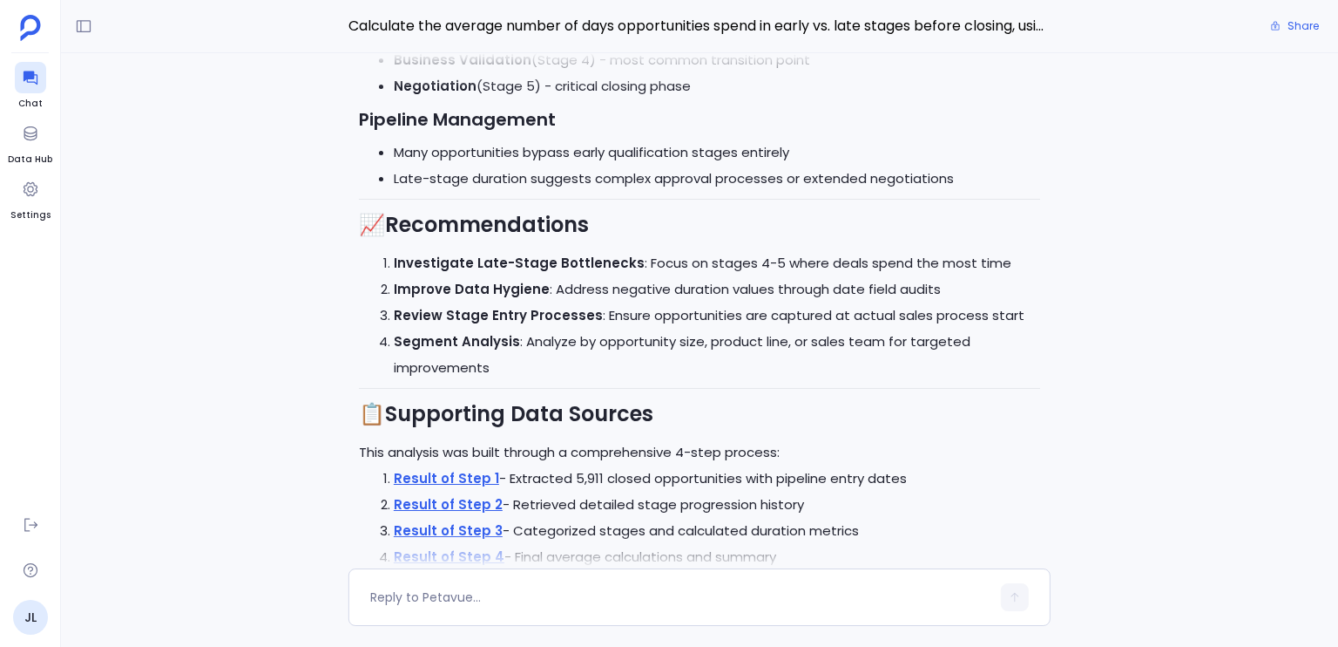
click at [1010, 295] on li "Improve Data Hygiene : Address negative duration values through date field audi…" at bounding box center [717, 289] width 647 height 26
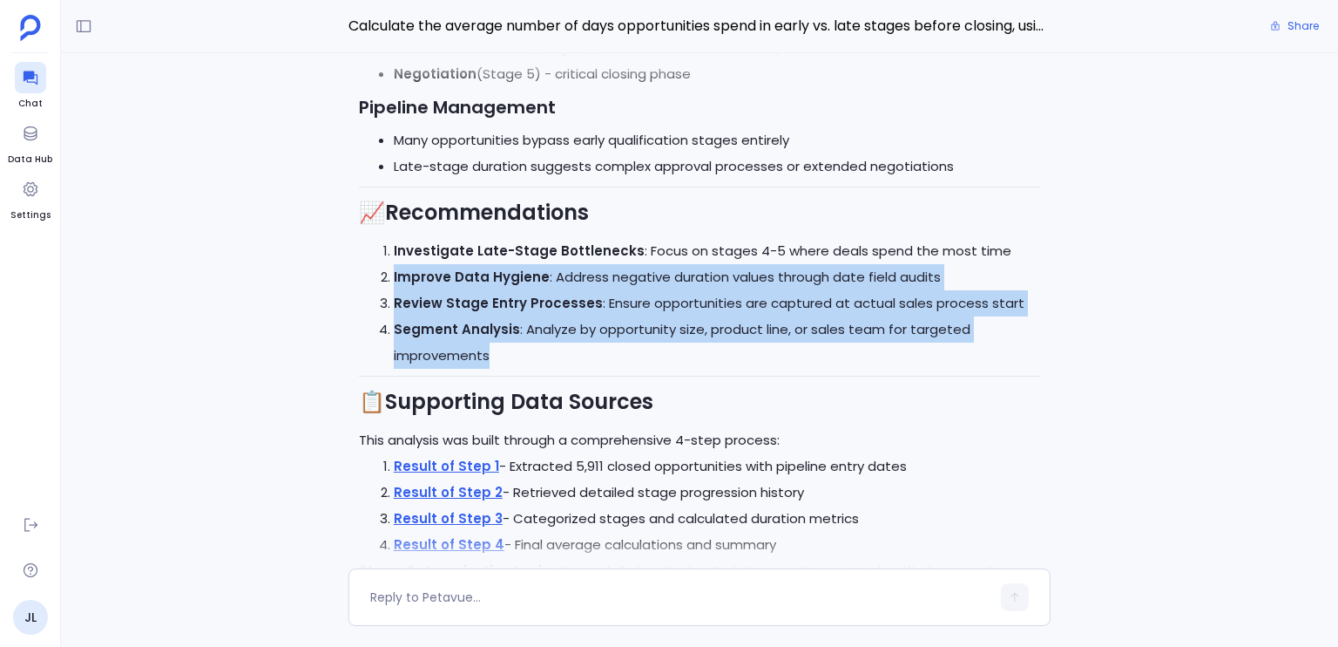
scroll to position [-162, 0]
drag, startPoint x: 1010, startPoint y: 295, endPoint x: 1040, endPoint y: 318, distance: 38.5
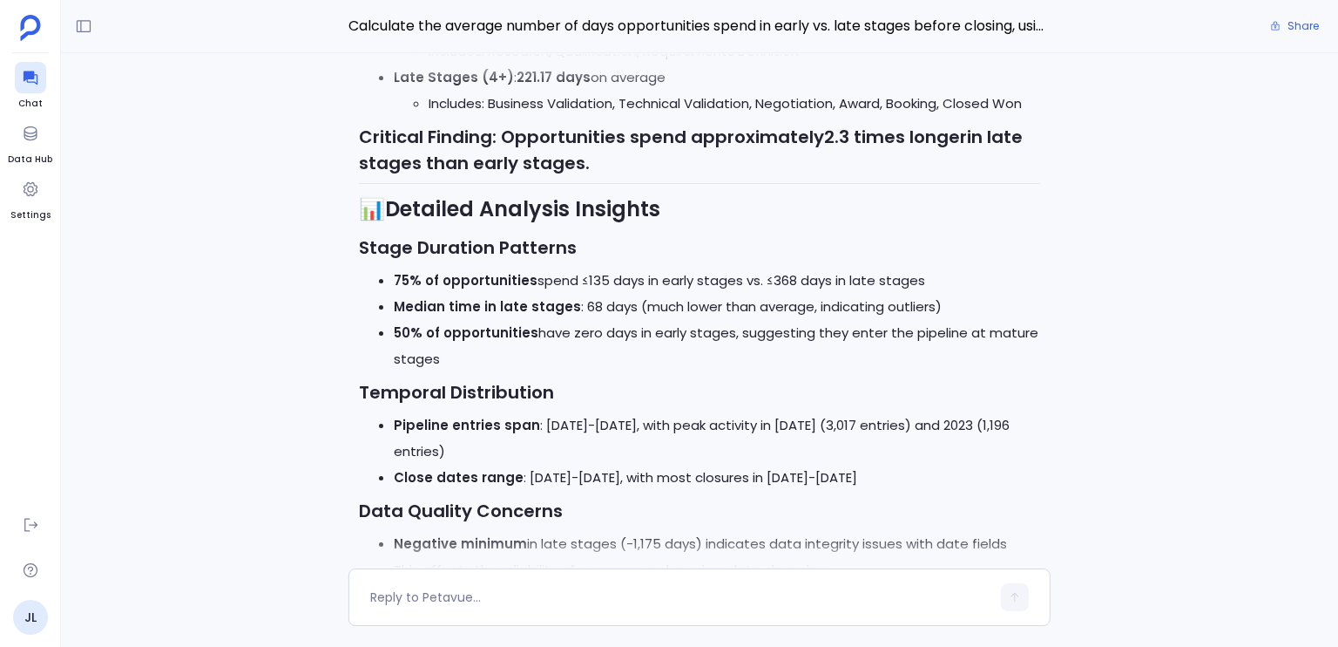
scroll to position [-830, 0]
click at [472, 342] on strong "50% of opportunities" at bounding box center [466, 333] width 145 height 18
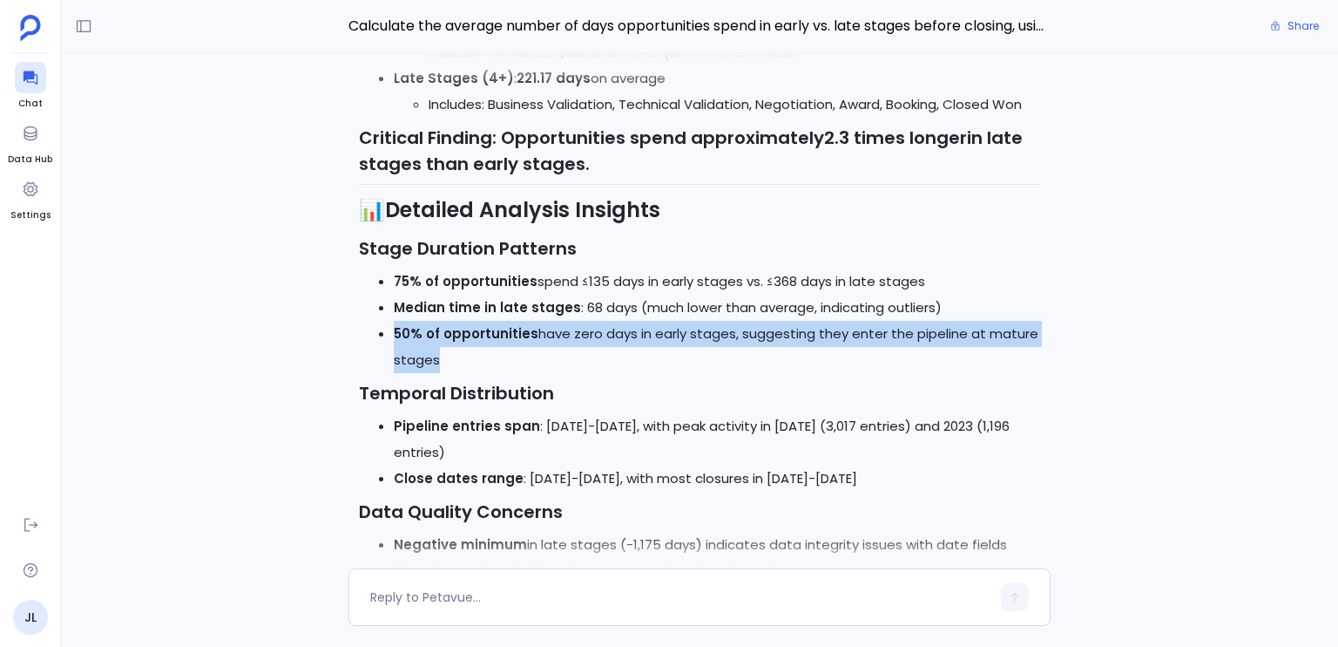
click at [472, 342] on strong "50% of opportunities" at bounding box center [466, 333] width 145 height 18
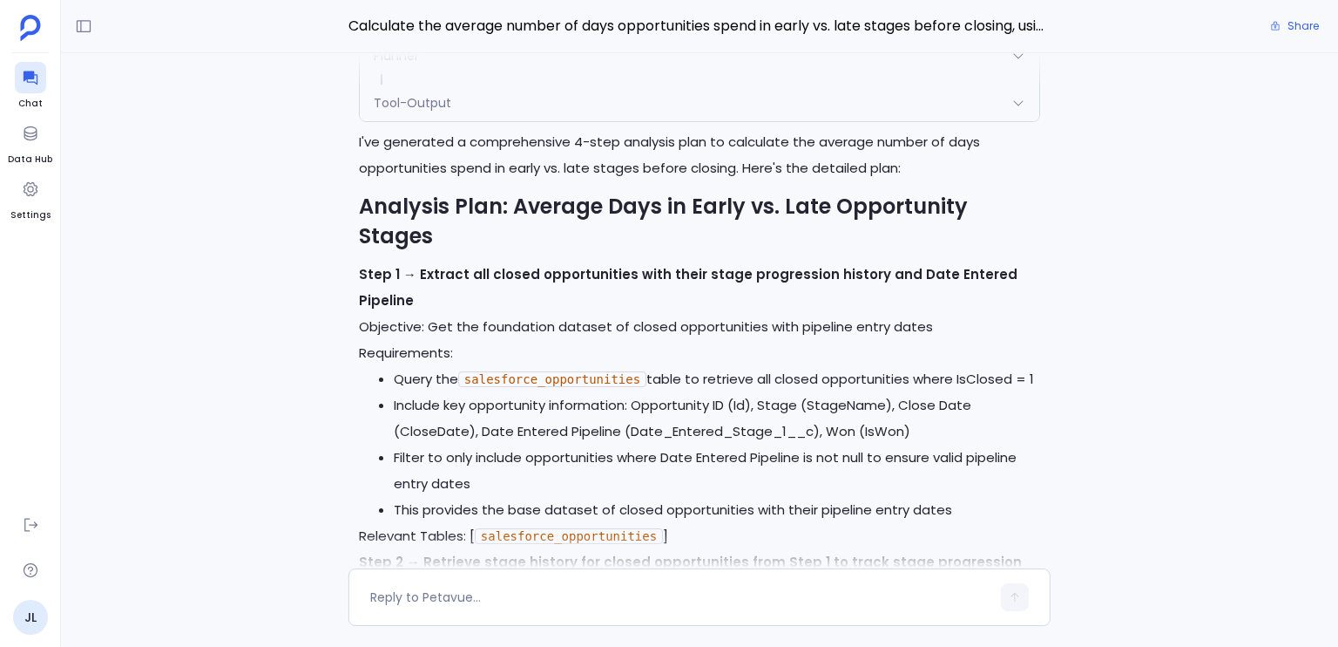
scroll to position [-4350, 0]
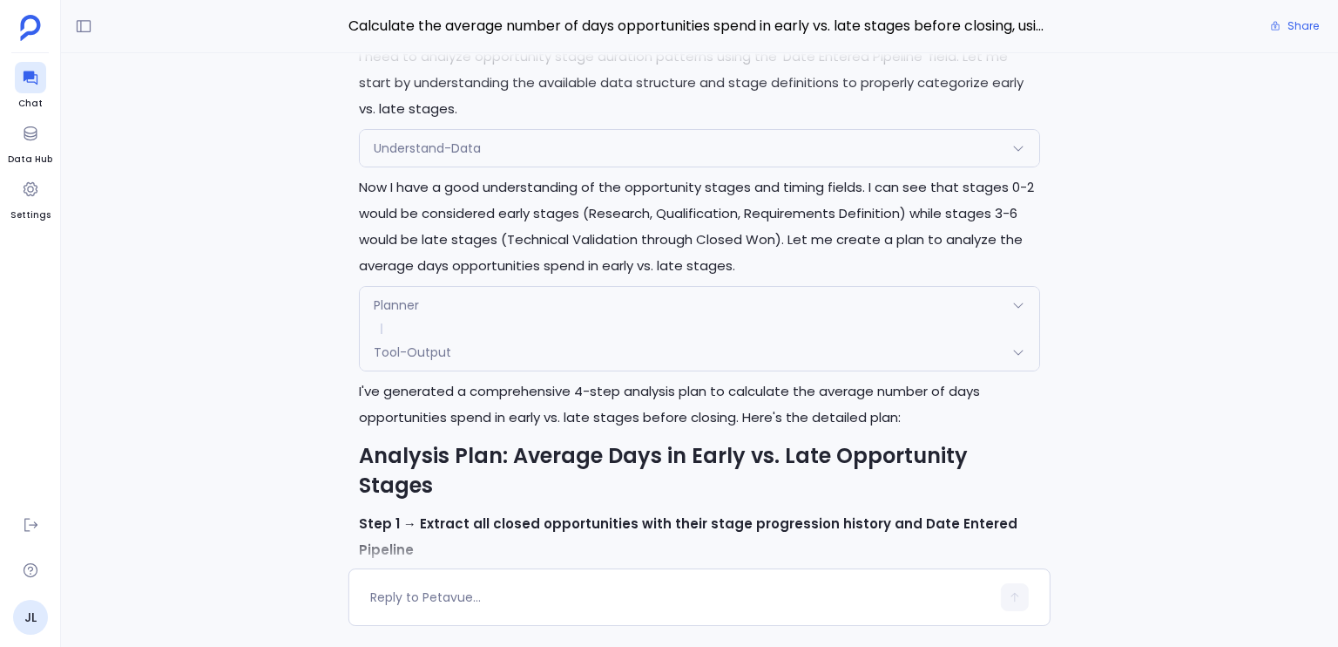
click at [684, 30] on span "Calculate the average number of days opportunities spend in early vs. late stag…" at bounding box center [700, 26] width 702 height 23
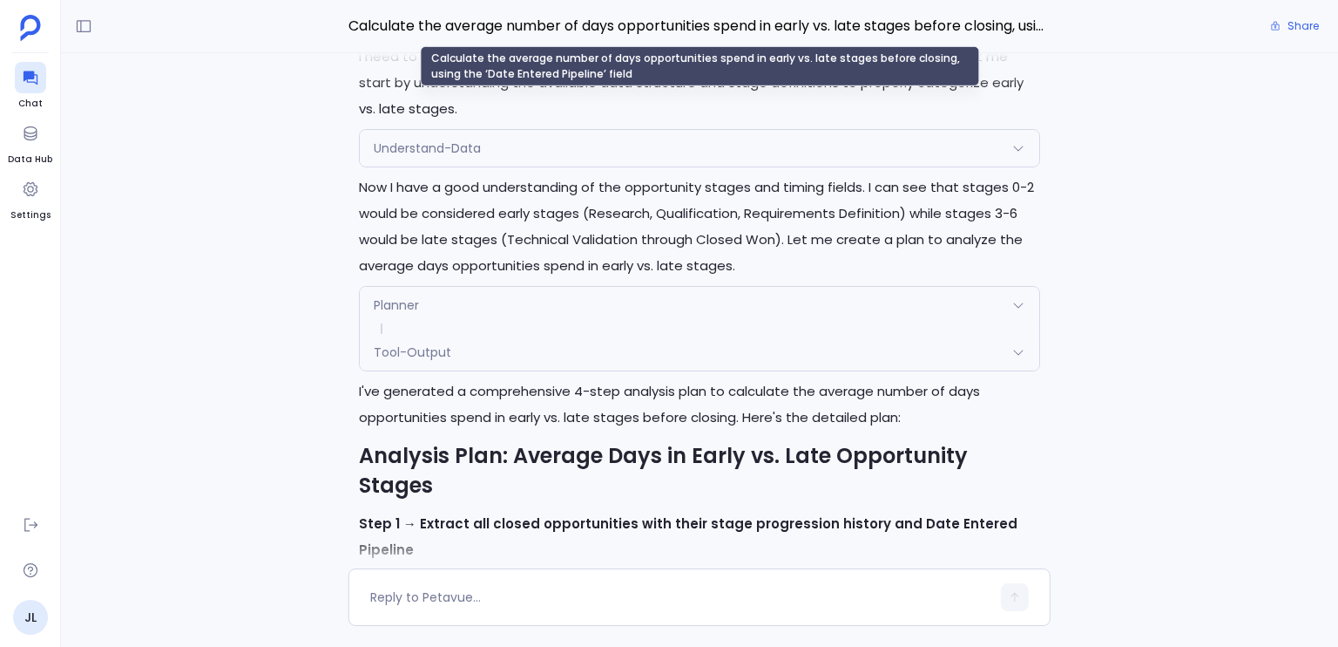
click at [687, 27] on span "Calculate the average number of days opportunities spend in early vs. late stag…" at bounding box center [700, 26] width 702 height 23
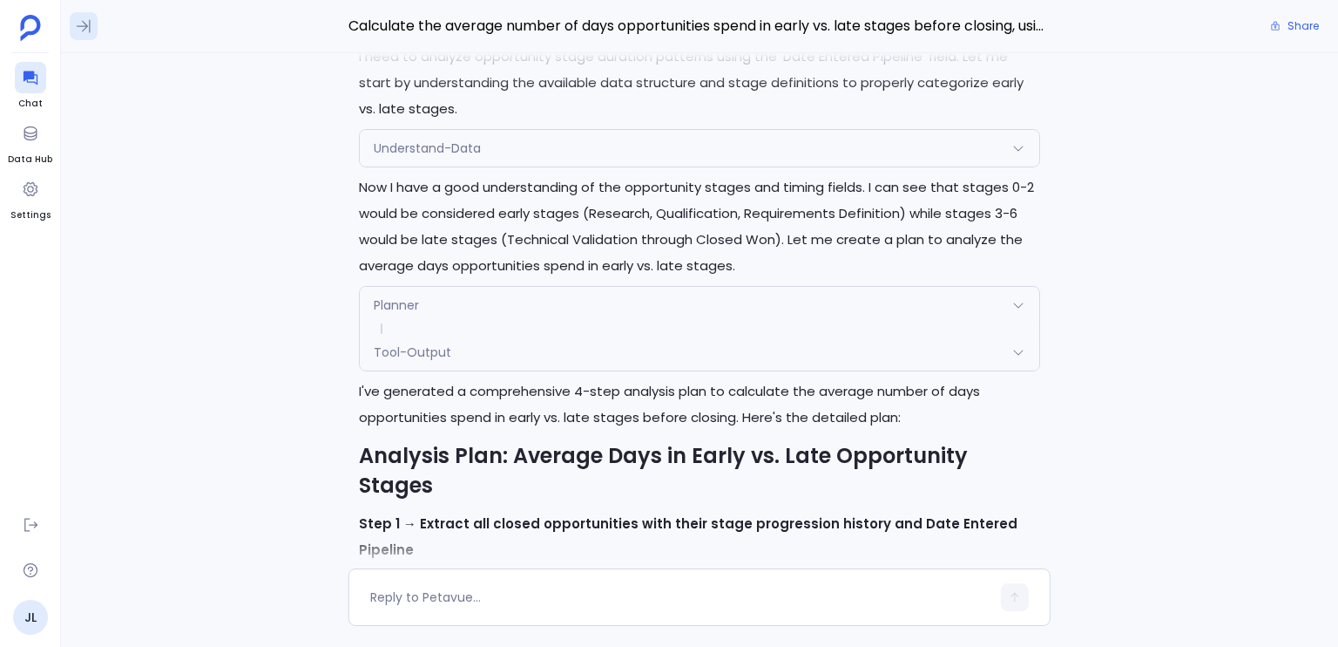
click at [93, 35] on button at bounding box center [84, 26] width 28 height 28
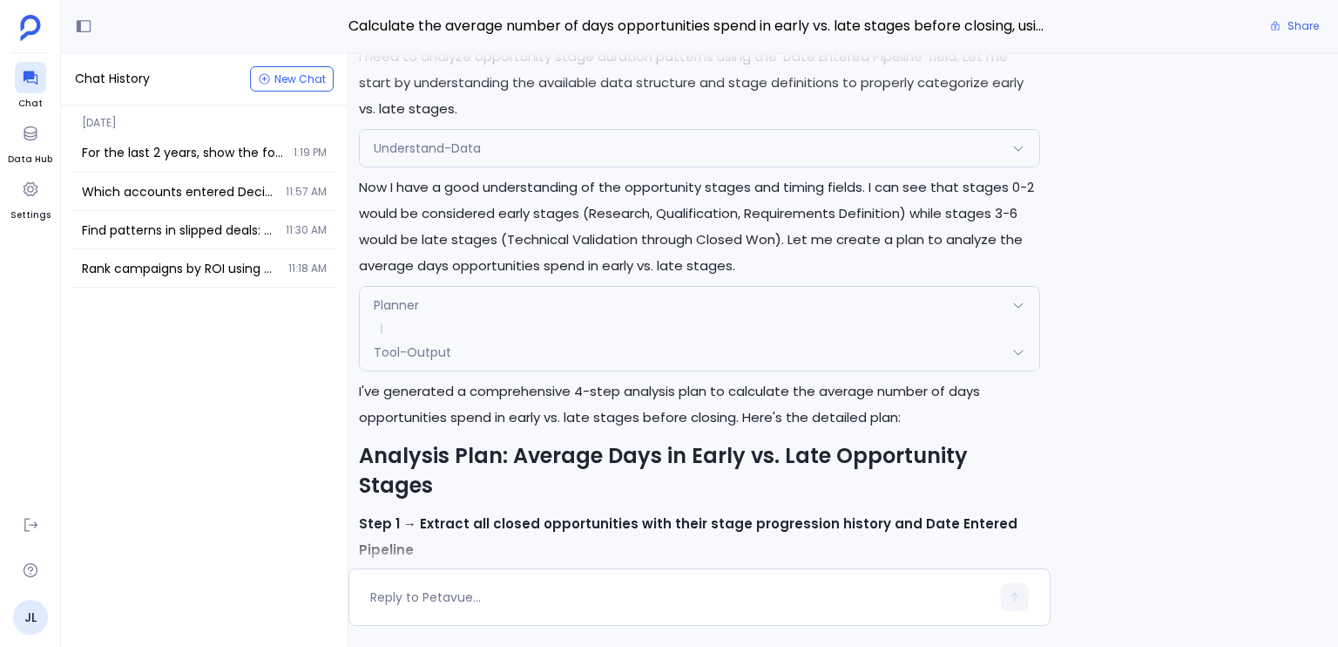
click at [575, 41] on div "Calculate the average number of days opportunities spend in early vs. late stag…" at bounding box center [699, 26] width 1277 height 53
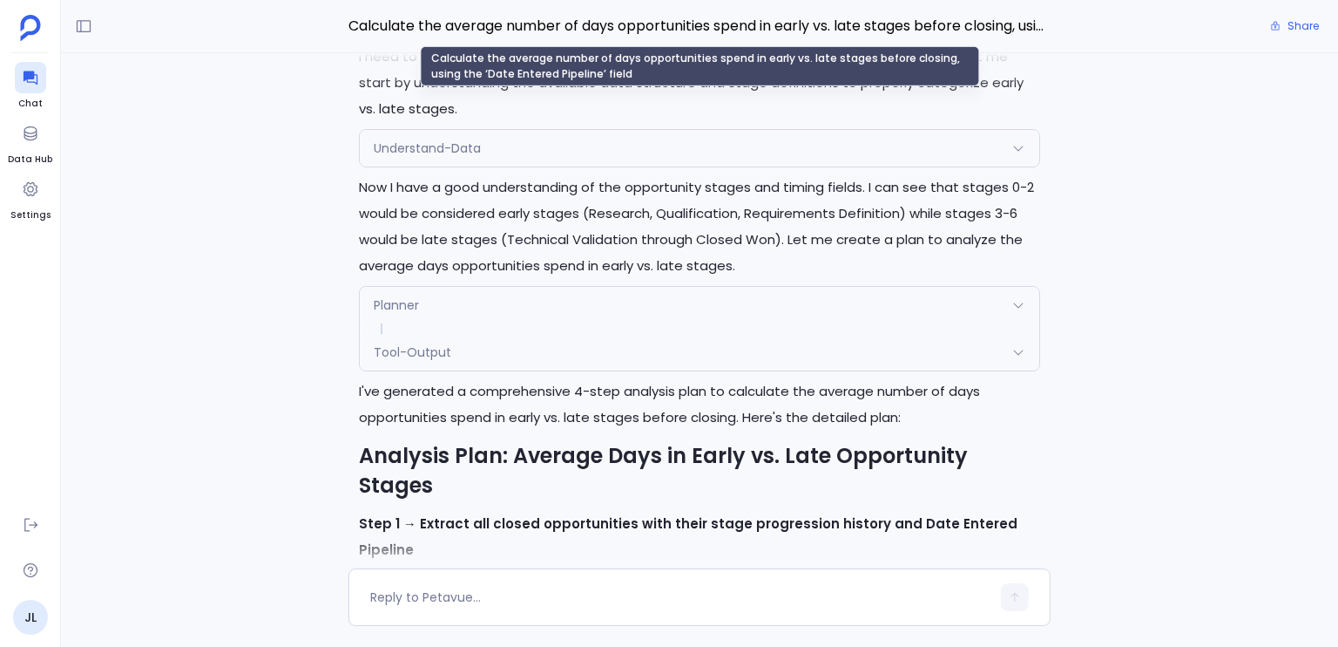
click at [581, 35] on span "Calculate the average number of days opportunities spend in early vs. late stag…" at bounding box center [700, 26] width 702 height 23
click at [668, 69] on div "Calculate the average number of days opportunities spend in early vs. late stag…" at bounding box center [699, 66] width 559 height 40
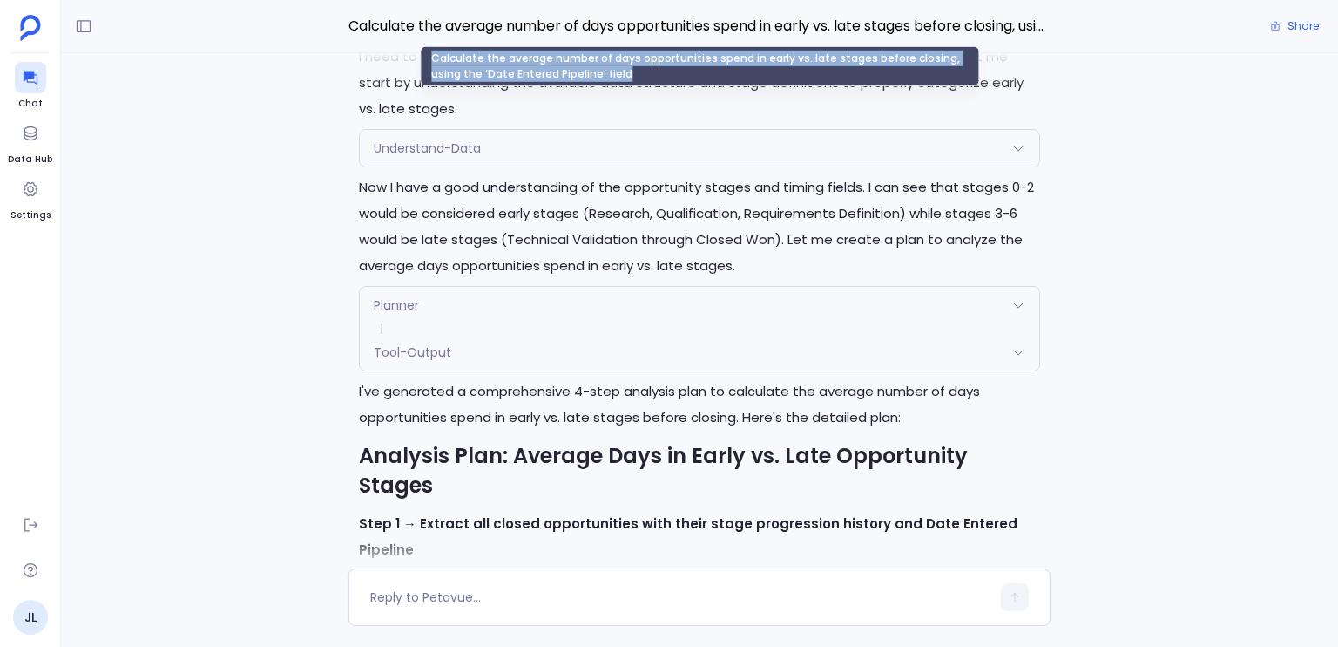
click at [668, 69] on div "Calculate the average number of days opportunities spend in early vs. late stag…" at bounding box center [699, 66] width 559 height 40
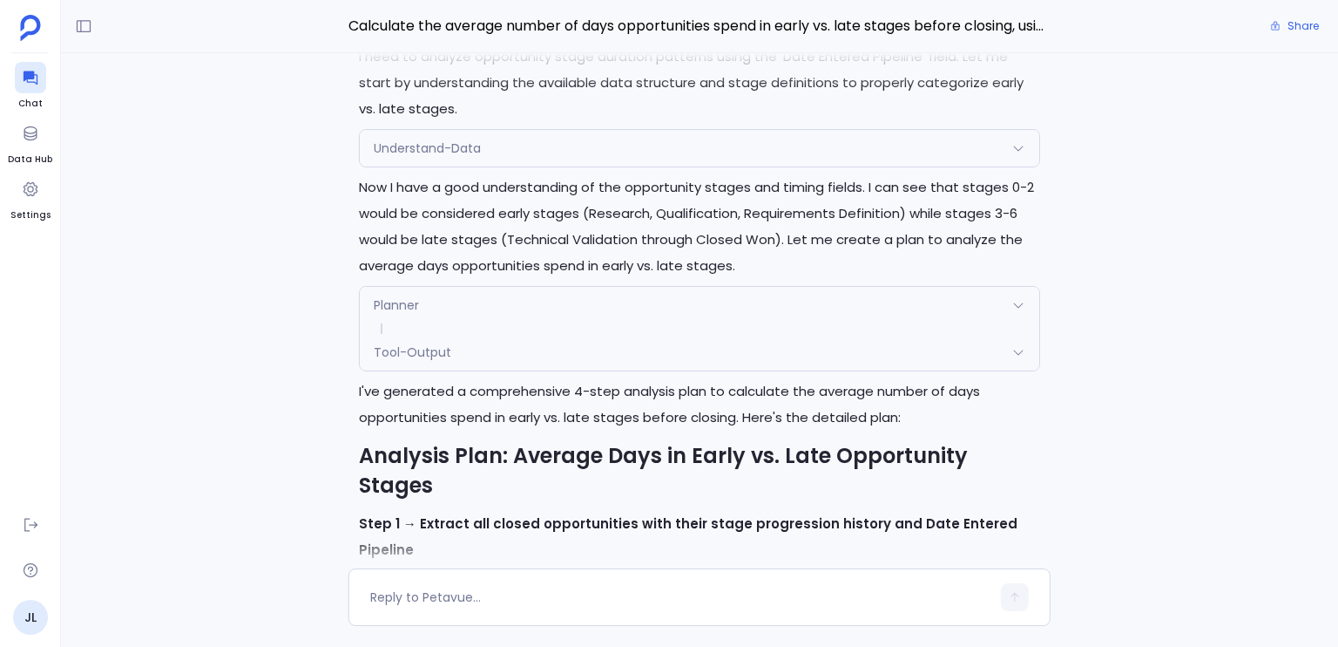
click at [596, 57] on div at bounding box center [699, 70] width 1149 height 35
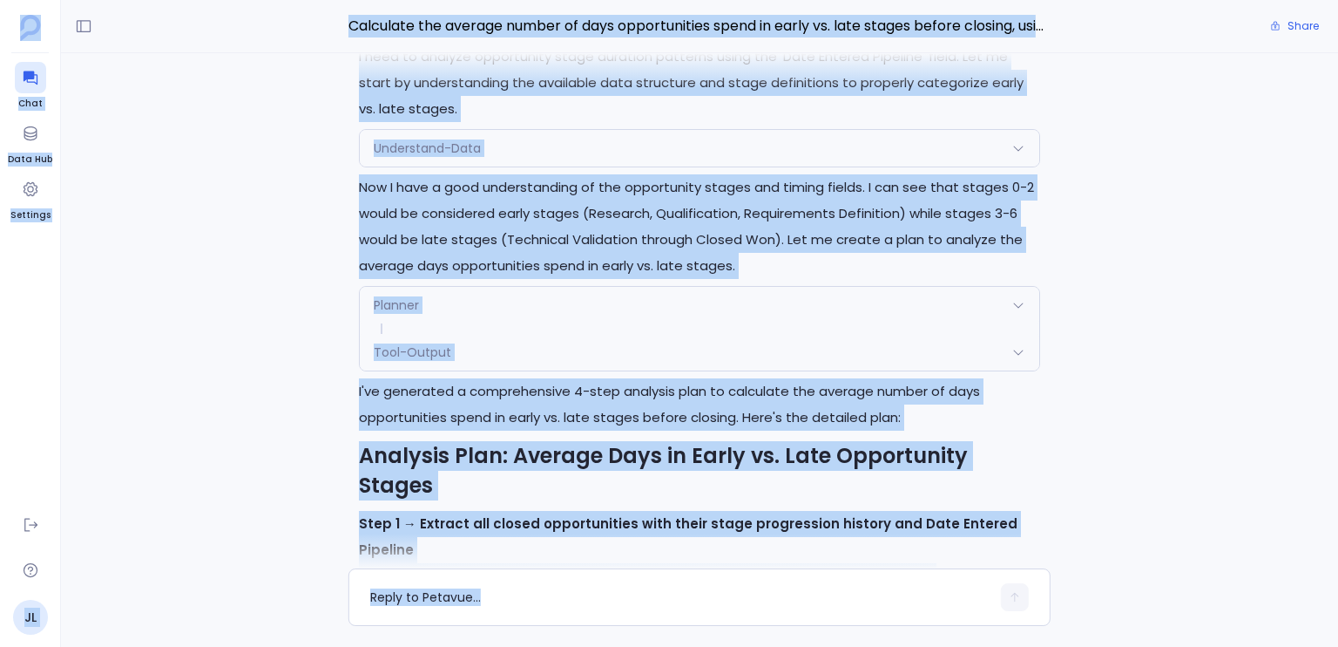
click at [590, 42] on div "Calculate the average number of days opportunities spend in early vs. late stag…" at bounding box center [699, 26] width 1277 height 53
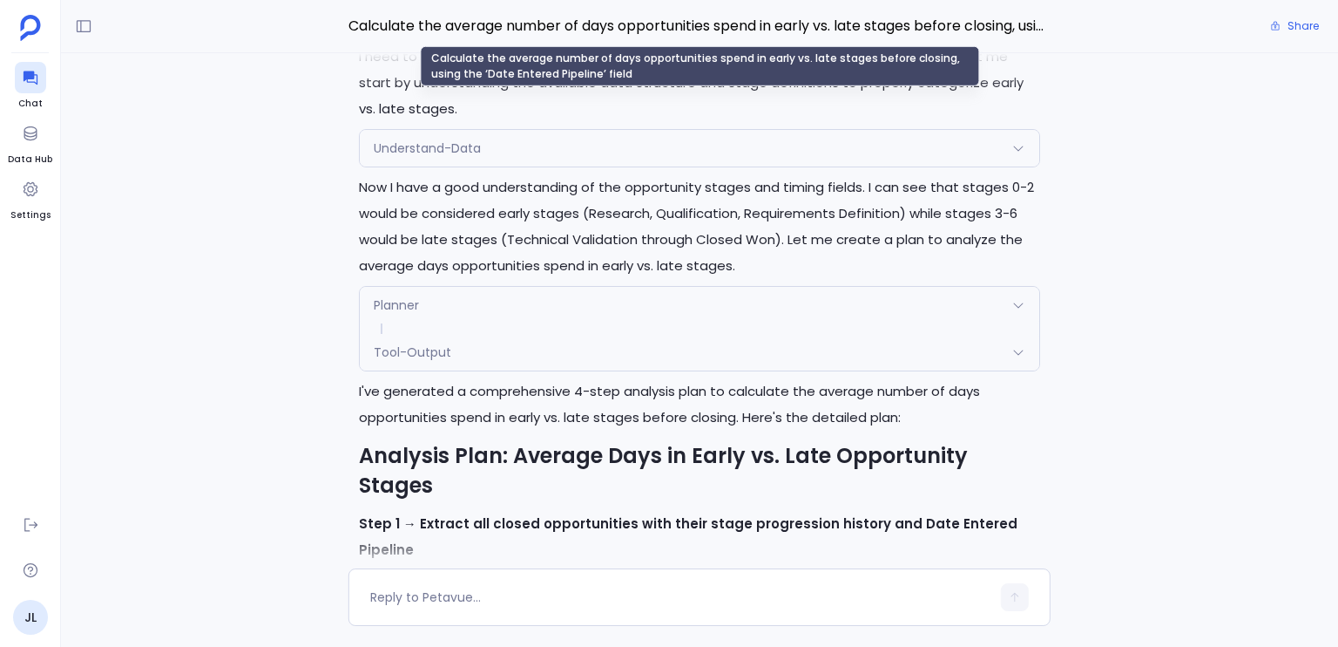
click at [591, 30] on span "Calculate the average number of days opportunities spend in early vs. late stag…" at bounding box center [700, 26] width 702 height 23
click at [665, 26] on span "Calculate the average number of days opportunities spend in early vs. late stag…" at bounding box center [700, 26] width 702 height 23
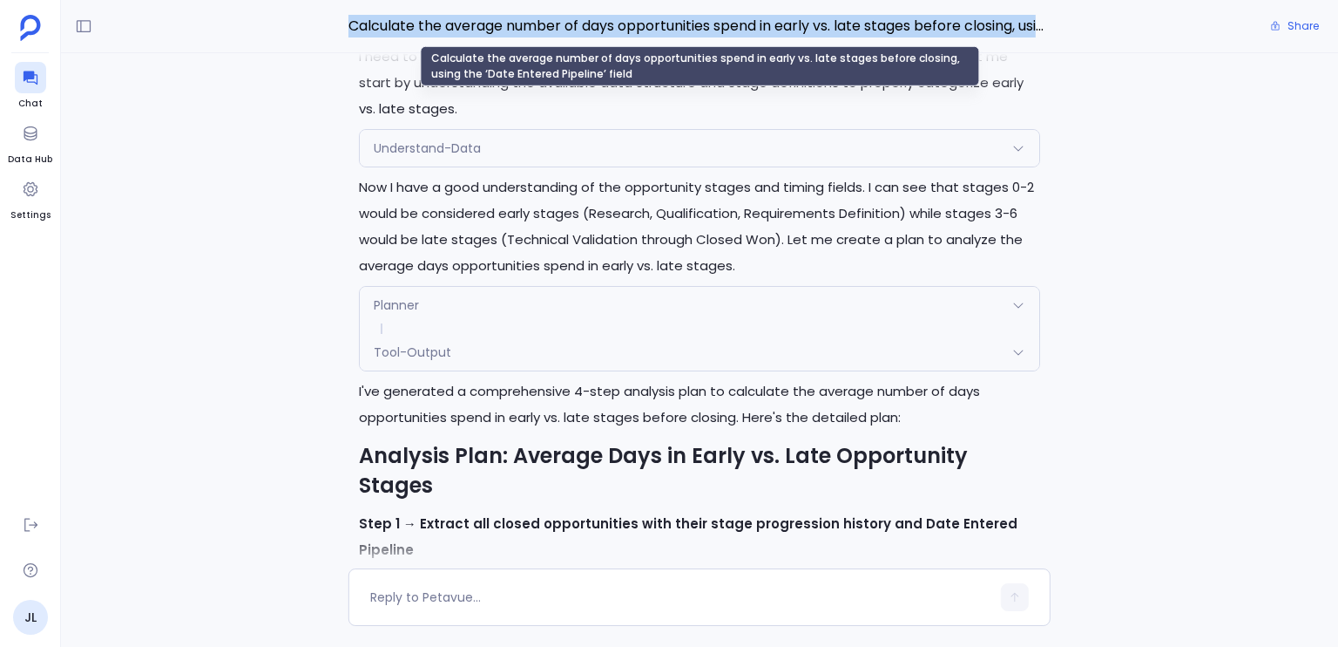
click at [665, 26] on span "Calculate the average number of days opportunities spend in early vs. late stag…" at bounding box center [700, 26] width 702 height 23
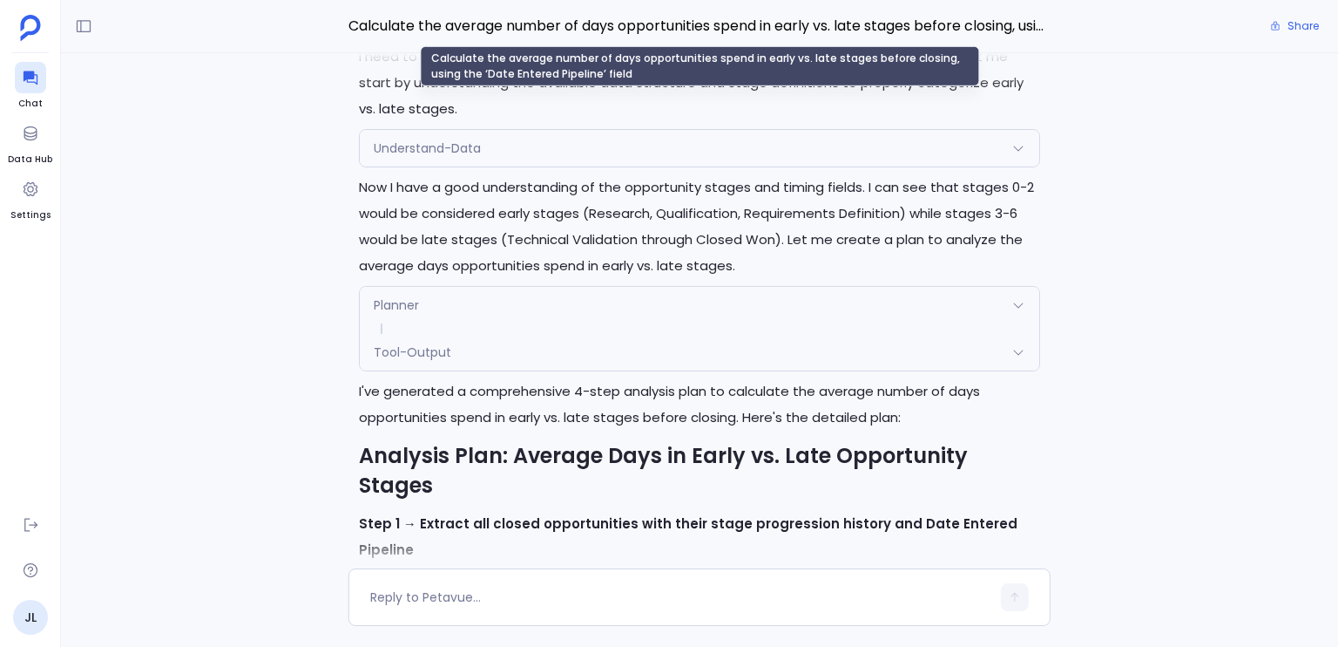
click at [610, 63] on div "Calculate the average number of days opportunities spend in early vs. late stag…" at bounding box center [699, 66] width 559 height 40
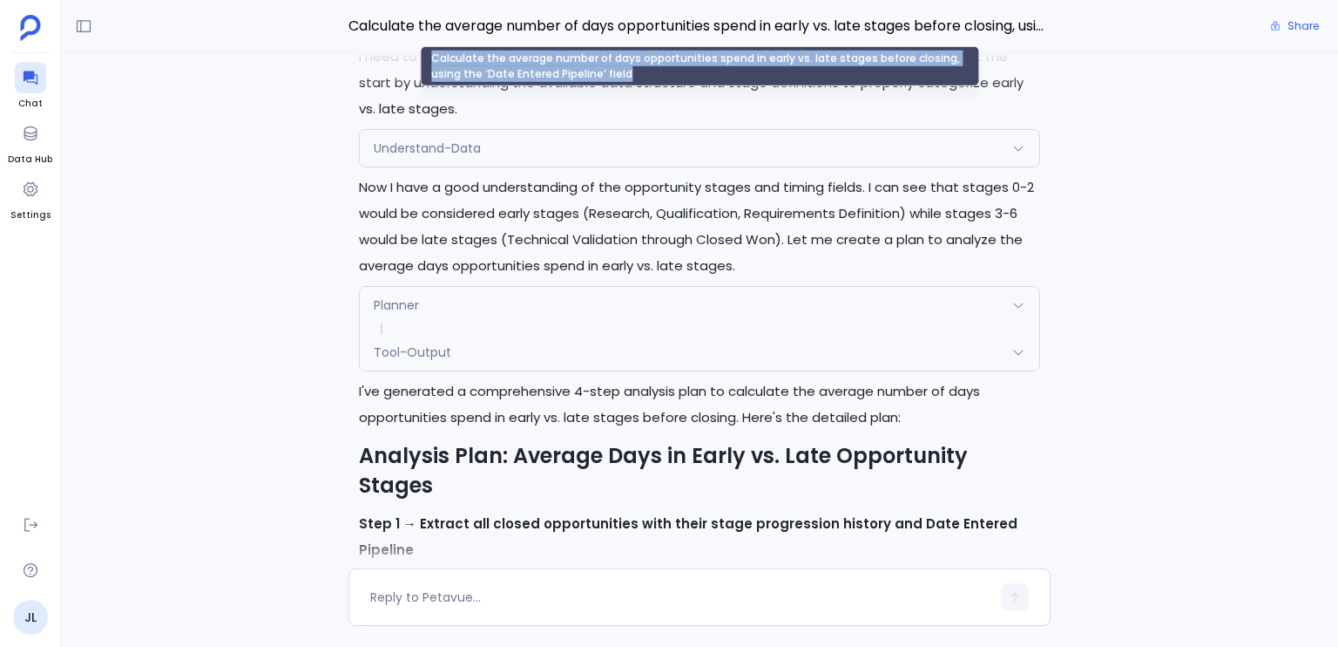
click at [610, 63] on div "Calculate the average number of days opportunities spend in early vs. late stag…" at bounding box center [699, 66] width 559 height 40
copy div "Calculate the average number of days opportunities spend in early vs. late stag…"
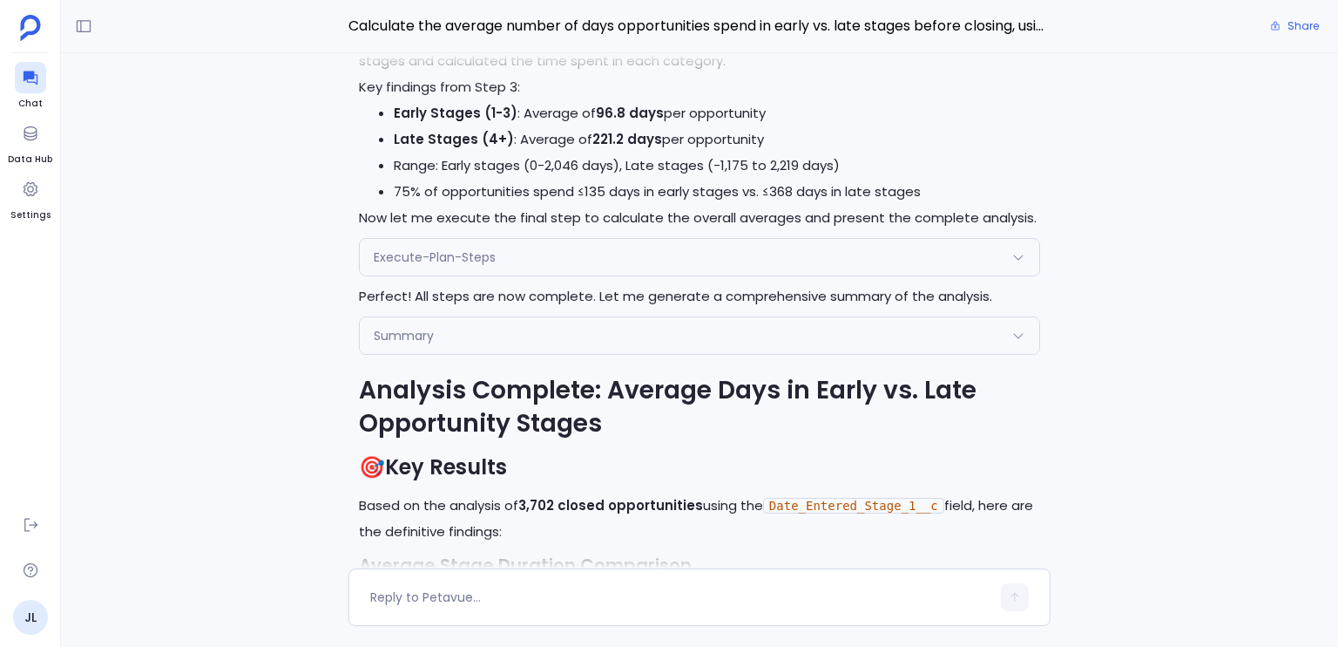
scroll to position [-1262, 0]
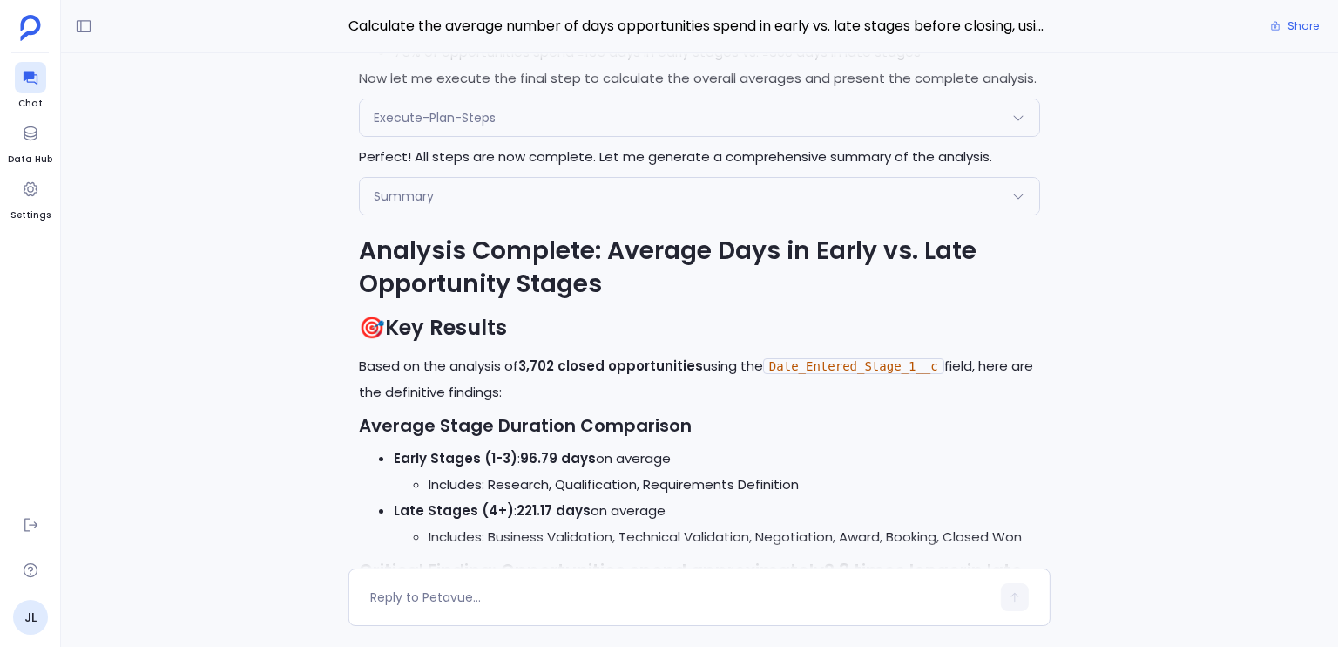
click at [356, 284] on div "Perfect! I'll now execute the approved analysis plan step by step. Let me start…" at bounding box center [700, 473] width 702 height 2646
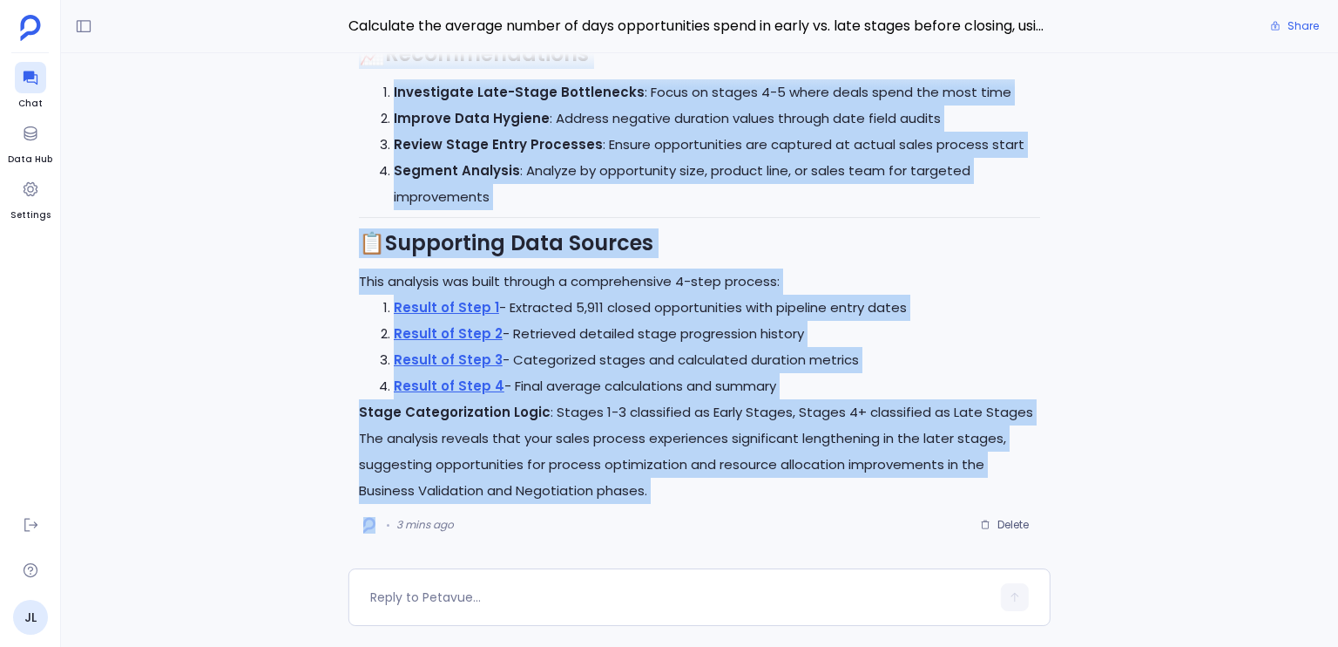
scroll to position [-6, 0]
drag, startPoint x: 356, startPoint y: 284, endPoint x: 694, endPoint y: 461, distance: 381.6
copy div "Loremips Dolorsit: Ametcon Adip el Seddo ei. Temp Incididuntu Labore 🎯 Etd Magn…"
click at [593, 596] on textarea at bounding box center [680, 596] width 620 height 17
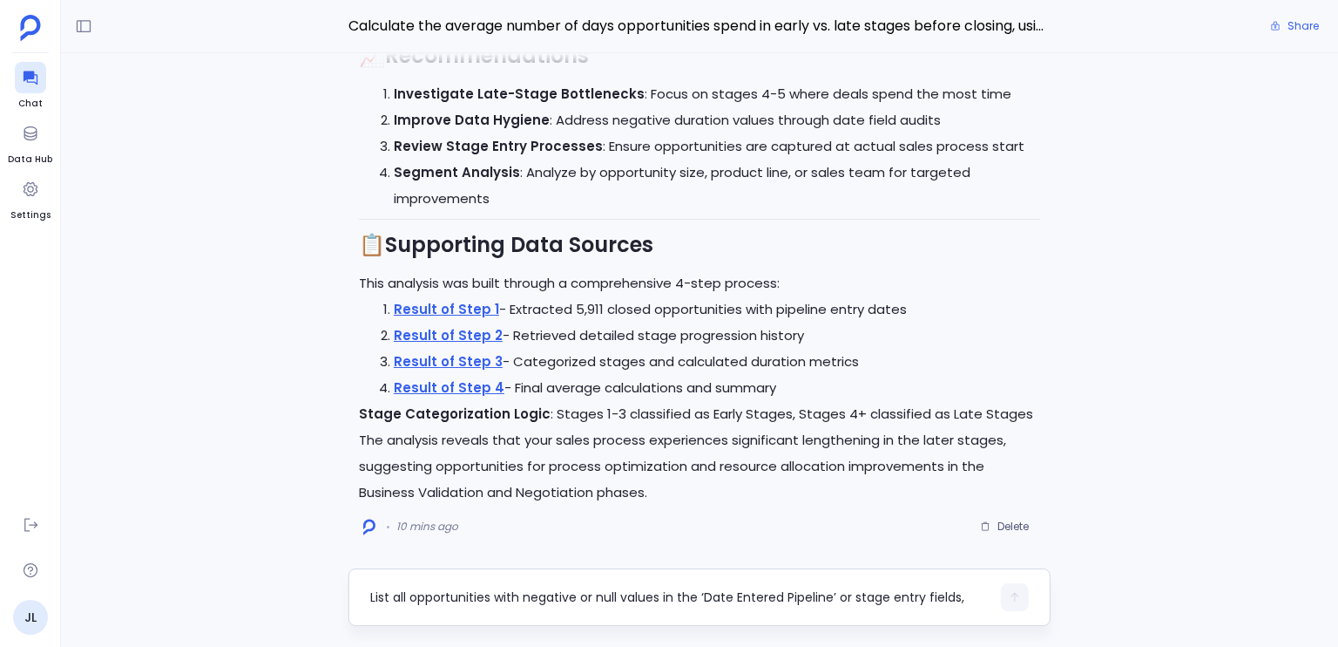
scroll to position [0, 0]
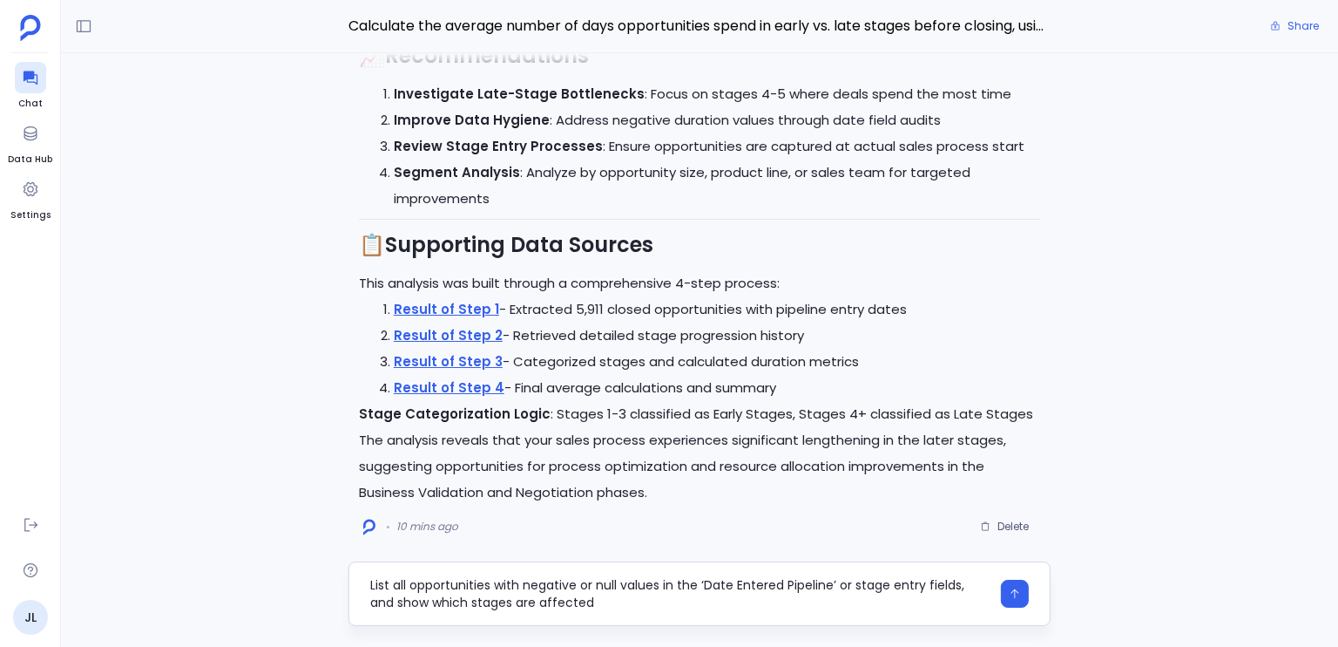
type textarea "List all opportunities with negative or null values in the ‘Date Entered Pipeli…"
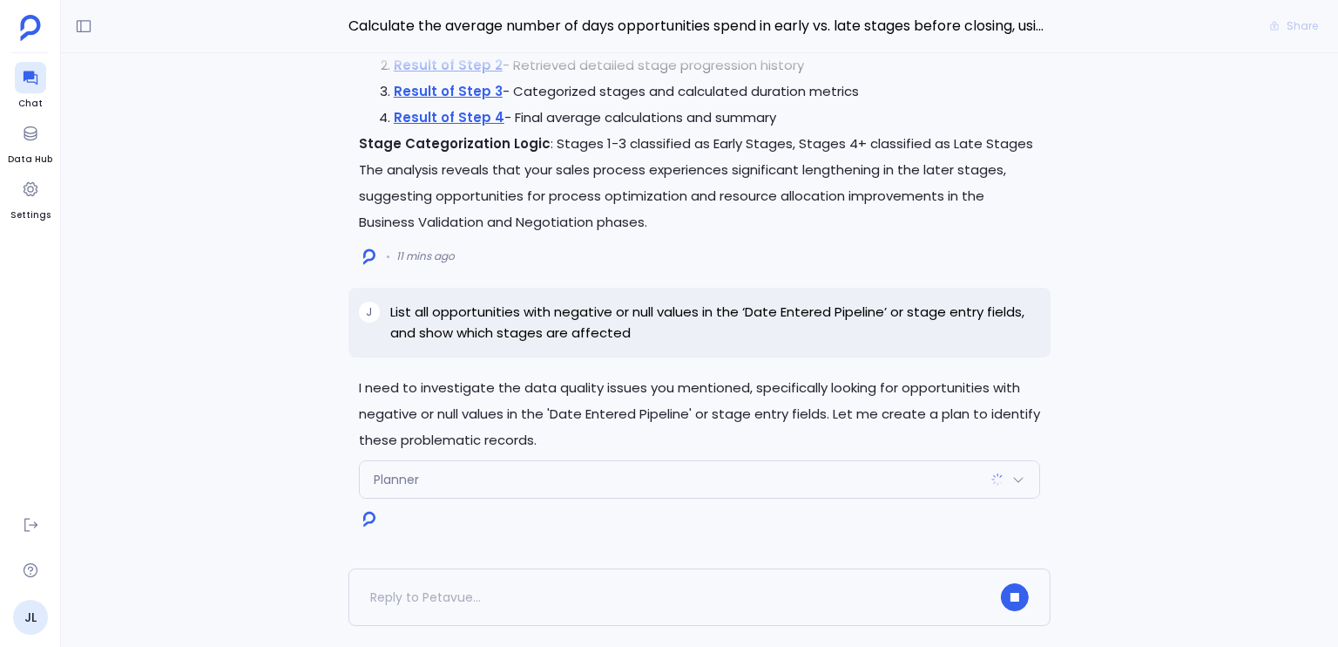
click at [774, 426] on p "I need to investigate the data quality issues you mentioned, specifically looki…" at bounding box center [699, 414] width 681 height 78
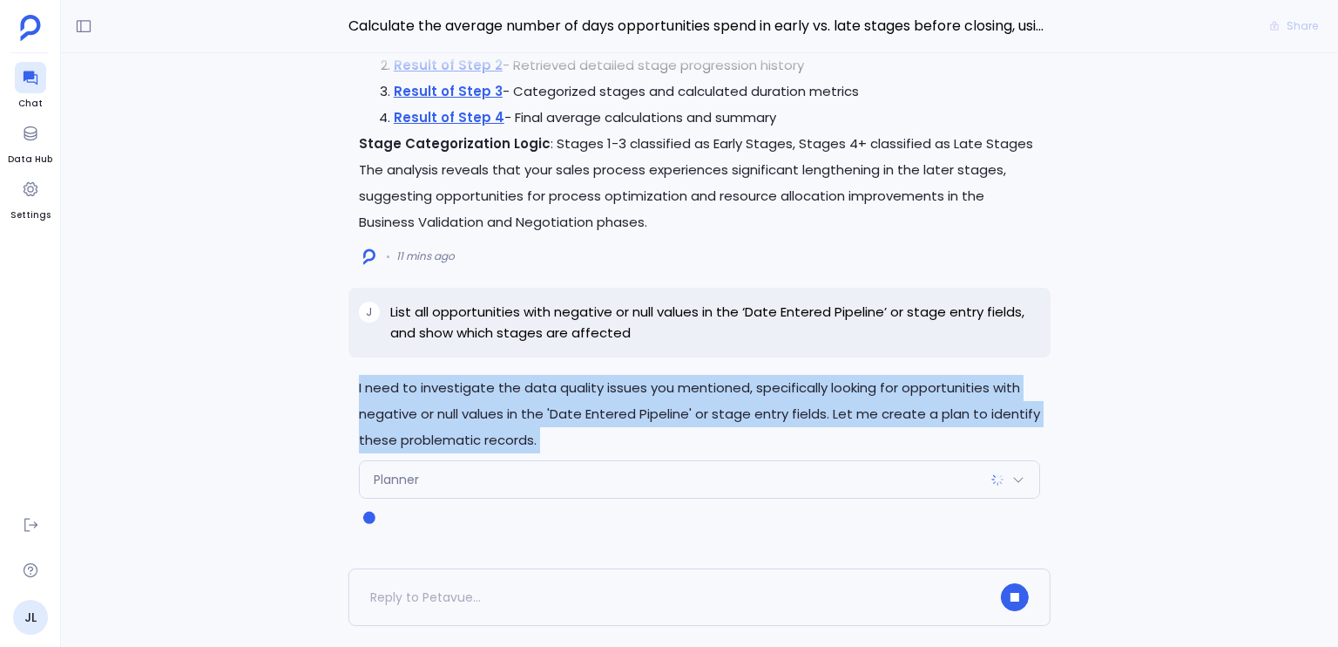
drag, startPoint x: 774, startPoint y: 426, endPoint x: 729, endPoint y: 438, distance: 46.1
click at [729, 438] on p "I need to investigate the data quality issues you mentioned, specifically looki…" at bounding box center [699, 414] width 681 height 78
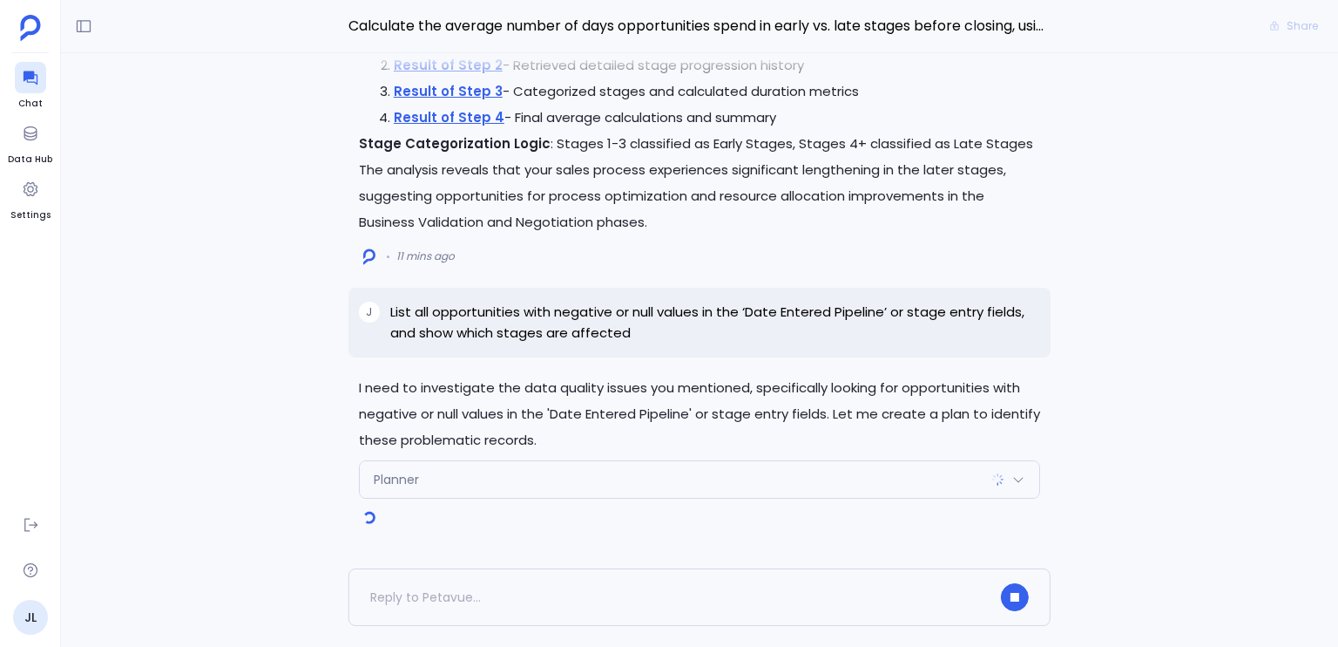
click at [627, 340] on p "List all opportunities with negative or null values in the ‘Date Entered Pipeli…" at bounding box center [715, 323] width 650 height 42
click at [616, 336] on p "List all opportunities with negative or null values in the ‘Date Entered Pipeli…" at bounding box center [715, 323] width 650 height 42
drag, startPoint x: 616, startPoint y: 336, endPoint x: 415, endPoint y: 333, distance: 201.3
click at [415, 333] on p "List all opportunities with negative or null values in the ‘Date Entered Pipeli…" at bounding box center [715, 323] width 650 height 42
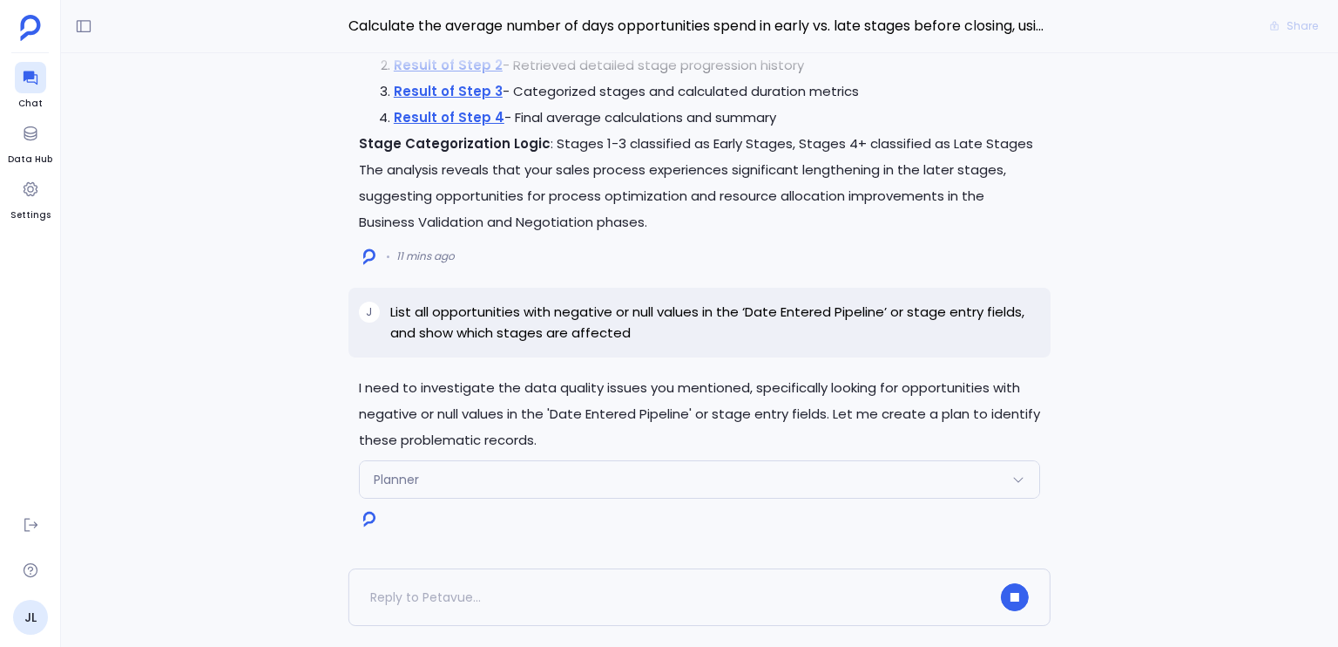
click at [647, 392] on p "I need to investigate the data quality issues you mentioned, specifically looki…" at bounding box center [699, 414] width 681 height 78
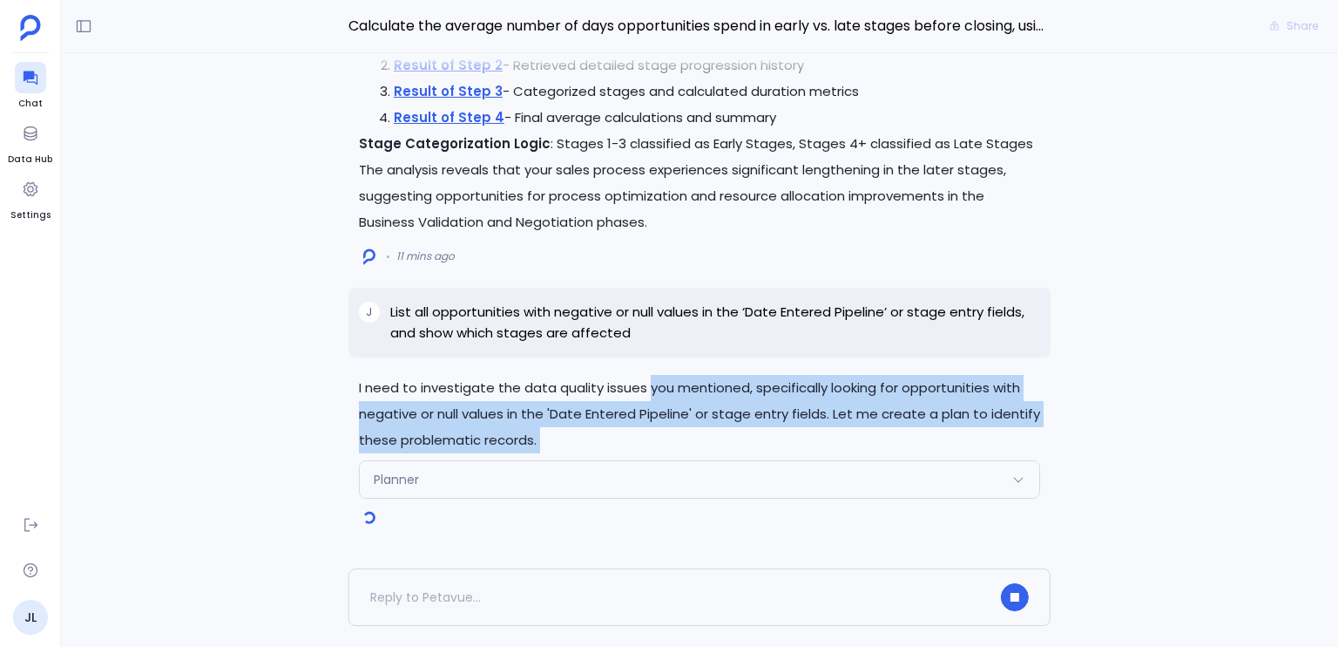
drag, startPoint x: 647, startPoint y: 392, endPoint x: 864, endPoint y: 450, distance: 225.3
click at [864, 450] on p "I need to investigate the data quality issues you mentioned, specifically looki…" at bounding box center [699, 414] width 681 height 78
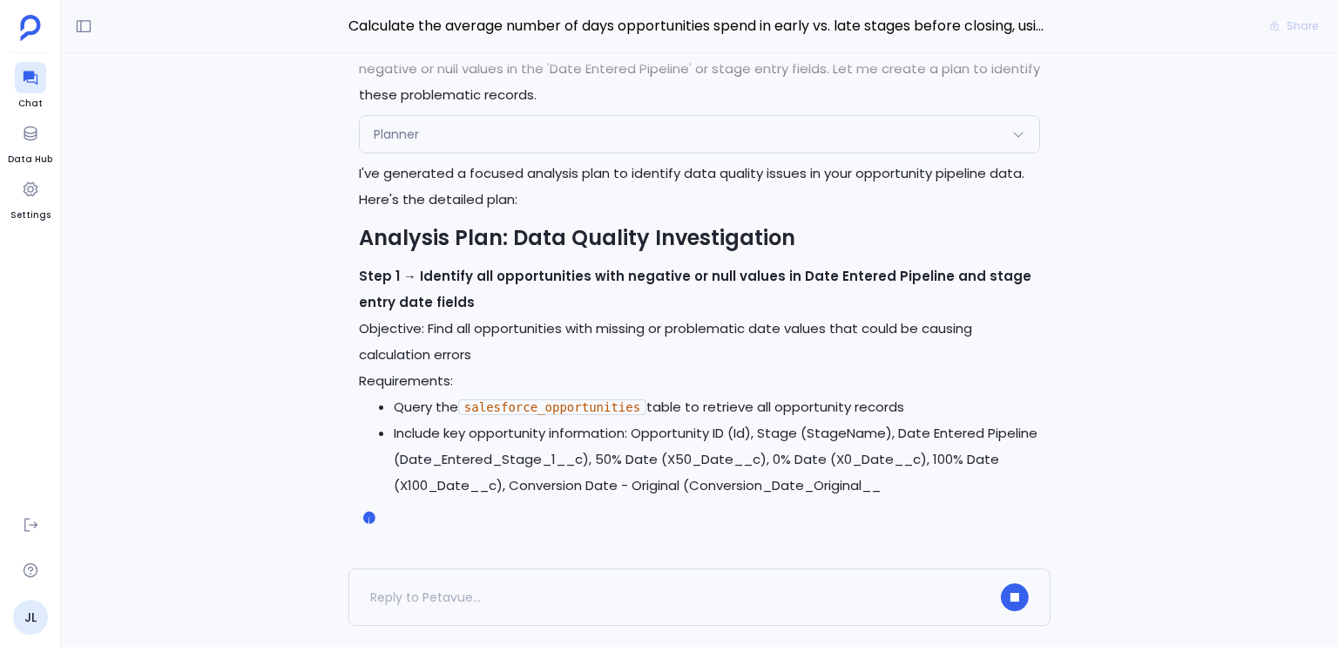
click at [629, 335] on p "Objective: Find all opportunities with missing or problematic date values that …" at bounding box center [699, 341] width 681 height 52
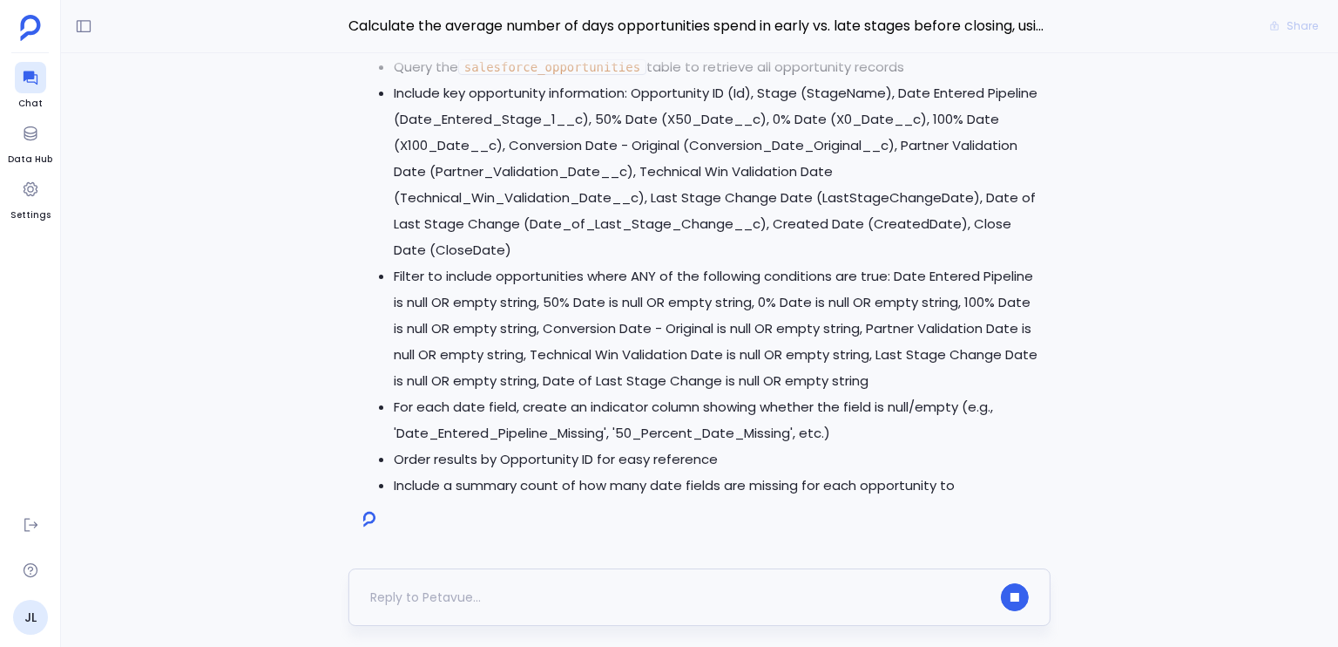
click at [525, 598] on div at bounding box center [680, 597] width 620 height 28
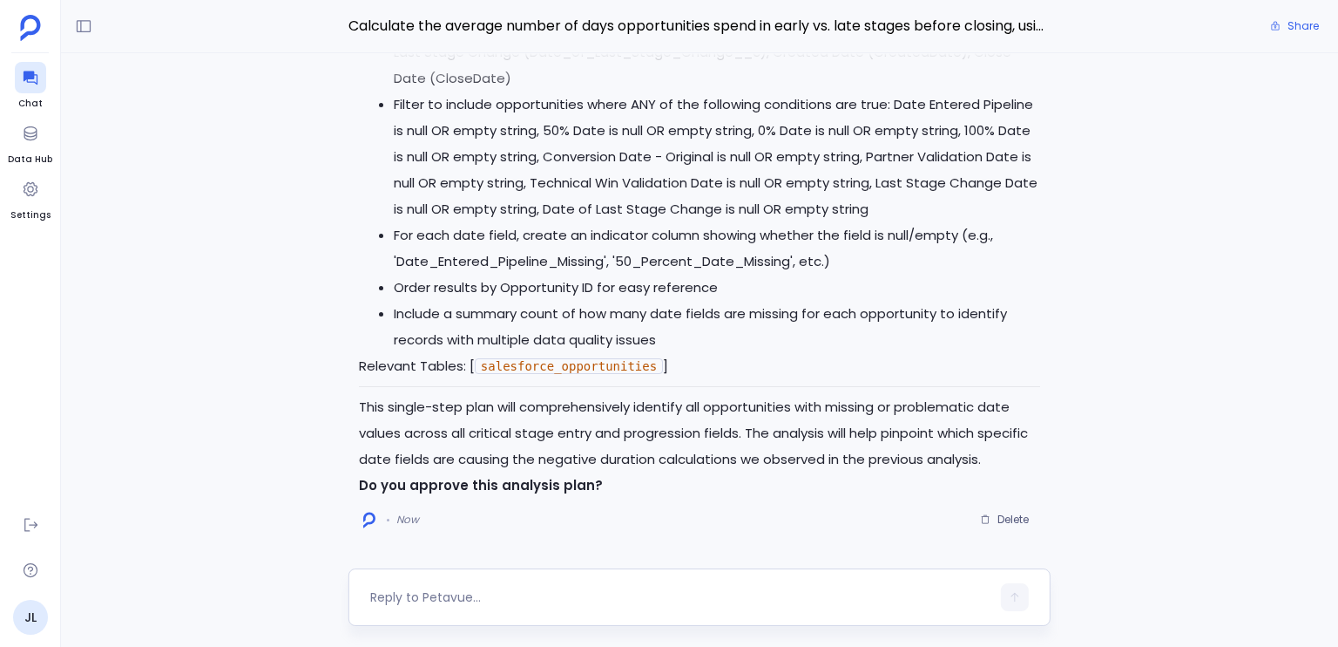
click at [506, 604] on textarea at bounding box center [680, 596] width 620 height 17
type textarea "yes"
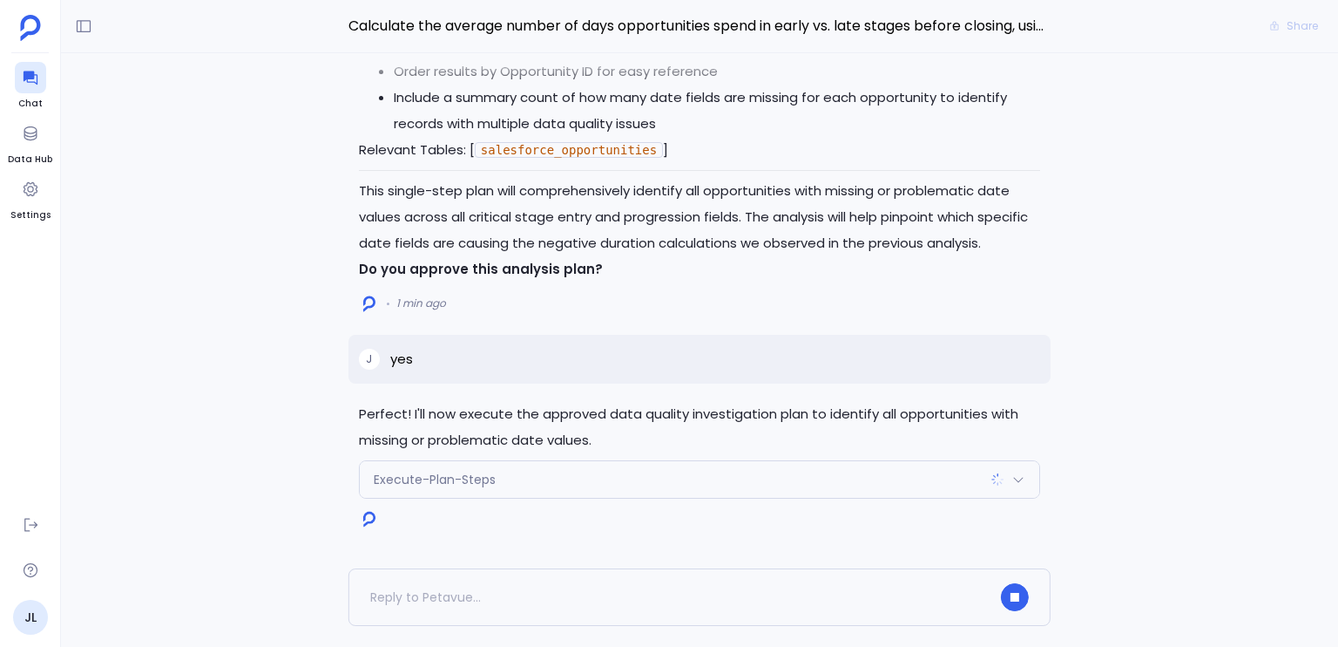
click at [607, 431] on p "Perfect! I'll now execute the approved data quality investigation plan to ident…" at bounding box center [699, 427] width 681 height 52
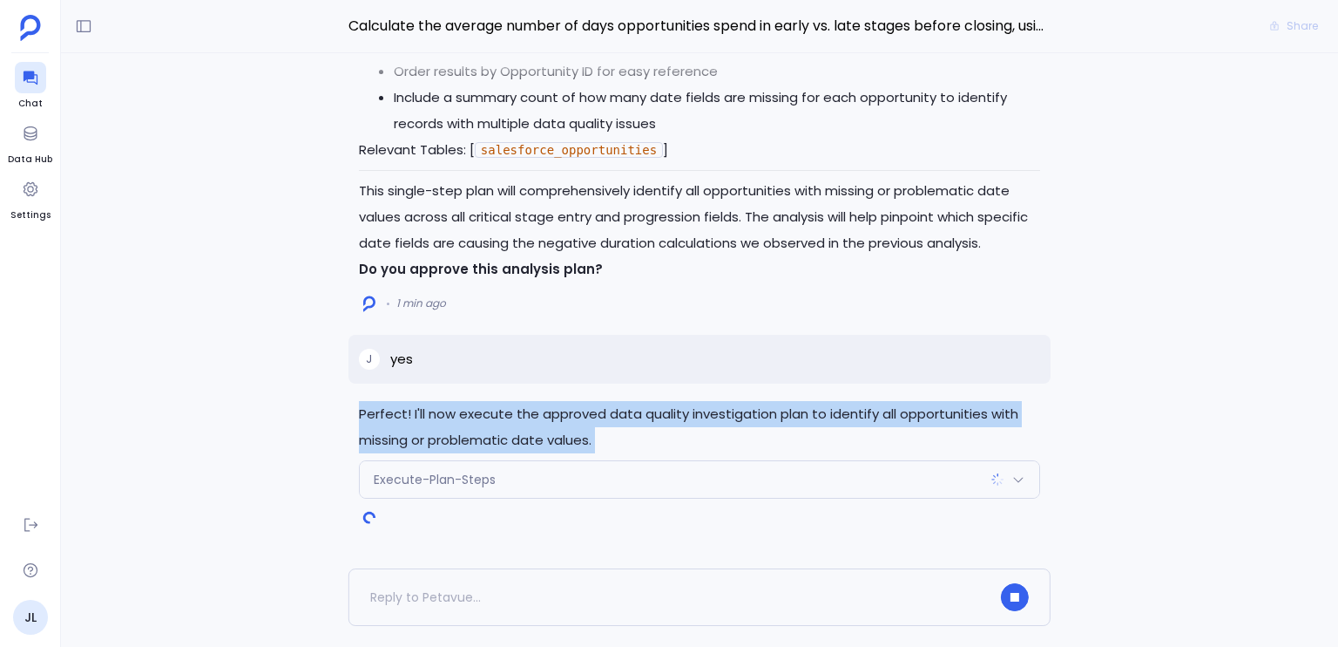
click at [607, 431] on p "Perfect! I'll now execute the approved data quality investigation plan to ident…" at bounding box center [699, 427] width 681 height 52
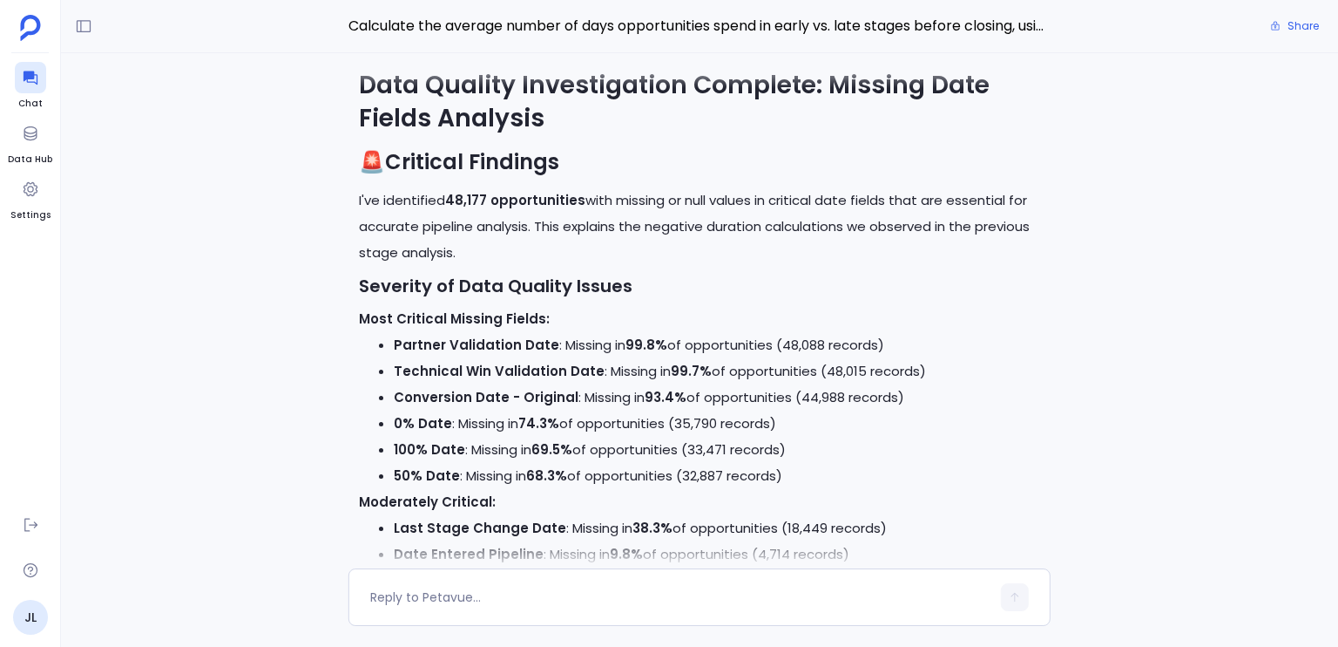
scroll to position [-1488, 0]
click at [651, 232] on p "I've identified 48,177 opportunities with missing or null values in critical da…" at bounding box center [699, 227] width 681 height 78
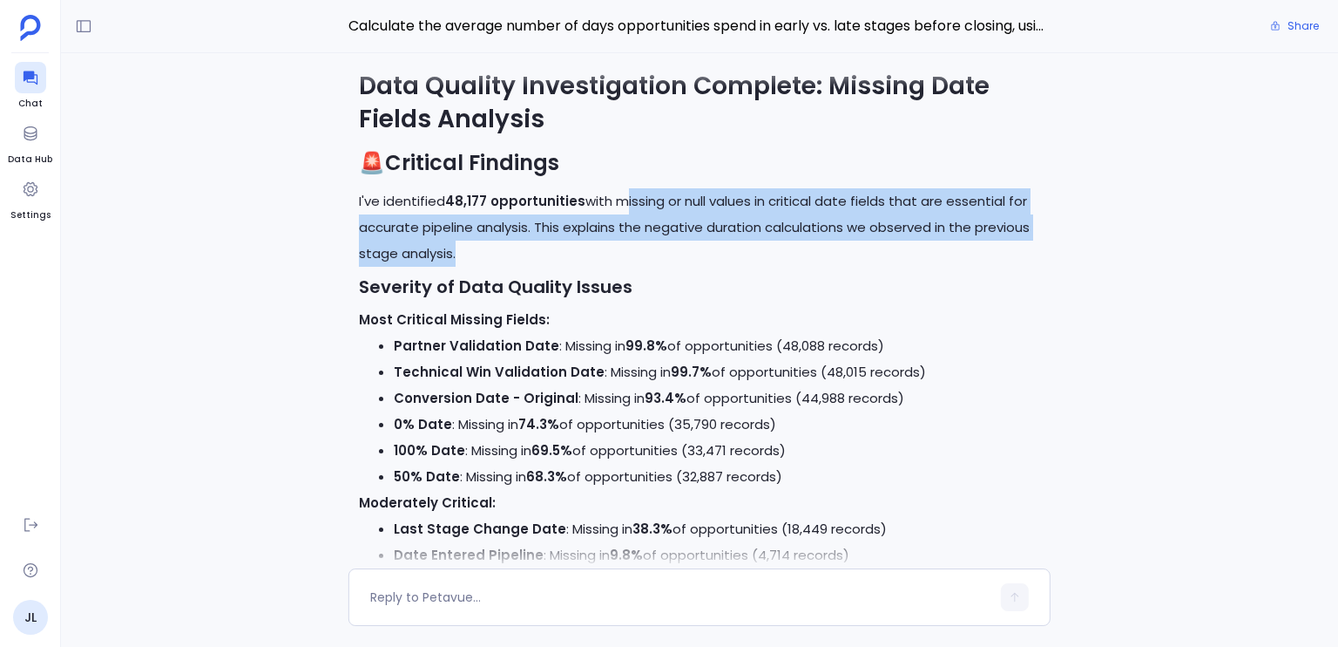
drag, startPoint x: 651, startPoint y: 232, endPoint x: 1056, endPoint y: 265, distance: 406.5
click at [1056, 265] on div "Perfect! I'll now execute the approved data quality investigation plan to ident…" at bounding box center [699, 310] width 1277 height 515
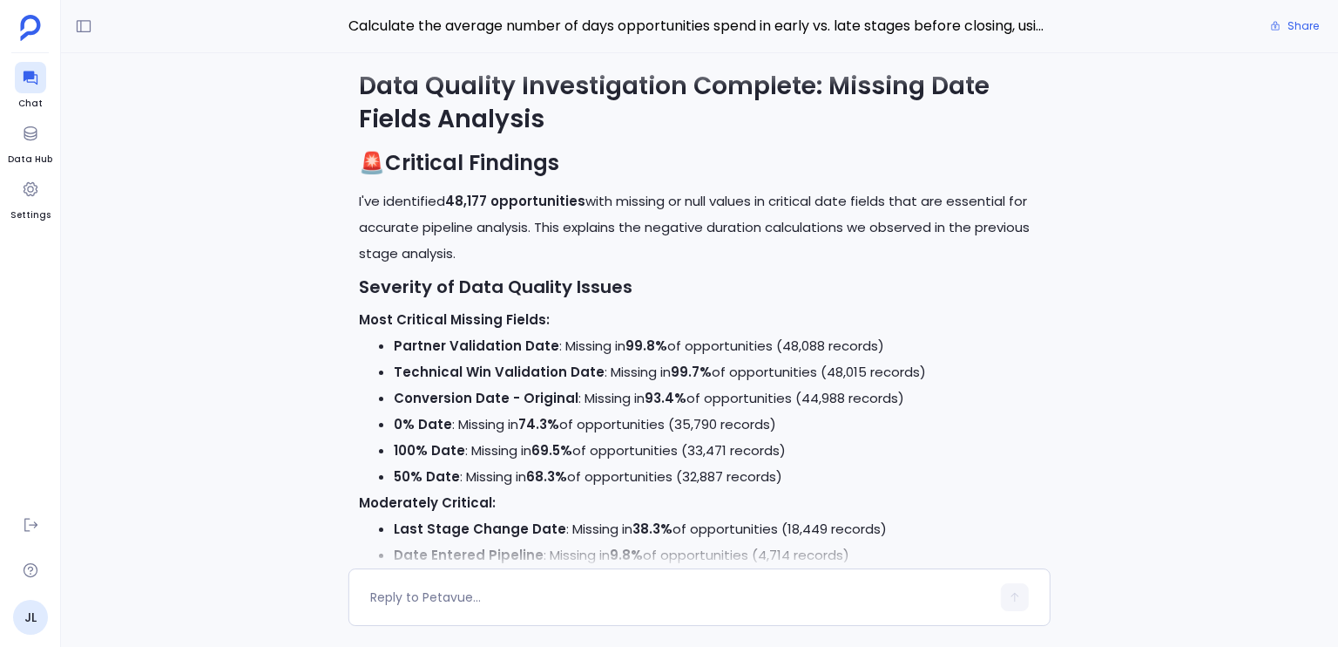
click at [1056, 267] on div "Perfect! I'll now execute the approved data quality investigation plan to ident…" at bounding box center [699, 310] width 1277 height 515
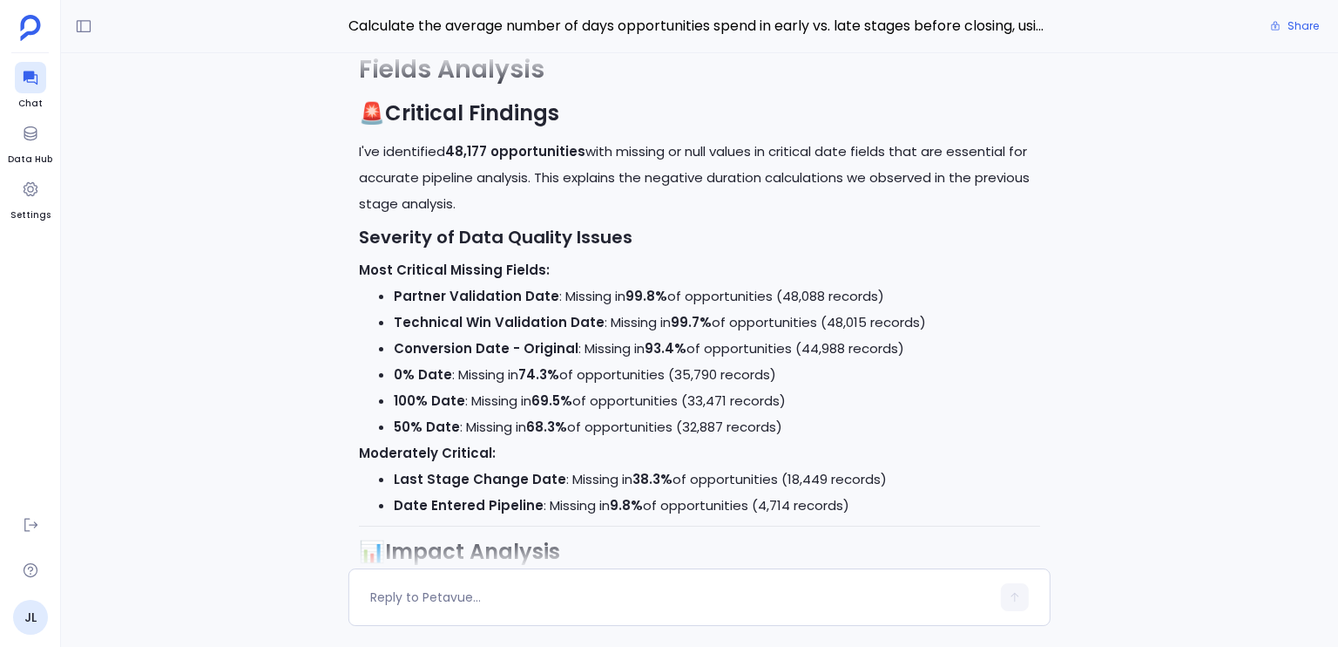
scroll to position [-1440, 0]
click at [569, 310] on li "Partner Validation Date : Missing in 99.8% of opportunities (48,088 records)" at bounding box center [717, 297] width 647 height 26
drag, startPoint x: 569, startPoint y: 320, endPoint x: 709, endPoint y: 318, distance: 140.3
click at [709, 310] on li "Partner Validation Date : Missing in 99.8% of opportunities (48,088 records)" at bounding box center [717, 297] width 647 height 26
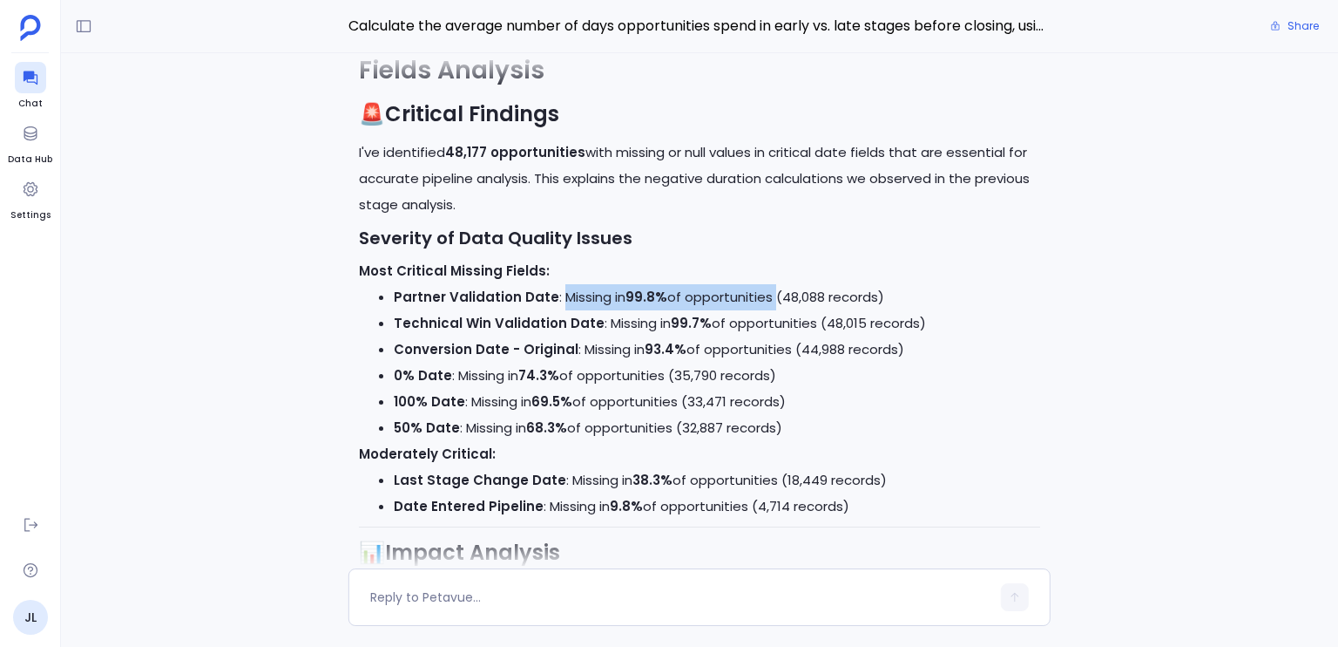
drag, startPoint x: 709, startPoint y: 318, endPoint x: 588, endPoint y: 320, distance: 121.1
click at [588, 310] on li "Partner Validation Date : Missing in 99.8% of opportunities (48,088 records)" at bounding box center [717, 297] width 647 height 26
click at [633, 336] on li "Technical Win Validation Date : Missing in 99.7% of opportunities (48,015 recor…" at bounding box center [717, 323] width 647 height 26
drag, startPoint x: 633, startPoint y: 340, endPoint x: 757, endPoint y: 347, distance: 124.8
click at [757, 336] on li "Technical Win Validation Date : Missing in 99.7% of opportunities (48,015 recor…" at bounding box center [717, 323] width 647 height 26
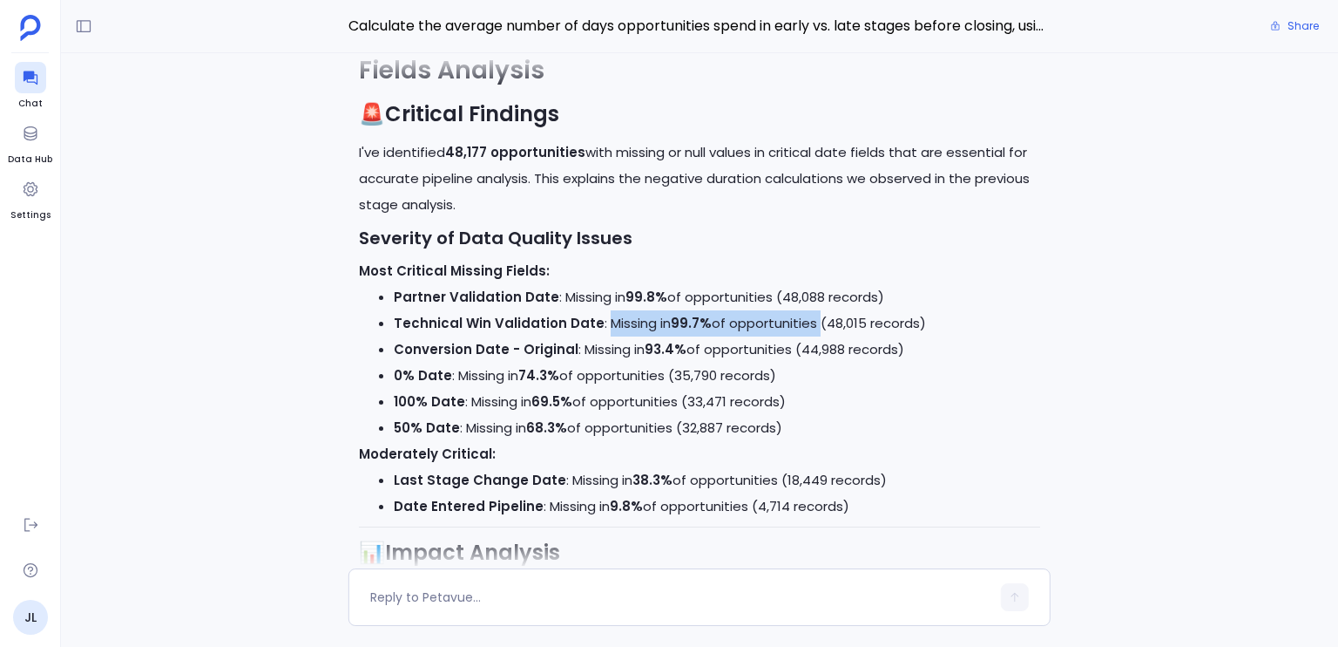
click at [757, 336] on li "Technical Win Validation Date : Missing in 99.7% of opportunities (48,015 recor…" at bounding box center [717, 323] width 647 height 26
drag, startPoint x: 757, startPoint y: 347, endPoint x: 599, endPoint y: 350, distance: 158.6
click at [599, 336] on li "Technical Win Validation Date : Missing in 99.7% of opportunities (48,015 recor…" at bounding box center [717, 323] width 647 height 26
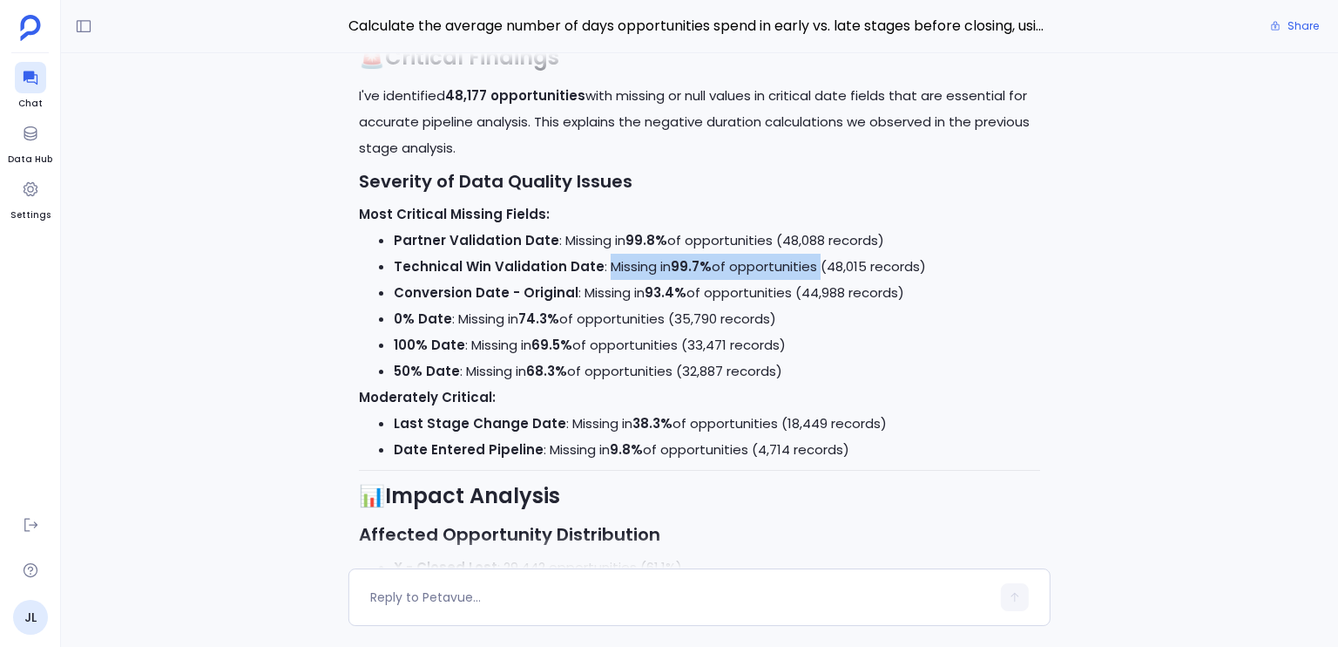
scroll to position [-1382, 0]
click at [572, 253] on li "Partner Validation Date : Missing in 99.8% of opportunities (48,088 records)" at bounding box center [717, 240] width 647 height 26
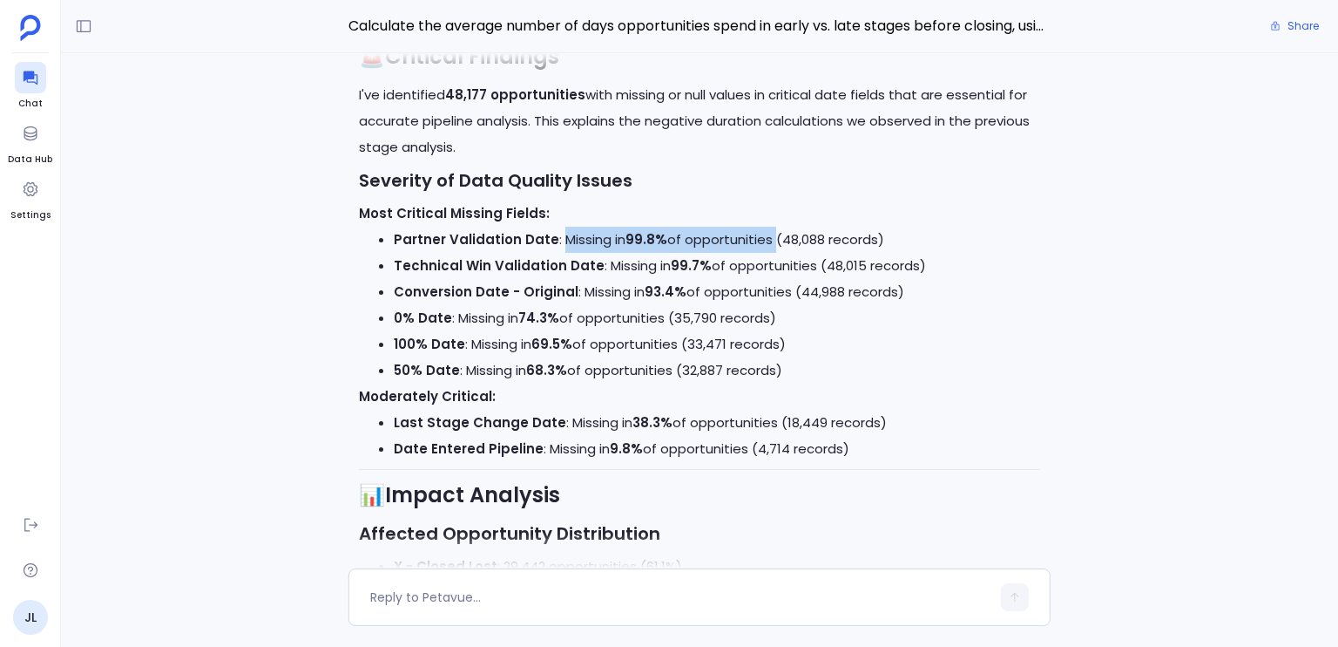
drag, startPoint x: 572, startPoint y: 269, endPoint x: 736, endPoint y: 268, distance: 164.7
click at [736, 253] on li "Partner Validation Date : Missing in 99.8% of opportunities (48,088 records)" at bounding box center [717, 240] width 647 height 26
drag, startPoint x: 736, startPoint y: 268, endPoint x: 587, endPoint y: 268, distance: 149.0
click at [587, 253] on li "Partner Validation Date : Missing in 99.8% of opportunities (48,088 records)" at bounding box center [717, 240] width 647 height 26
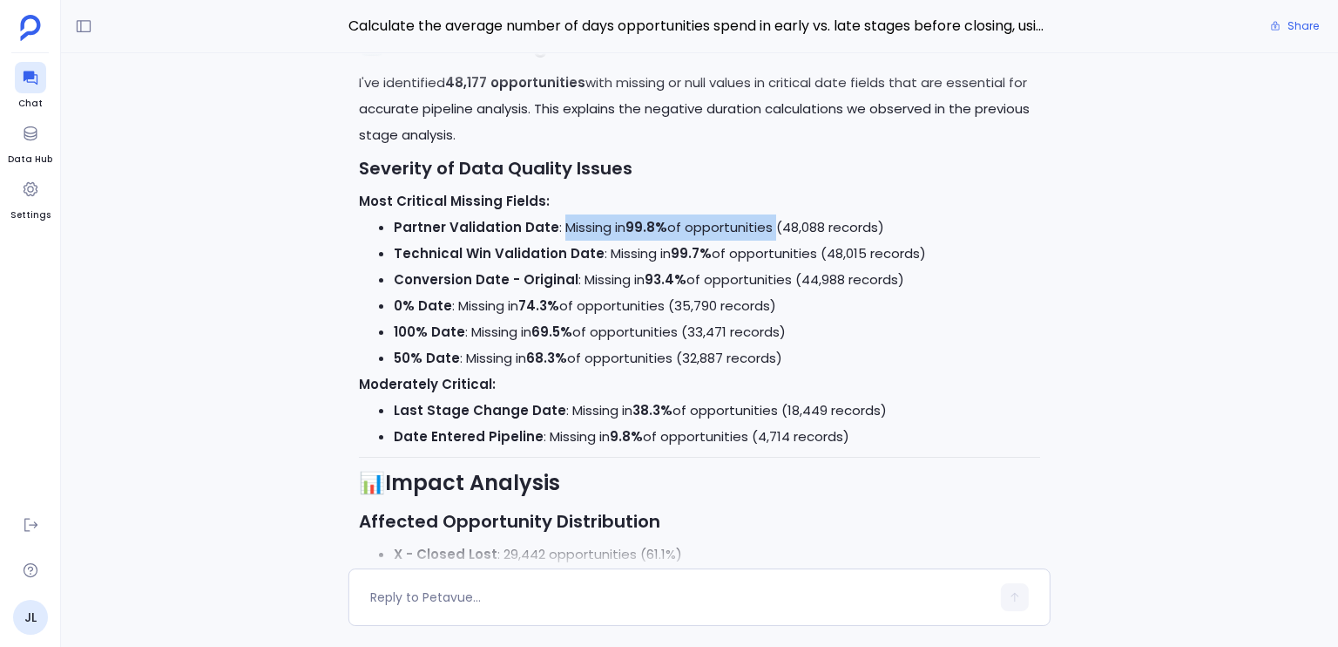
scroll to position [-1365, 0]
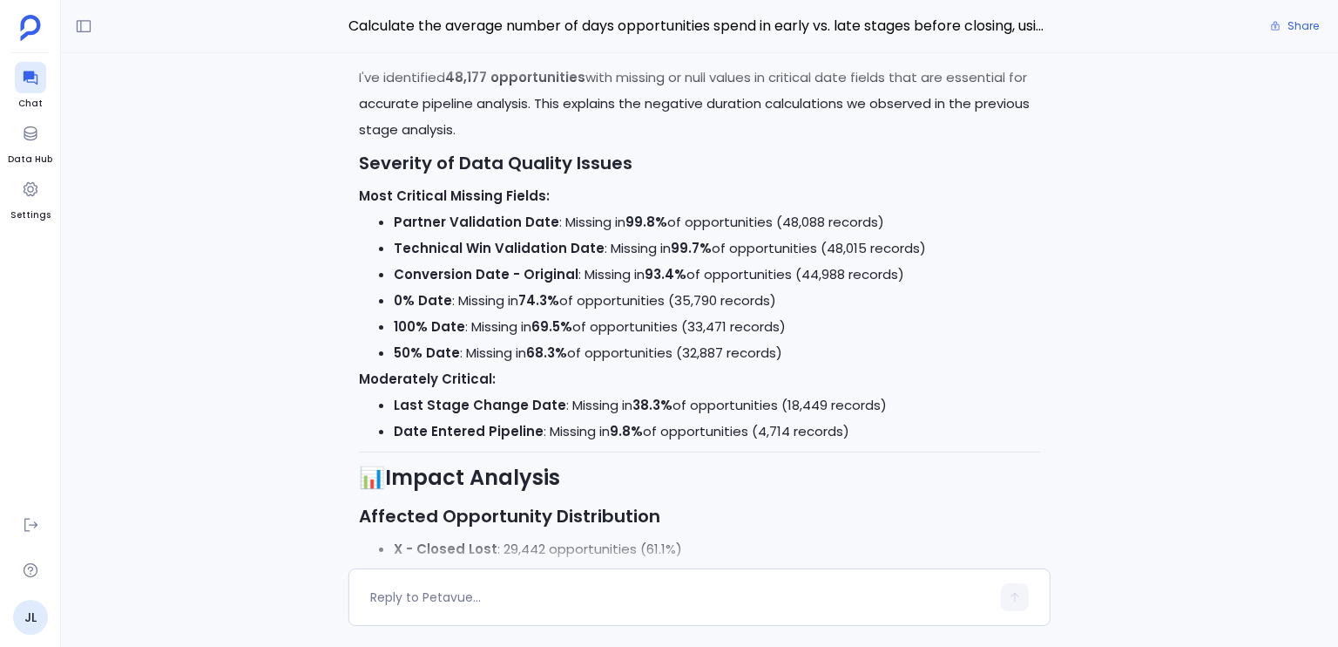
click at [484, 340] on li "100% Date : Missing in 69.5% of opportunities (33,471 records)" at bounding box center [717, 327] width 647 height 26
click at [482, 340] on li "100% Date : Missing in 69.5% of opportunities (33,471 records)" at bounding box center [717, 327] width 647 height 26
drag, startPoint x: 482, startPoint y: 359, endPoint x: 607, endPoint y: 354, distance: 125.6
click at [607, 340] on li "100% Date : Missing in 69.5% of opportunities (33,471 records)" at bounding box center [717, 327] width 647 height 26
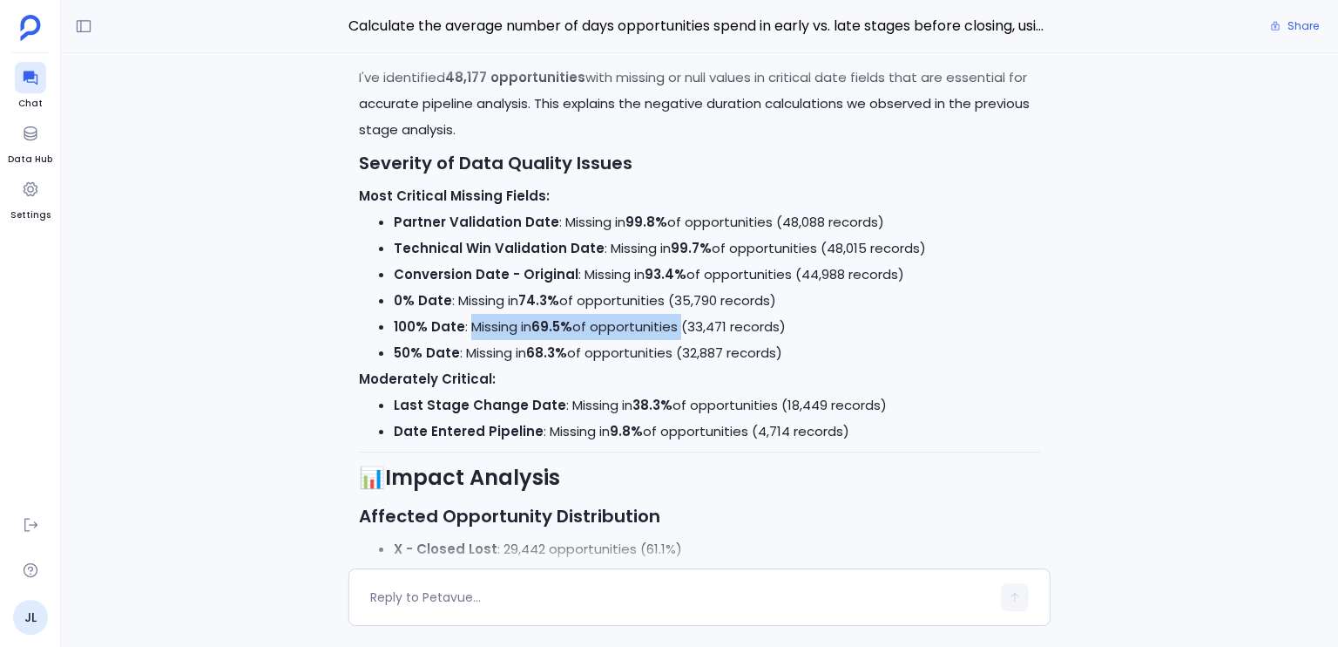
drag, startPoint x: 607, startPoint y: 353, endPoint x: 484, endPoint y: 350, distance: 123.8
click at [484, 340] on li "100% Date : Missing in 69.5% of opportunities (33,471 records)" at bounding box center [717, 327] width 647 height 26
drag, startPoint x: 484, startPoint y: 350, endPoint x: 623, endPoint y: 350, distance: 139.4
click at [623, 340] on li "100% Date : Missing in 69.5% of opportunities (33,471 records)" at bounding box center [717, 327] width 647 height 26
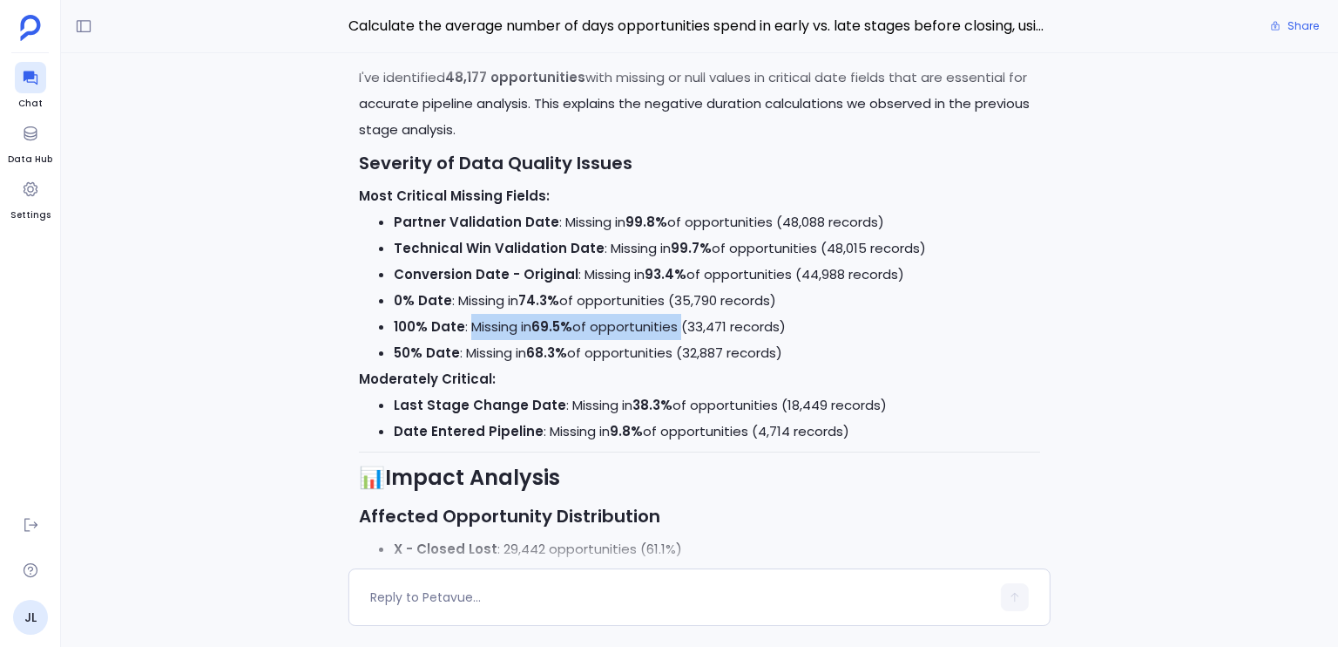
click at [623, 340] on li "100% Date : Missing in 69.5% of opportunities (33,471 records)" at bounding box center [717, 327] width 647 height 26
drag, startPoint x: 623, startPoint y: 350, endPoint x: 510, endPoint y: 349, distance: 113.3
click at [510, 340] on li "100% Date : Missing in 69.5% of opportunities (33,471 records)" at bounding box center [717, 327] width 647 height 26
drag, startPoint x: 510, startPoint y: 349, endPoint x: 639, endPoint y: 349, distance: 129.0
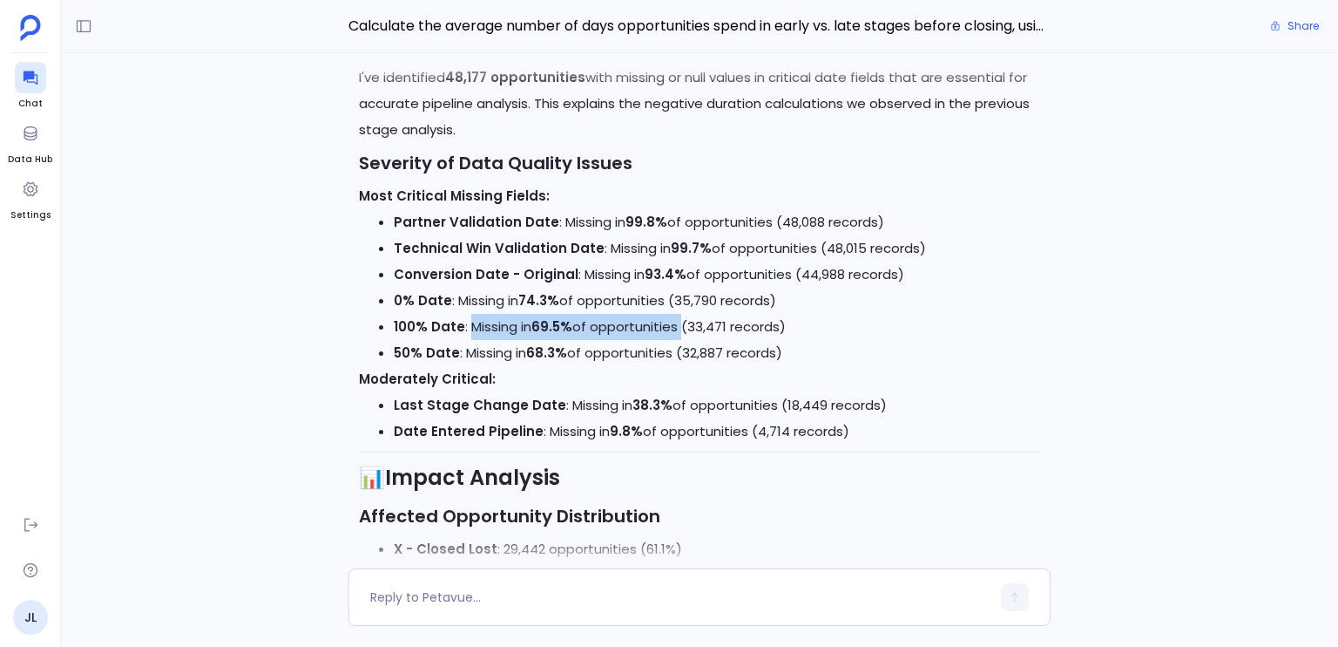
click at [639, 340] on li "100% Date : Missing in 69.5% of opportunities (33,471 records)" at bounding box center [717, 327] width 647 height 26
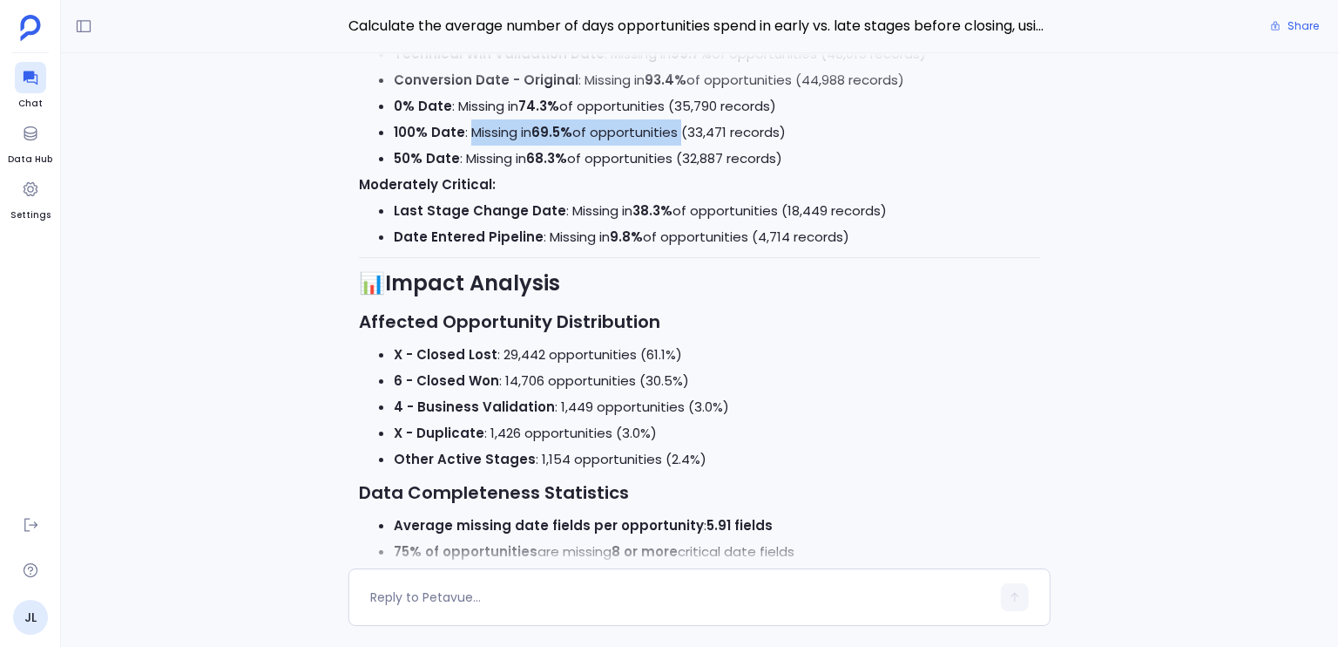
scroll to position [-1173, 0]
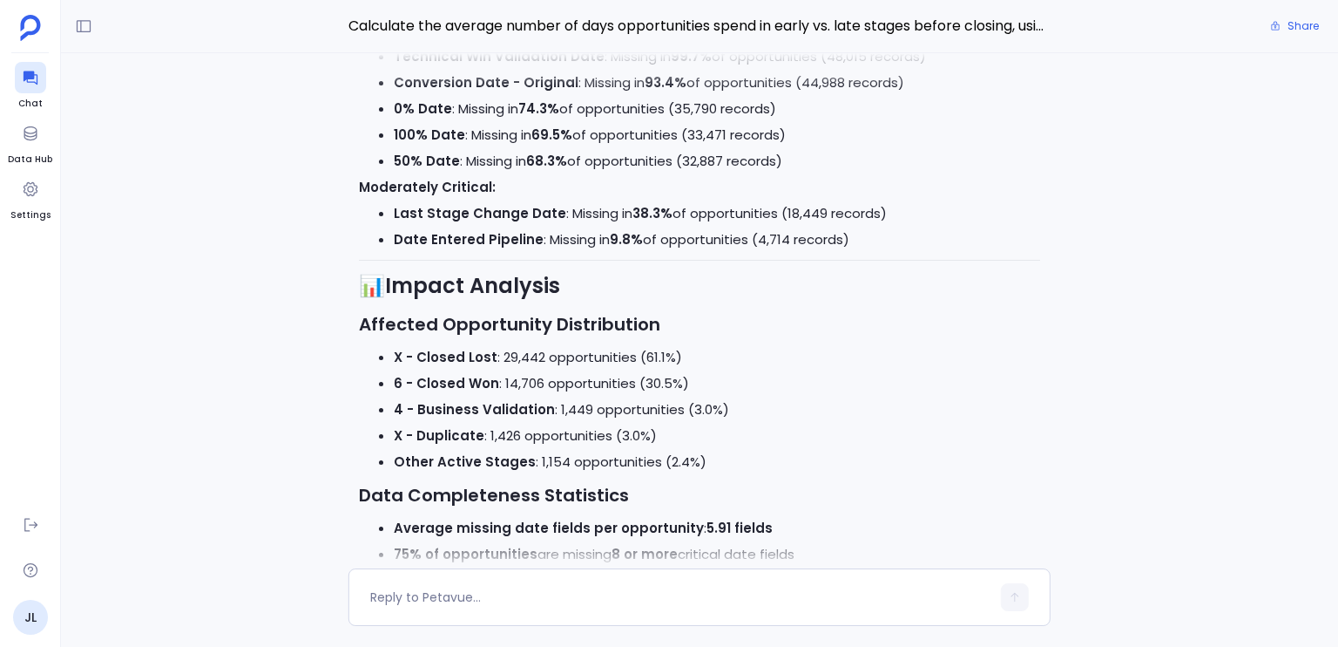
click at [519, 370] on li "X - Closed Lost : 29,442 opportunities (61.1%)" at bounding box center [717, 357] width 647 height 26
drag, startPoint x: 519, startPoint y: 381, endPoint x: 607, endPoint y: 383, distance: 88.0
click at [607, 370] on li "X - Closed Lost : 29,442 opportunities (61.1%)" at bounding box center [717, 357] width 647 height 26
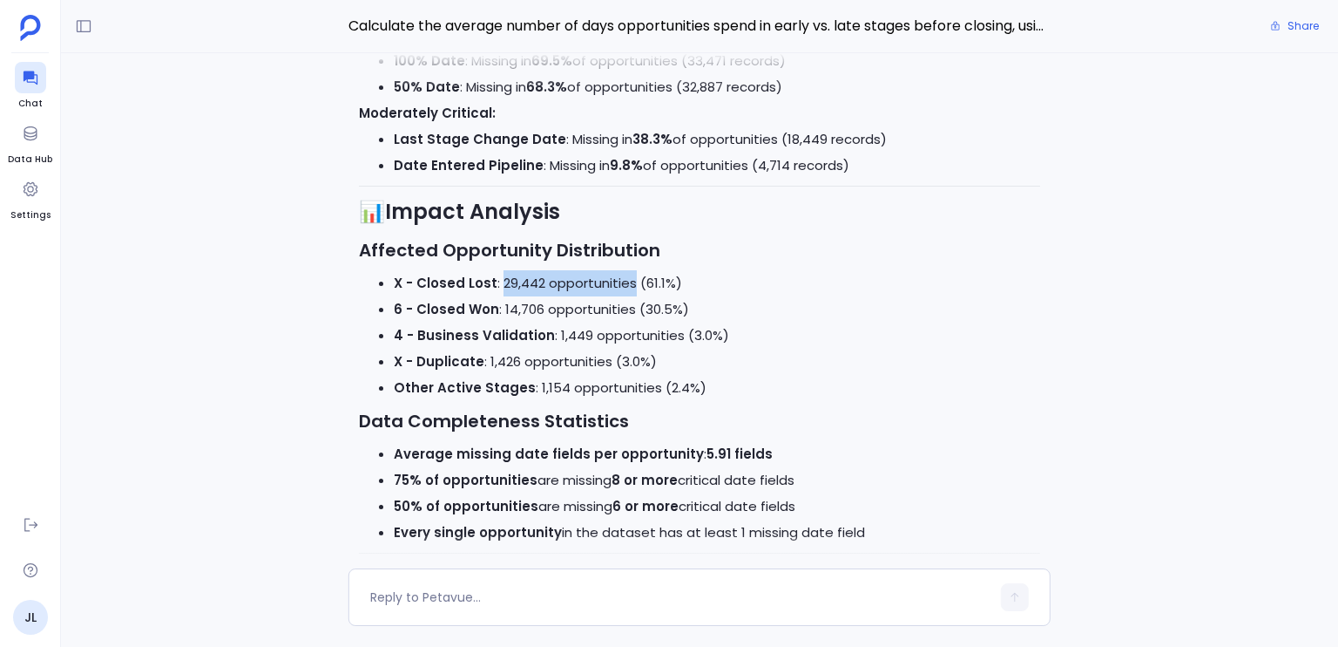
scroll to position [-1098, 0]
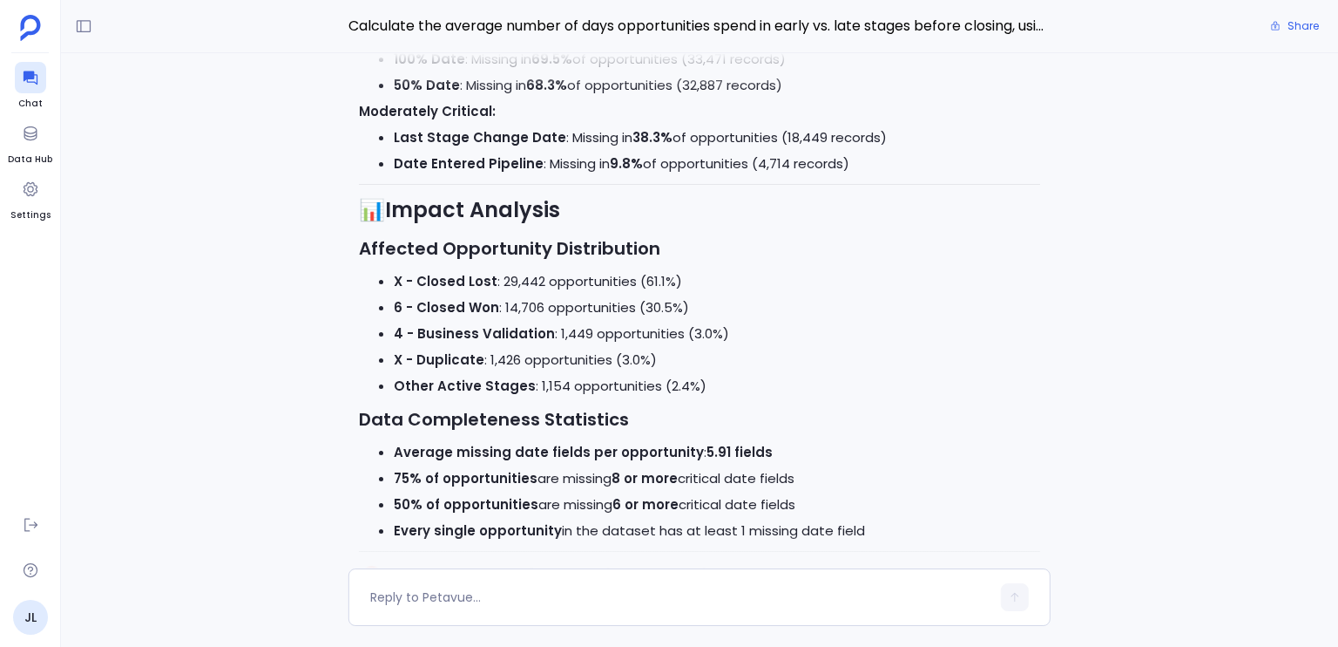
click at [525, 321] on li "6 - Closed Won : 14,706 opportunities (30.5%)" at bounding box center [717, 308] width 647 height 26
drag, startPoint x: 525, startPoint y: 335, endPoint x: 578, endPoint y: 338, distance: 52.3
click at [578, 321] on li "6 - Closed Won : 14,706 opportunities (30.5%)" at bounding box center [717, 308] width 647 height 26
click at [601, 347] on li "4 - Business Validation : 1,449 opportunities (3.0%)" at bounding box center [717, 334] width 647 height 26
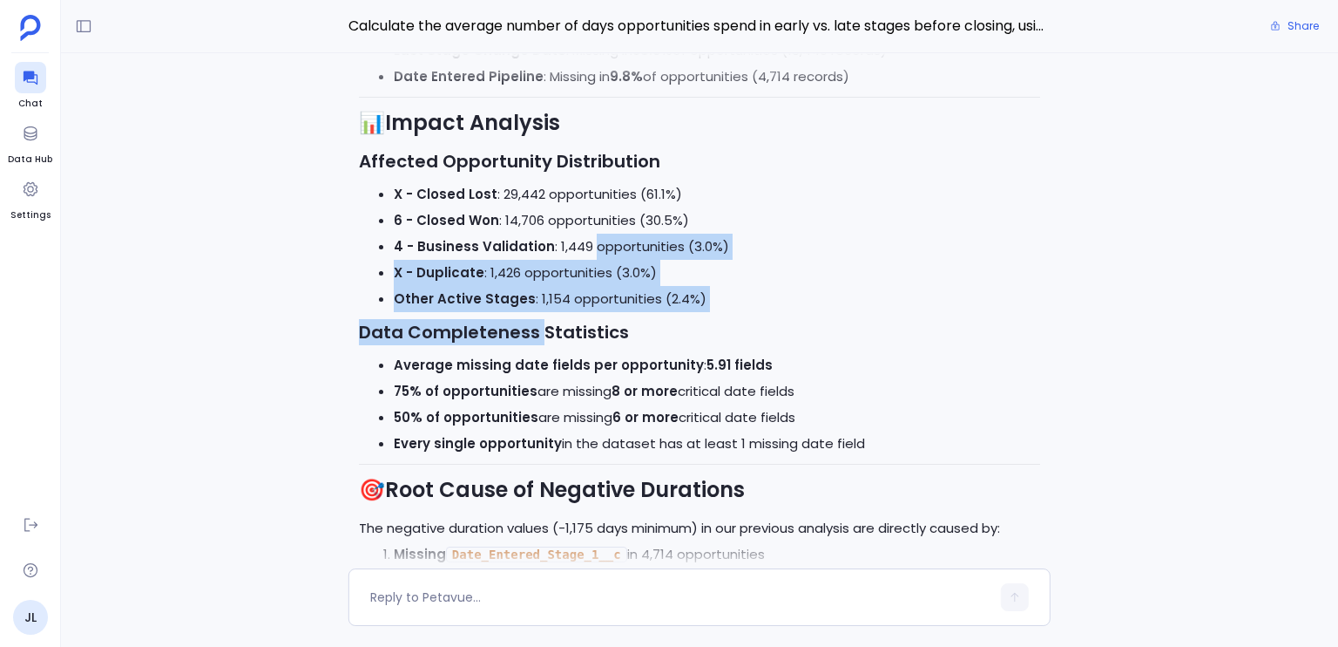
scroll to position [-1009, 0]
drag, startPoint x: 601, startPoint y: 360, endPoint x: 535, endPoint y: 354, distance: 66.5
click at [535, 354] on div "Data Quality Investigation Complete: Missing Date Fields Analysis 🚨 Critical Fi…" at bounding box center [699, 549] width 681 height 1918
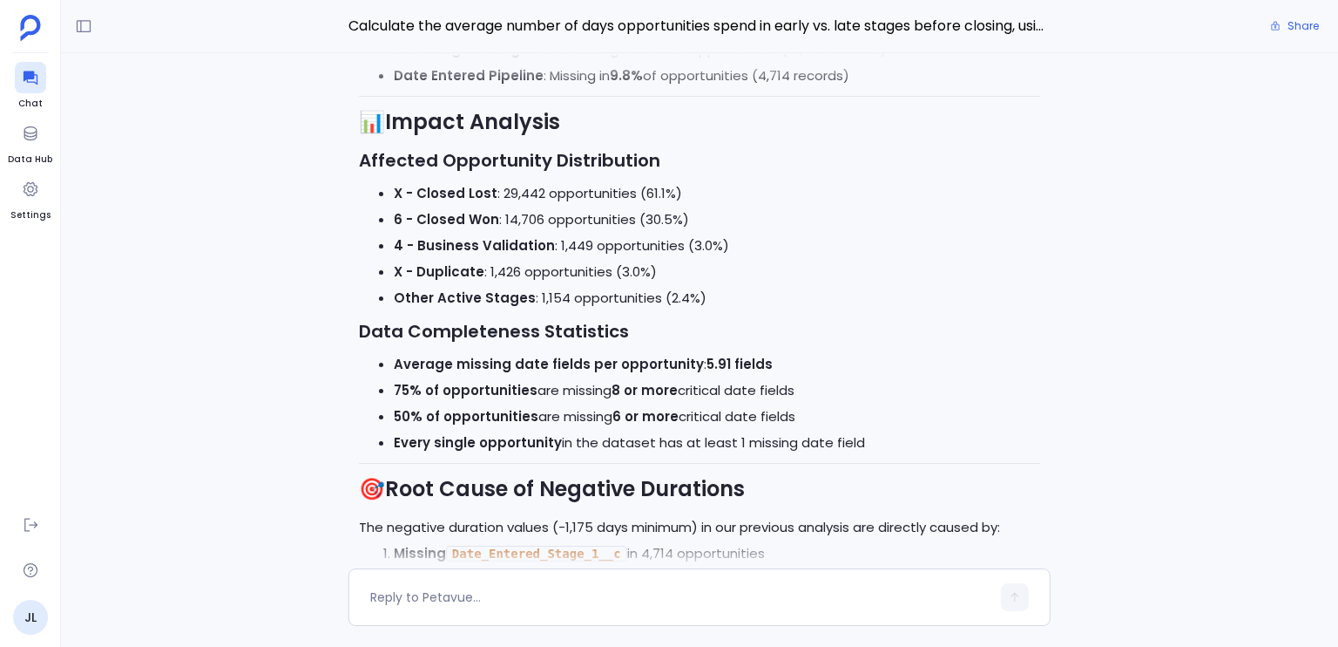
click at [525, 373] on strong "Average missing date fields per opportunity" at bounding box center [549, 364] width 310 height 18
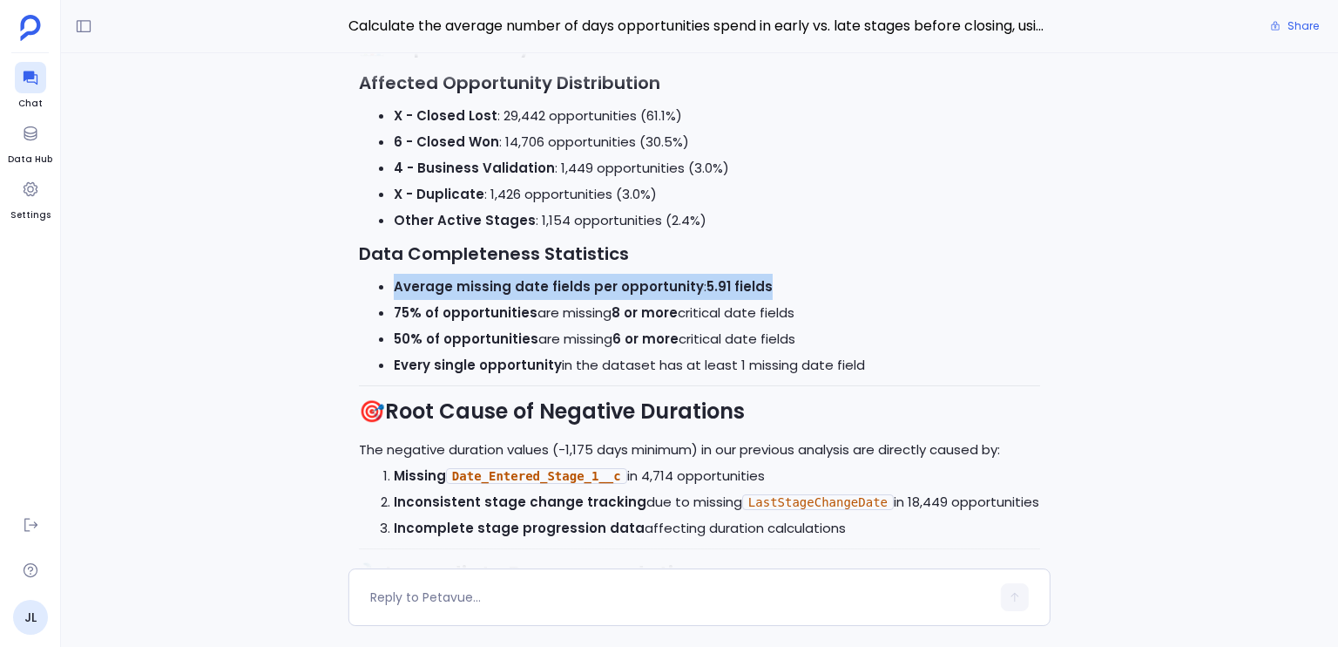
click at [525, 378] on ul "Average missing date fields per opportunity : 5.91 fields 75% of opportunities …" at bounding box center [699, 326] width 681 height 105
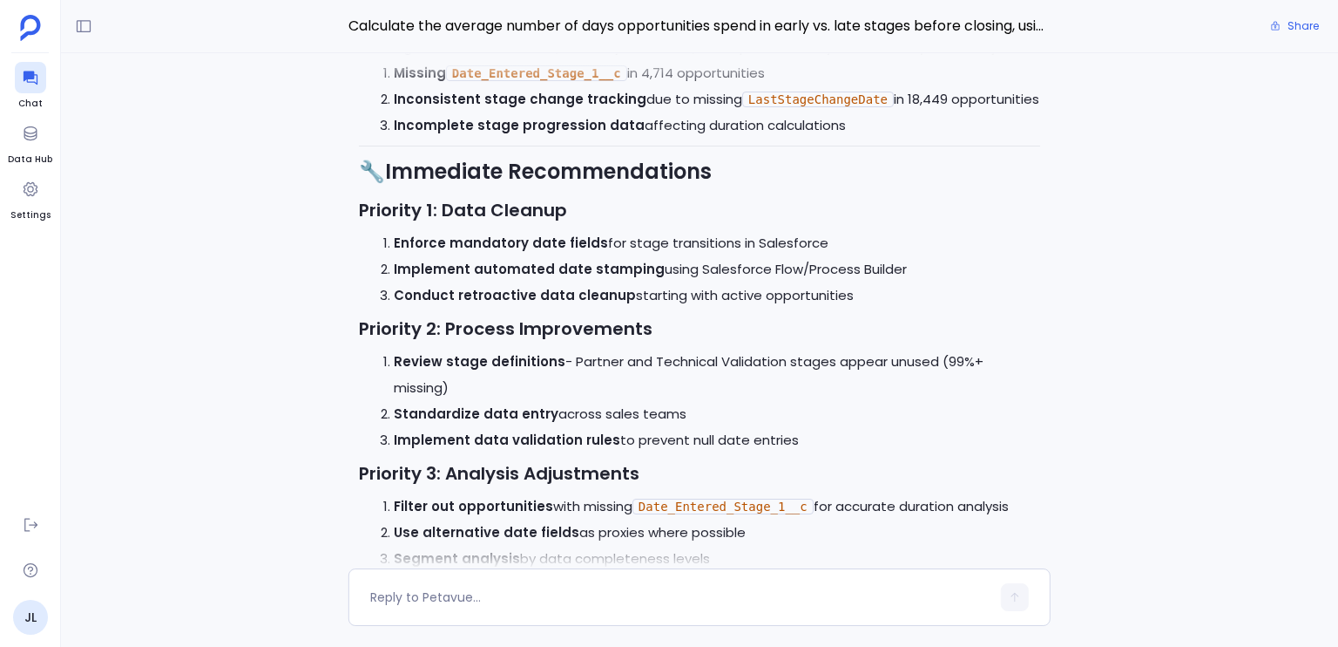
scroll to position [-573, 0]
